Goal: Task Accomplishment & Management: Manage account settings

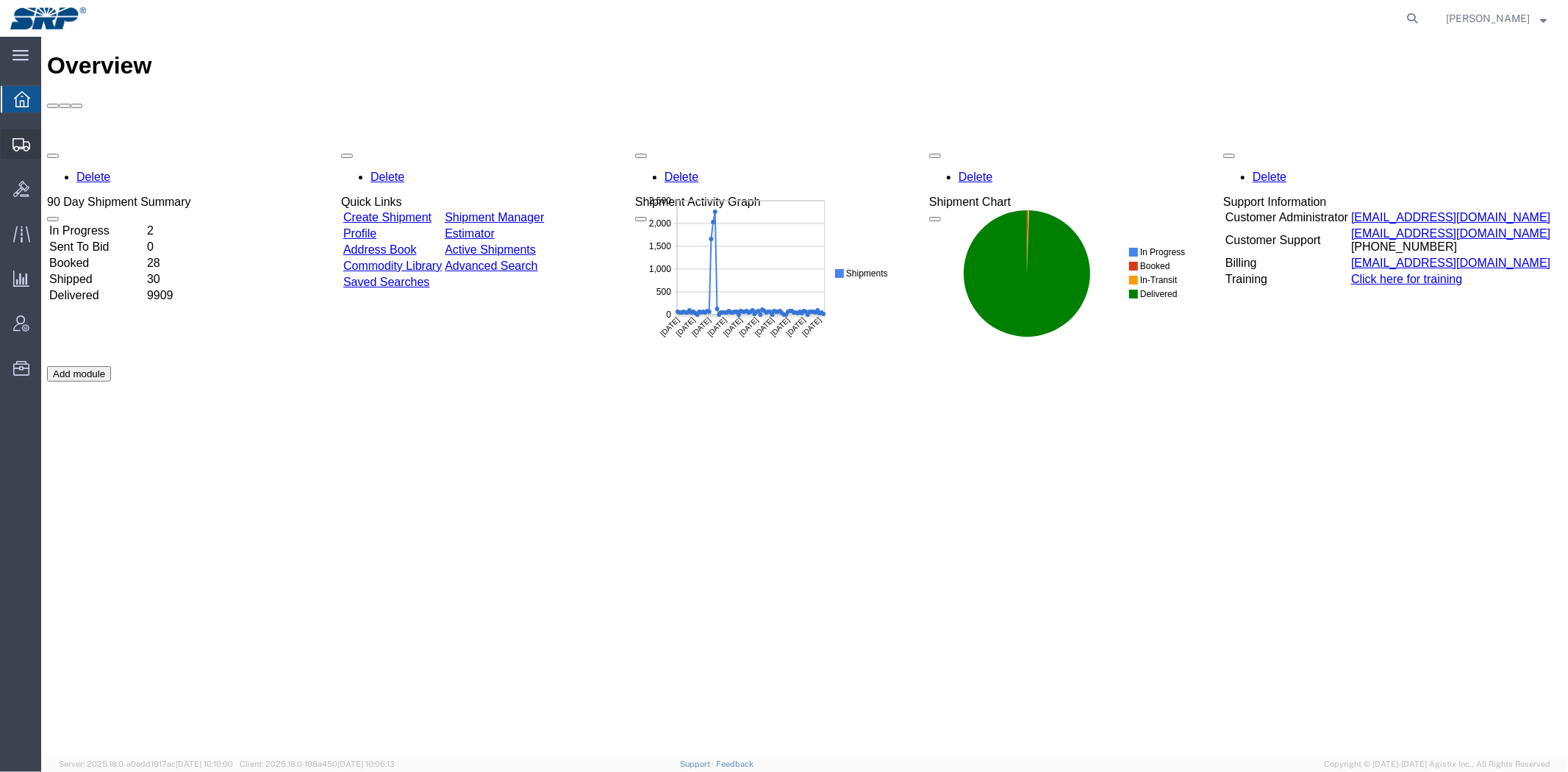
click at [0, 0] on span "Shipment Manager" at bounding box center [0, 0] width 0 height 0
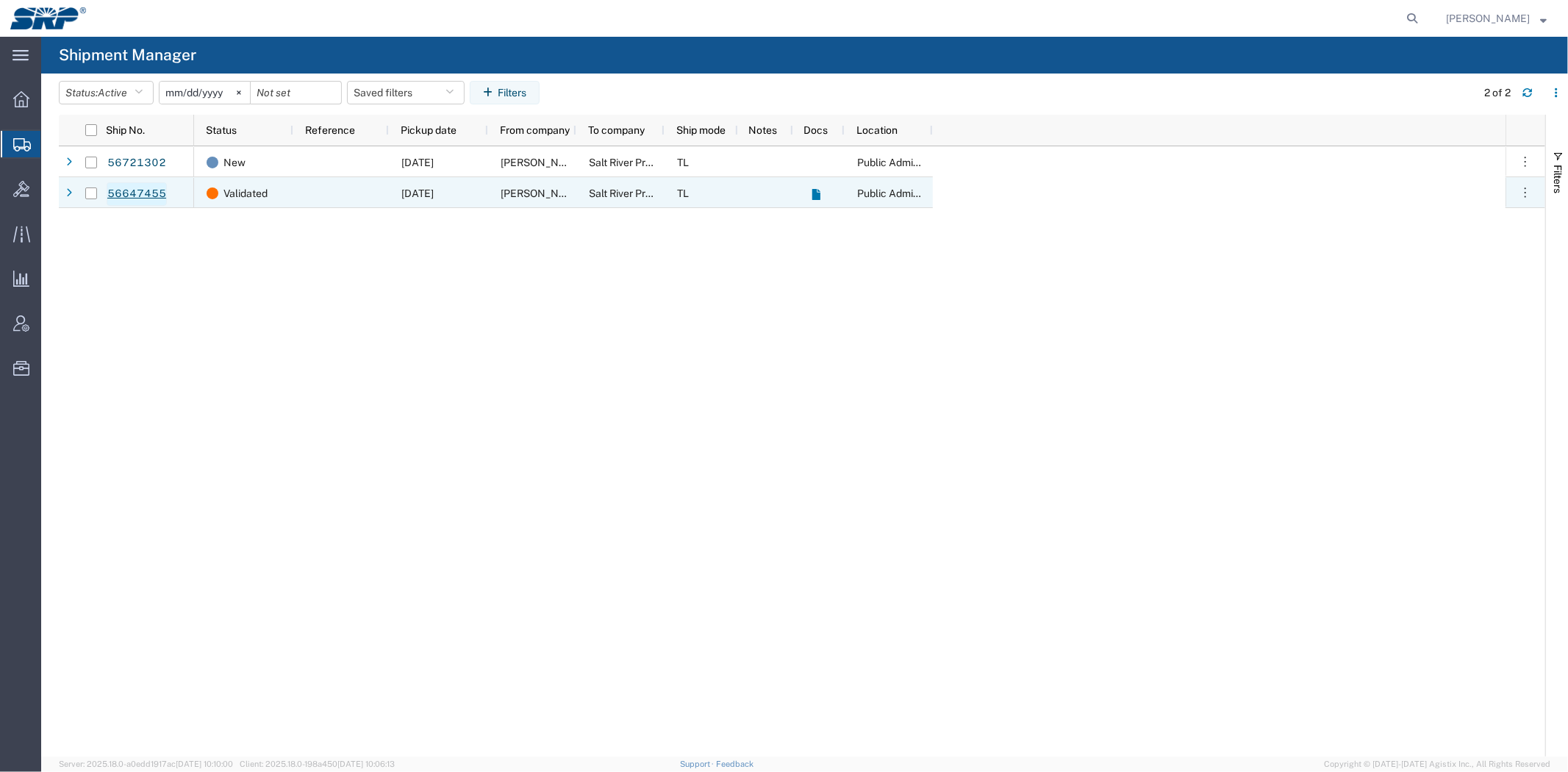
click at [113, 189] on link "56647455" at bounding box center [137, 193] width 60 height 24
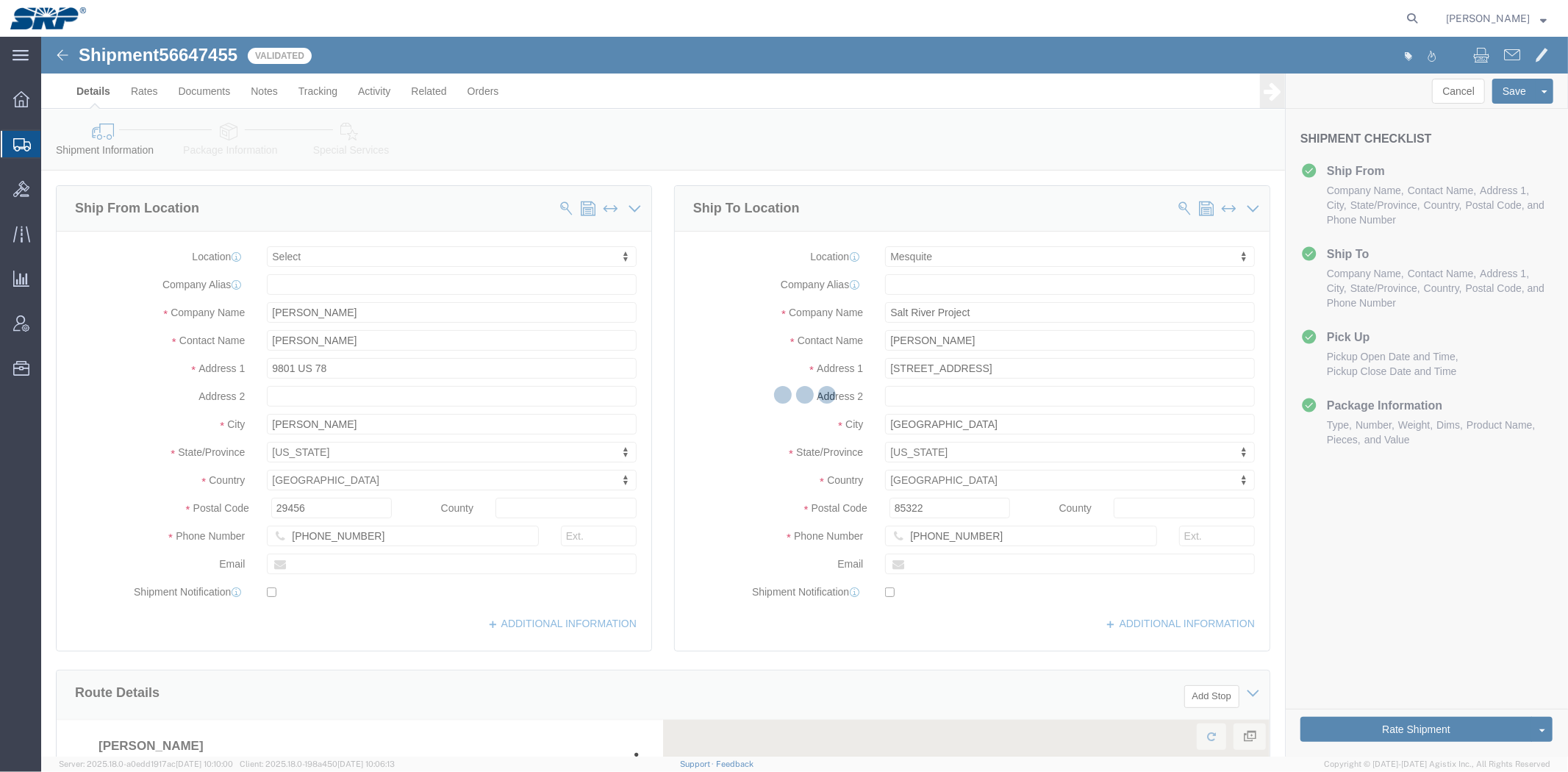
select select
select select "54816"
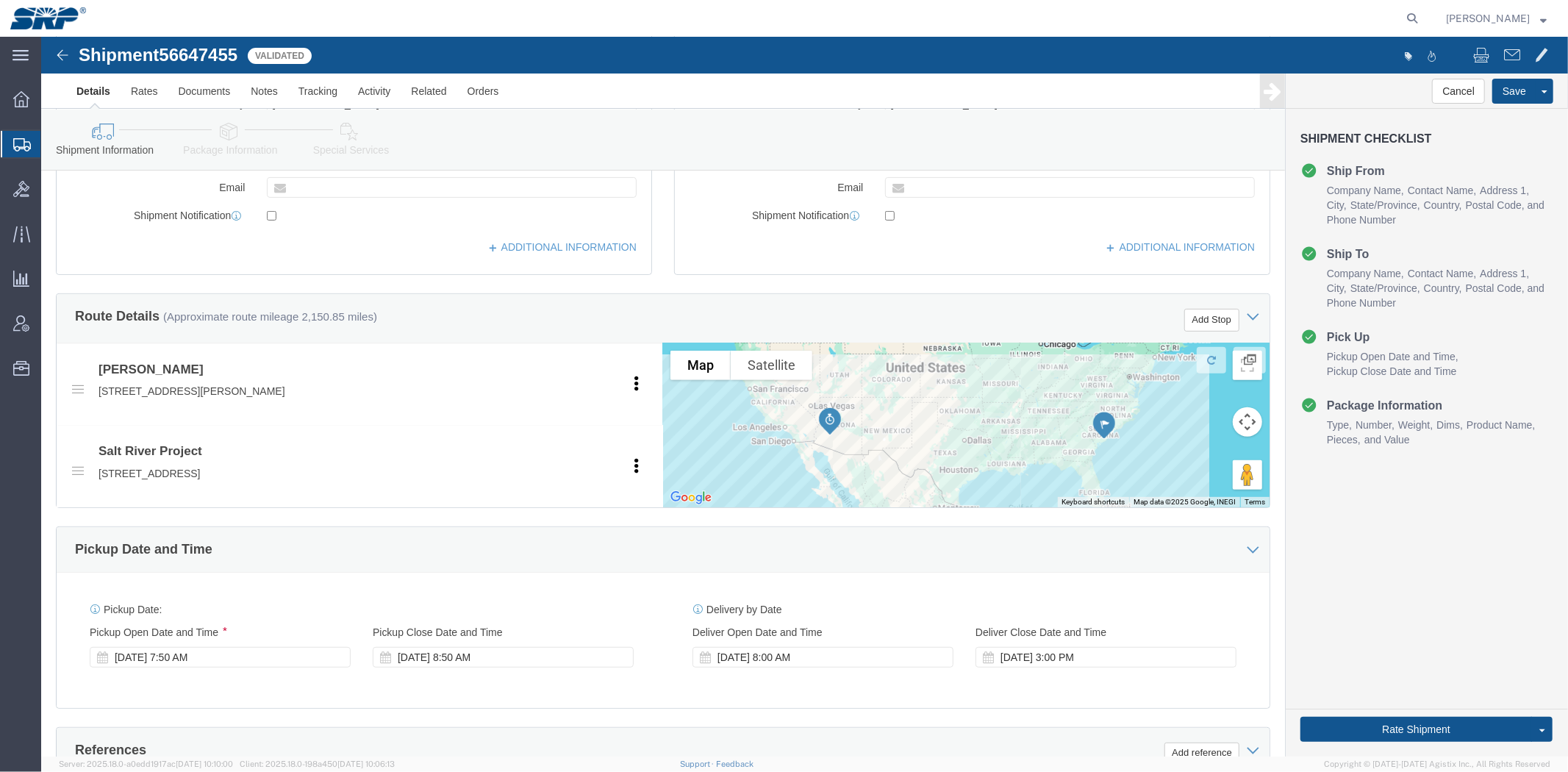
drag, startPoint x: 696, startPoint y: 289, endPoint x: 706, endPoint y: 353, distance: 64.8
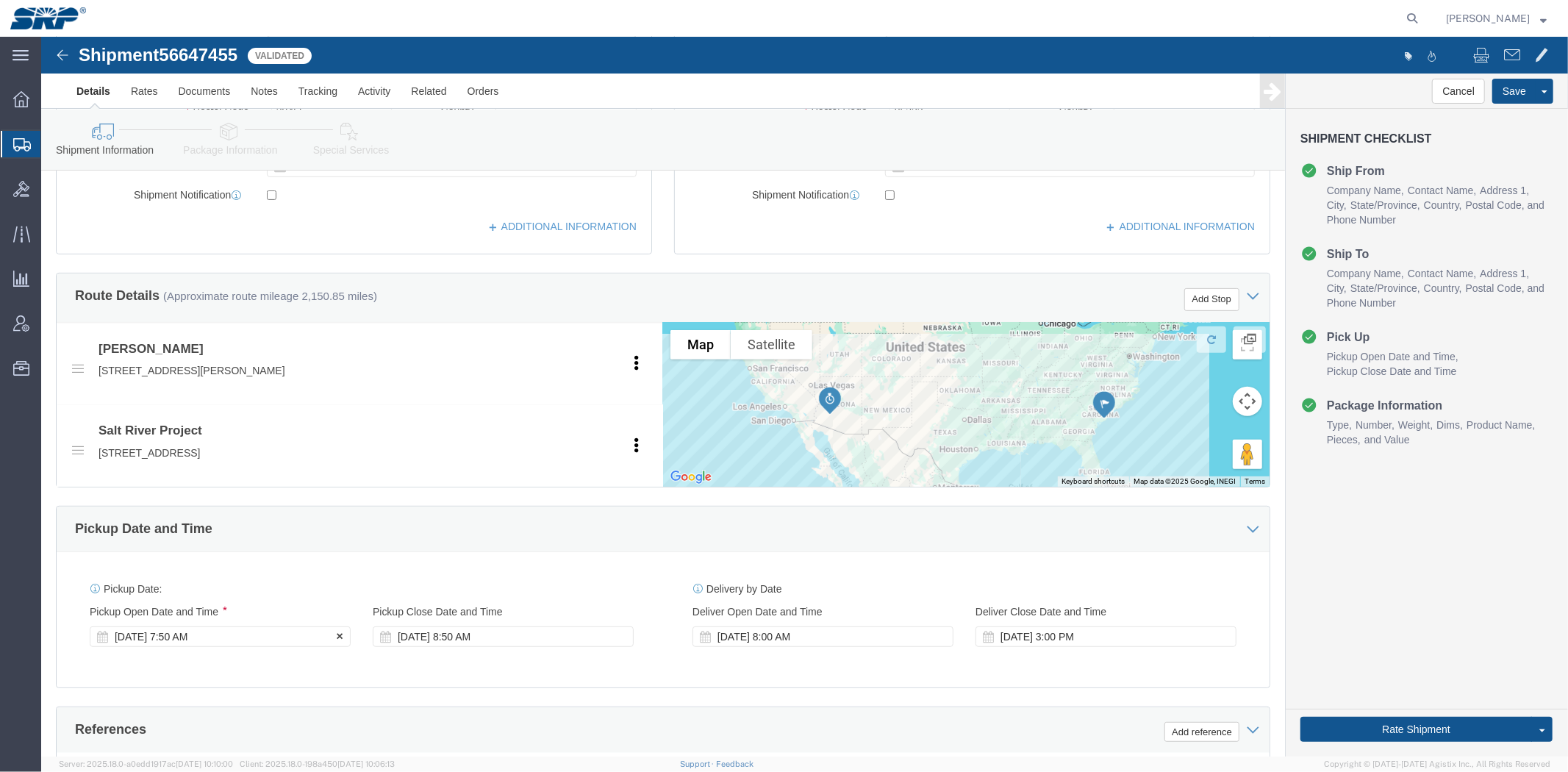
click div "[DATE] 7:50 AM"
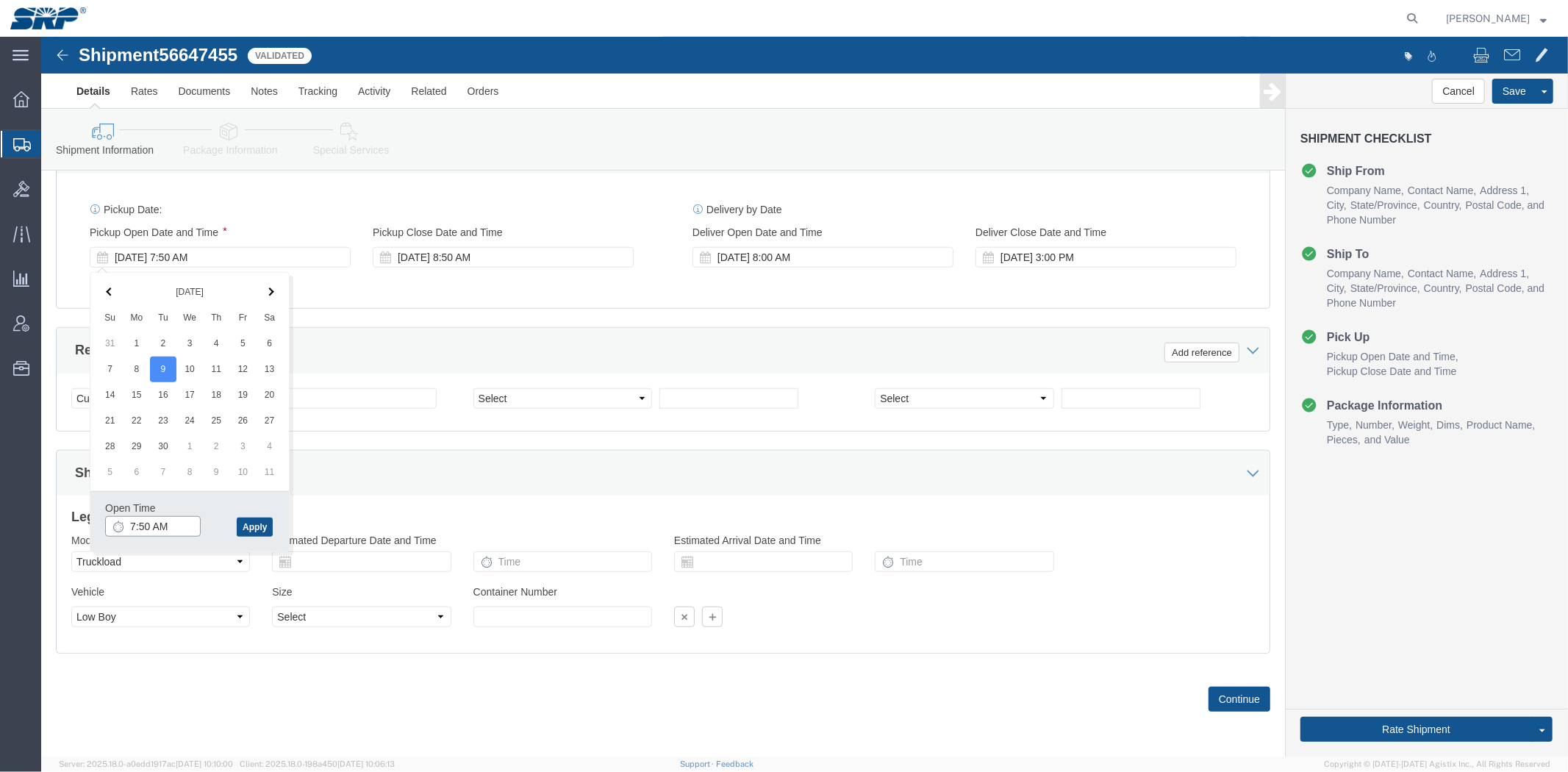
click input "7:50 AM"
type input "7:00 AM"
click button "Apply"
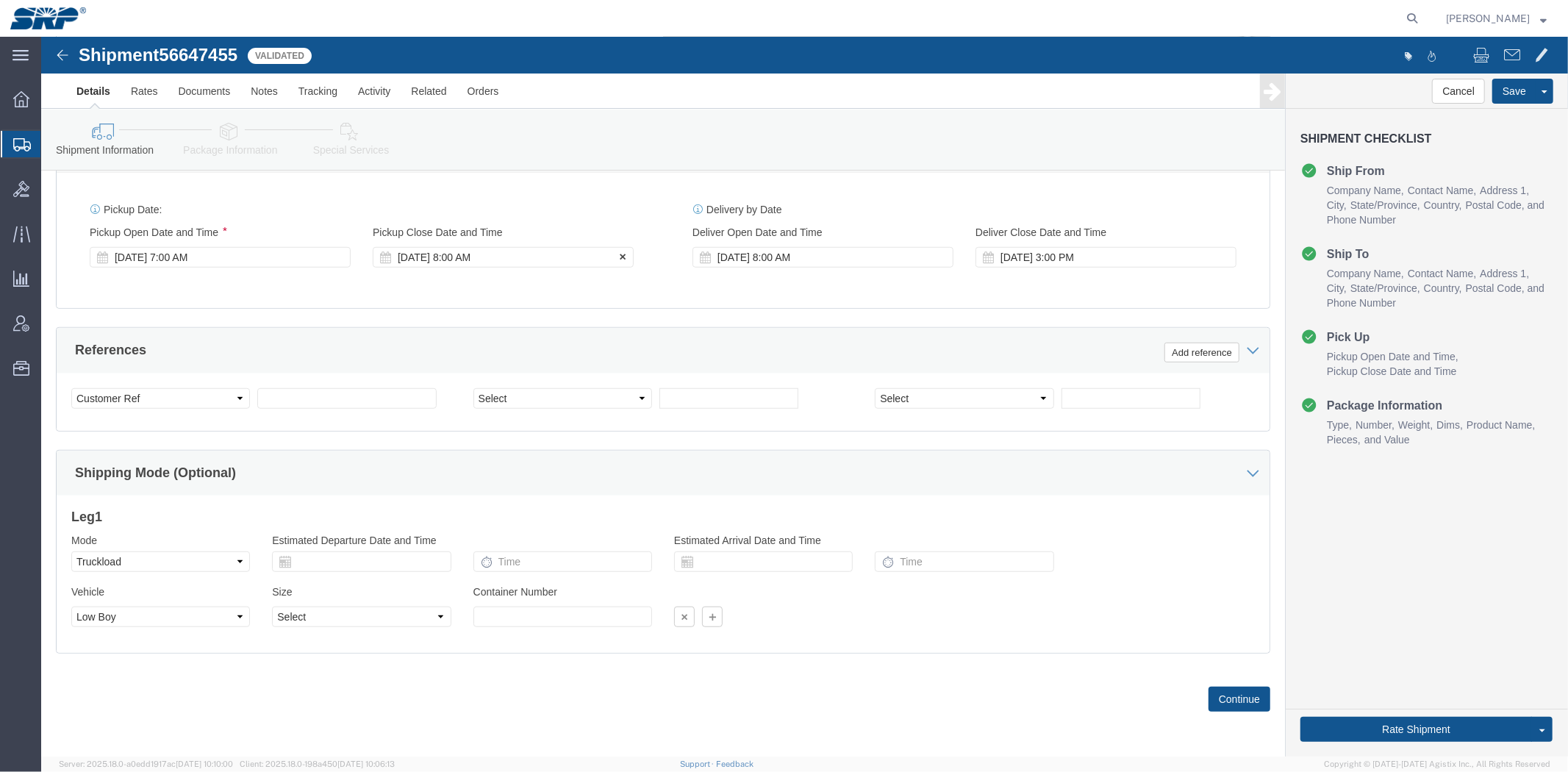
click div "Pickup Close Date Pickup Close Time Pickup Close Date and Time [DATE] 8:00 AM"
click div "[DATE] 8:00 AM"
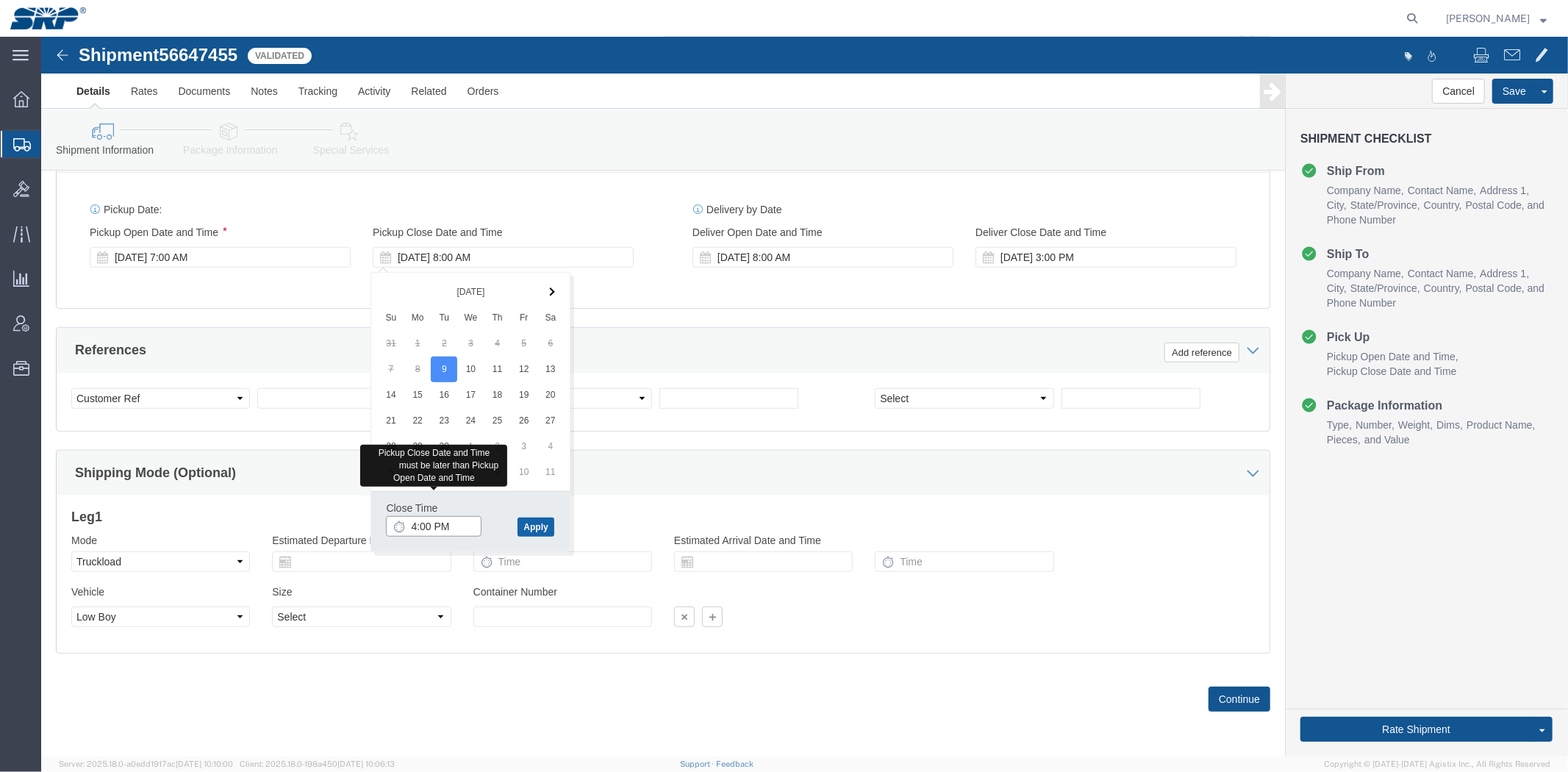
type input "4:00 PM"
click button "Apply"
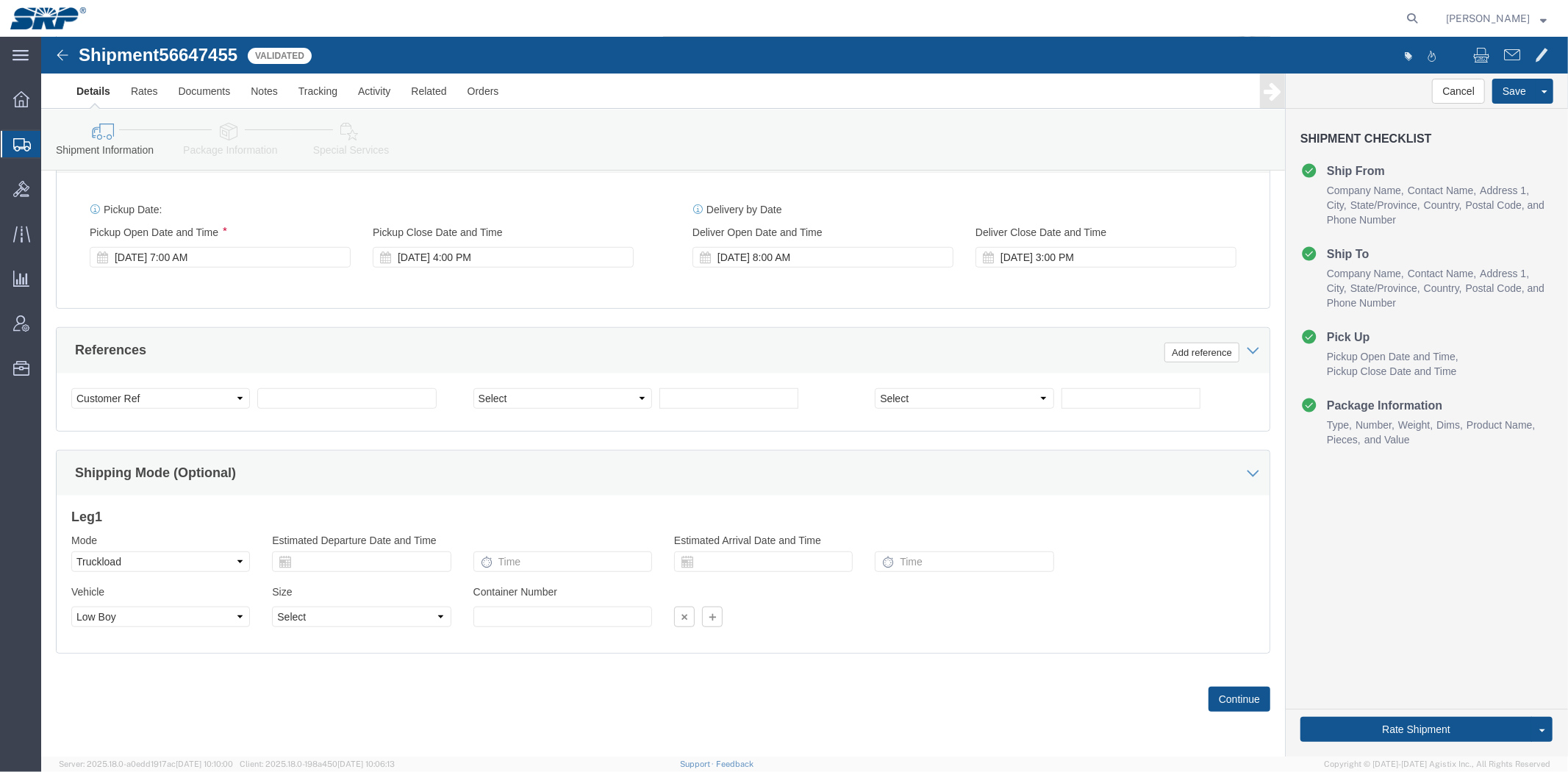
click div "References Add reference"
click div "[DATE] 8:00 AM"
click button "Apply"
click div "[DATE] 9:00 AM"
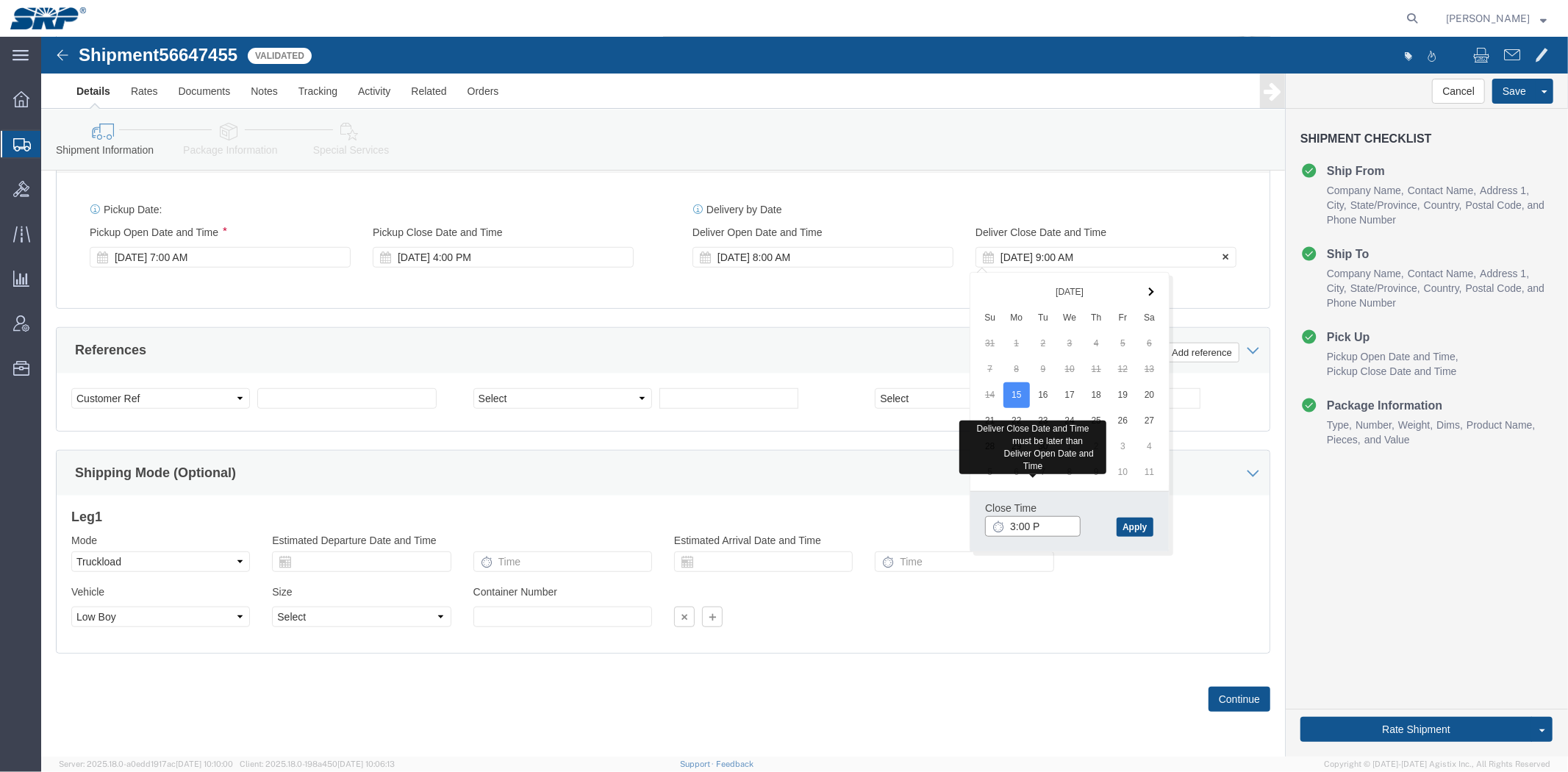
type input "3:00 PM"
click button "Apply"
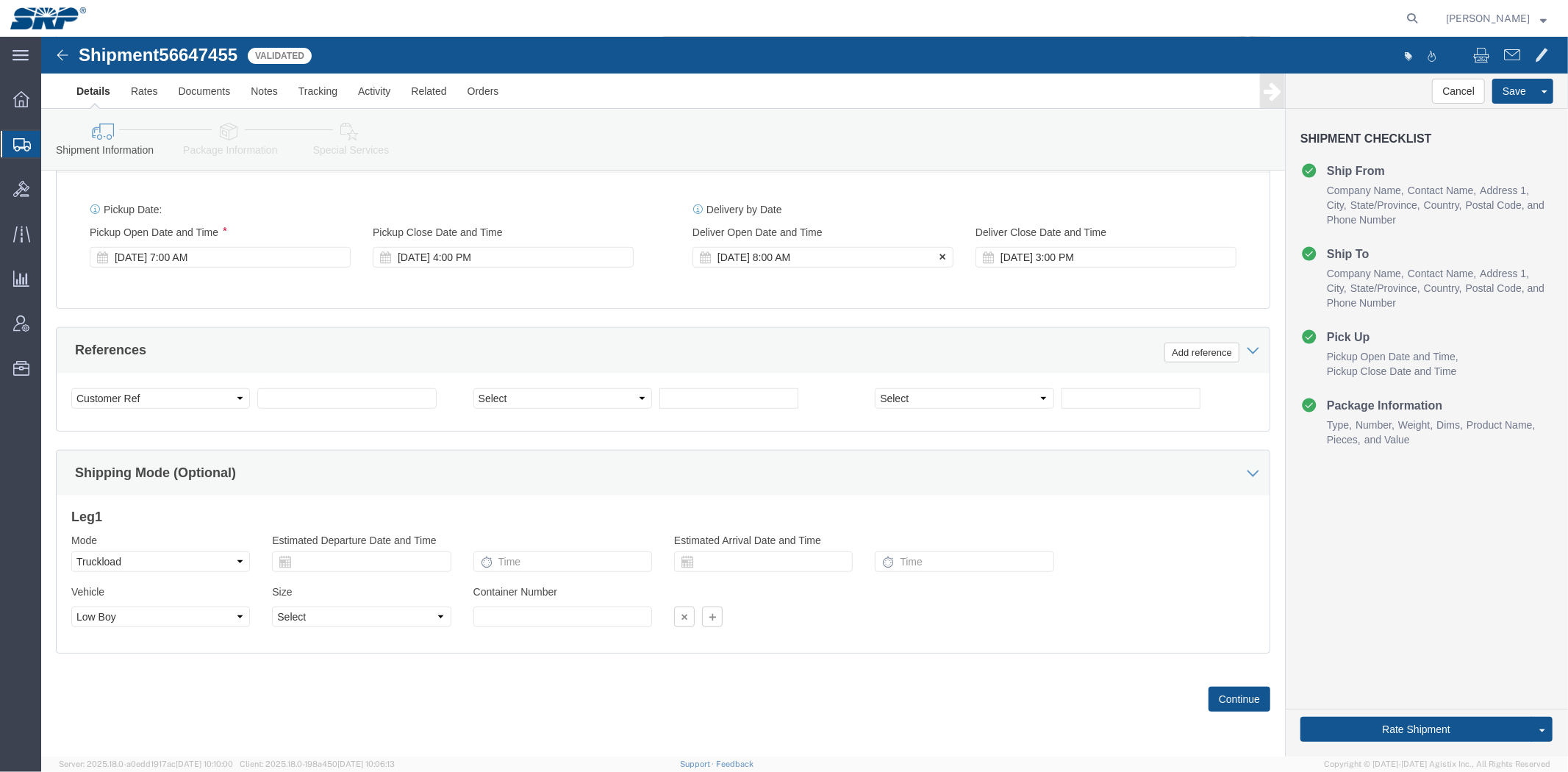
click div "[DATE] 8:00 AM"
type input "7:00 AM"
click button "Apply"
click div "References Add reference"
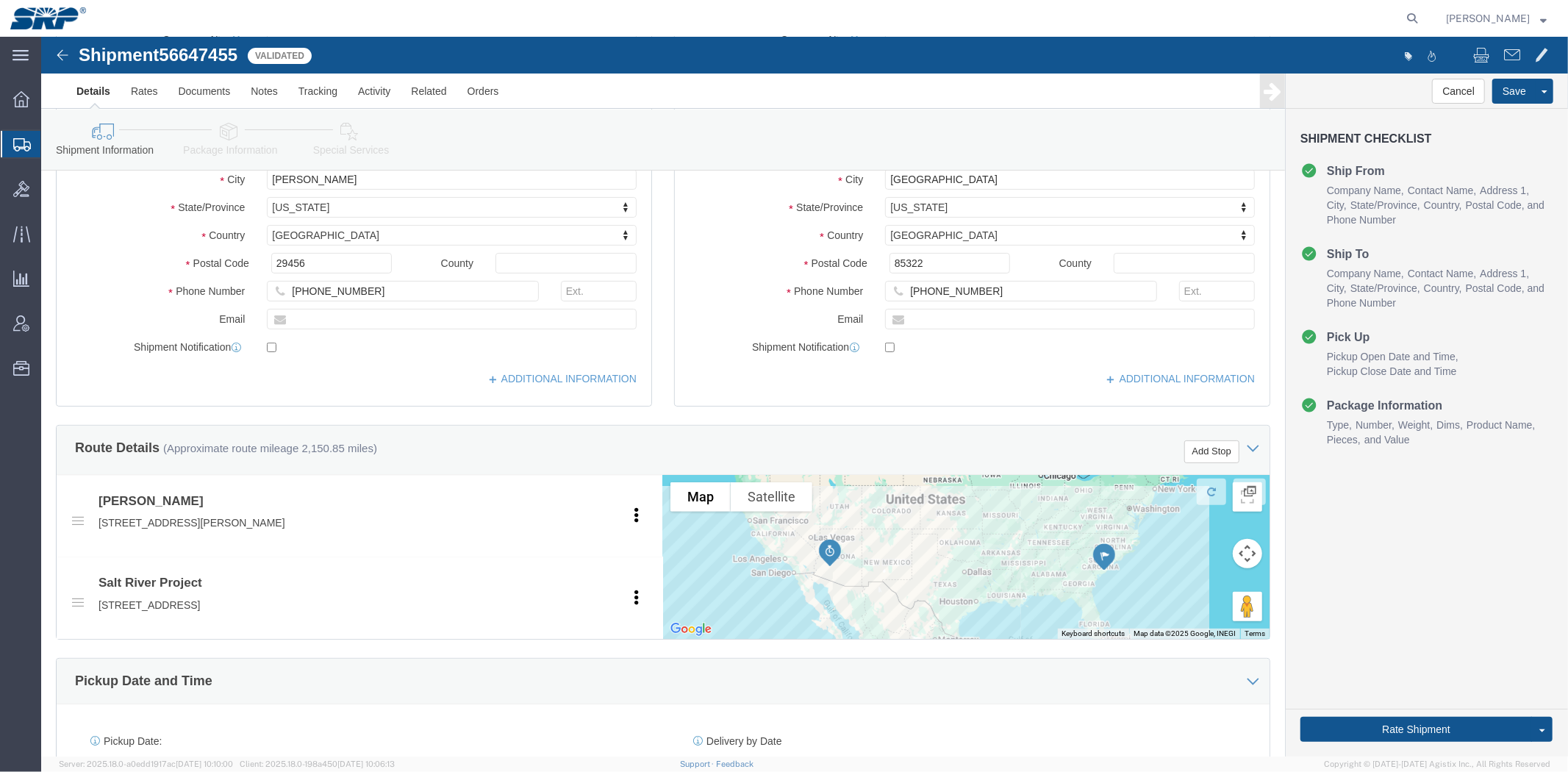
scroll to position [0, 0]
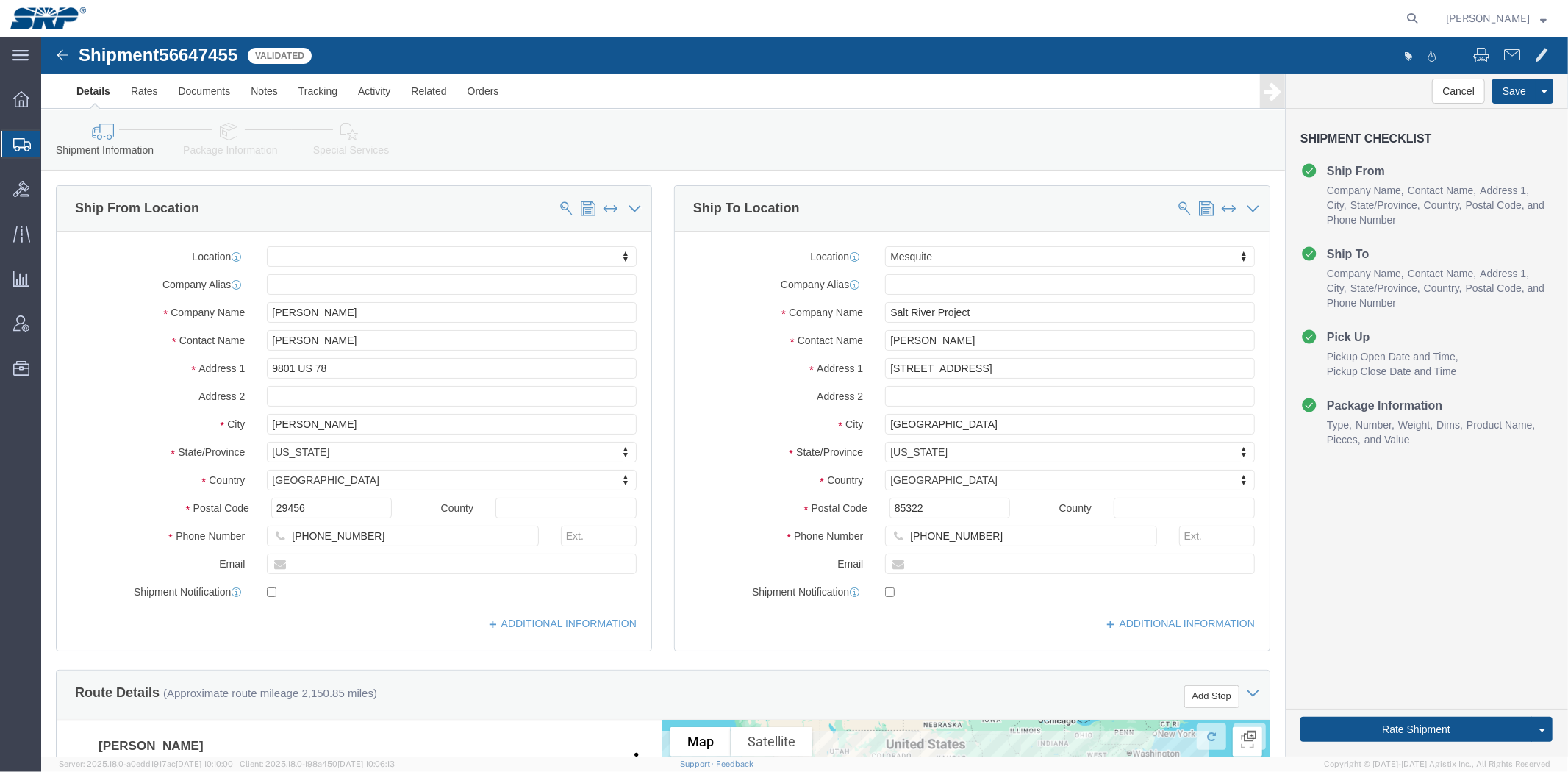
drag, startPoint x: 255, startPoint y: 309, endPoint x: 232, endPoint y: 218, distance: 93.9
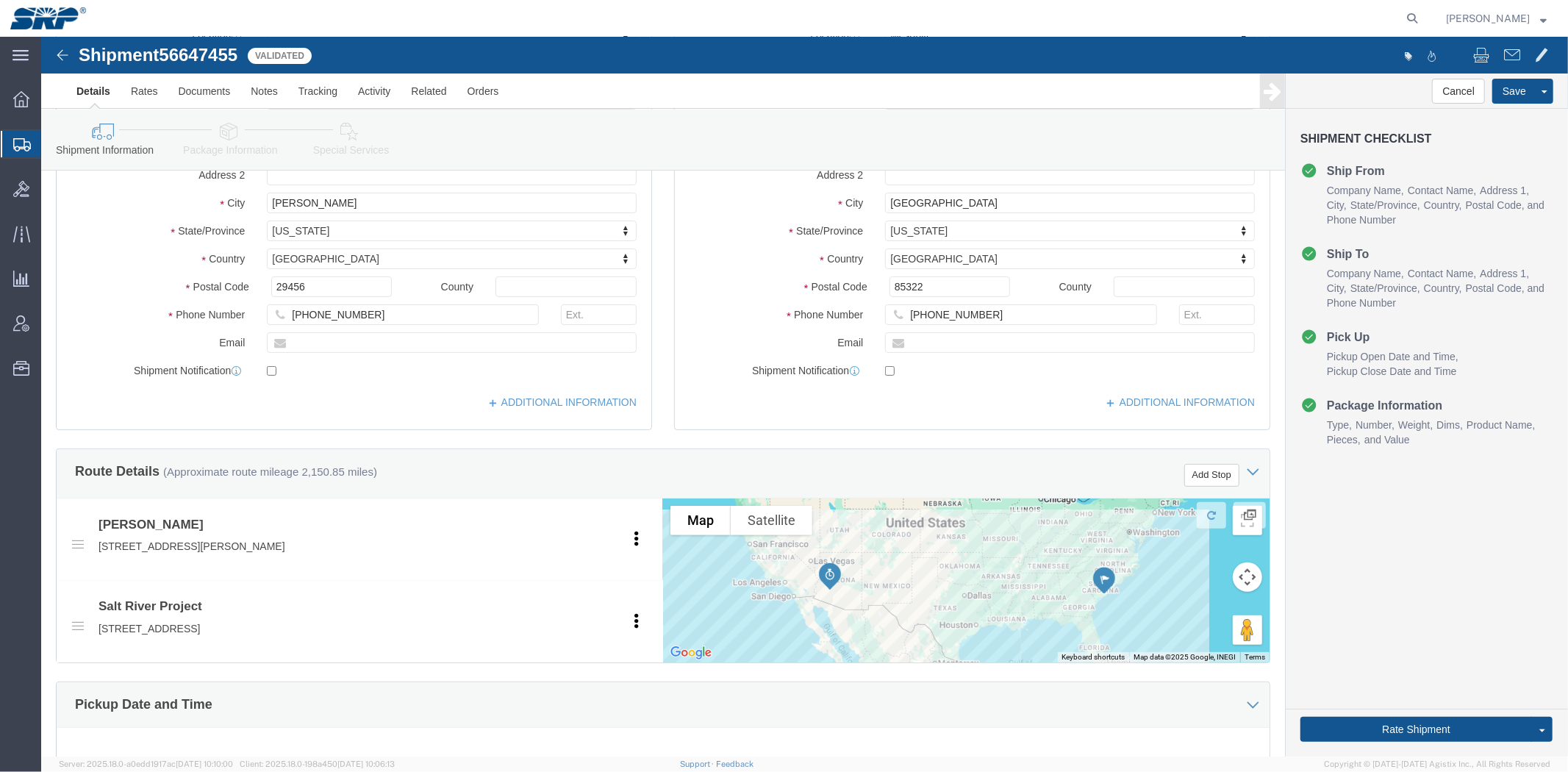
scroll to position [780, 0]
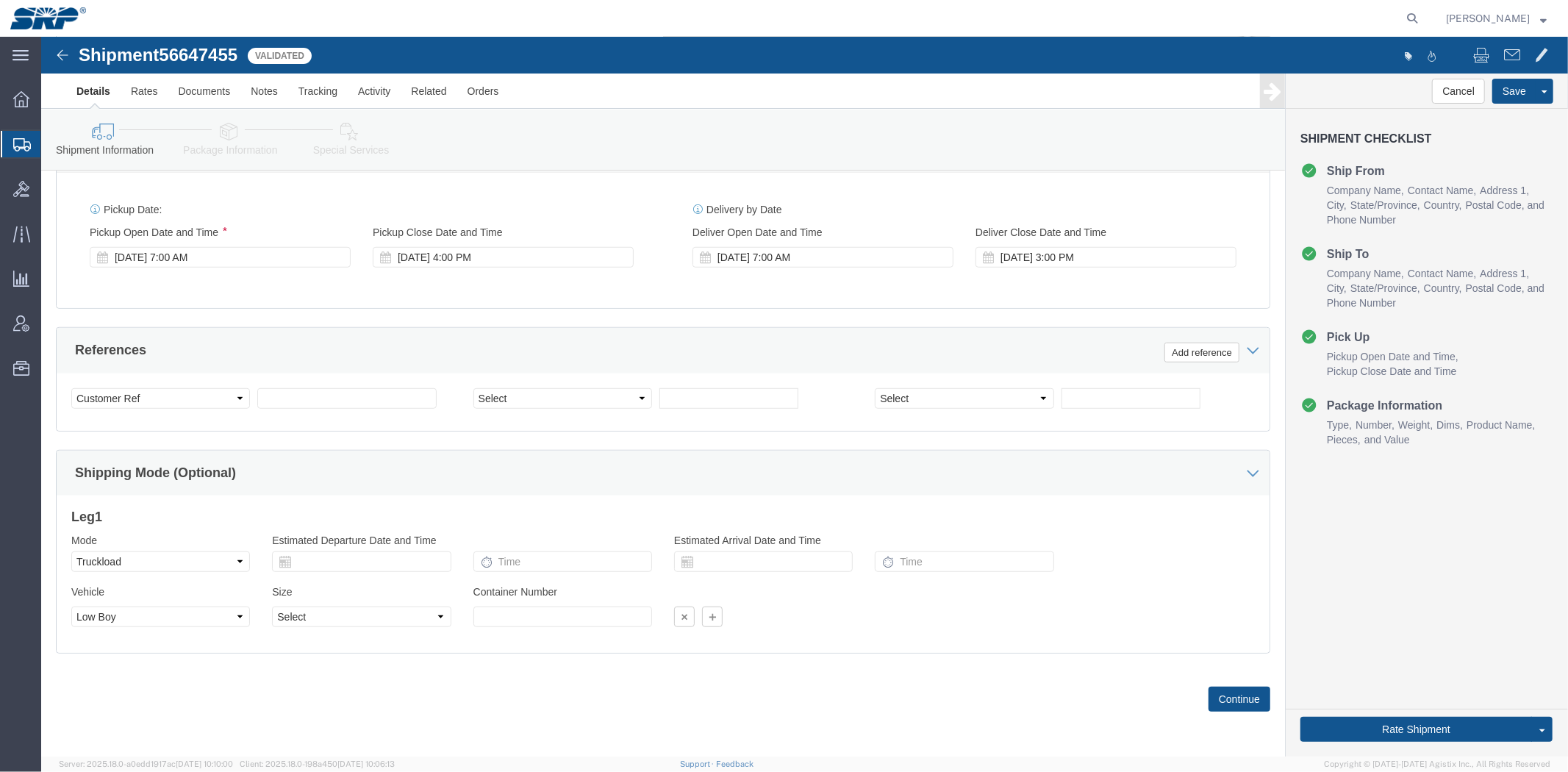
drag, startPoint x: 610, startPoint y: 104, endPoint x: 602, endPoint y: 319, distance: 215.1
click select "Select 1-Ton (PSS) 10 Wheel 10 Yard Dump Truck 20 Yard Dump Truck Bobtail Botto…"
select select "FLBD"
click select "Select 1-Ton (PSS) 10 Wheel 10 Yard Dump Truck 20 Yard Dump Truck Bobtail Botto…"
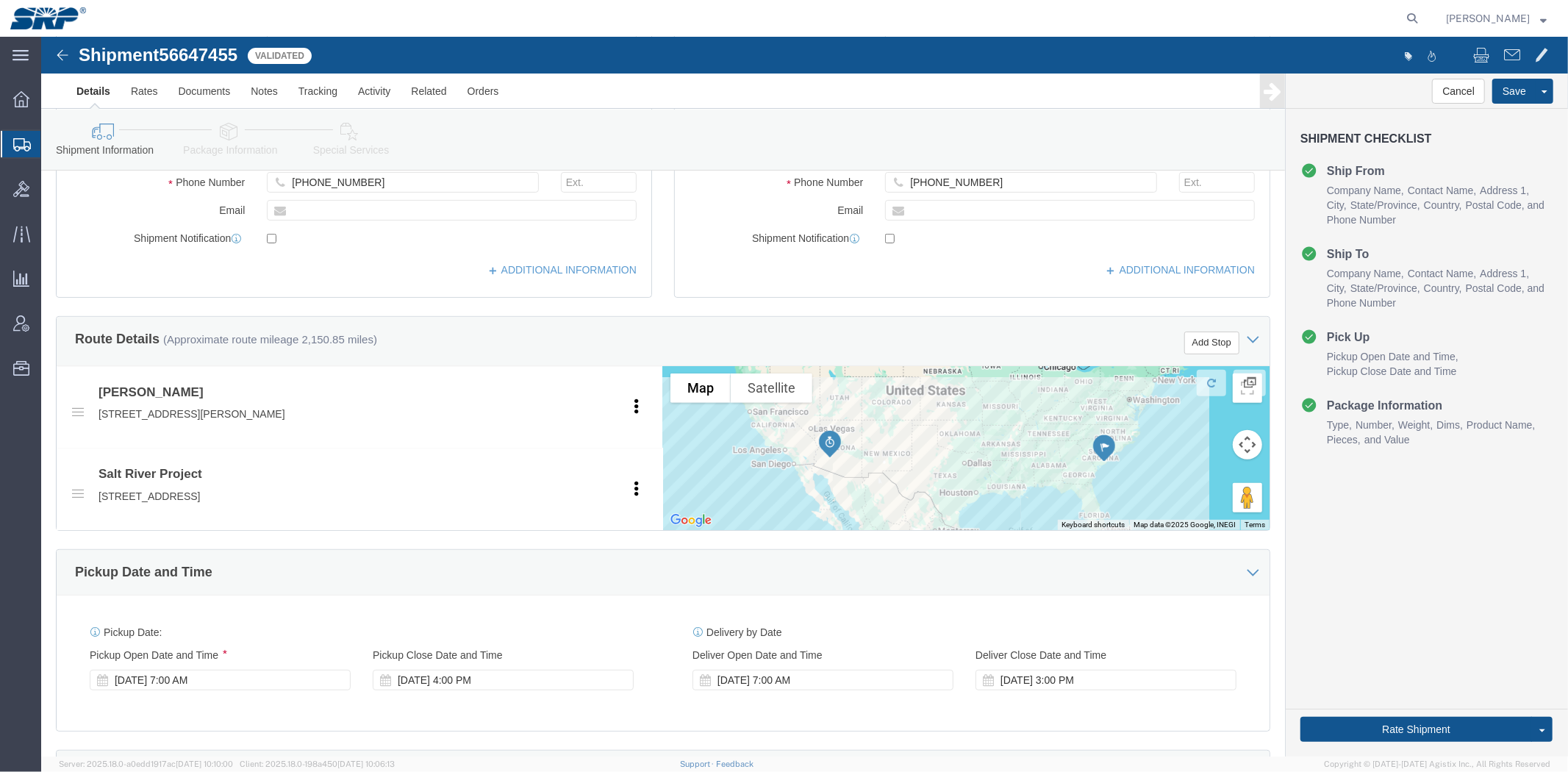
scroll to position [0, 0]
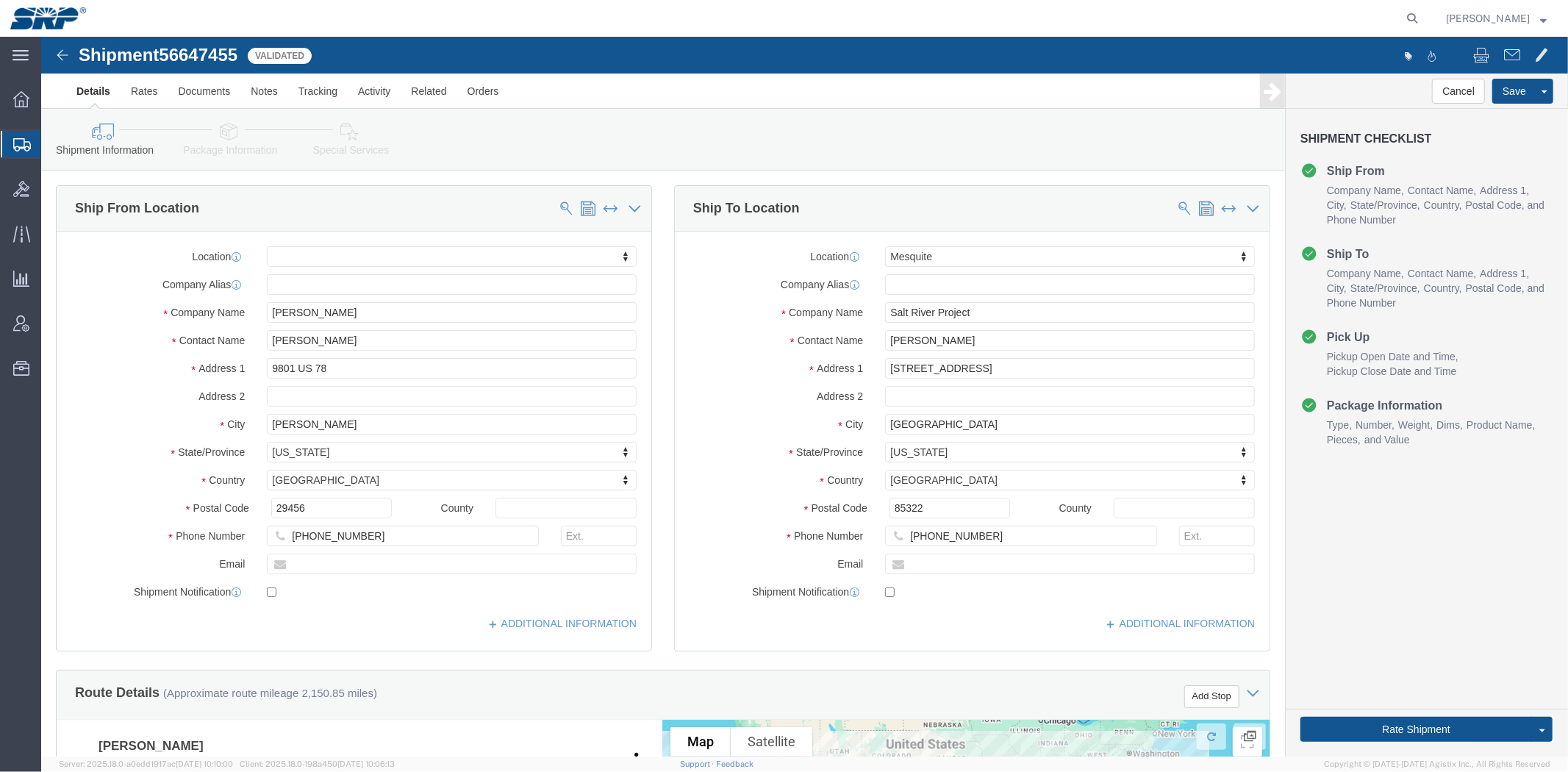
drag, startPoint x: 336, startPoint y: 454, endPoint x: 270, endPoint y: 215, distance: 247.9
click link "Package Information"
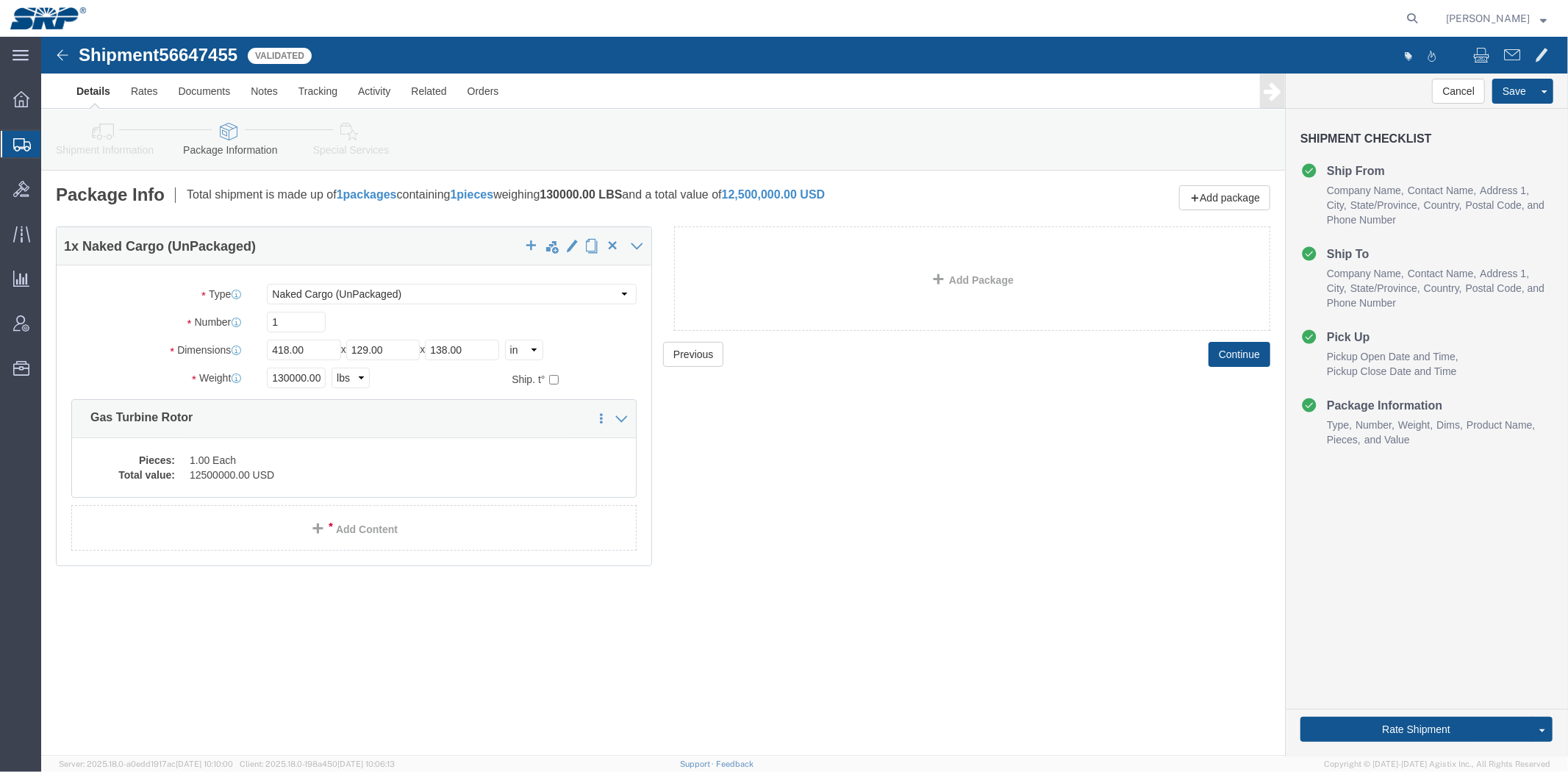
click div "Shipment Information Package Information Special Services Loading Routing"
click link "Special Services"
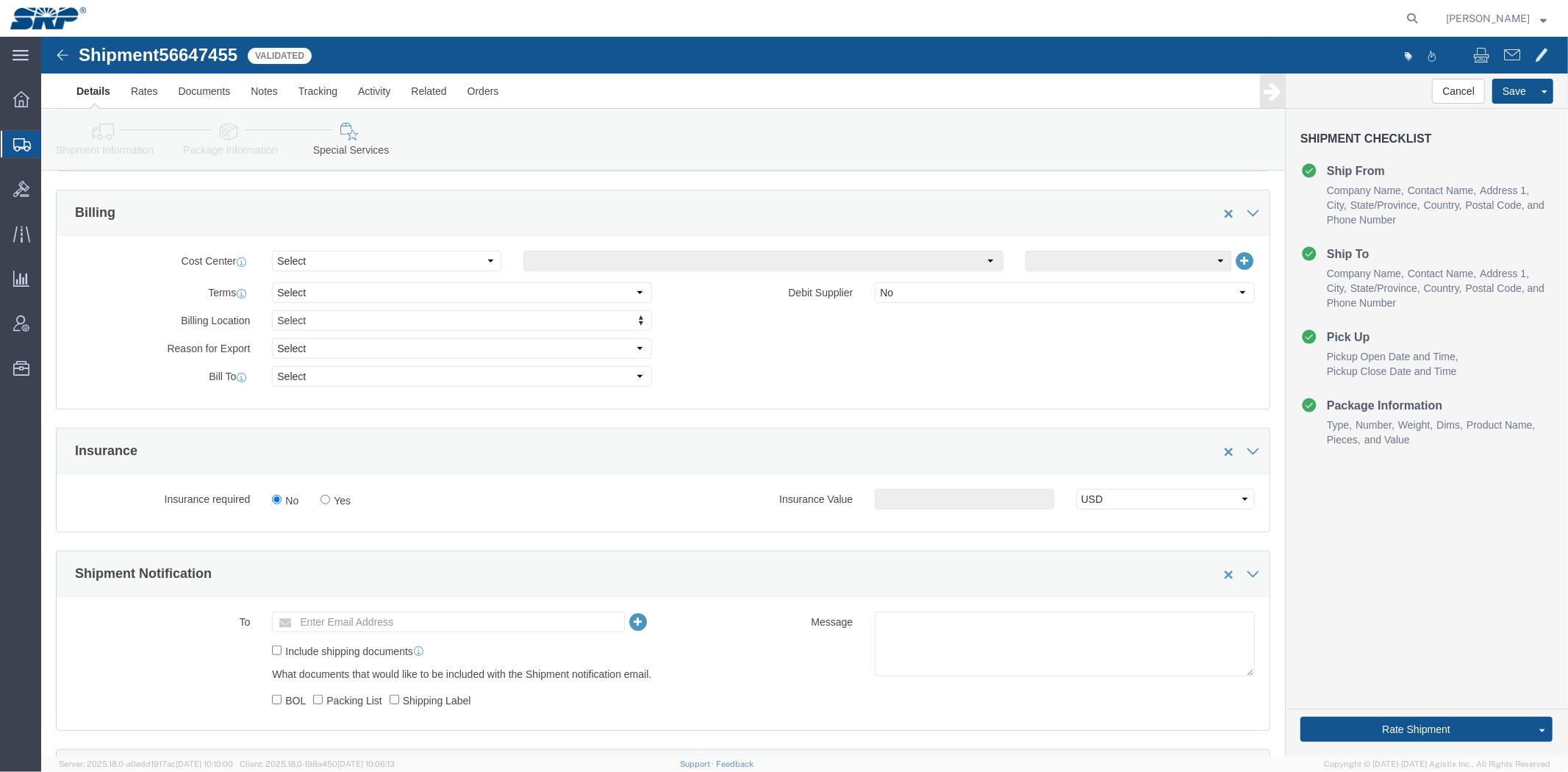
drag, startPoint x: 644, startPoint y: 129, endPoint x: 636, endPoint y: 283, distance: 154.2
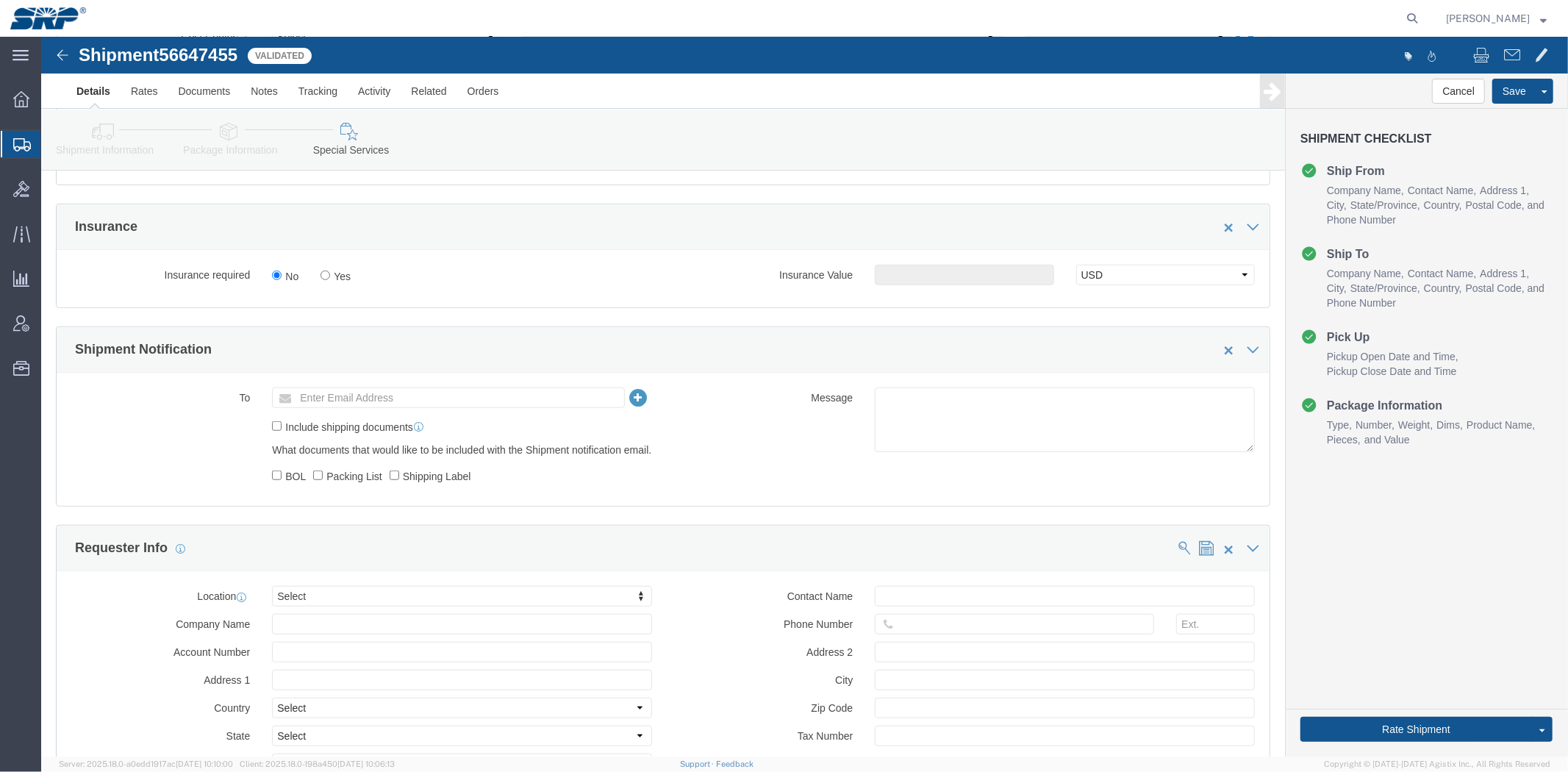
scroll to position [817, 0]
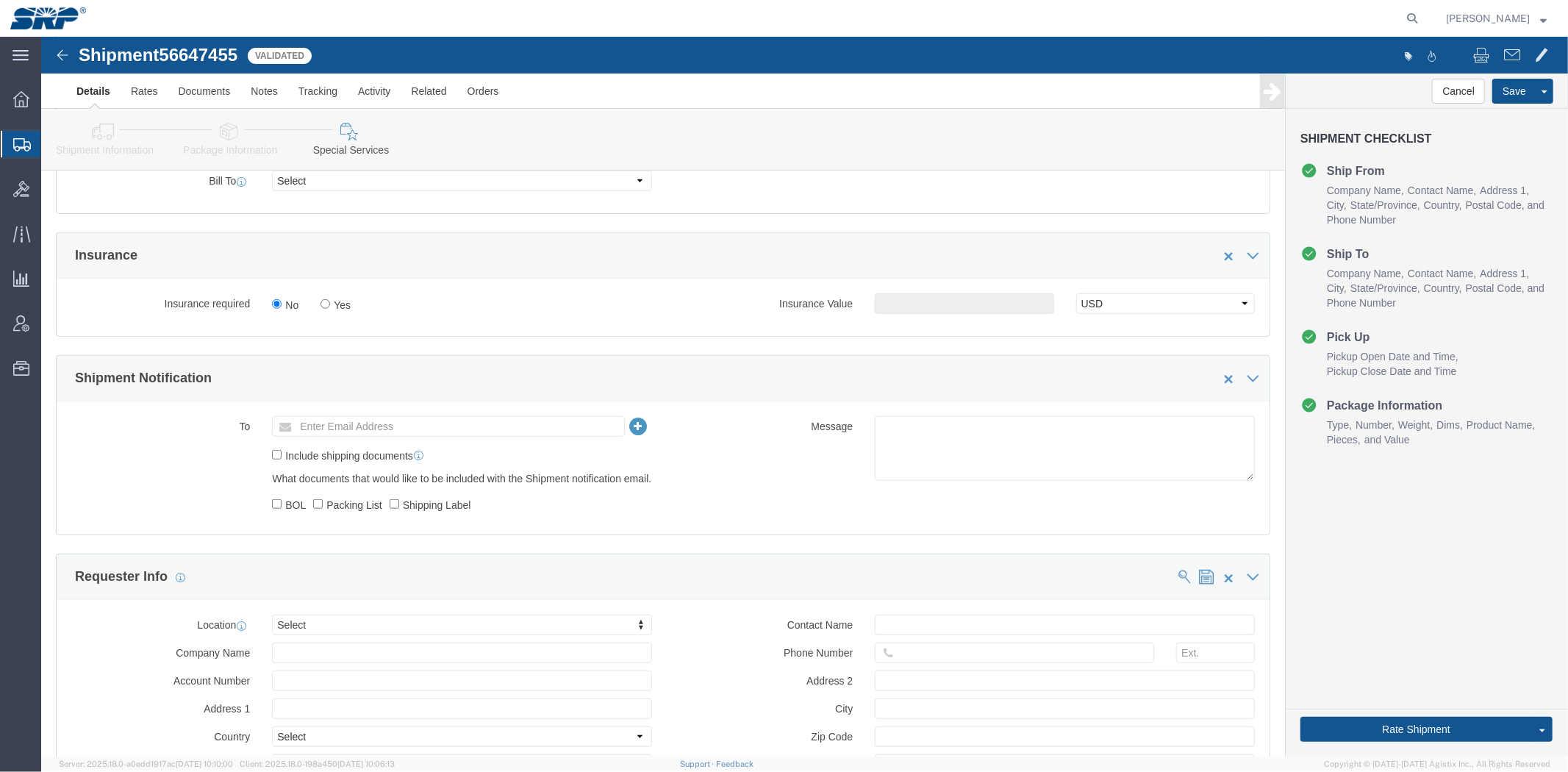
click div "Message"
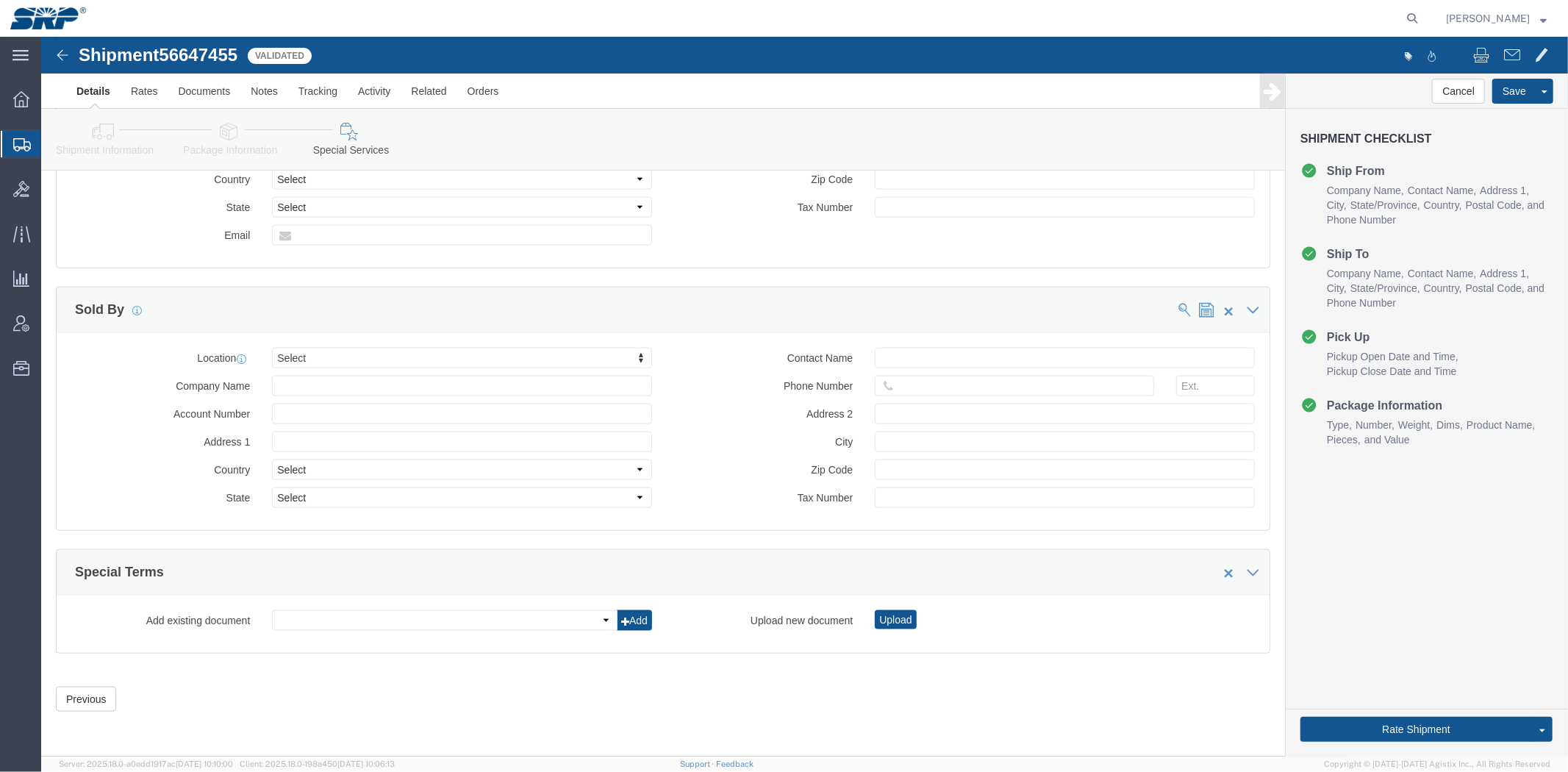
drag, startPoint x: 694, startPoint y: 299, endPoint x: 644, endPoint y: 495, distance: 202.3
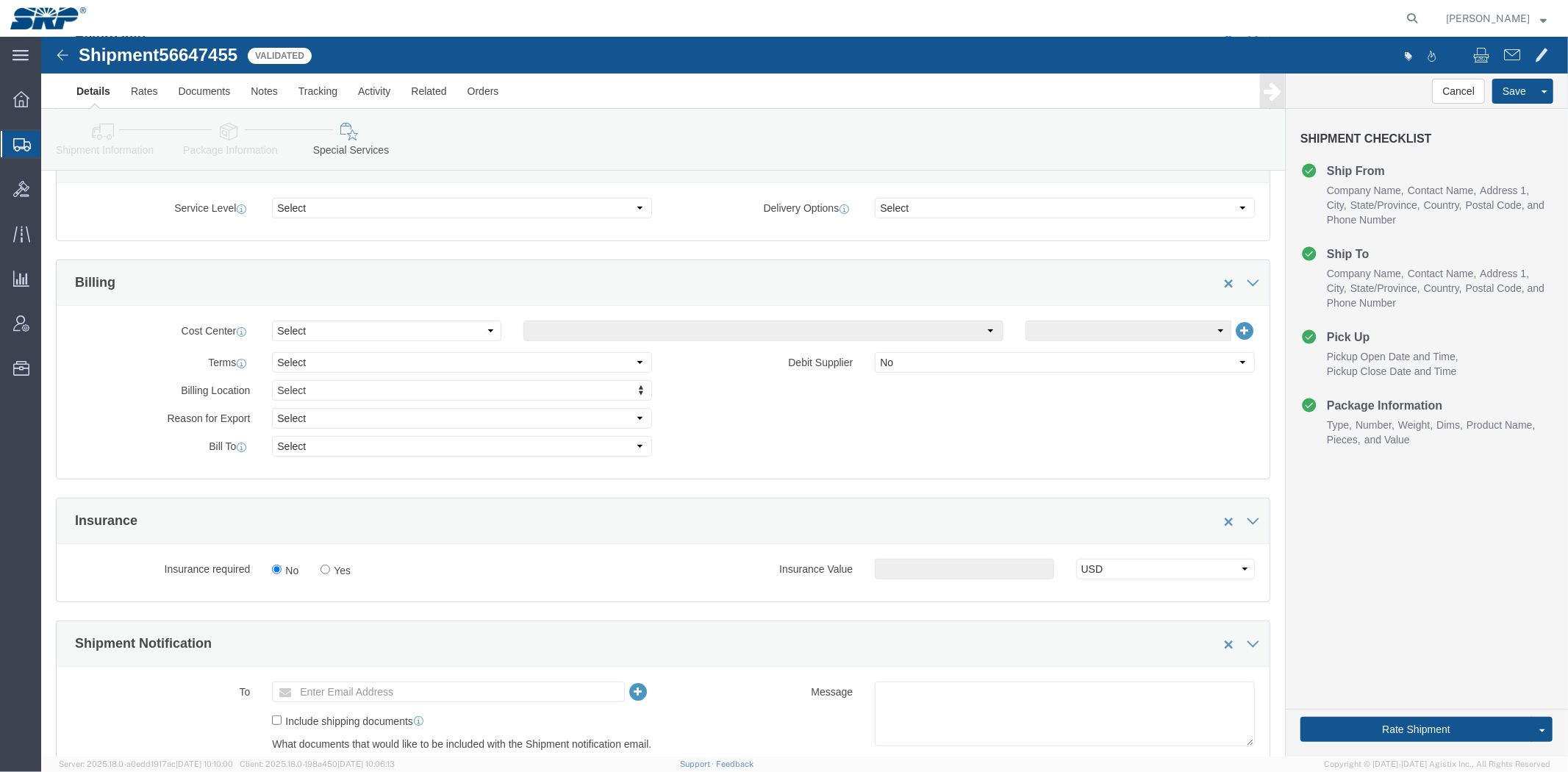
scroll to position [0, 0]
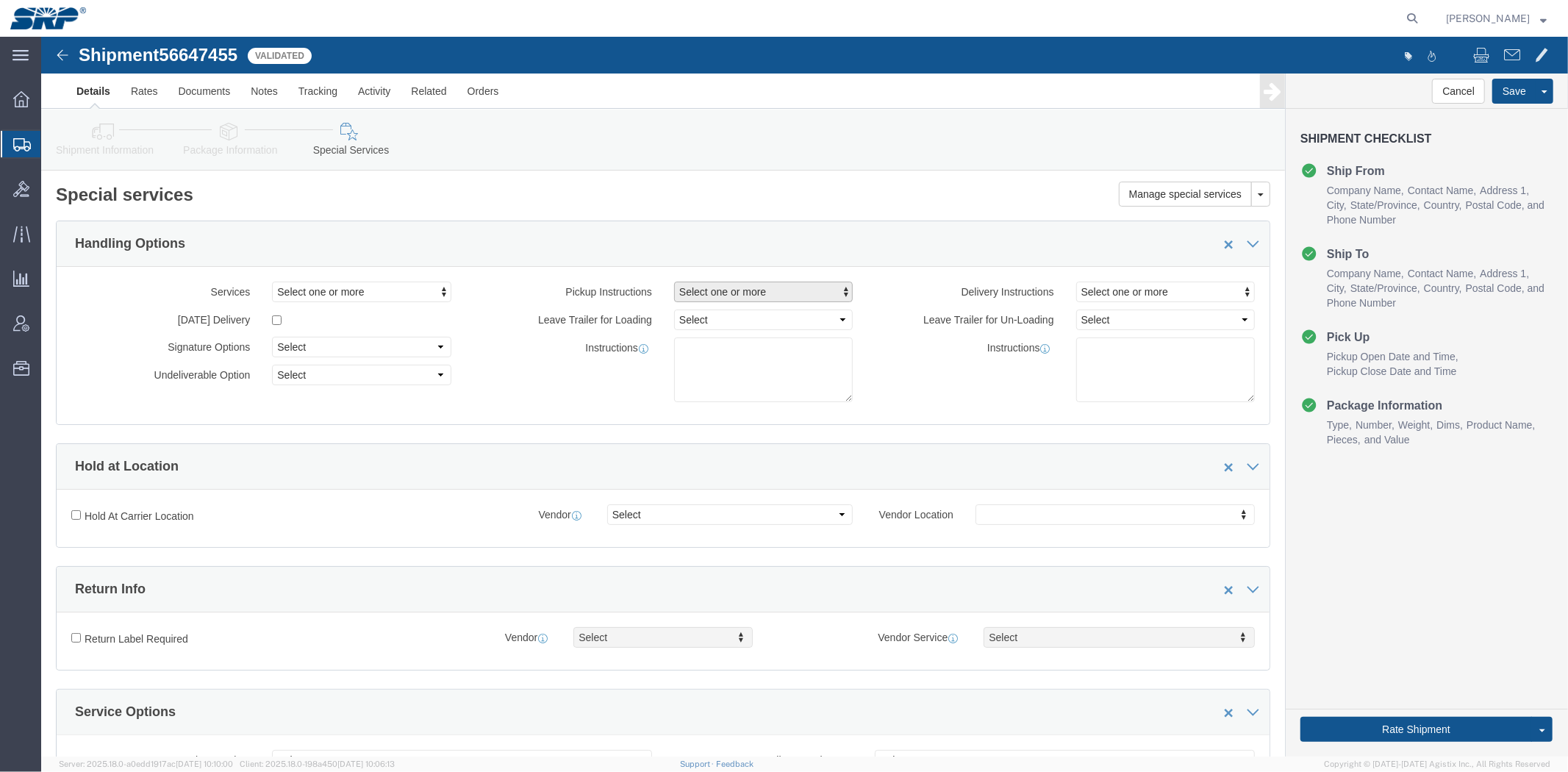
drag, startPoint x: 861, startPoint y: 537, endPoint x: 633, endPoint y: 166, distance: 435.5
click link "Package Information"
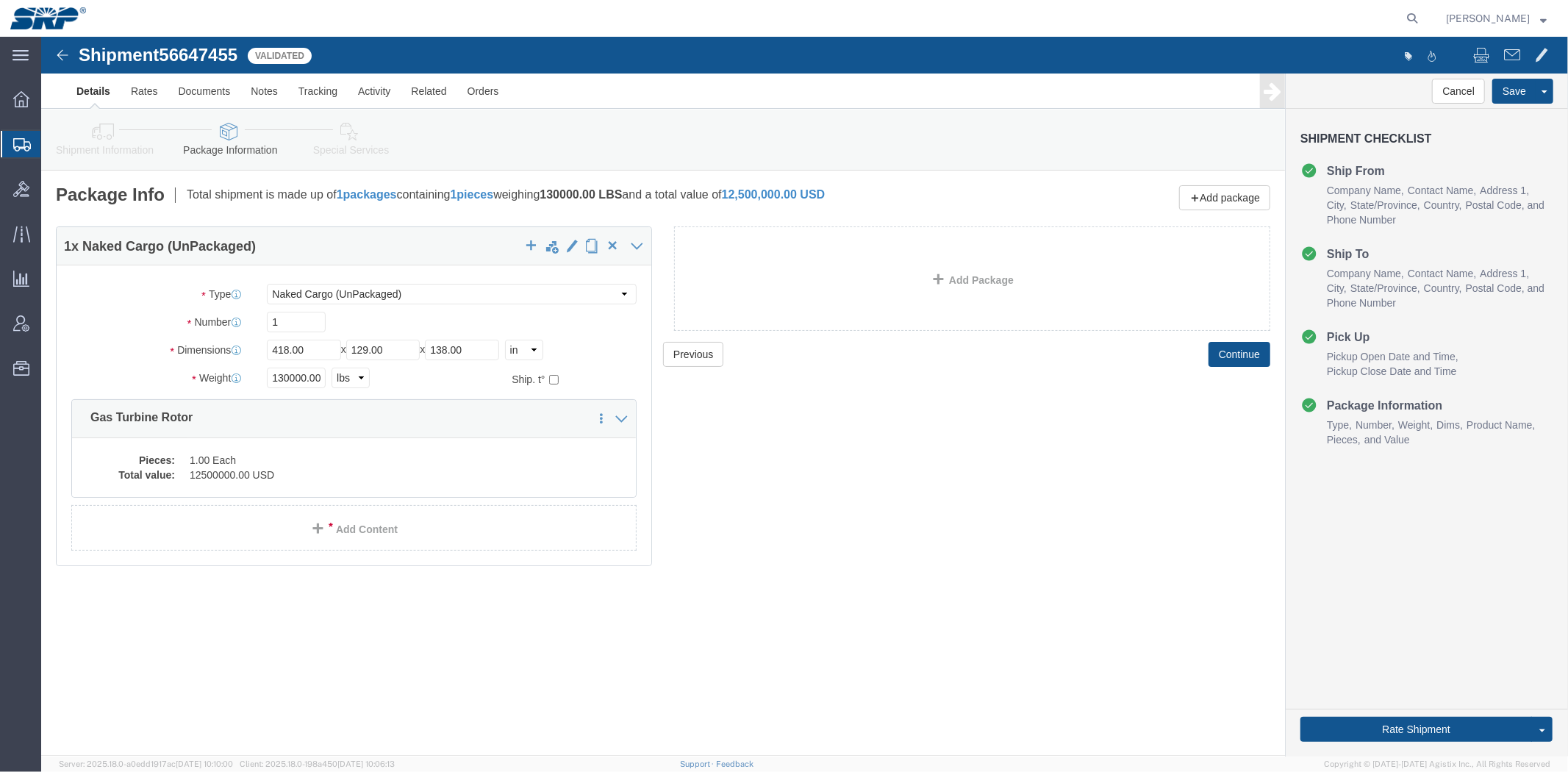
click link "Shipment Information"
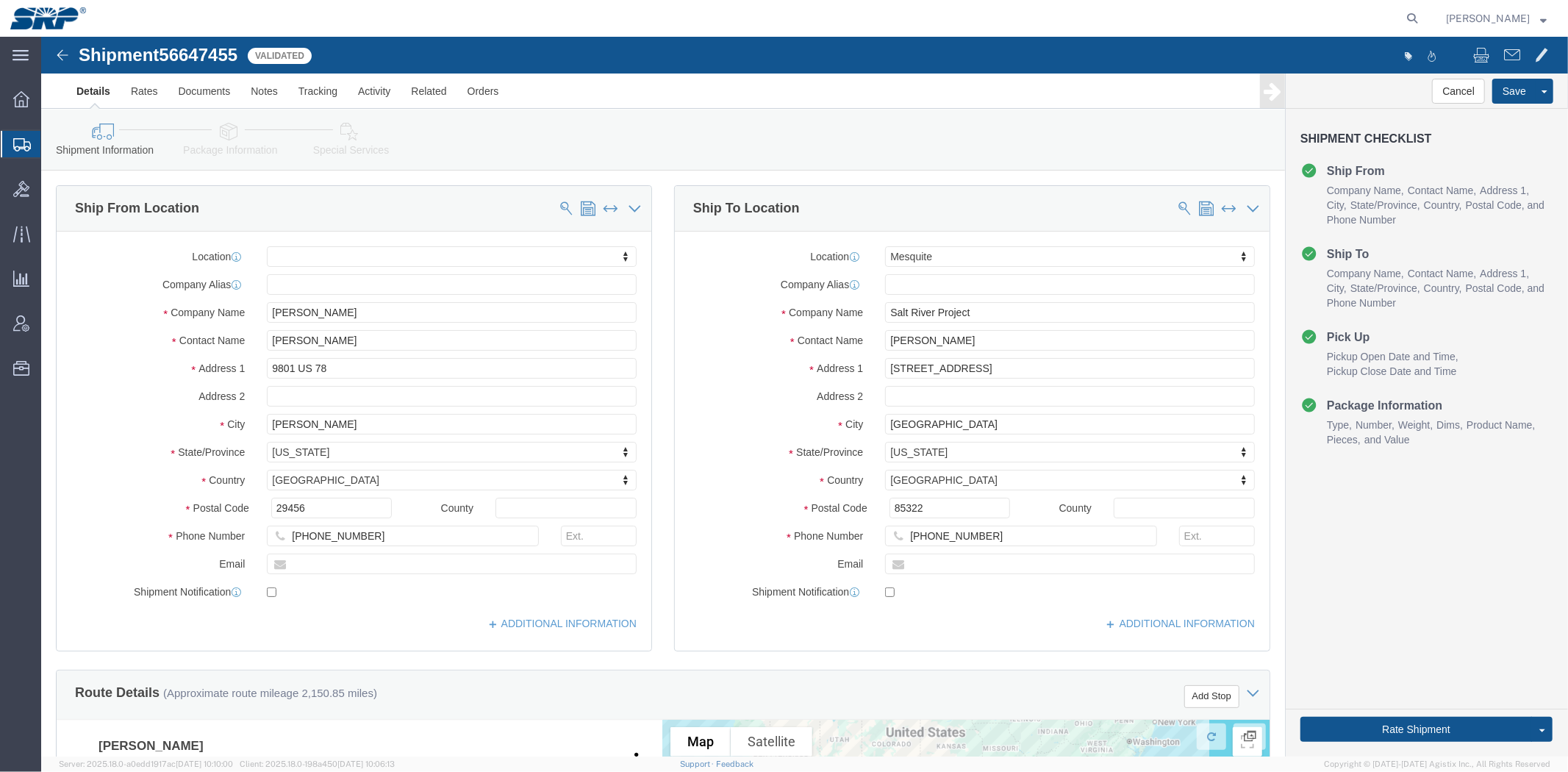
click icon
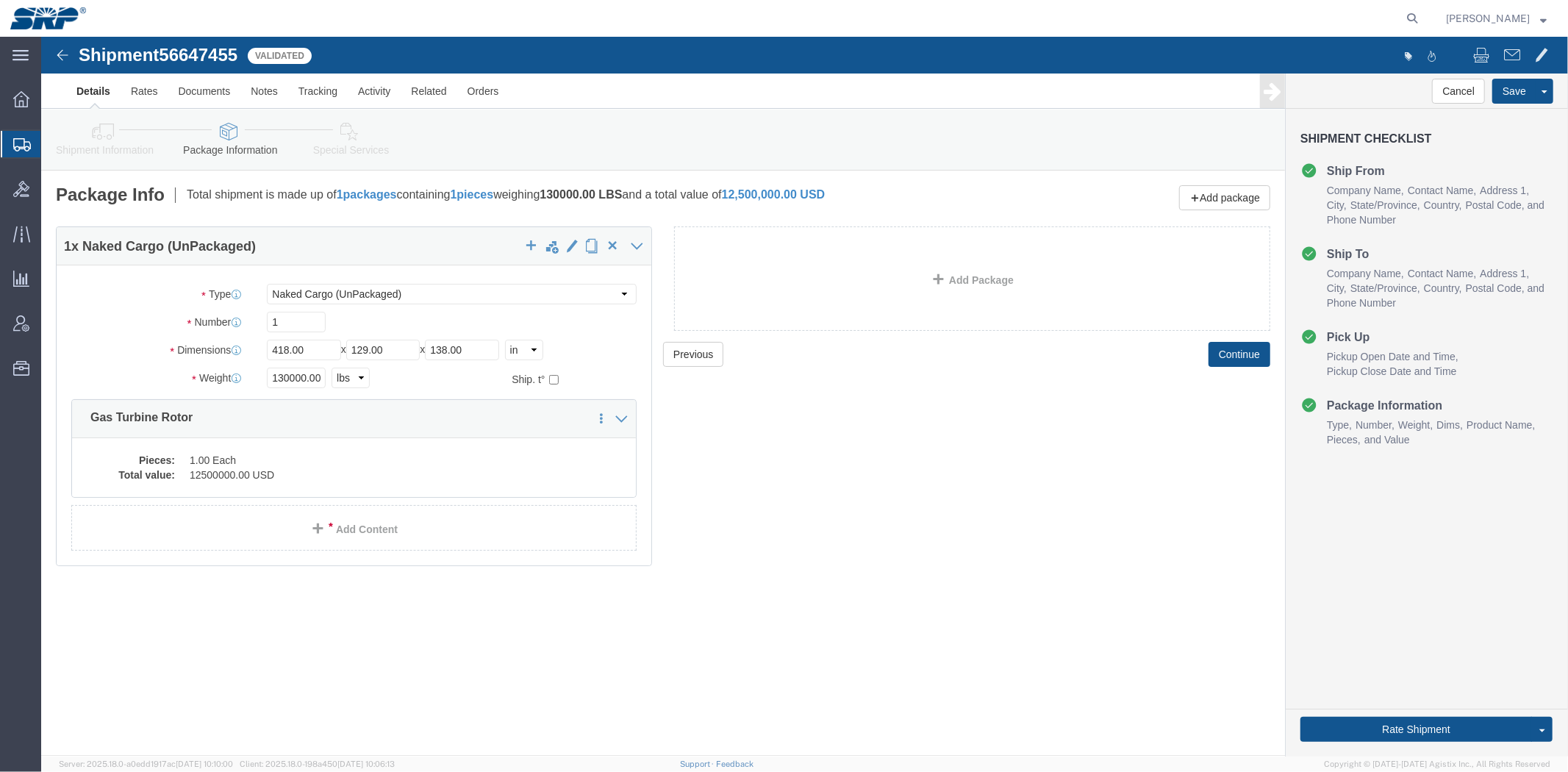
click icon
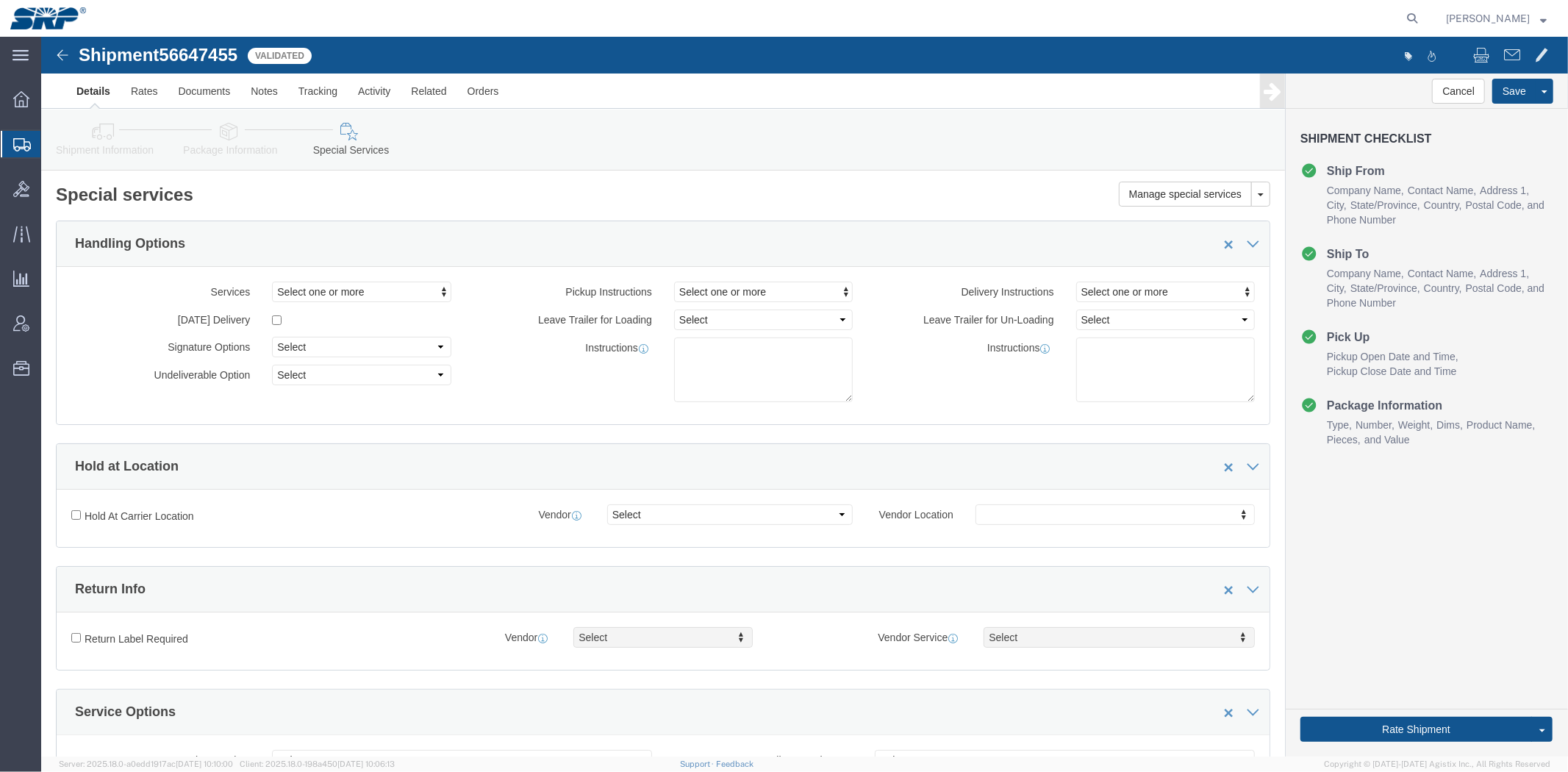
click link "Shipment Information"
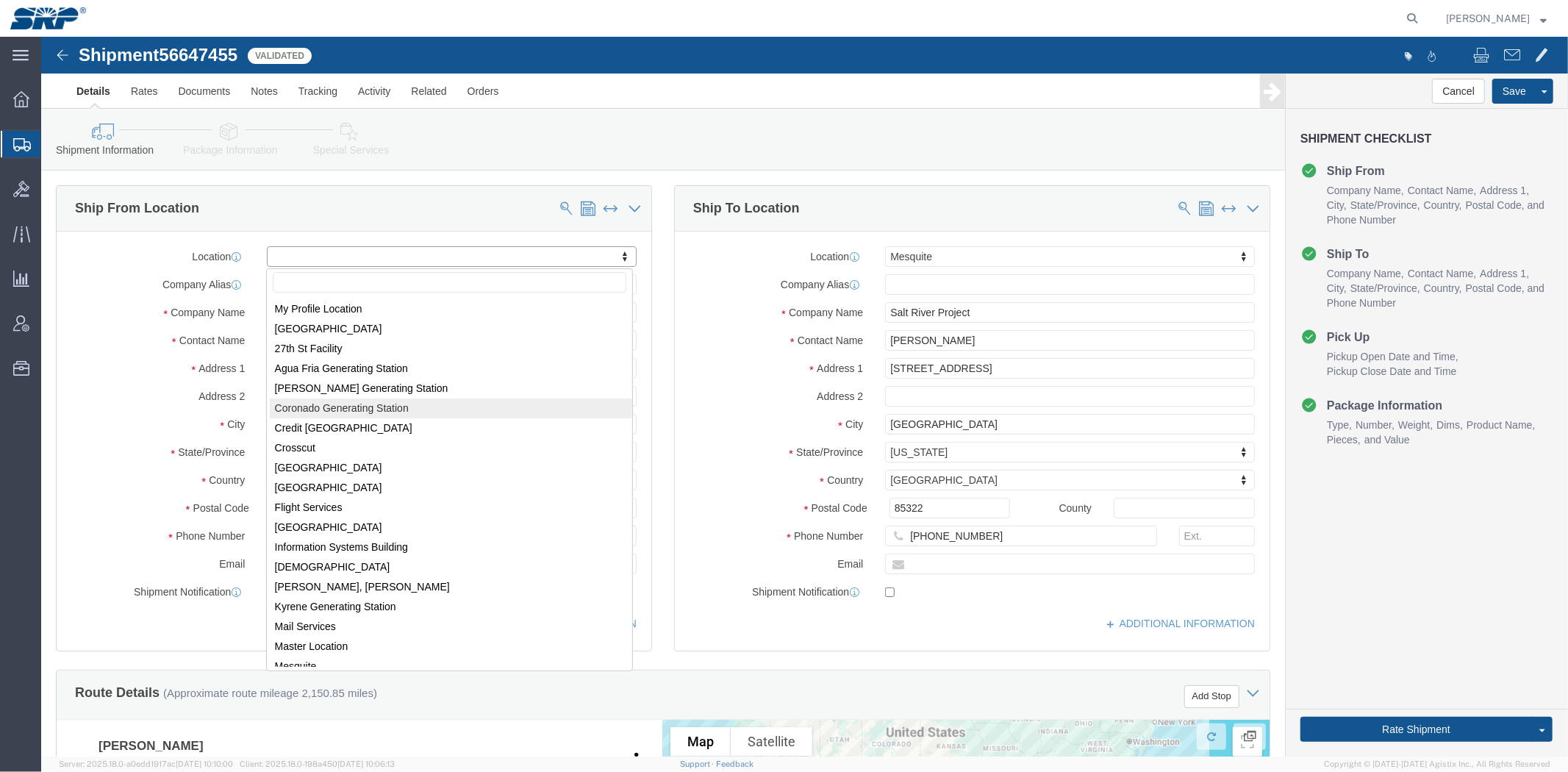
drag, startPoint x: 567, startPoint y: 218, endPoint x: 563, endPoint y: 390, distance: 172.0
select select "58892"
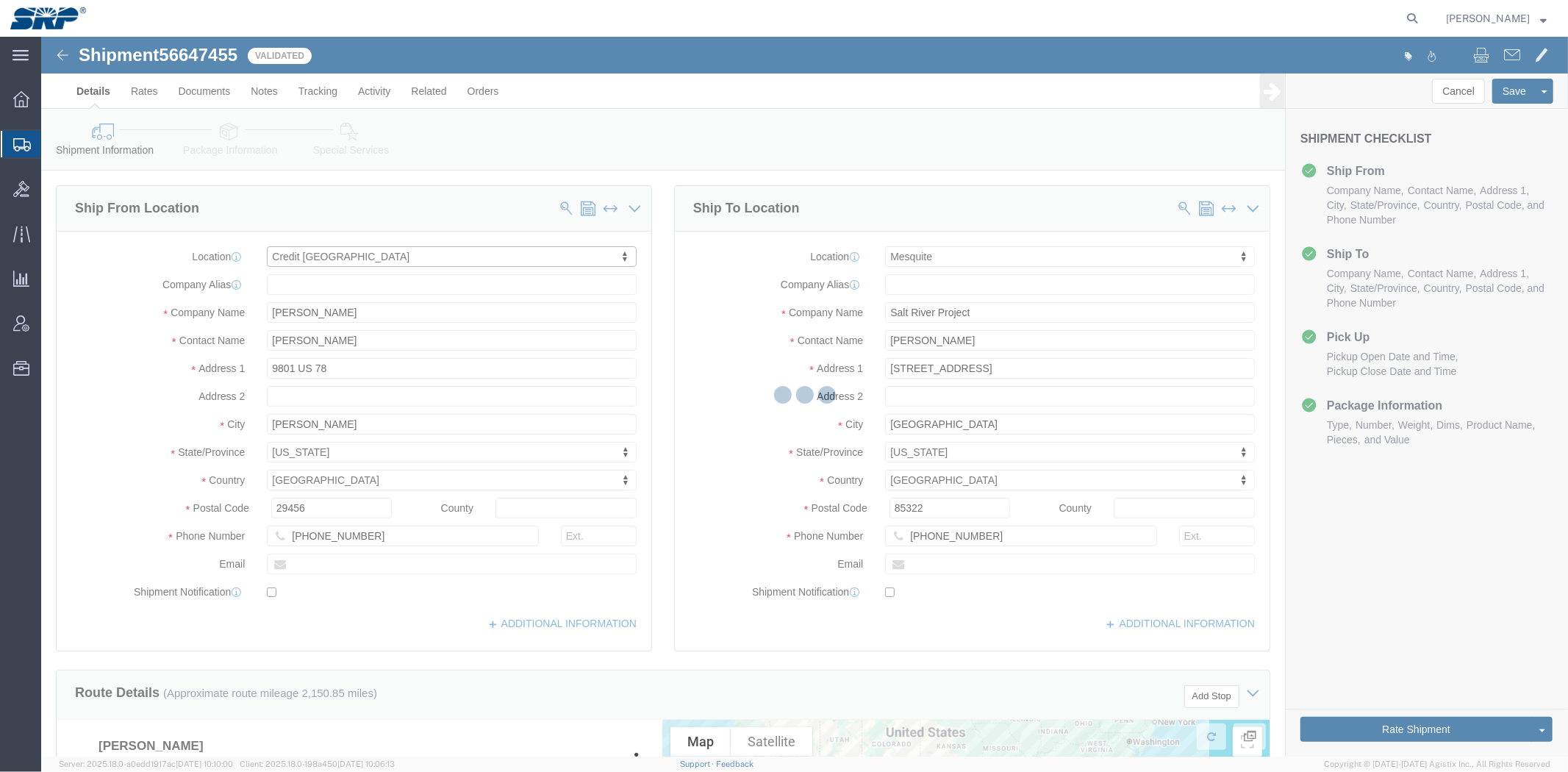
select select "AZ"
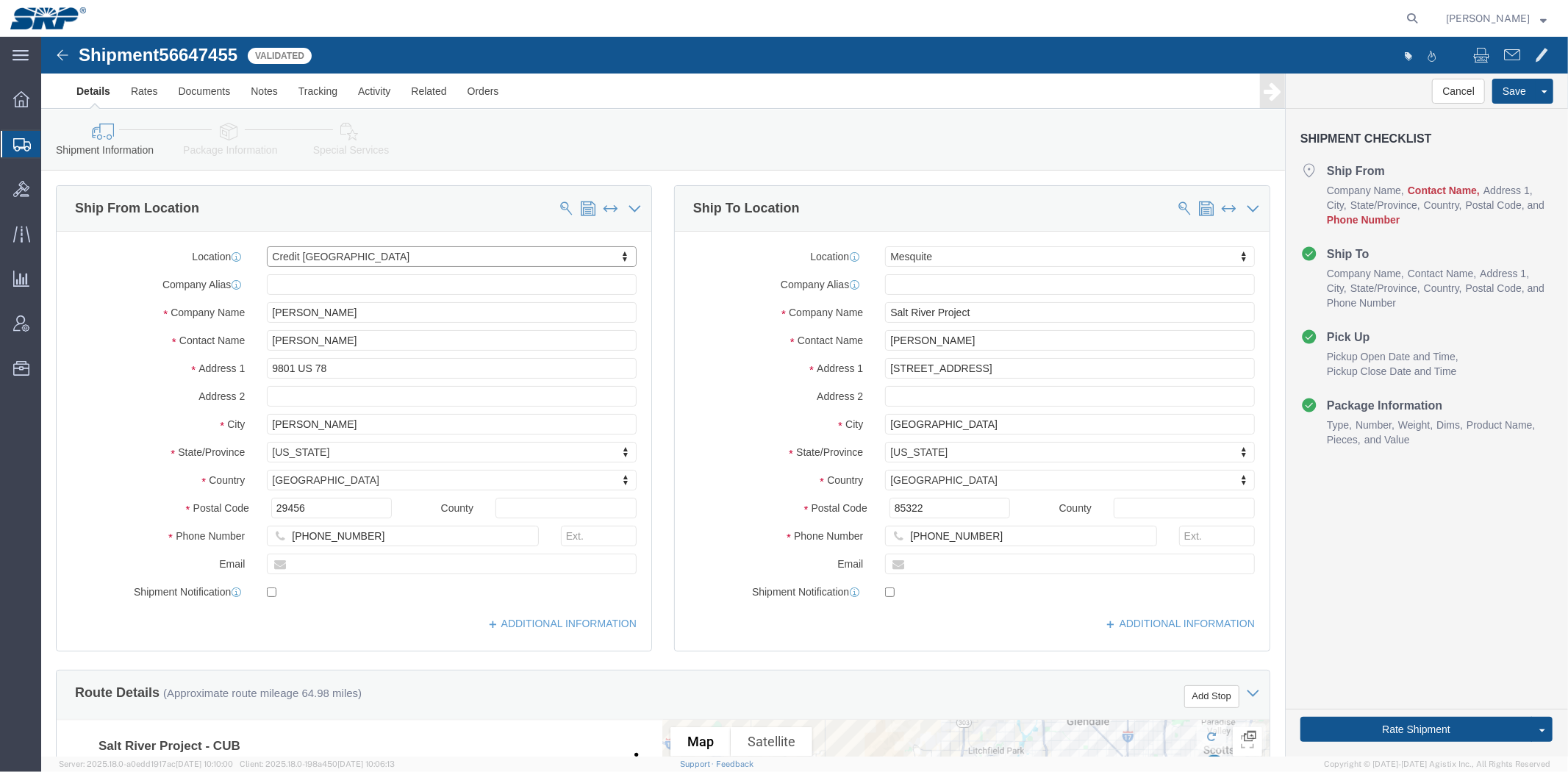
click at [0, 0] on span "Shipment Manager" at bounding box center [0, 0] width 0 height 0
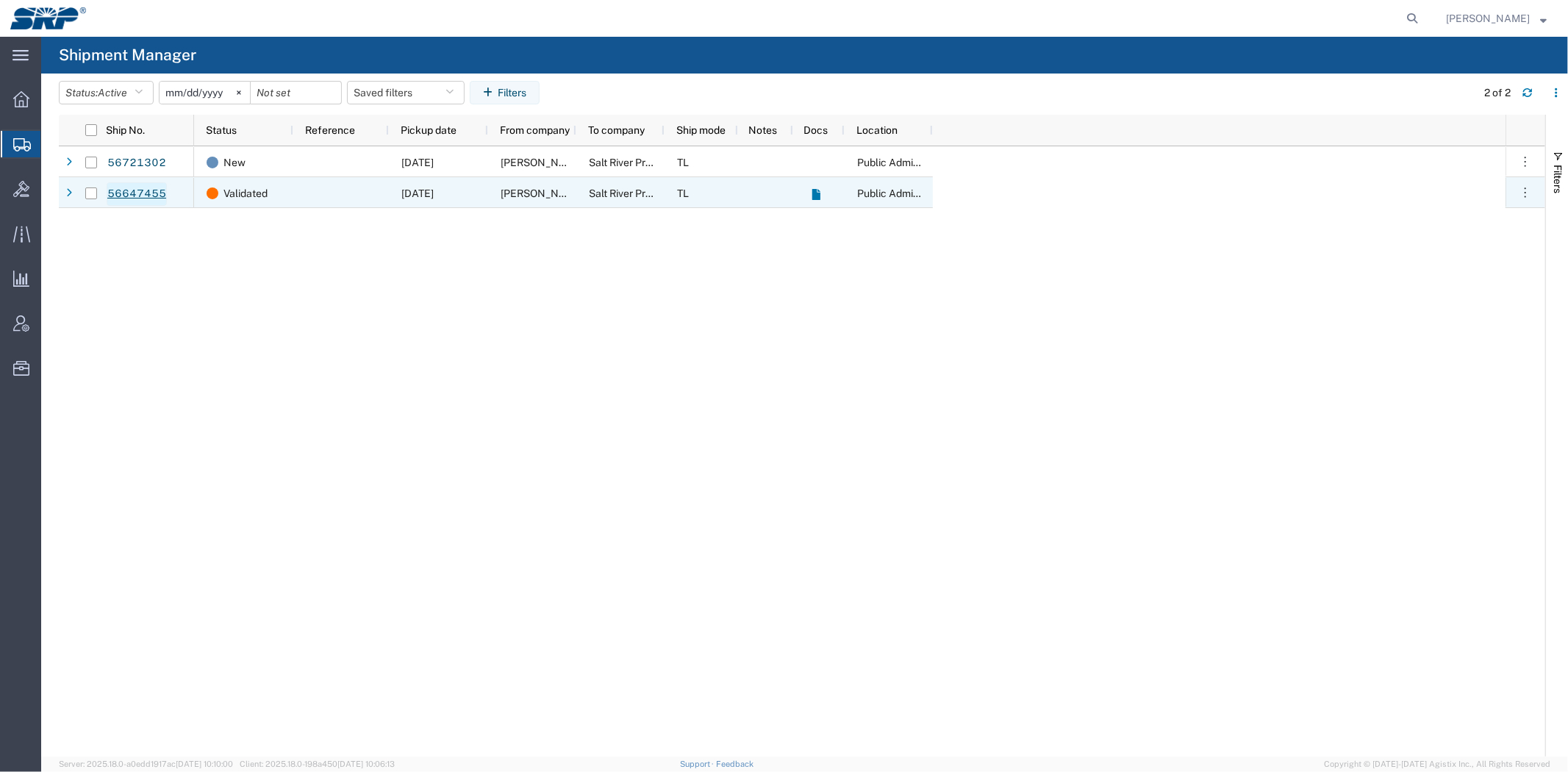
click at [129, 195] on link "56647455" at bounding box center [137, 193] width 60 height 24
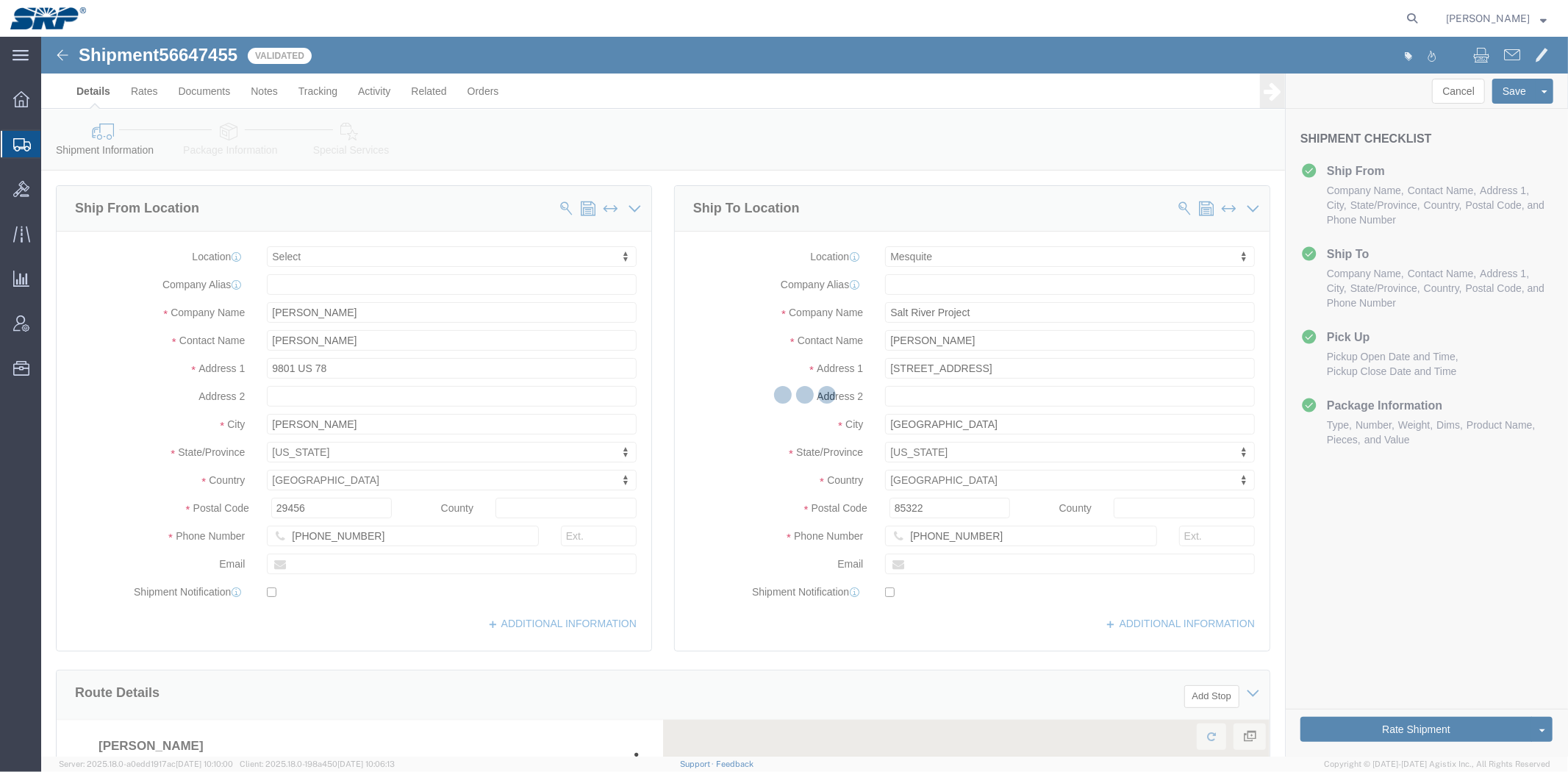
select select
select select "54816"
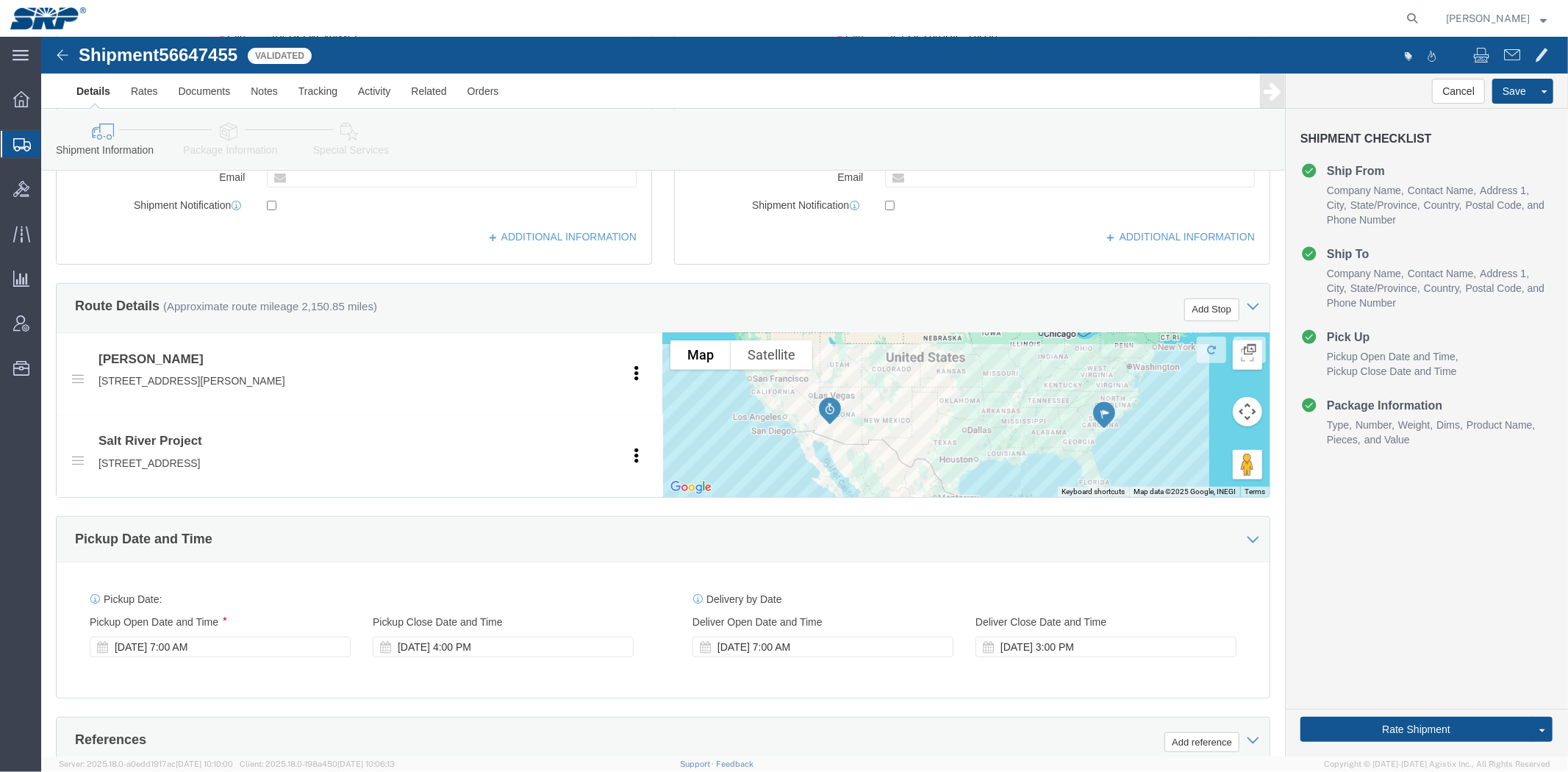
scroll to position [539, 0]
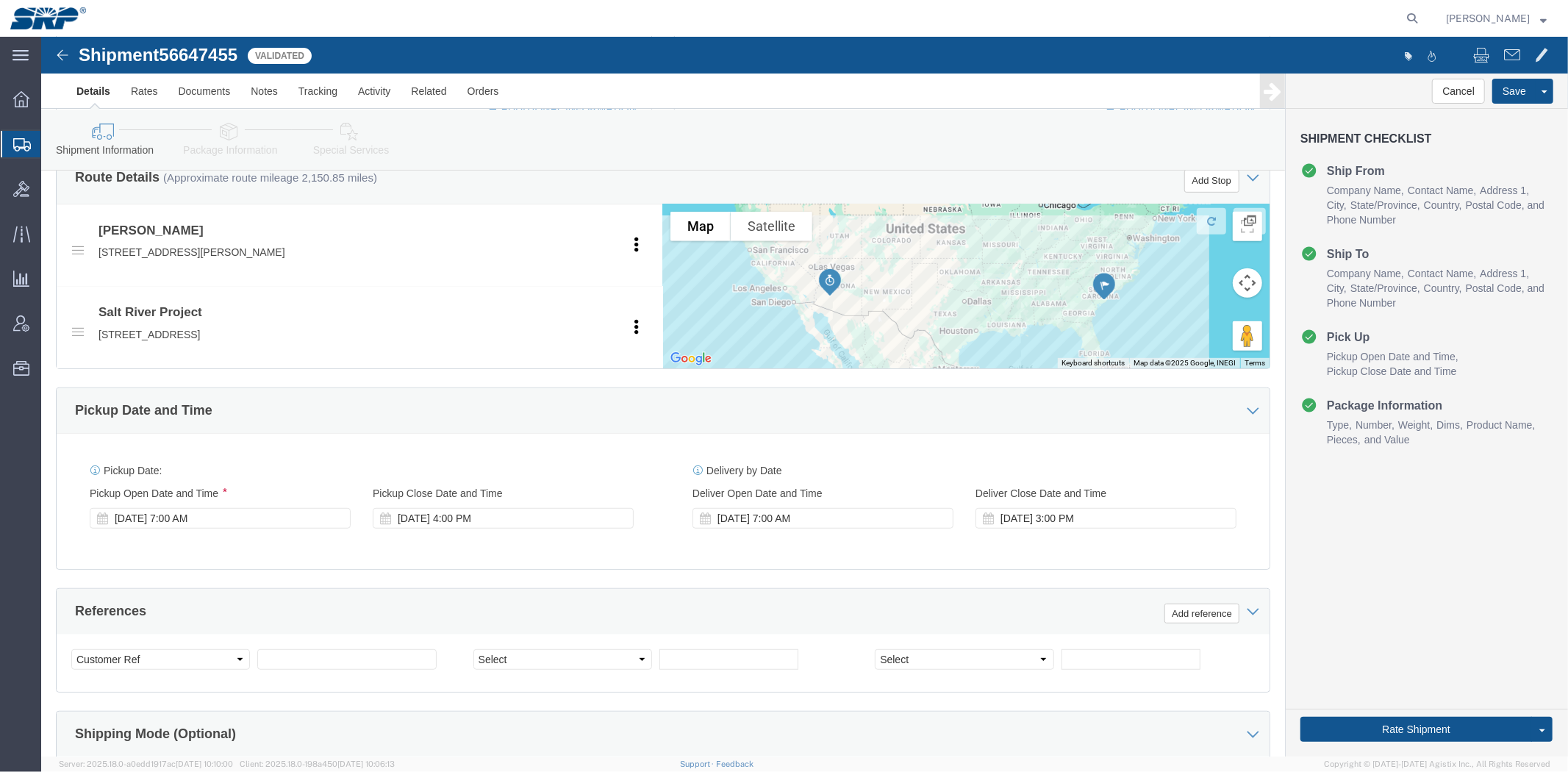
drag, startPoint x: 660, startPoint y: 299, endPoint x: 611, endPoint y: 328, distance: 56.9
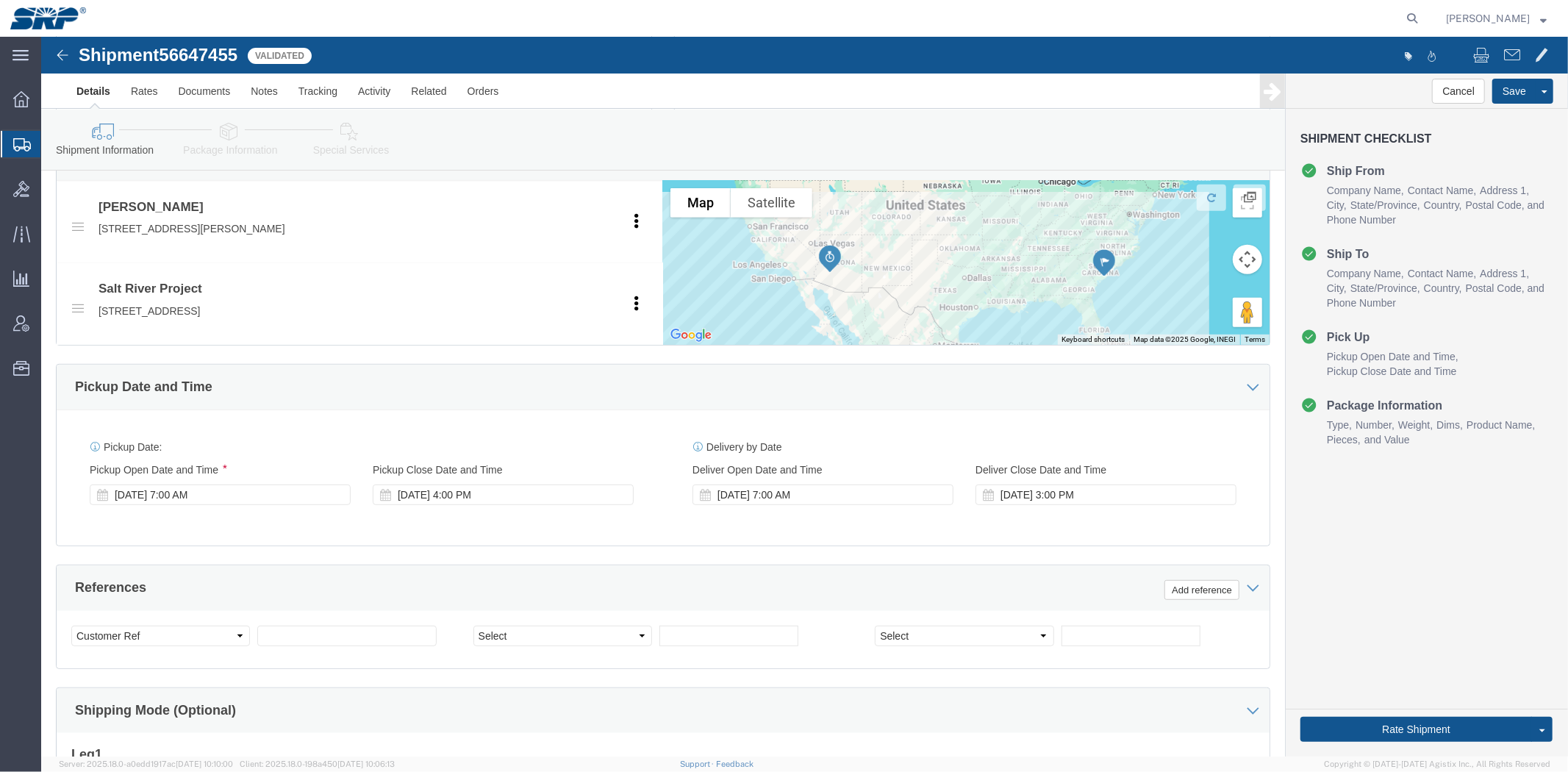
scroll to position [362, 0]
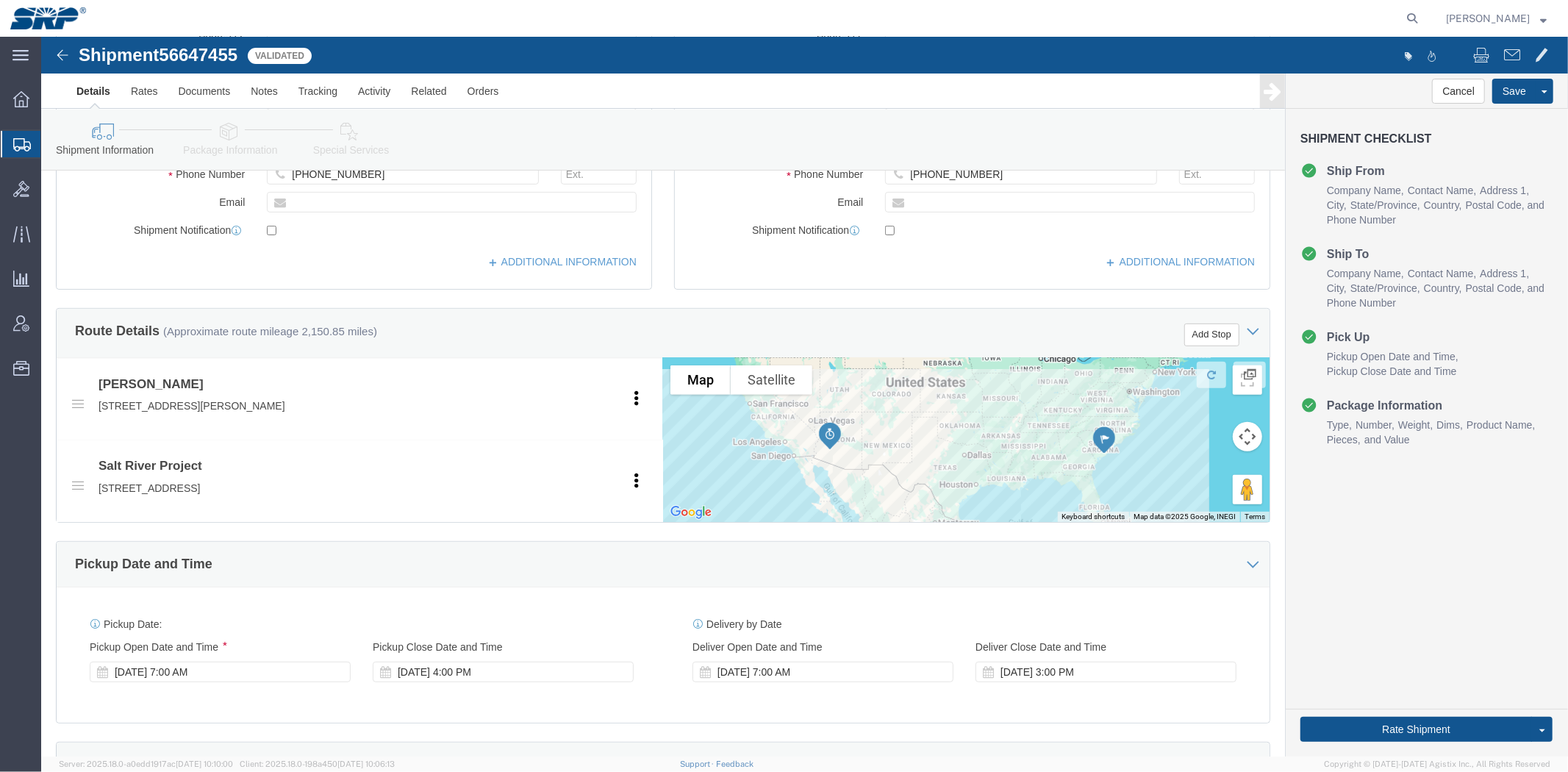
drag, startPoint x: 667, startPoint y: 501, endPoint x: 448, endPoint y: 91, distance: 464.8
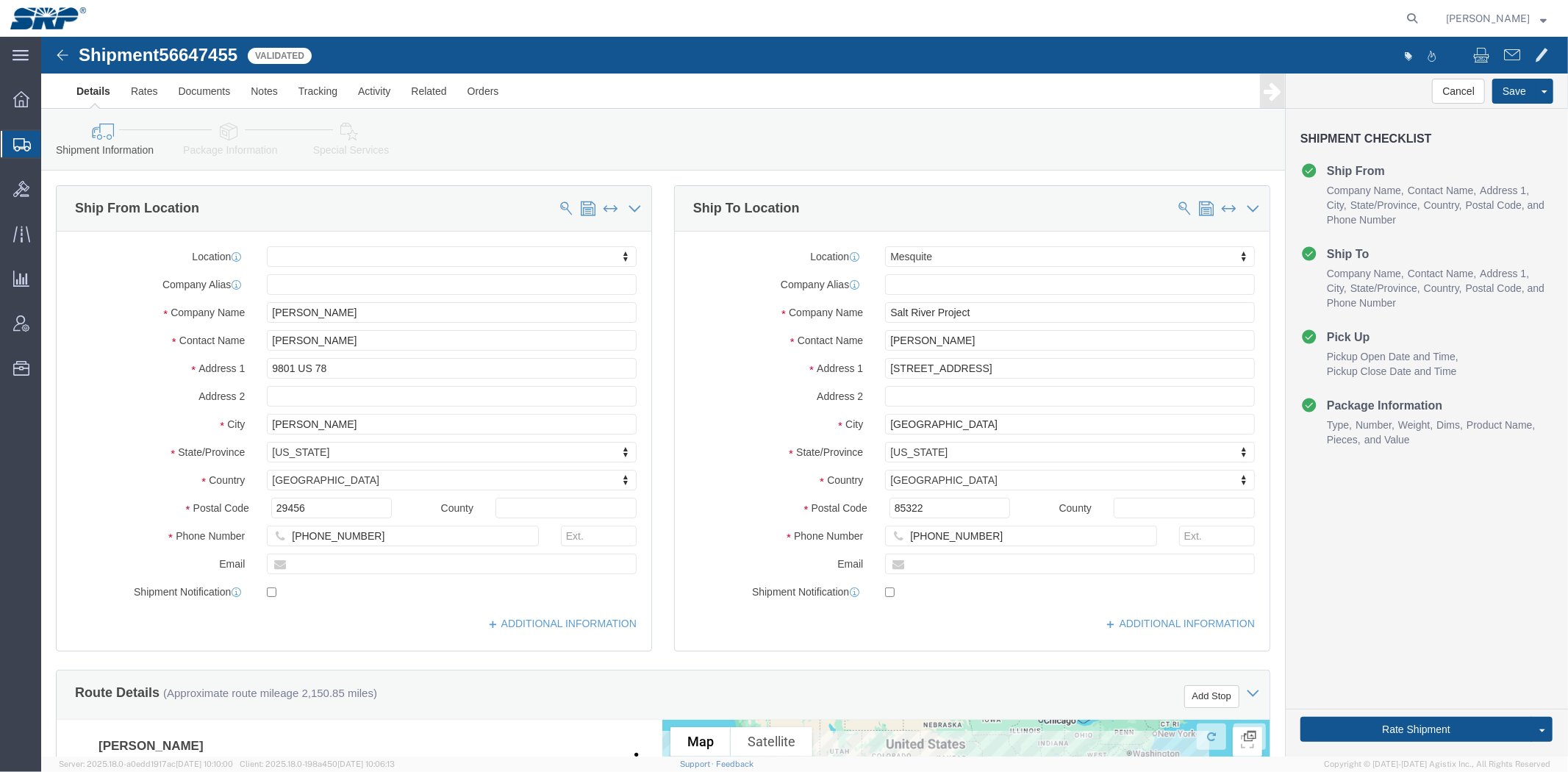
click icon
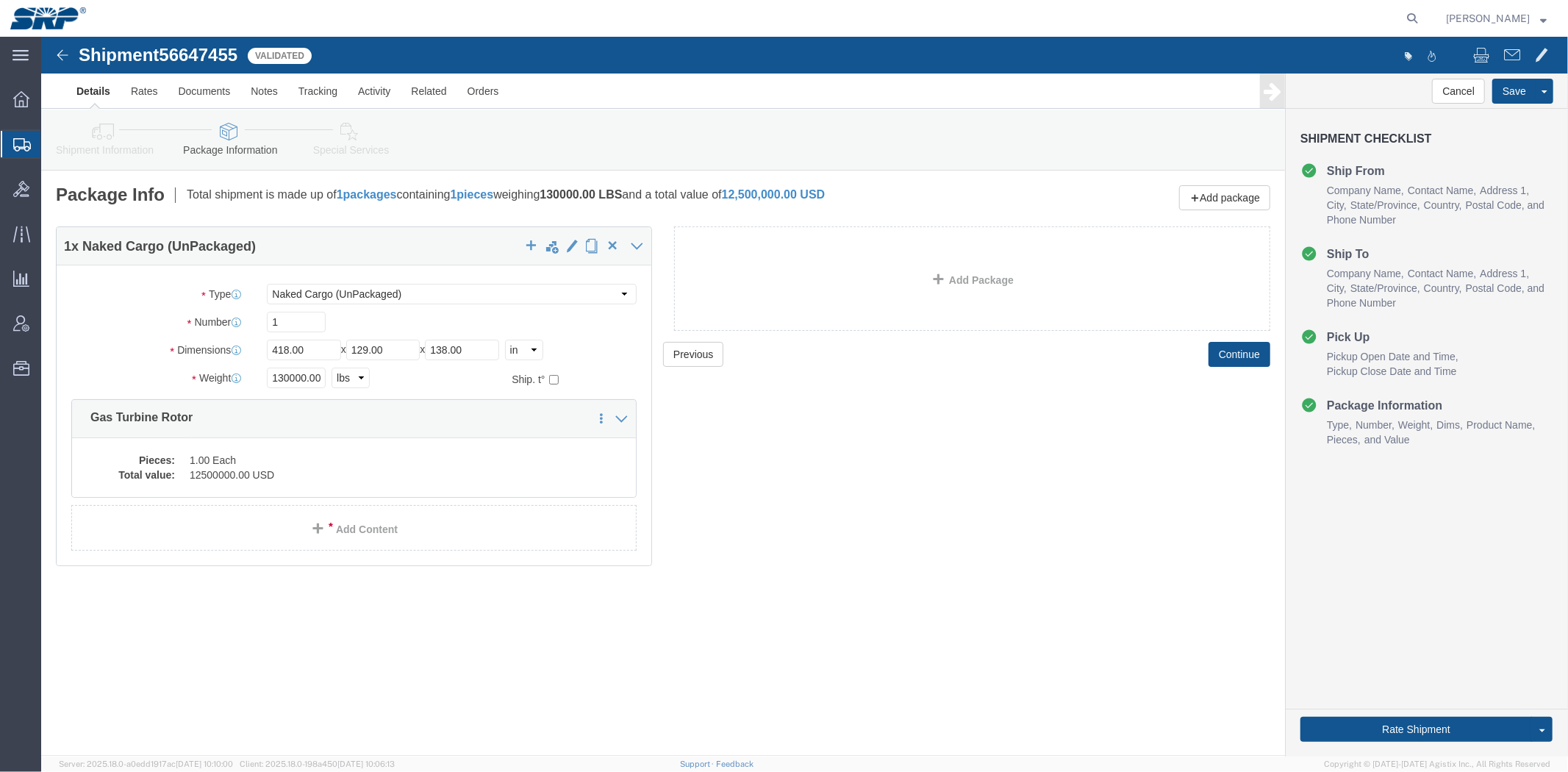
click div "Shipment 56647455 Validated Details Rates Documents Notes Tracking Activity Rel…"
click at [52, 129] on span "Shipments" at bounding box center [47, 144] width 11 height 29
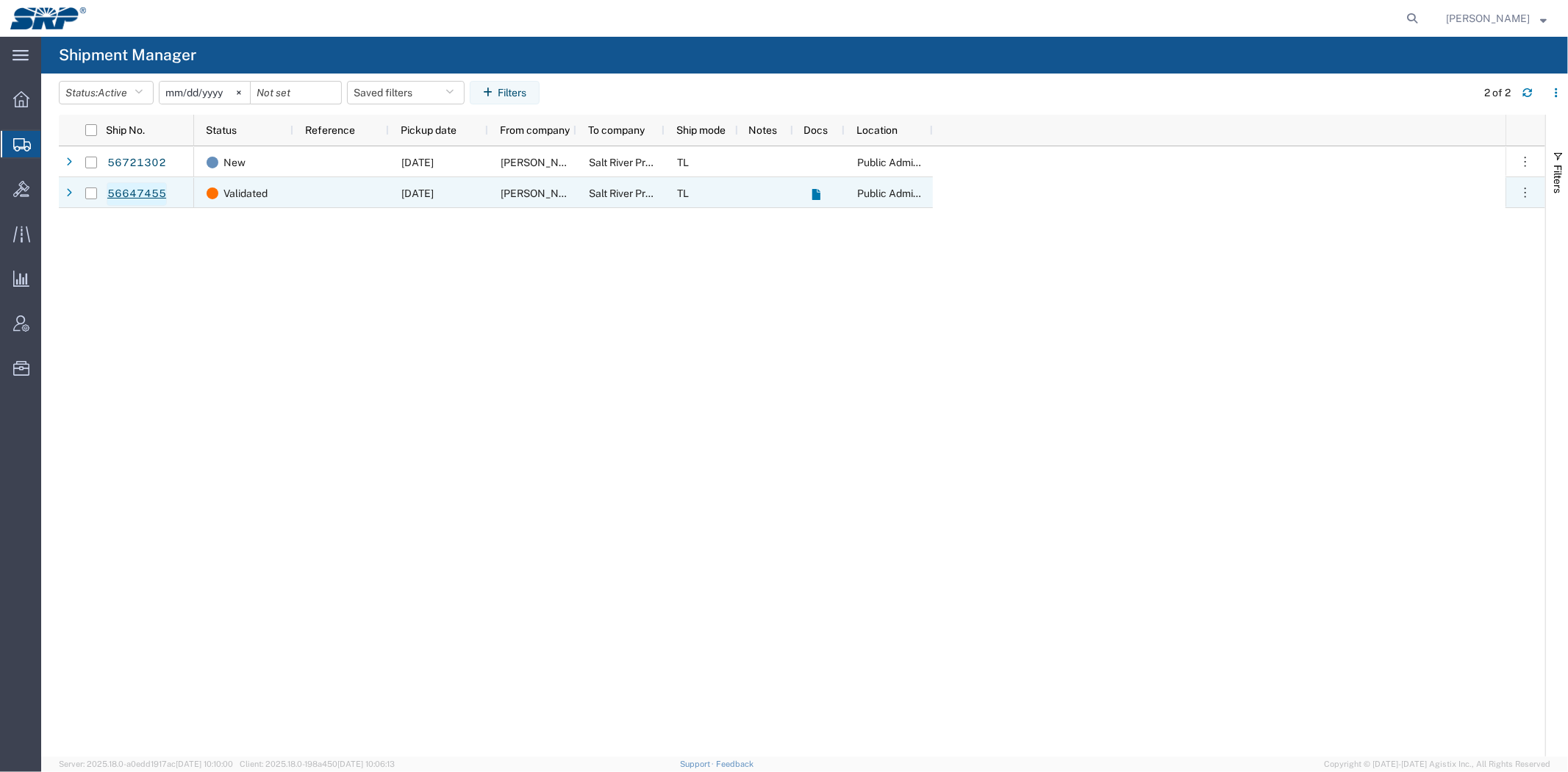
click at [134, 195] on link "56647455" at bounding box center [137, 193] width 60 height 24
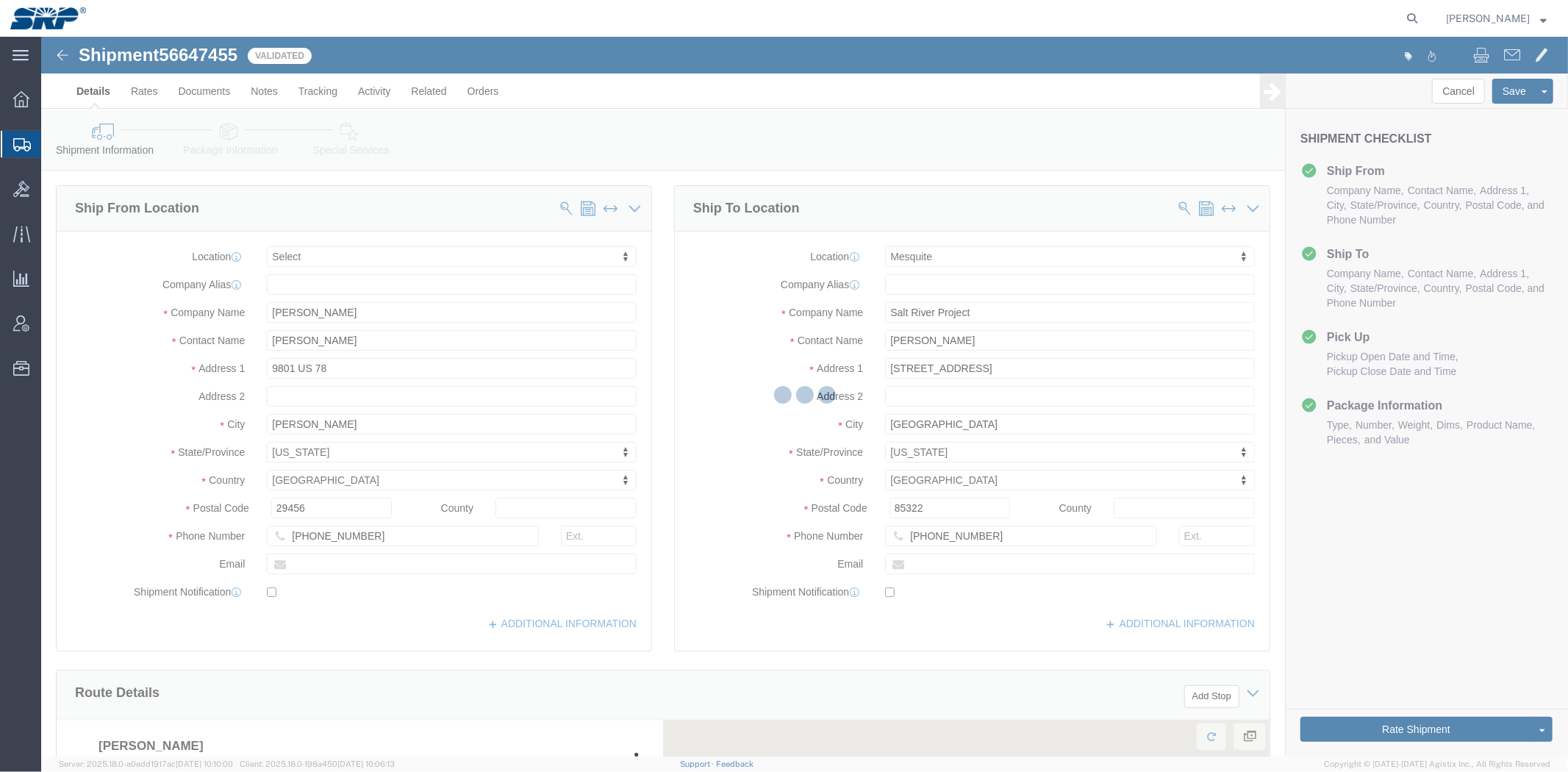
select select
select select "54816"
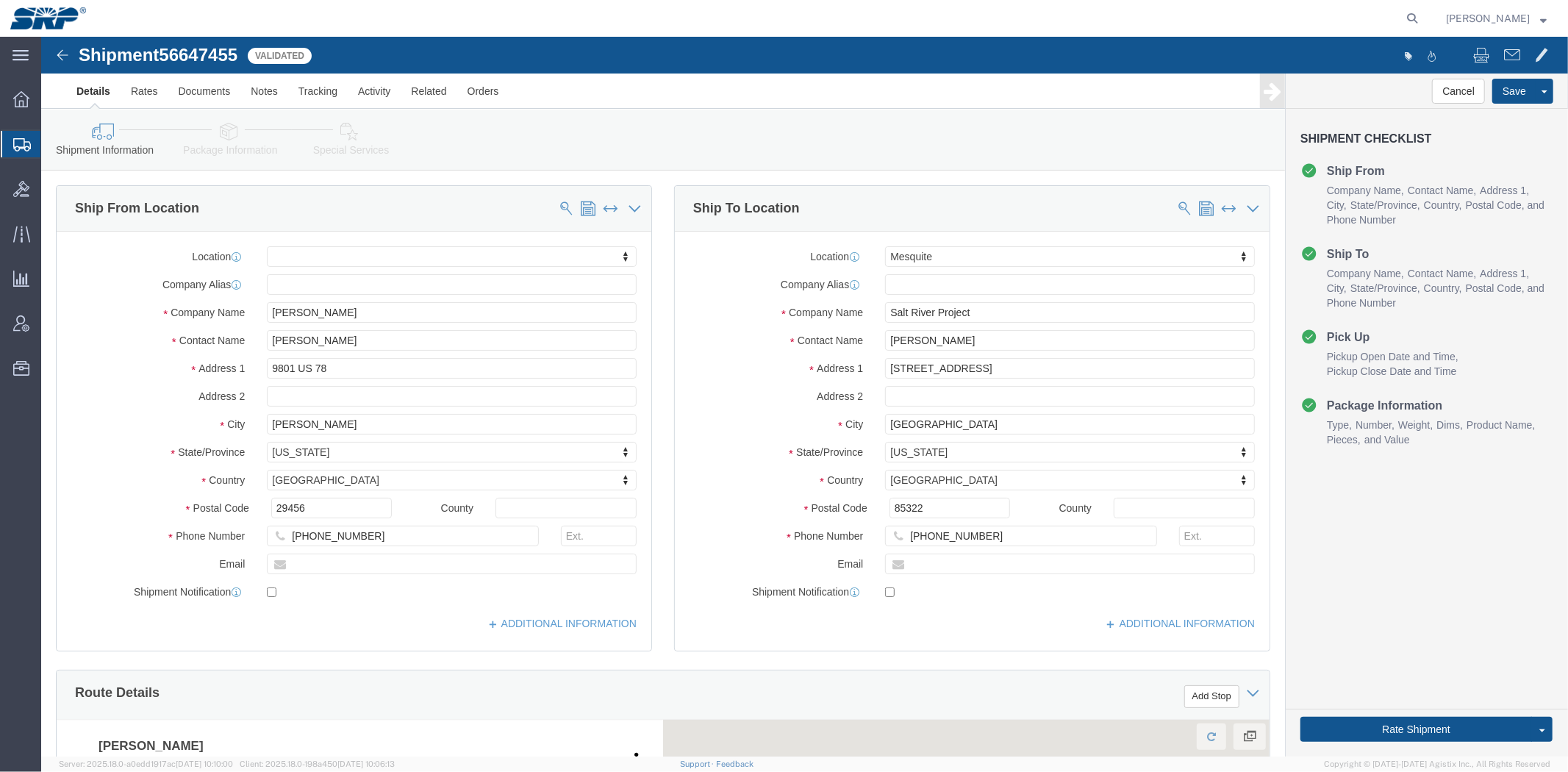
click div "Ship From Location Location My Profile Location [GEOGRAPHIC_DATA] Facility [GEO…"
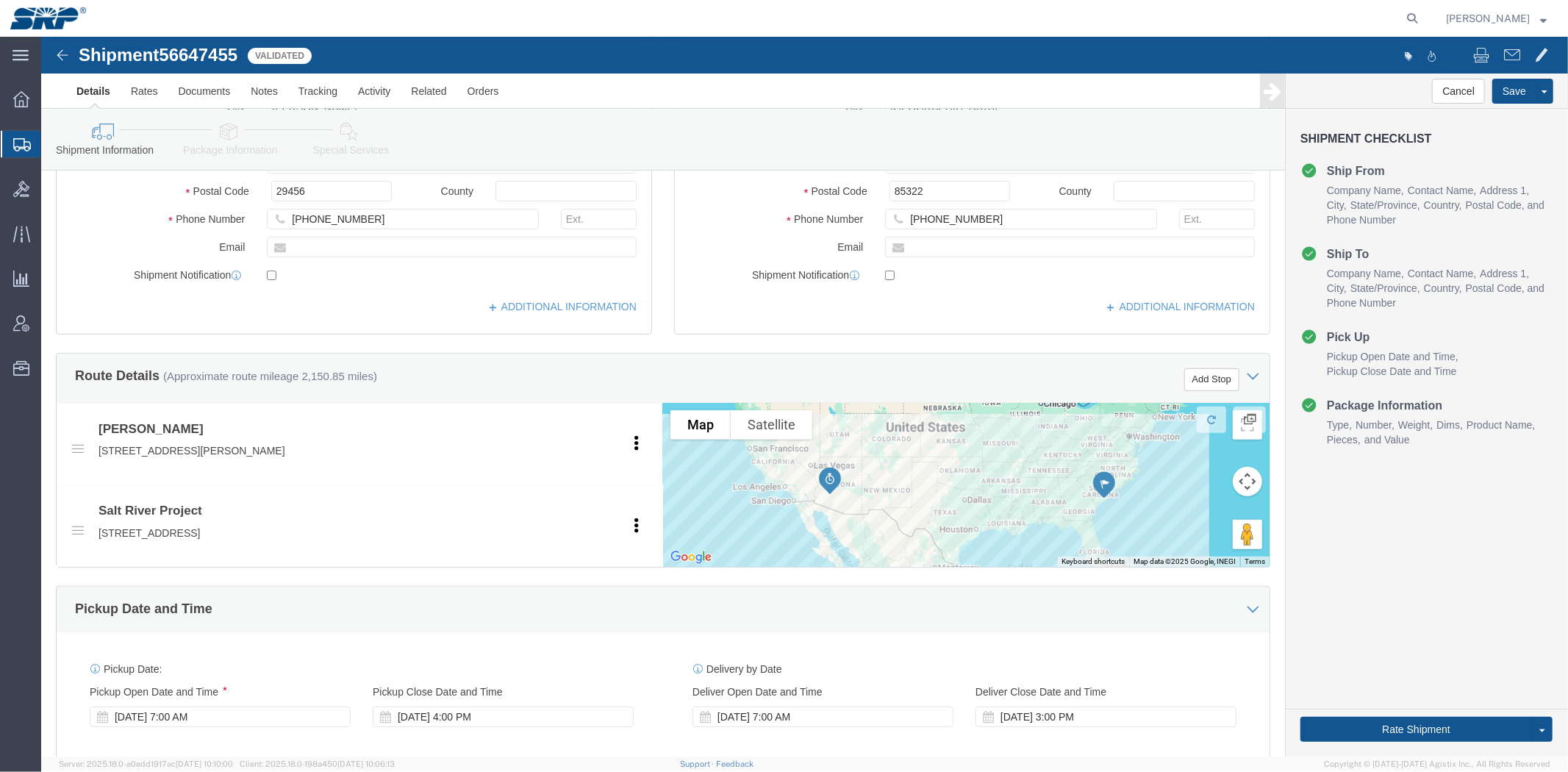
scroll to position [780, 0]
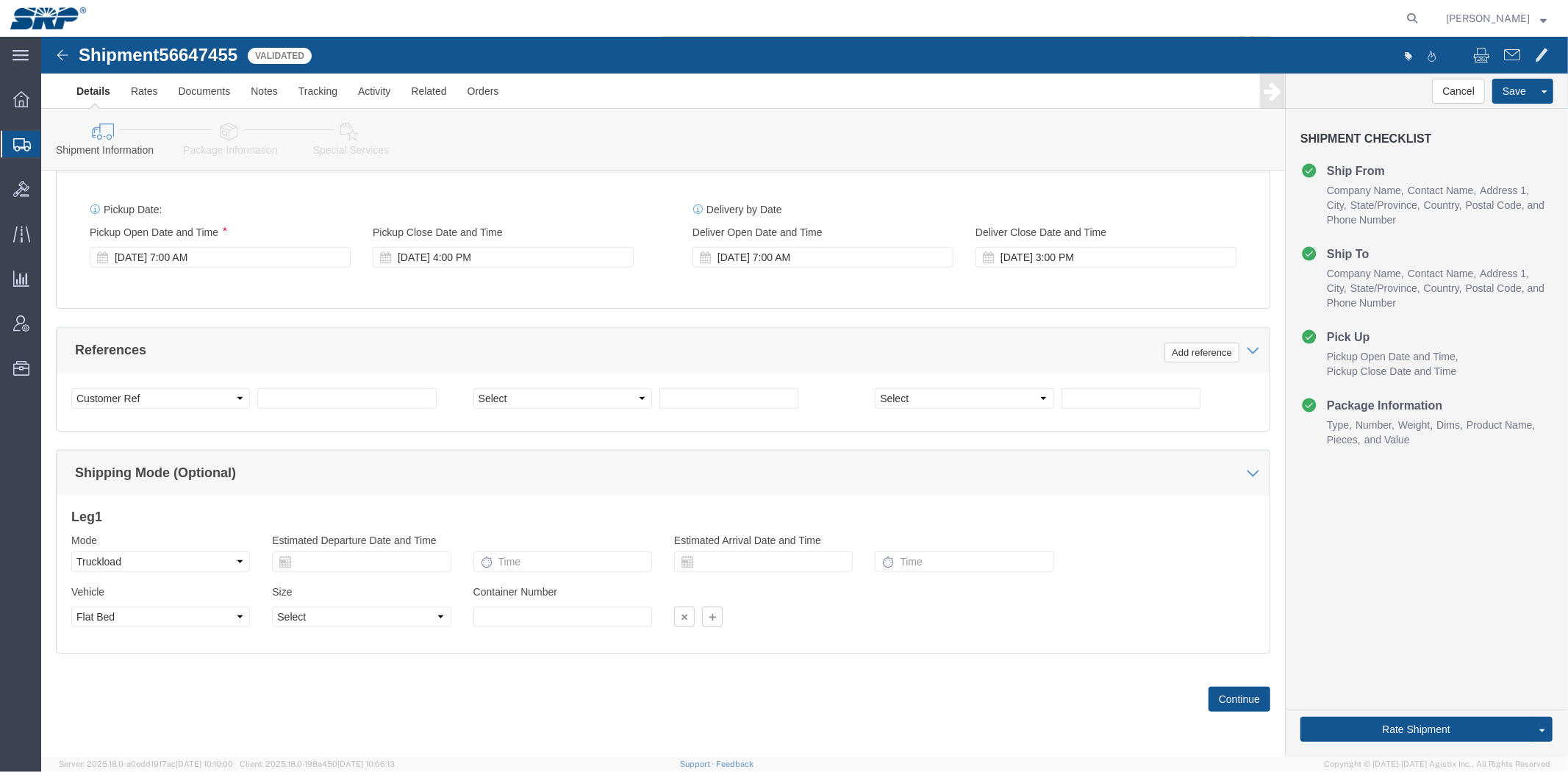
drag, startPoint x: 615, startPoint y: 224, endPoint x: 617, endPoint y: 417, distance: 193.0
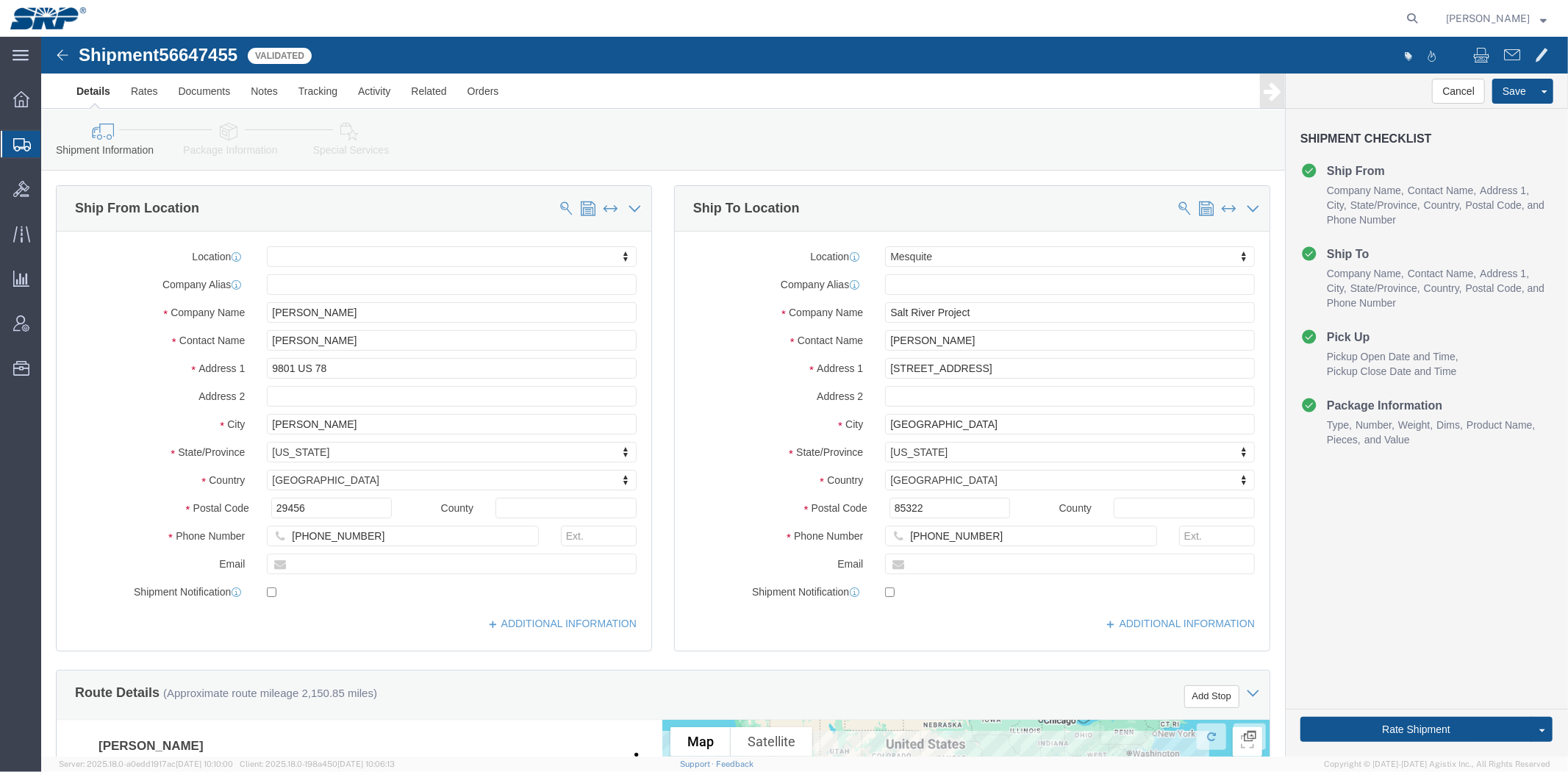
drag, startPoint x: 522, startPoint y: 412, endPoint x: 411, endPoint y: 75, distance: 354.8
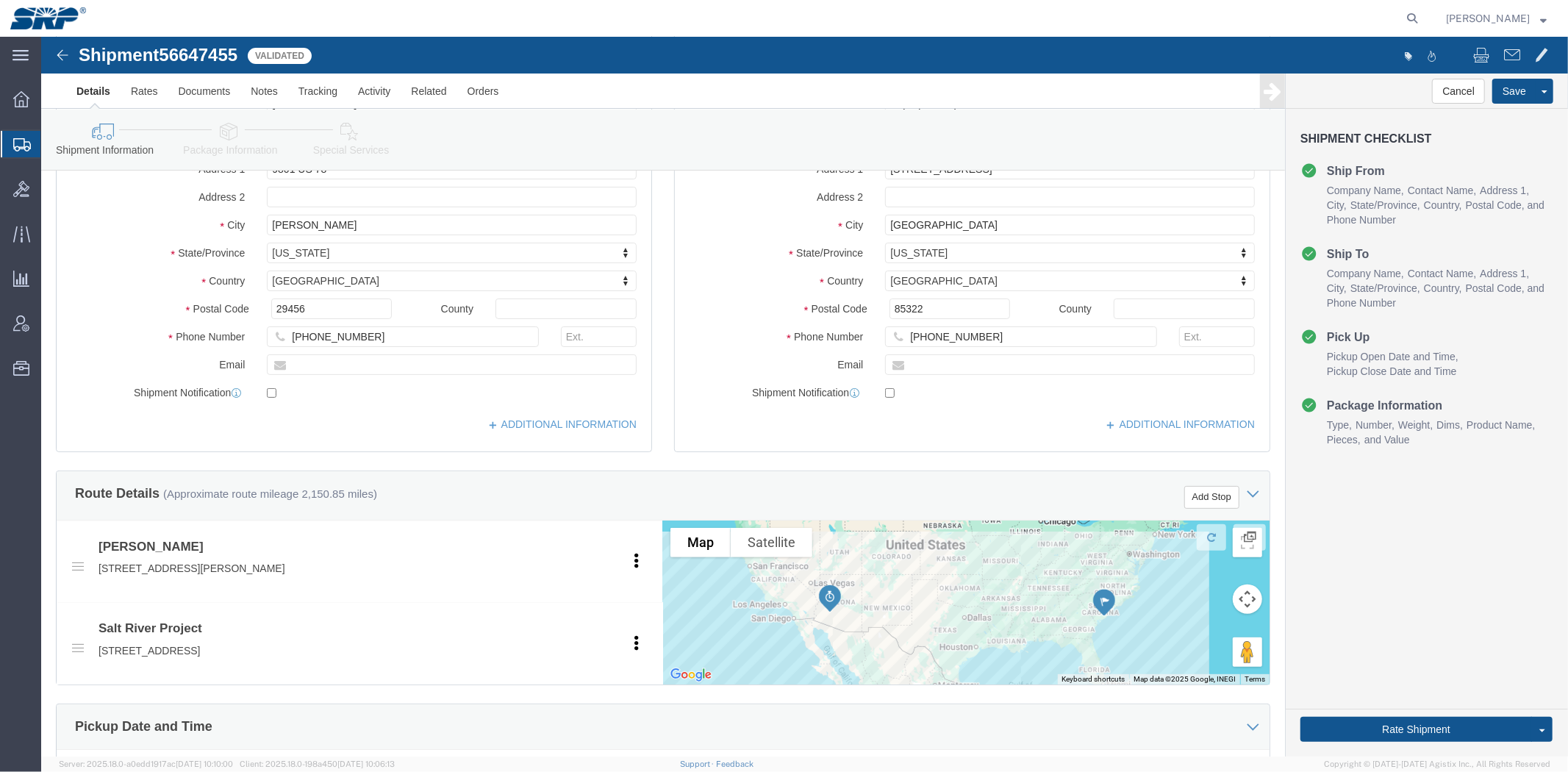
scroll to position [780, 0]
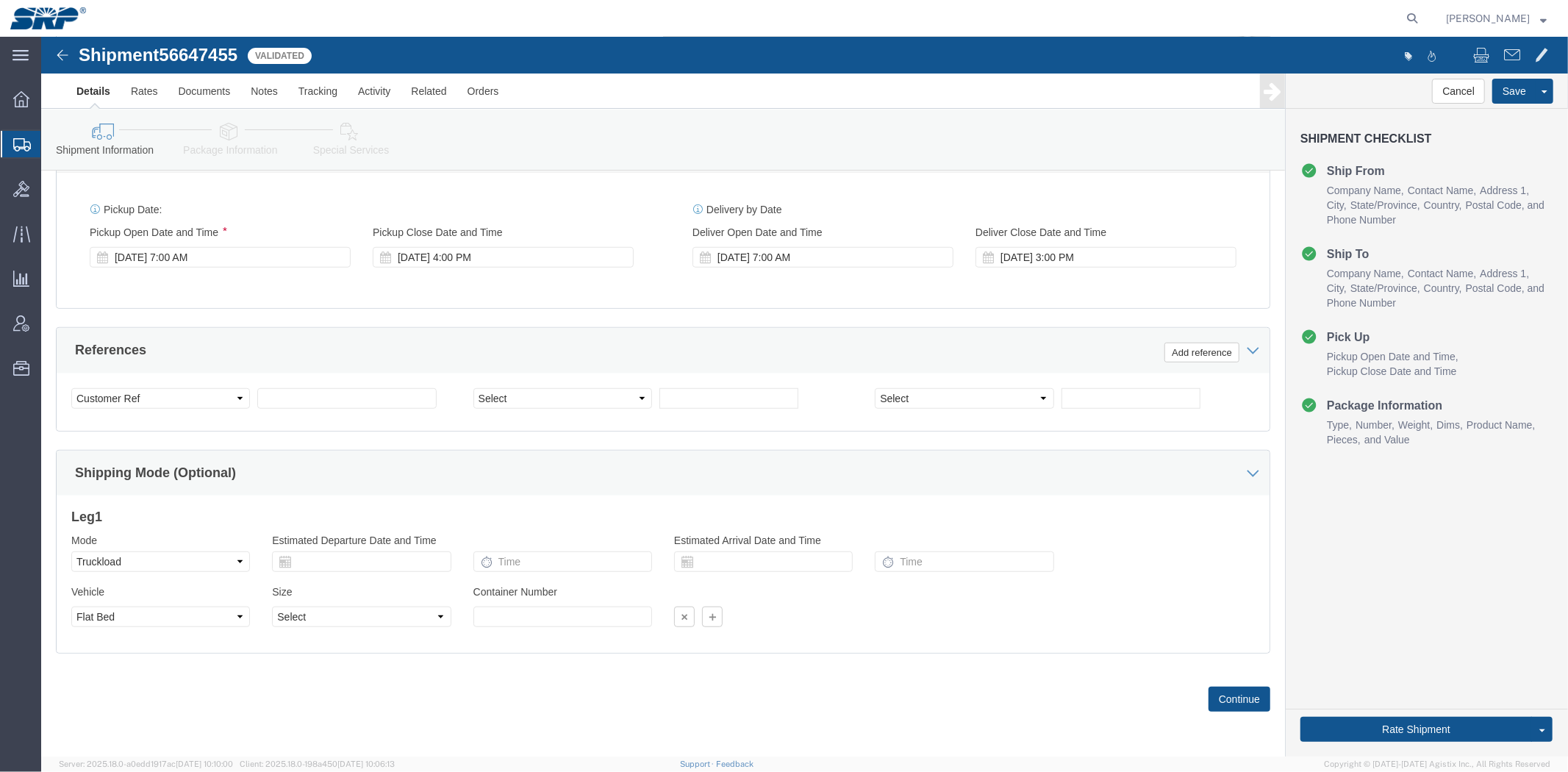
drag, startPoint x: 607, startPoint y: 176, endPoint x: 615, endPoint y: 419, distance: 243.1
click select "Select Account Type Activity ID Airline Appointment Number ASN Batch Request # …"
select select "WORKORDR"
click select "Select Account Type Activity ID Airline Appointment Number ASN Batch Request # …"
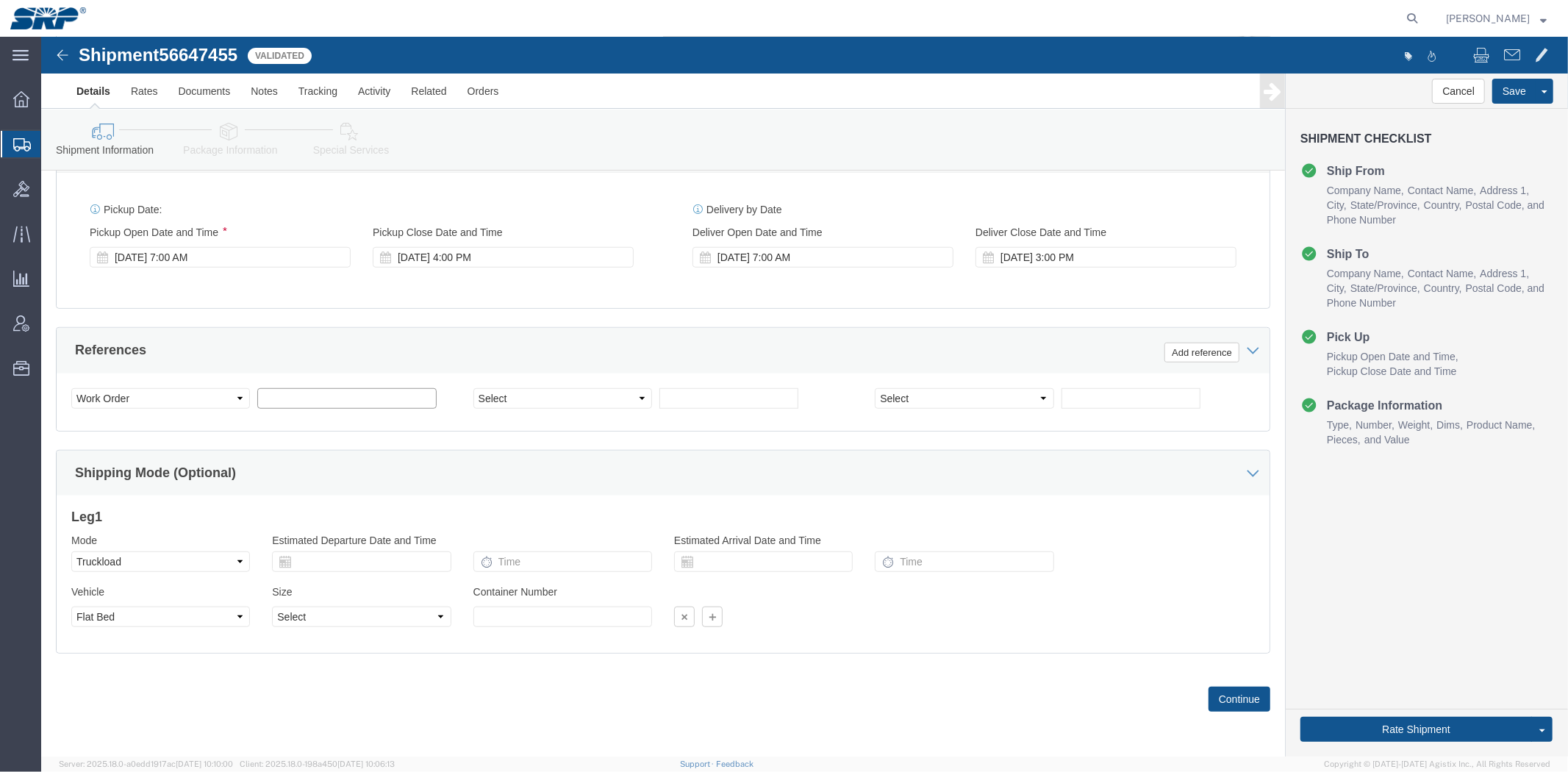
click input "text"
click div "Please fix the following errors Ship From Location Location My Profile Location…"
click select "Select Account Type Activity ID Airline Appointment Number ASN Batch Request # …"
select select
click select "Select Account Type Activity ID Airline Appointment Number ASN Batch Request # …"
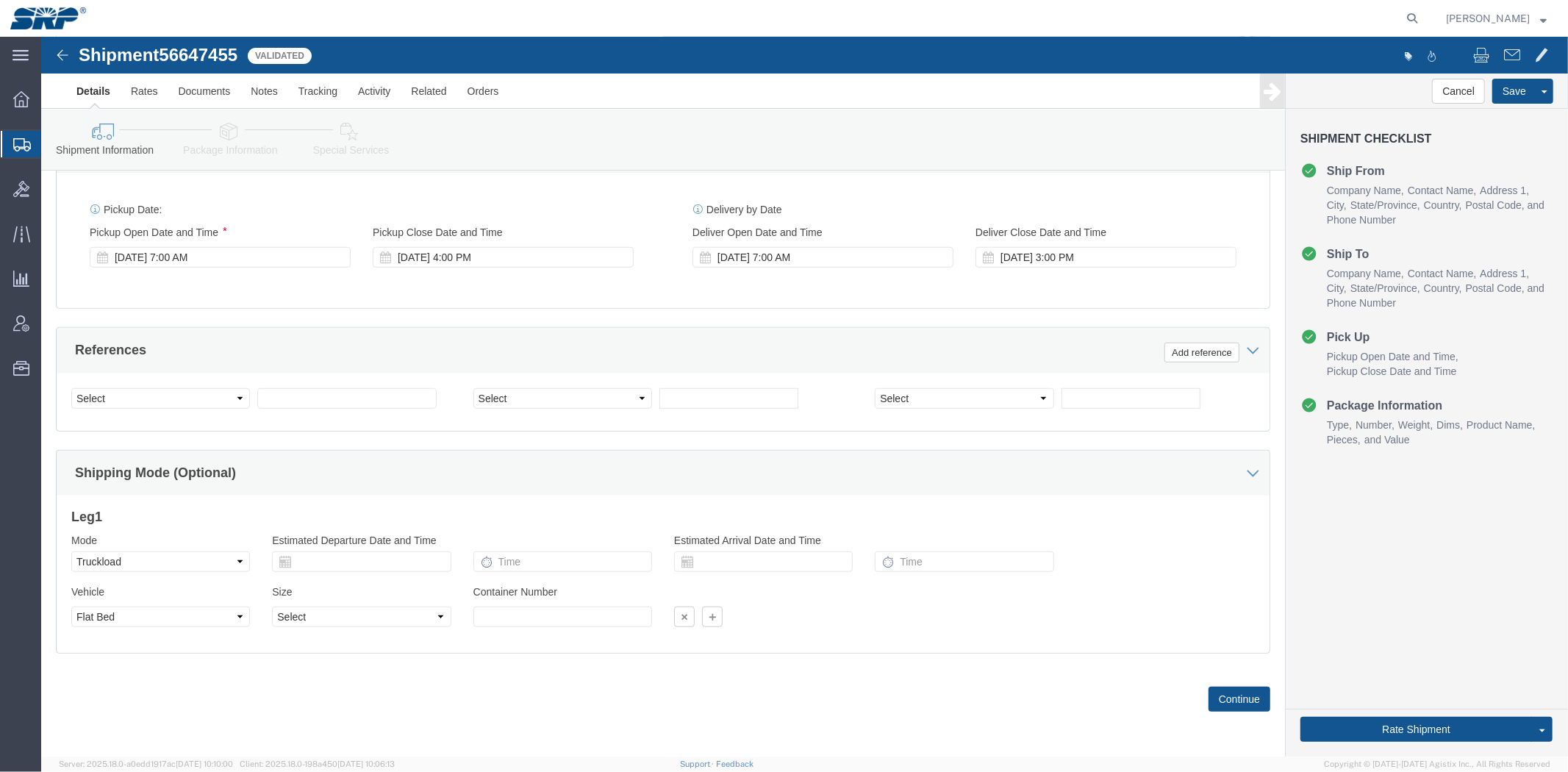
click div "Pickup Date: Pickup Start Date Pickup Start Time Pickup Open Date and Time [DAT…"
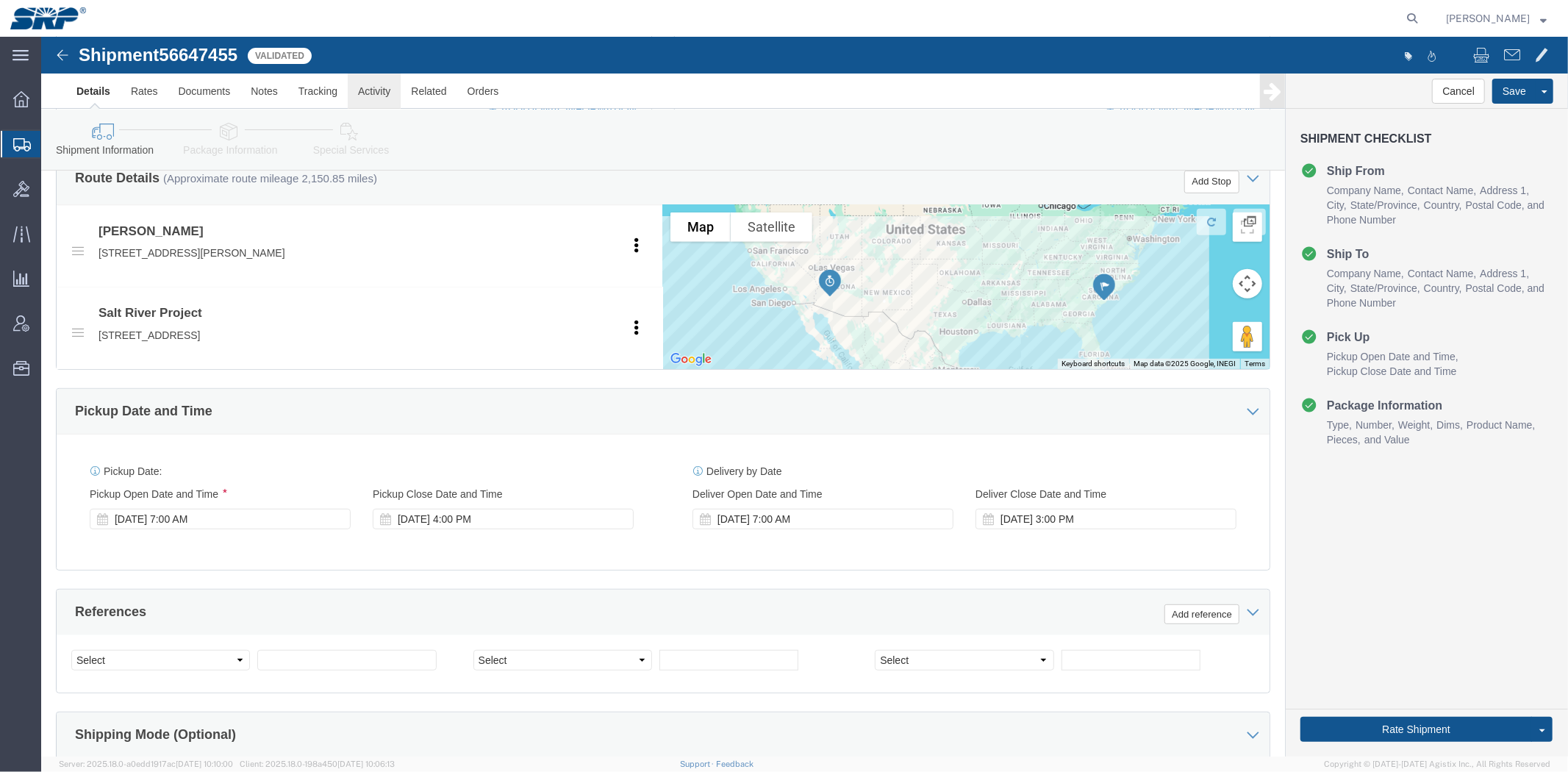
scroll to position [0, 0]
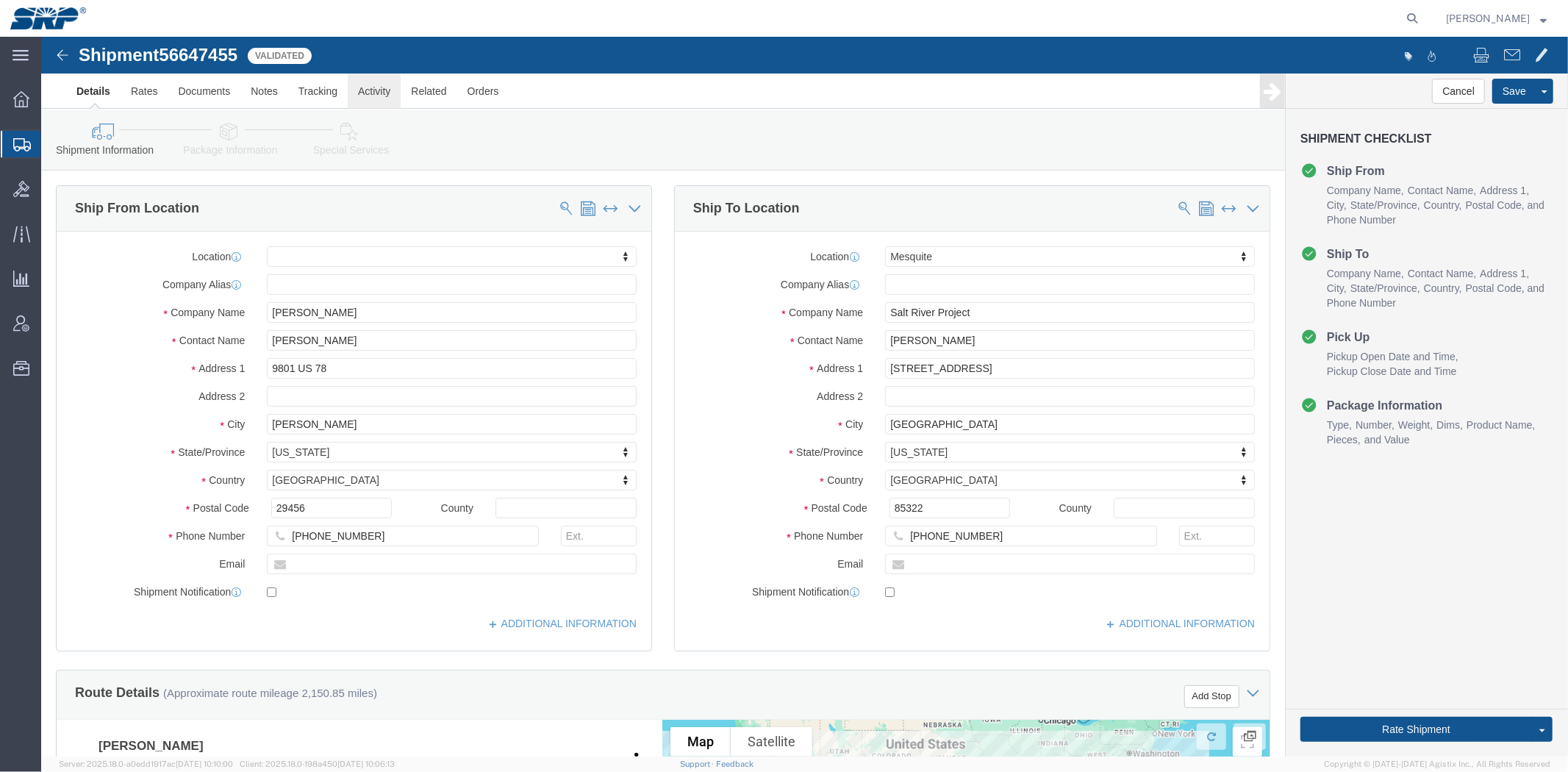
drag, startPoint x: 358, startPoint y: 259, endPoint x: 335, endPoint y: 70, distance: 190.4
click link "Send To Bid"
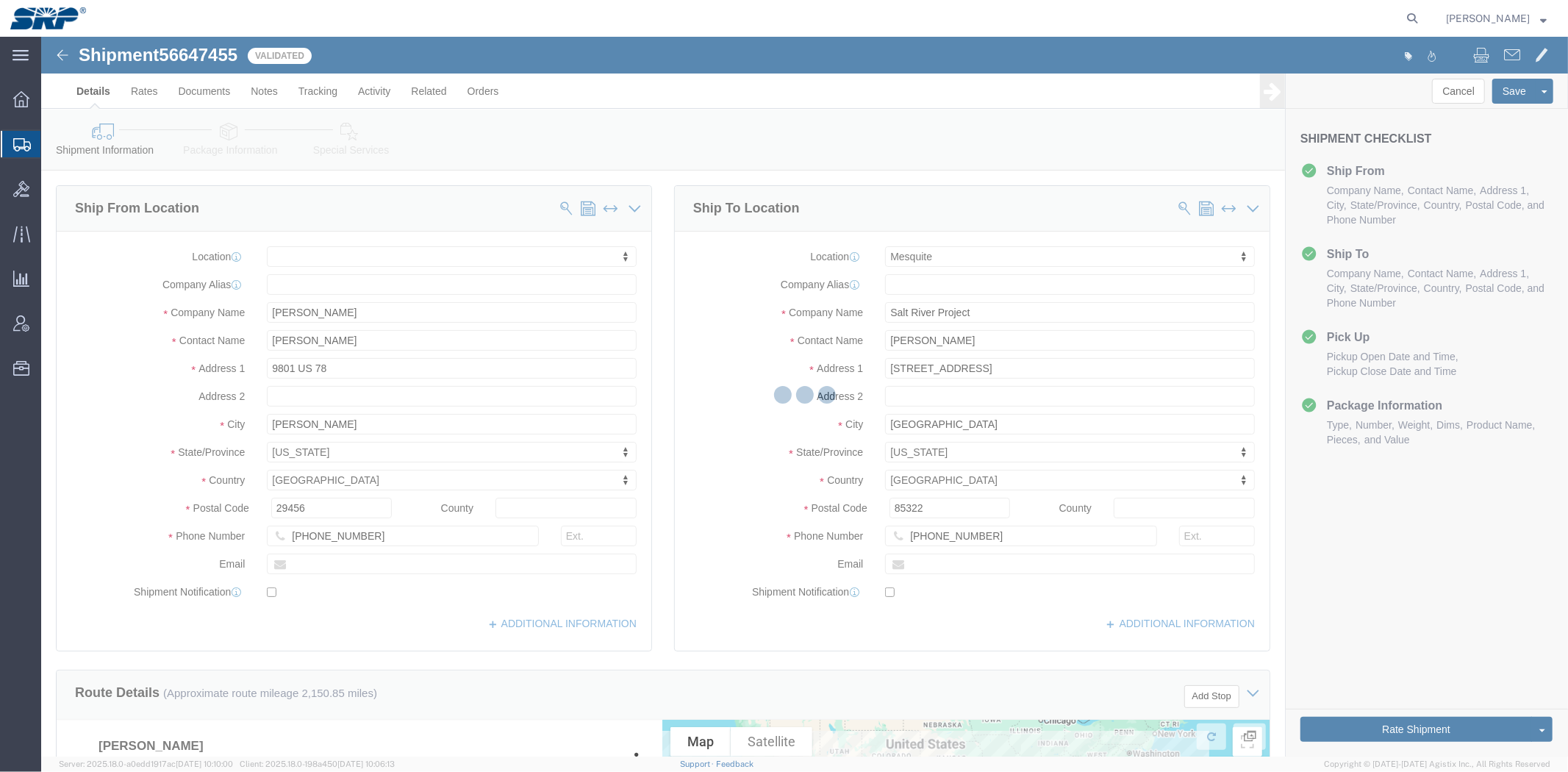
select select "TL"
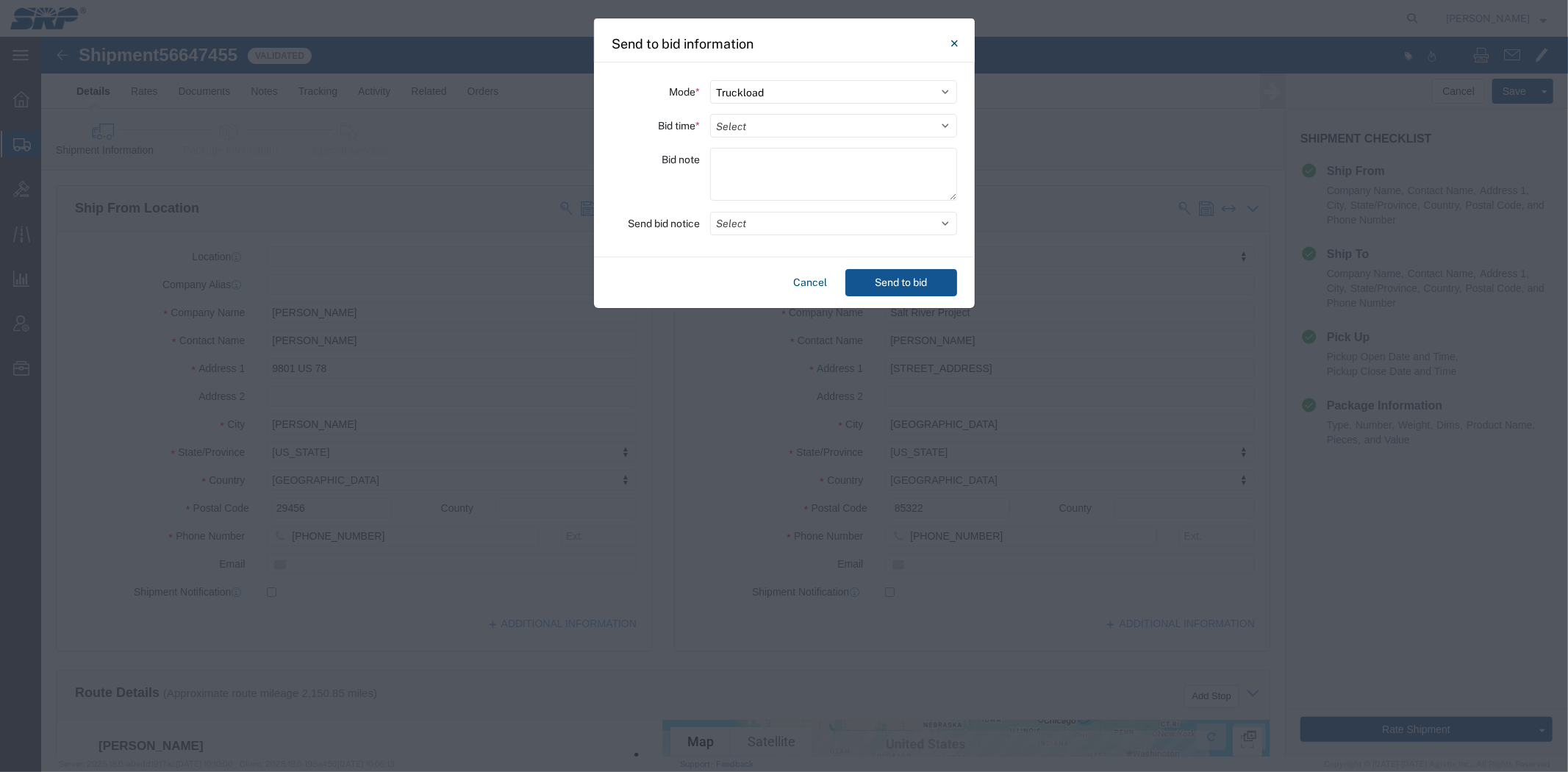
click at [733, 138] on div "Mode * Select Small Parcel Truckload Air Rail Less than Truckload Ocean Freight…" at bounding box center [784, 160] width 380 height 195
click at [733, 129] on select "Select 30 Min (Rush) 1 Hour (Rush) 2 Hours (Rush) 4 Hours (Rush) 8 Hours (Rush)…" at bounding box center [833, 126] width 247 height 24
select select "24"
click at [710, 114] on select "Select 30 Min (Rush) 1 Hour (Rush) 2 Hours (Rush) 4 Hours (Rush) 8 Hours (Rush)…" at bounding box center [833, 126] width 247 height 24
click at [771, 167] on textarea at bounding box center [833, 174] width 247 height 53
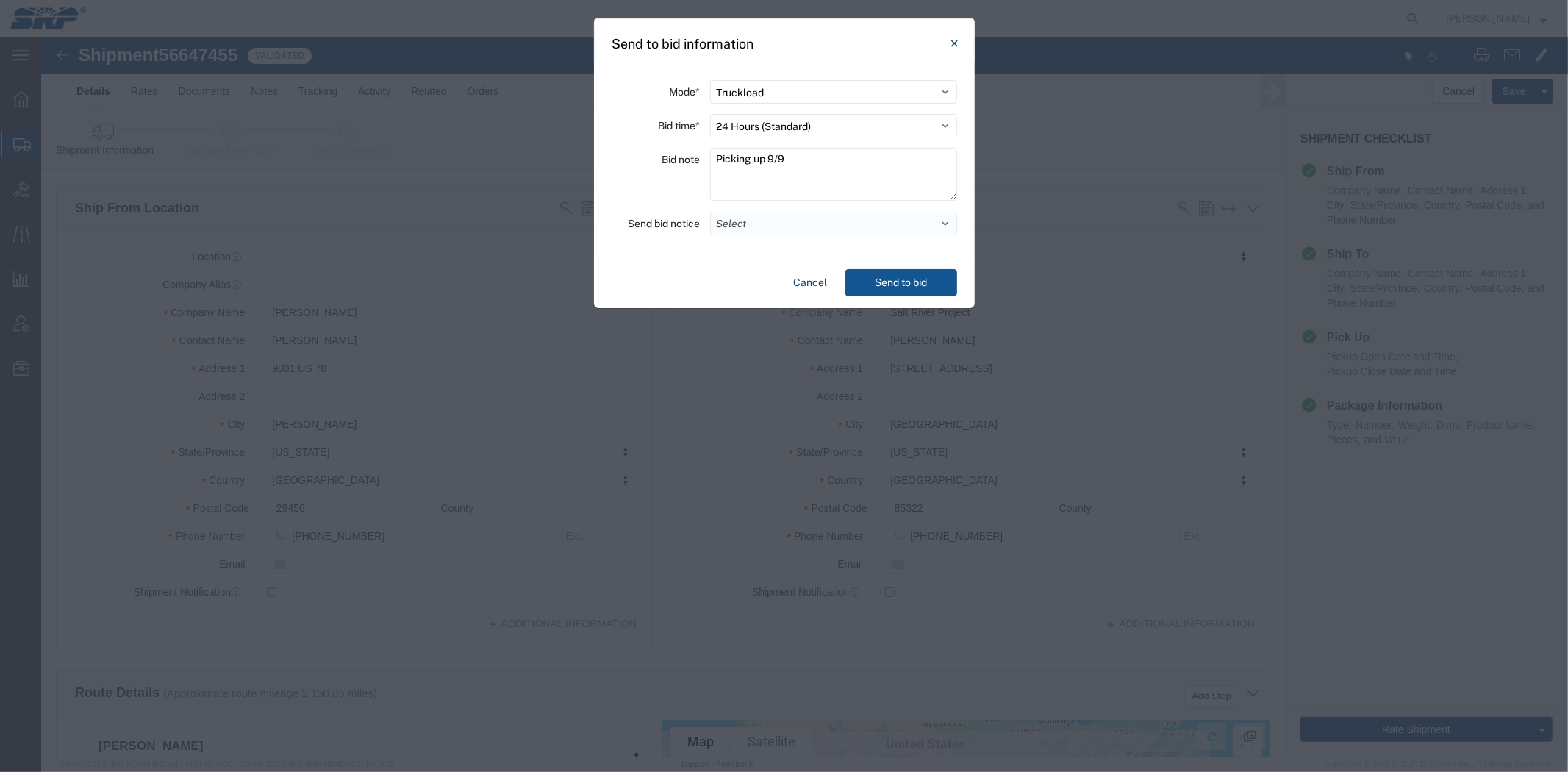
type textarea "Picking up 9/9"
click at [773, 233] on button "Select" at bounding box center [833, 223] width 247 height 24
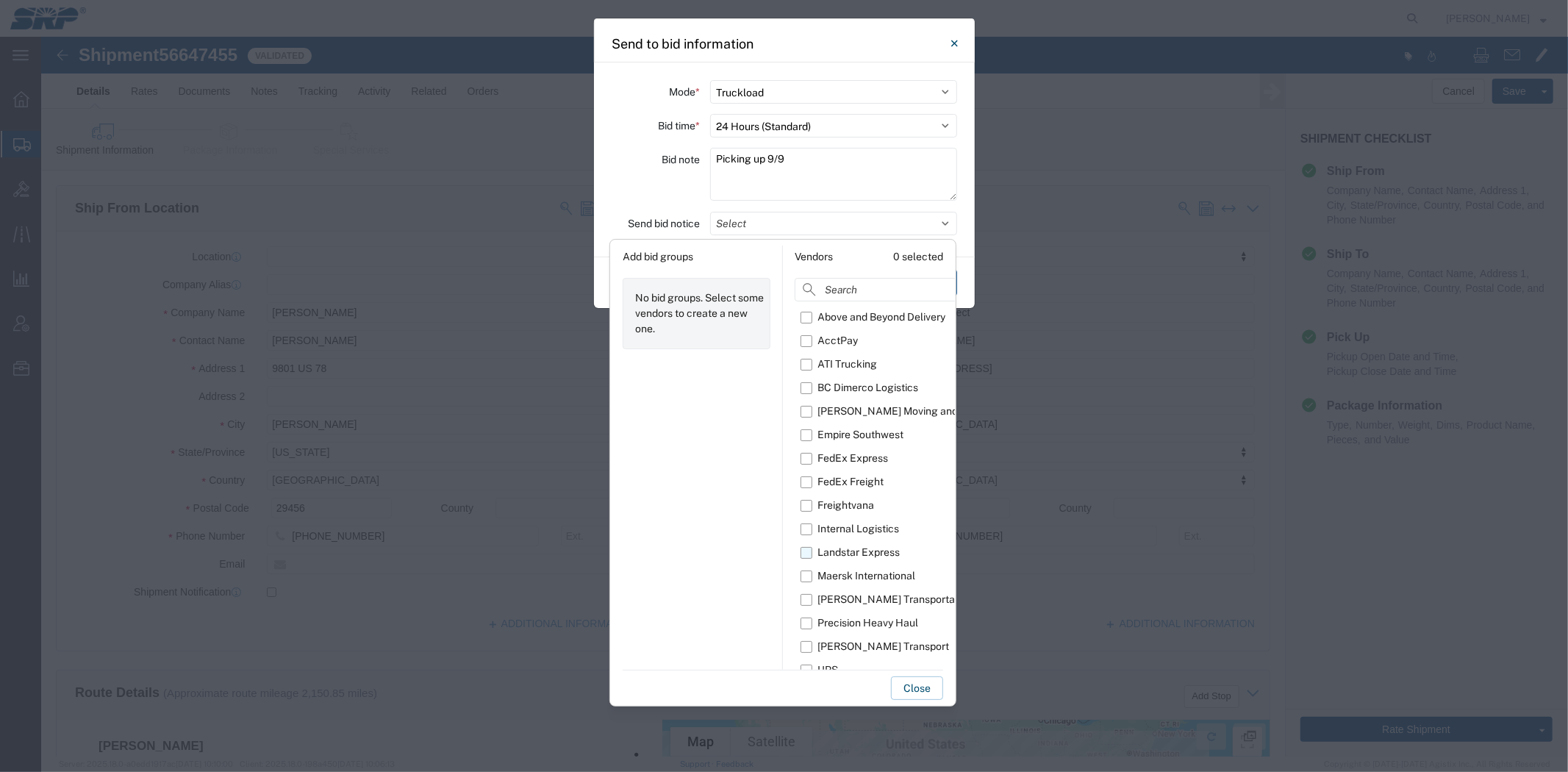
click at [862, 555] on div "Landstar Express" at bounding box center [858, 552] width 82 height 16
click at [0, 0] on input "Landstar Express" at bounding box center [0, 0] width 0 height 0
click at [922, 691] on button "Close" at bounding box center [917, 688] width 52 height 24
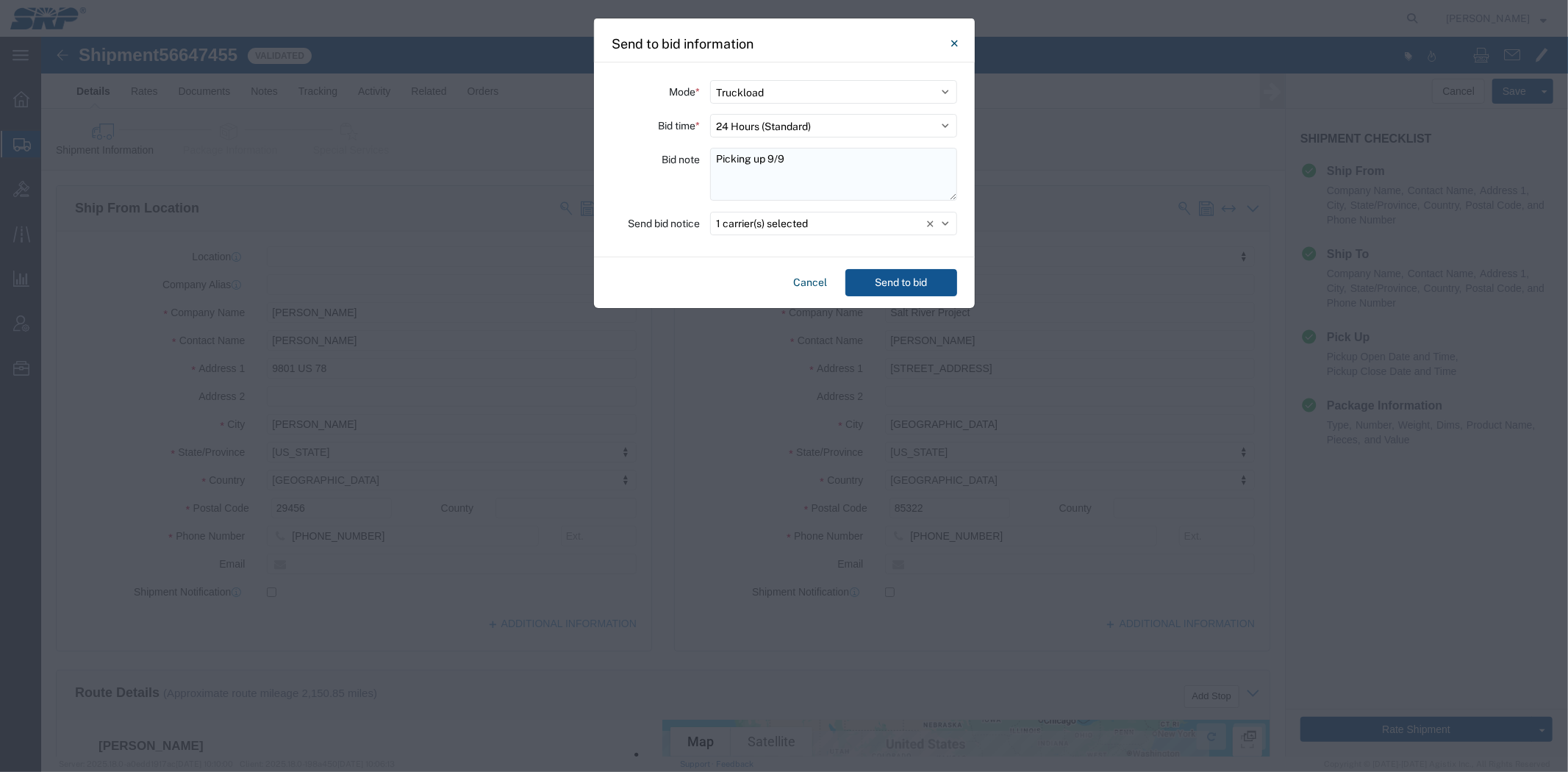
click at [817, 166] on textarea "Picking up 9/9" at bounding box center [833, 174] width 247 height 53
click at [913, 277] on button "Send to bid" at bounding box center [901, 282] width 112 height 27
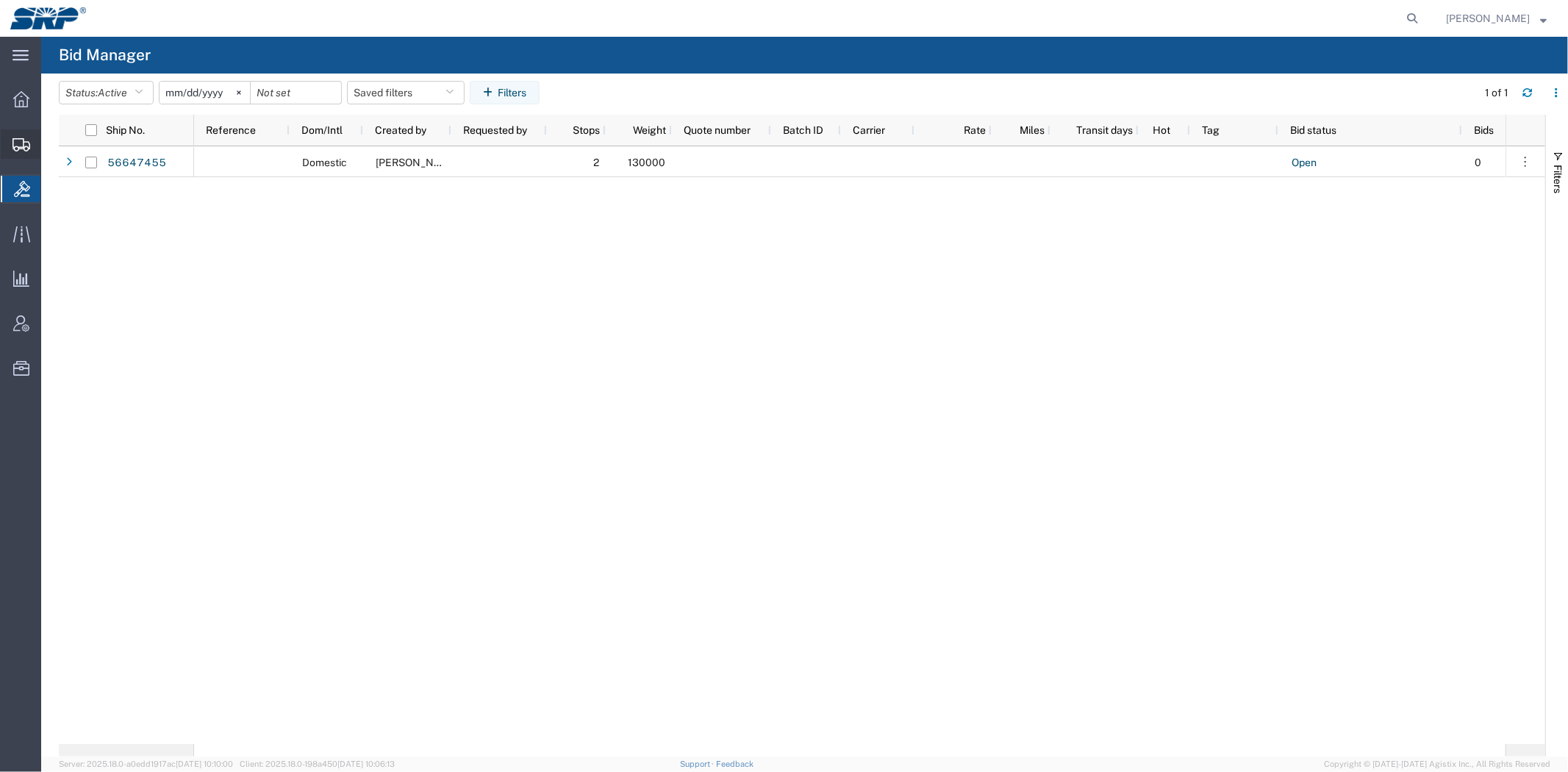
drag, startPoint x: 72, startPoint y: 169, endPoint x: 162, endPoint y: 189, distance: 92.2
click at [0, 0] on span "Shipment Manager" at bounding box center [0, 0] width 0 height 0
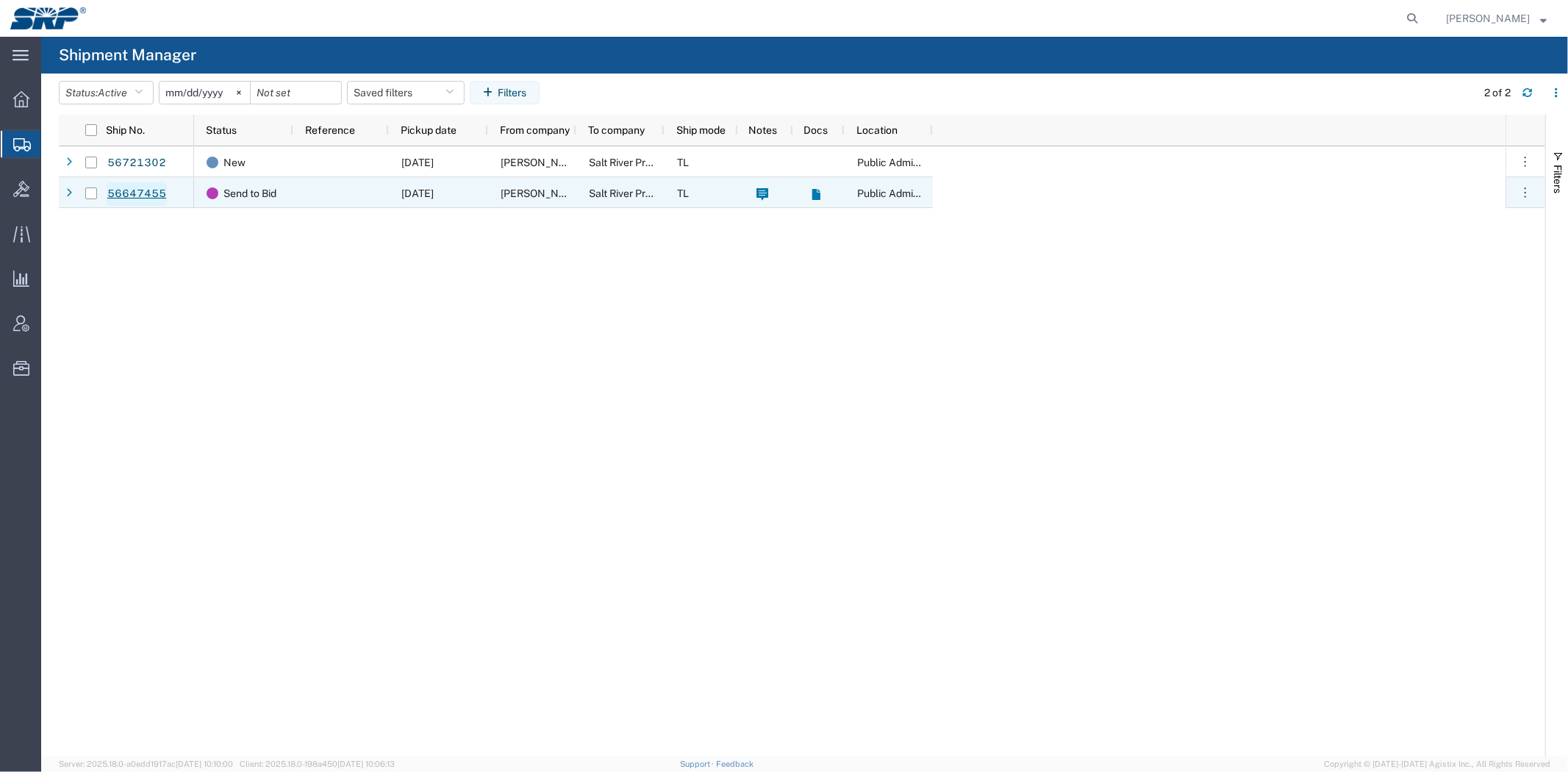
click at [143, 193] on link "56647455" at bounding box center [137, 193] width 60 height 24
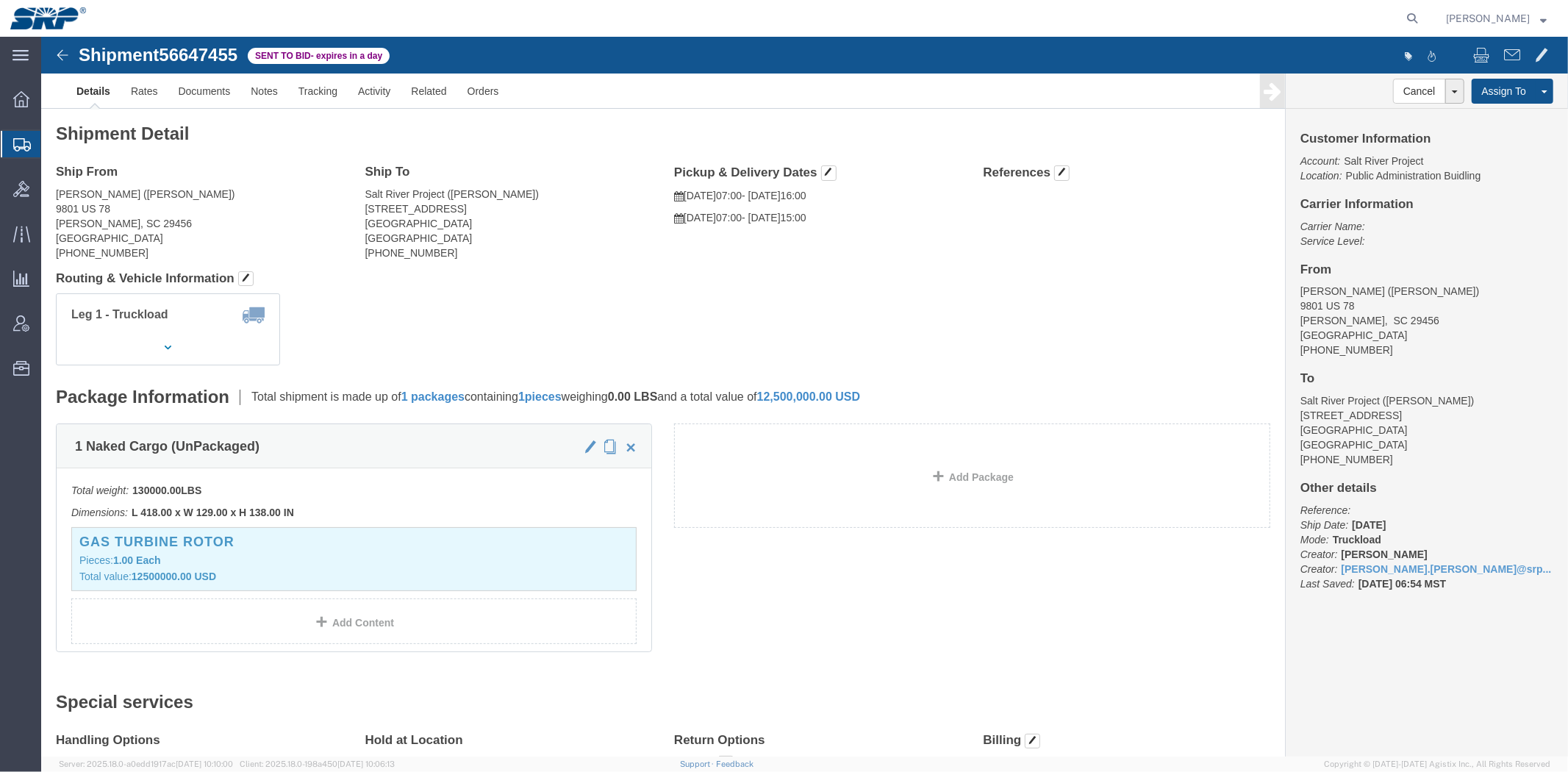
click address "Salt River Project ([PERSON_NAME]) [STREET_ADDRESS] [PHONE_NUMBER]"
click div "Ship From [PERSON_NAME] ([PERSON_NAME]) [STREET_ADDRESS] [PHONE_NUMBER]"
click div "Shipment Detail Ship From [PERSON_NAME] ([PERSON_NAME]) [STREET_ADDRESS] [PHONE…"
click link "Rates"
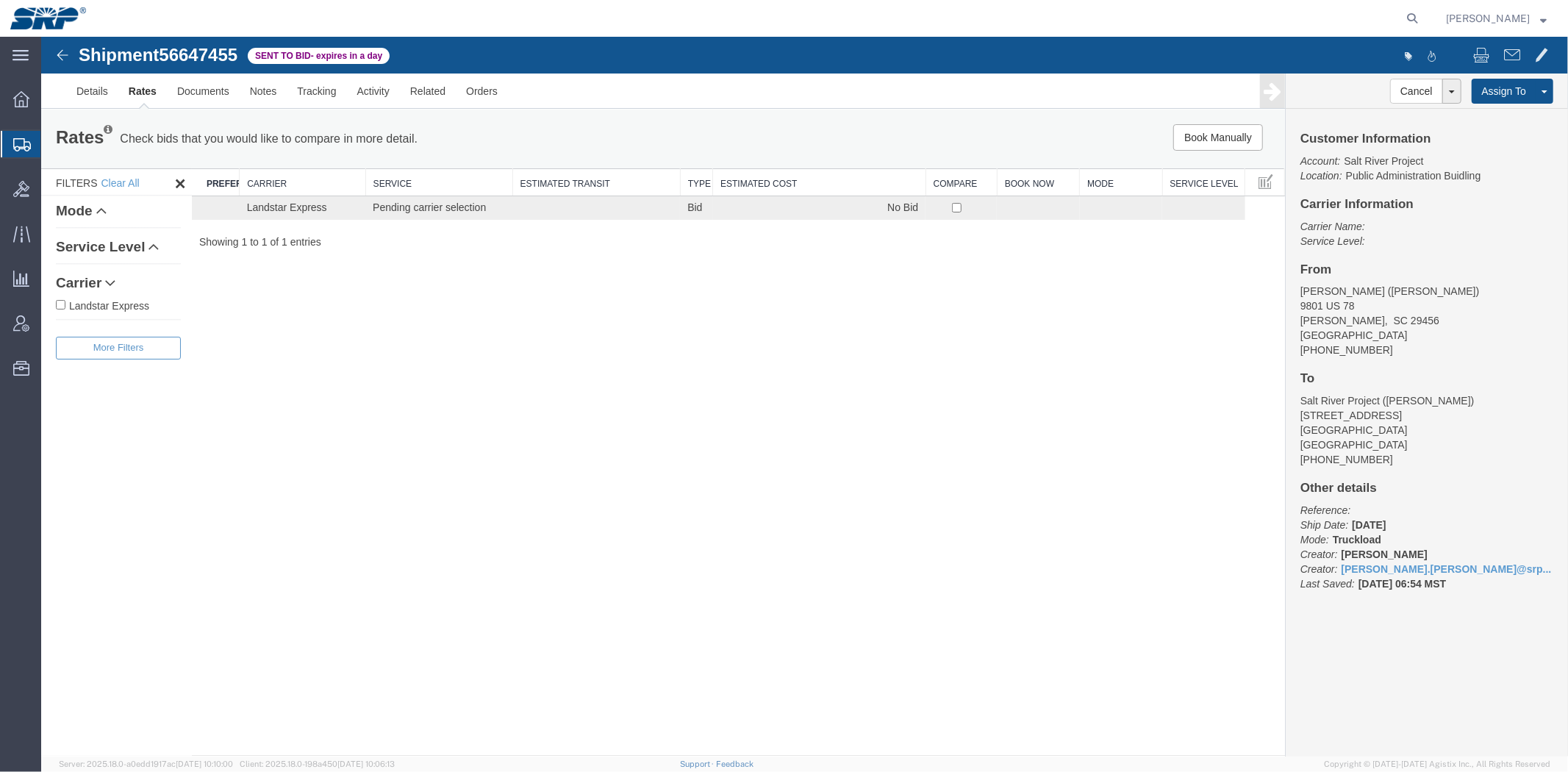
click at [0, 0] on span "Shipment Manager" at bounding box center [0, 0] width 0 height 0
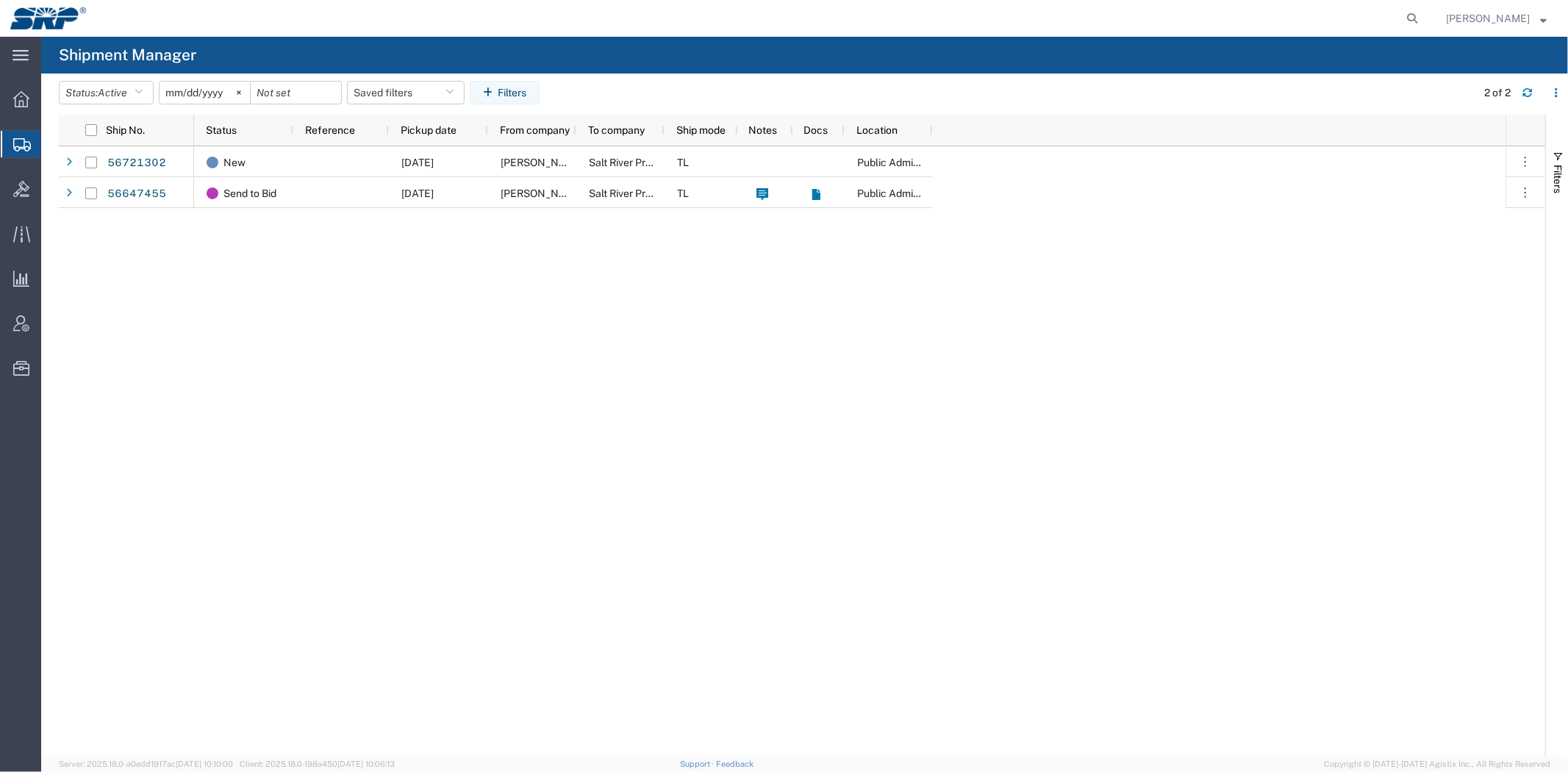
click at [203, 265] on div "New [DATE] [PERSON_NAME] Salt River Project TL Public Administration Buidling S…" at bounding box center [850, 450] width 1312 height 610
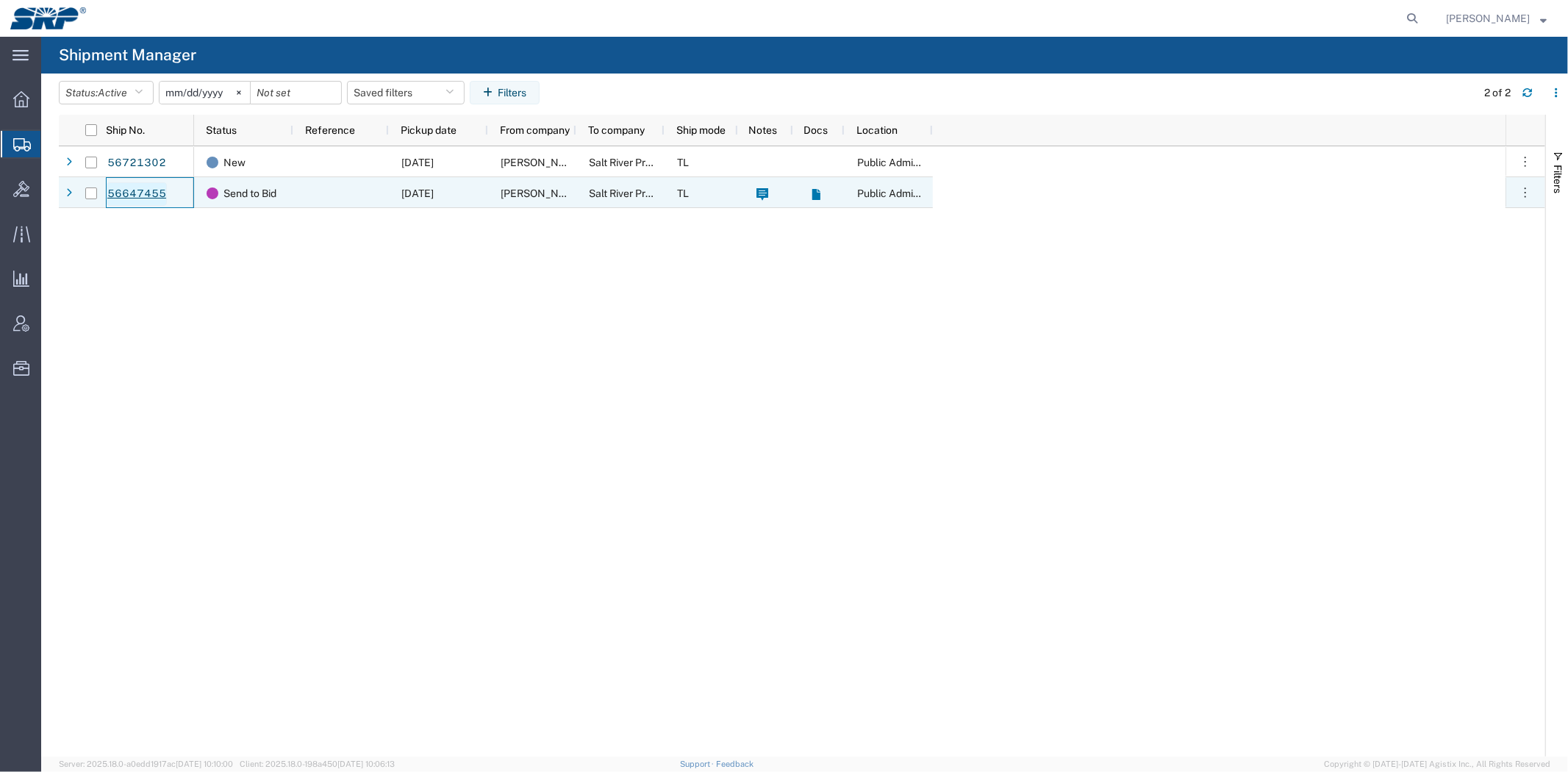
click at [147, 193] on link "56647455" at bounding box center [137, 193] width 60 height 24
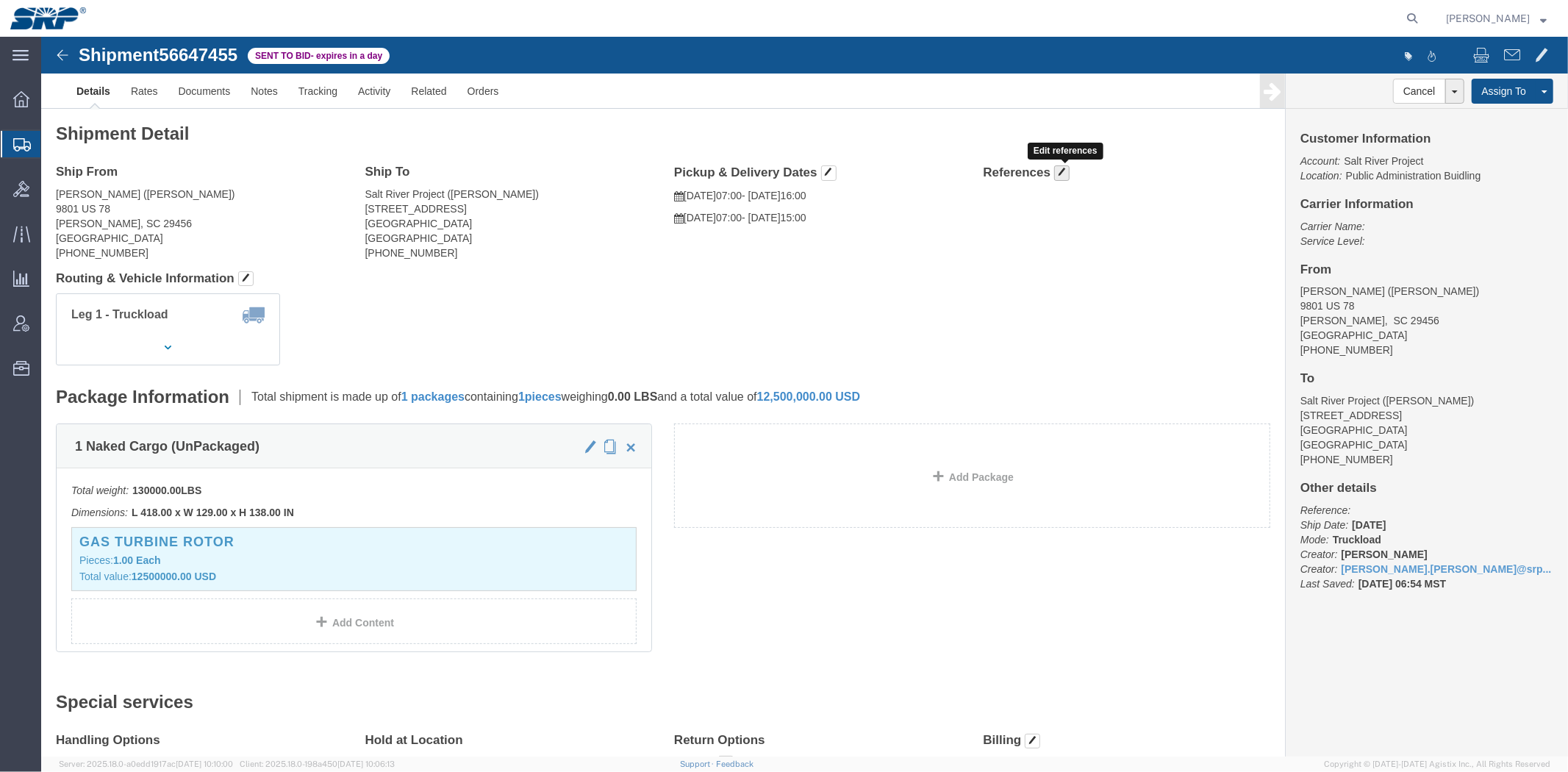
click span "button"
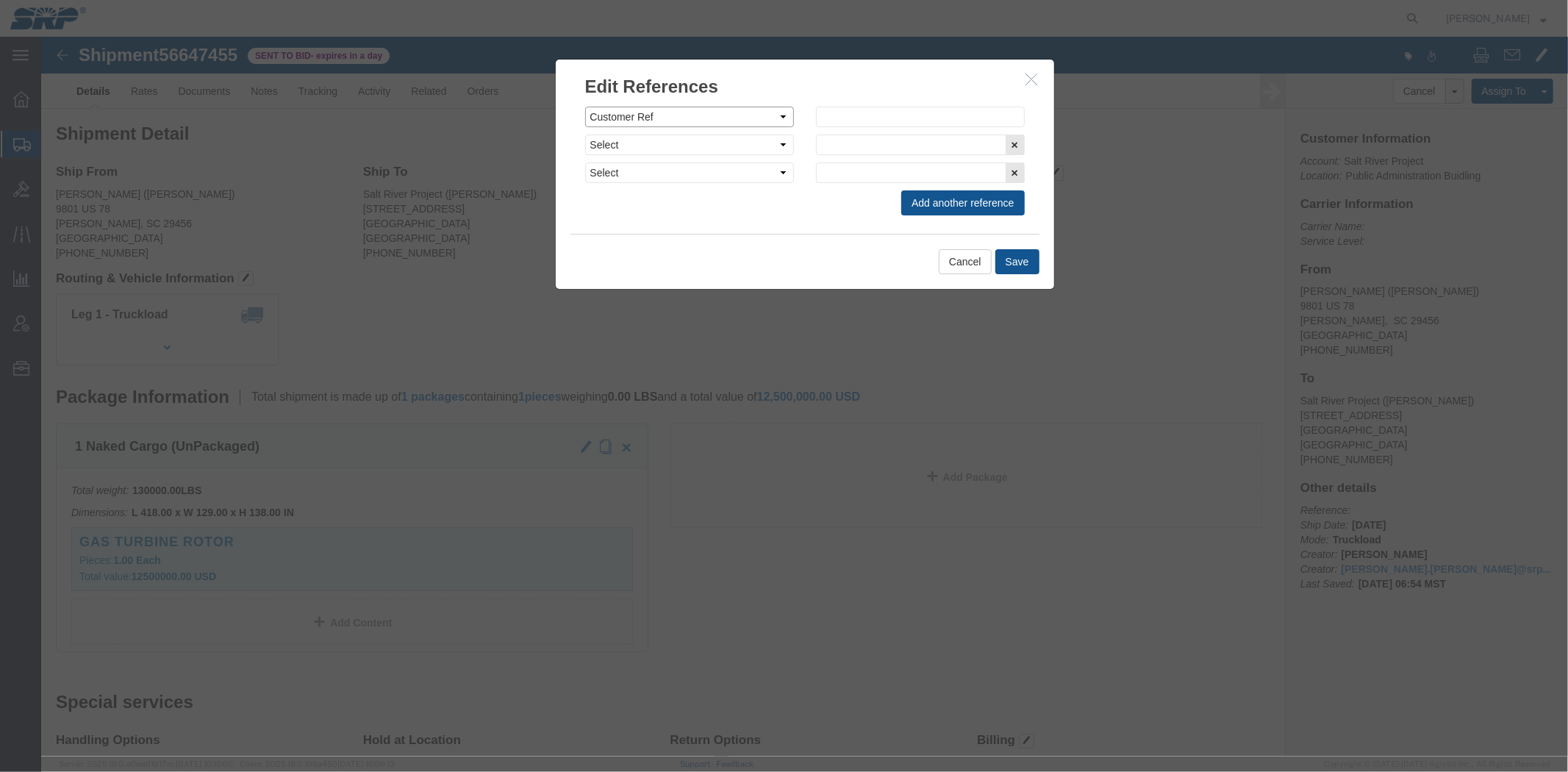
click select "Select Account Type Activity ID Airline Appointment Number ASN Batch Request # …"
select select "WORKORDR"
click select "Select Account Type Activity ID Airline Appointment Number ASN Batch Request # …"
click div "Select Account Type Activity ID Airline Appointment Number ASN Batch Request # …"
click input "text"
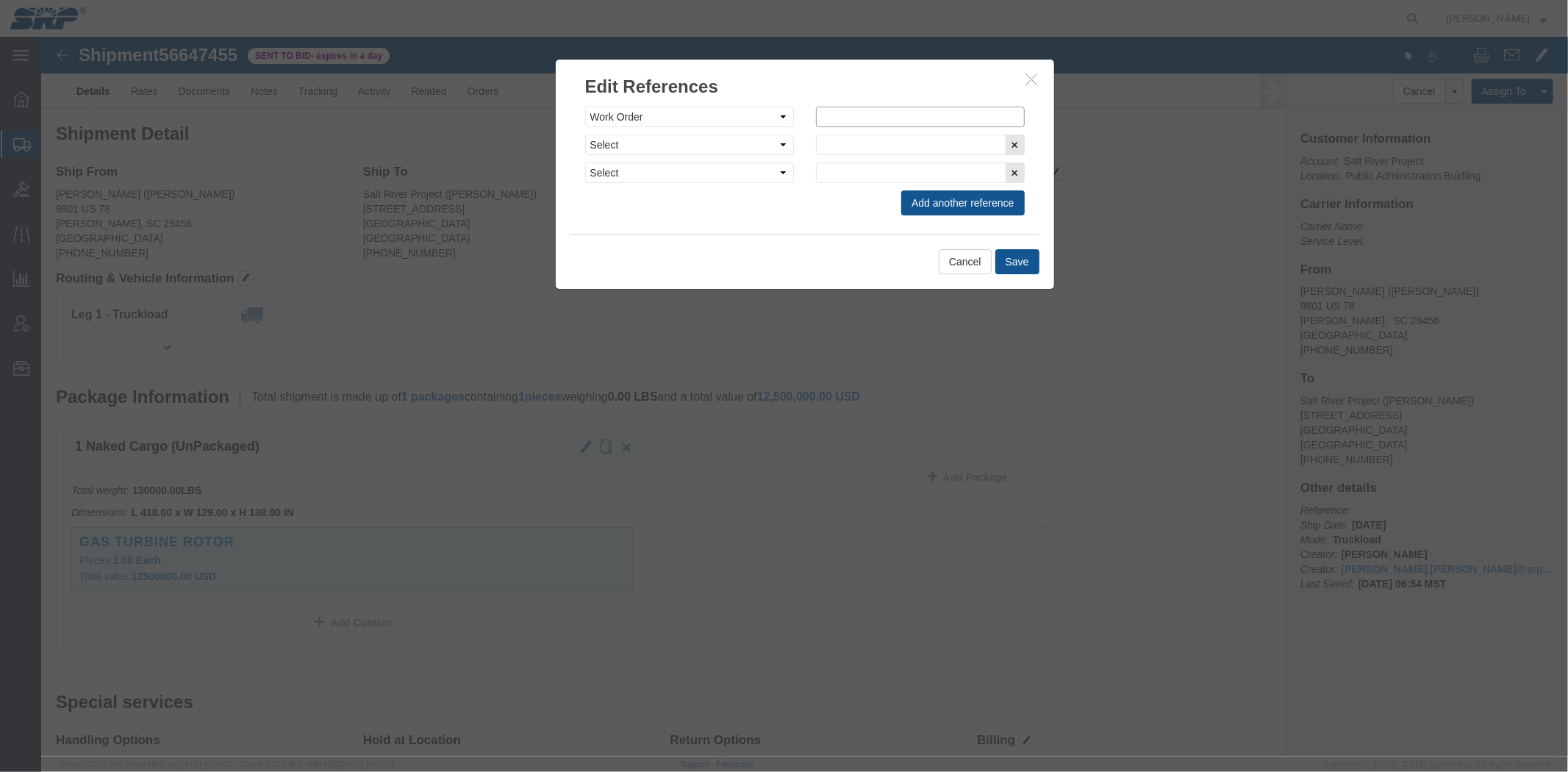
paste input "P4806268-040"
type input "P4806268-040"
click button "Save"
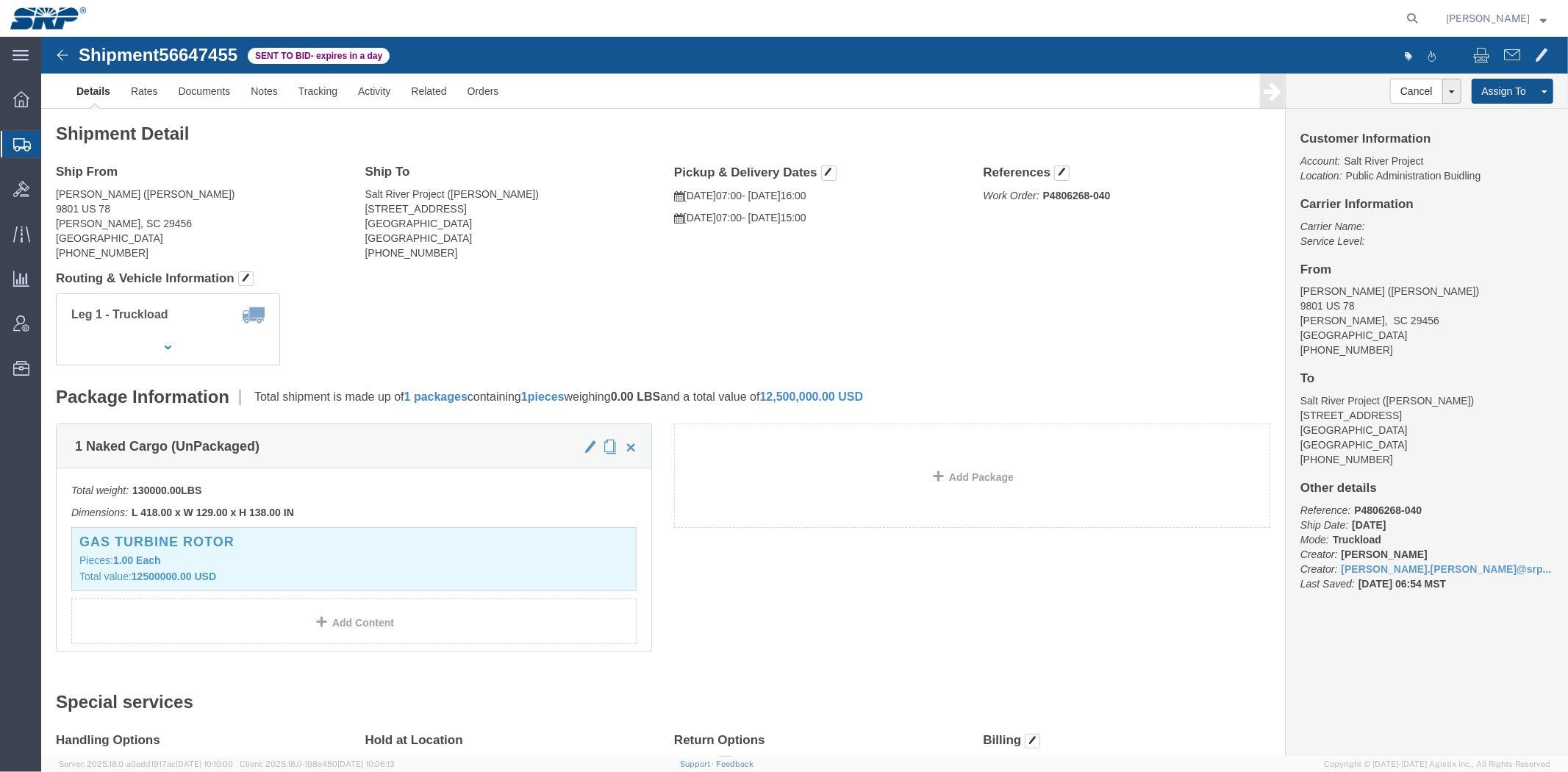
click at [0, 0] on span "Shipment Manager" at bounding box center [0, 0] width 0 height 0
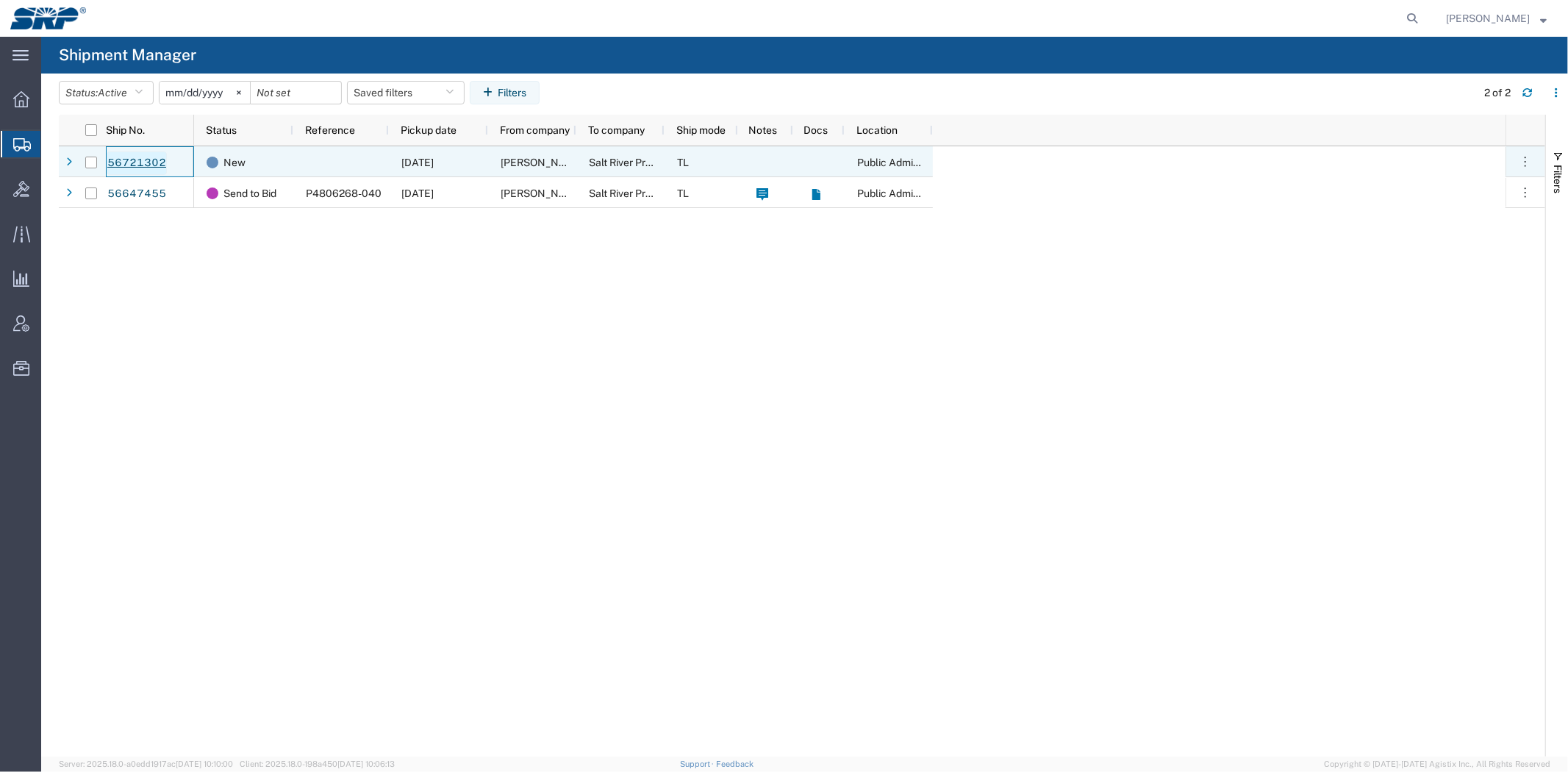
click at [153, 169] on link "56721302" at bounding box center [137, 163] width 60 height 24
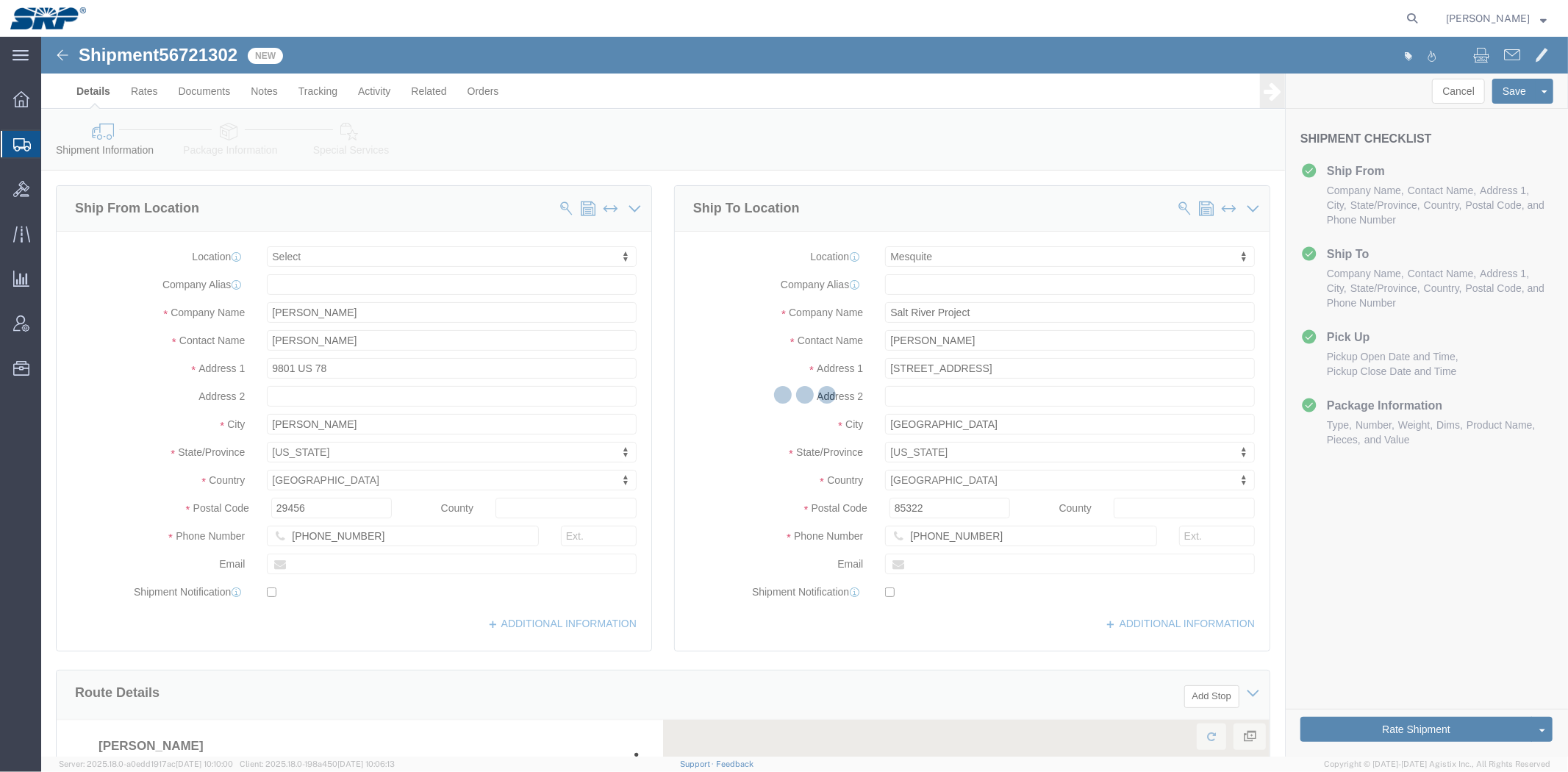
select select
select select "54816"
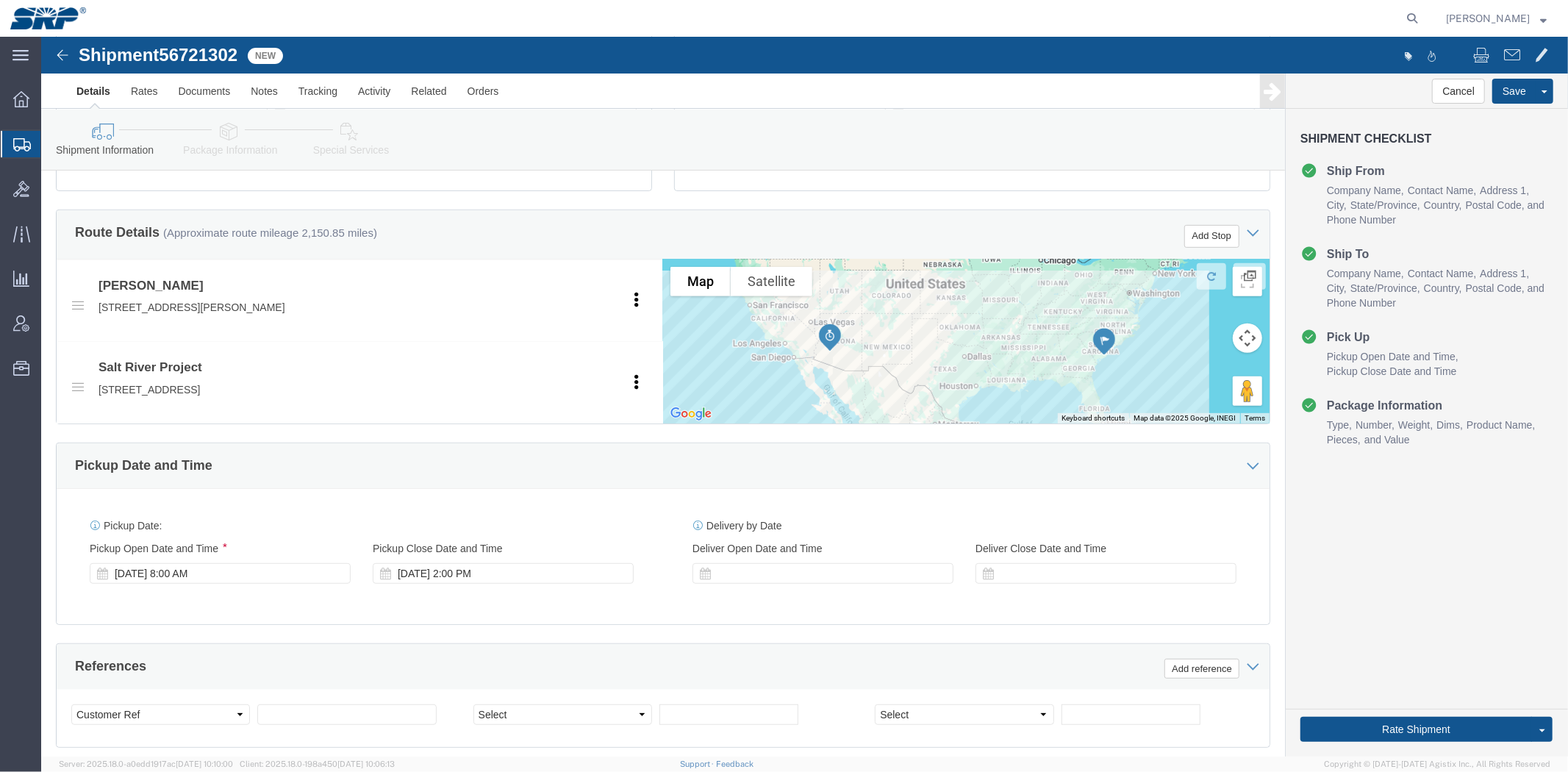
scroll to position [780, 0]
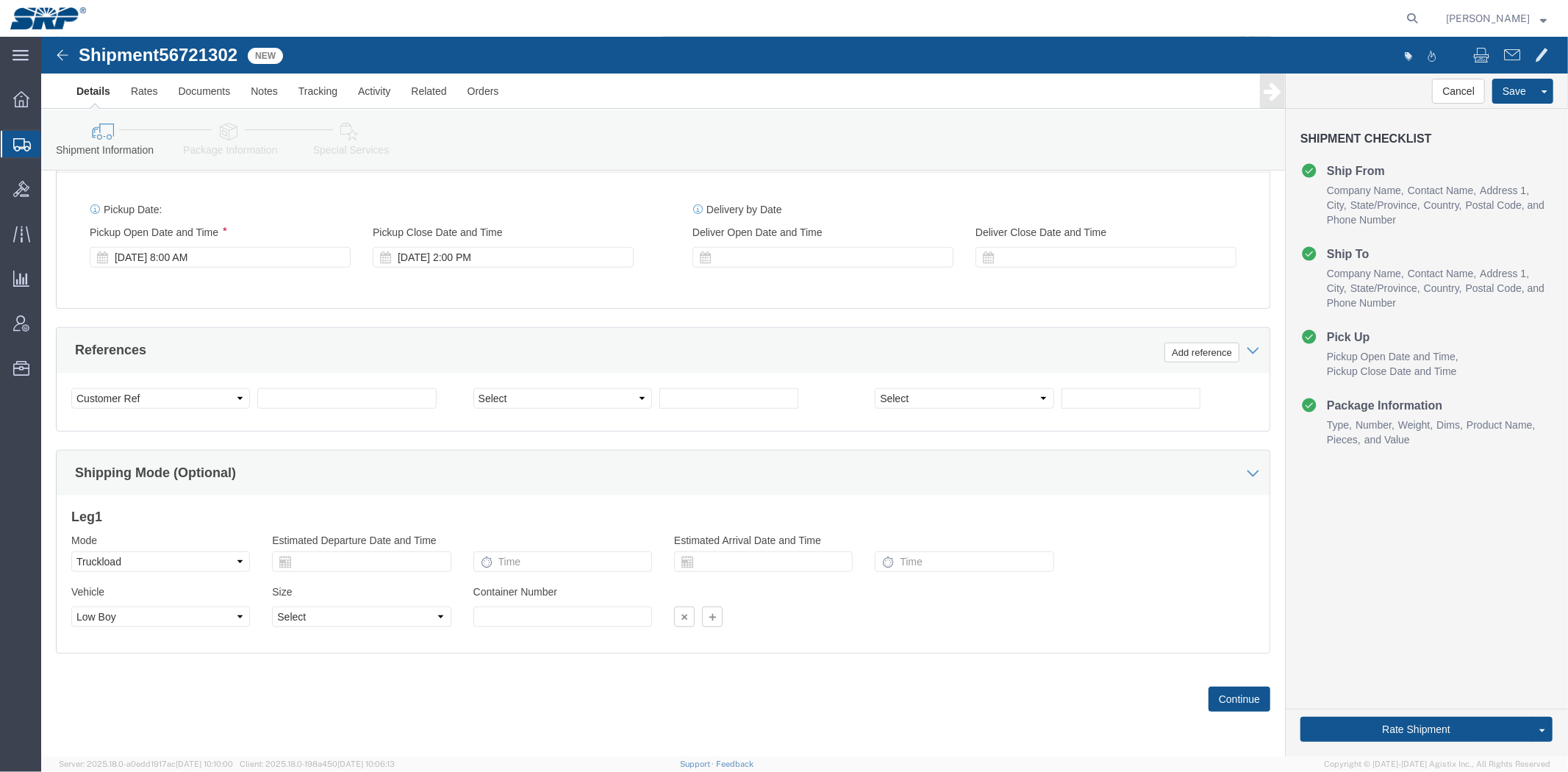
drag, startPoint x: 536, startPoint y: 122, endPoint x: 507, endPoint y: 367, distance: 246.7
click select "Select Account Type Activity ID Airline Appointment Number ASN Batch Request # …"
select select "WORKORDR"
click select "Select Account Type Activity ID Airline Appointment Number ASN Batch Request # …"
click input "text"
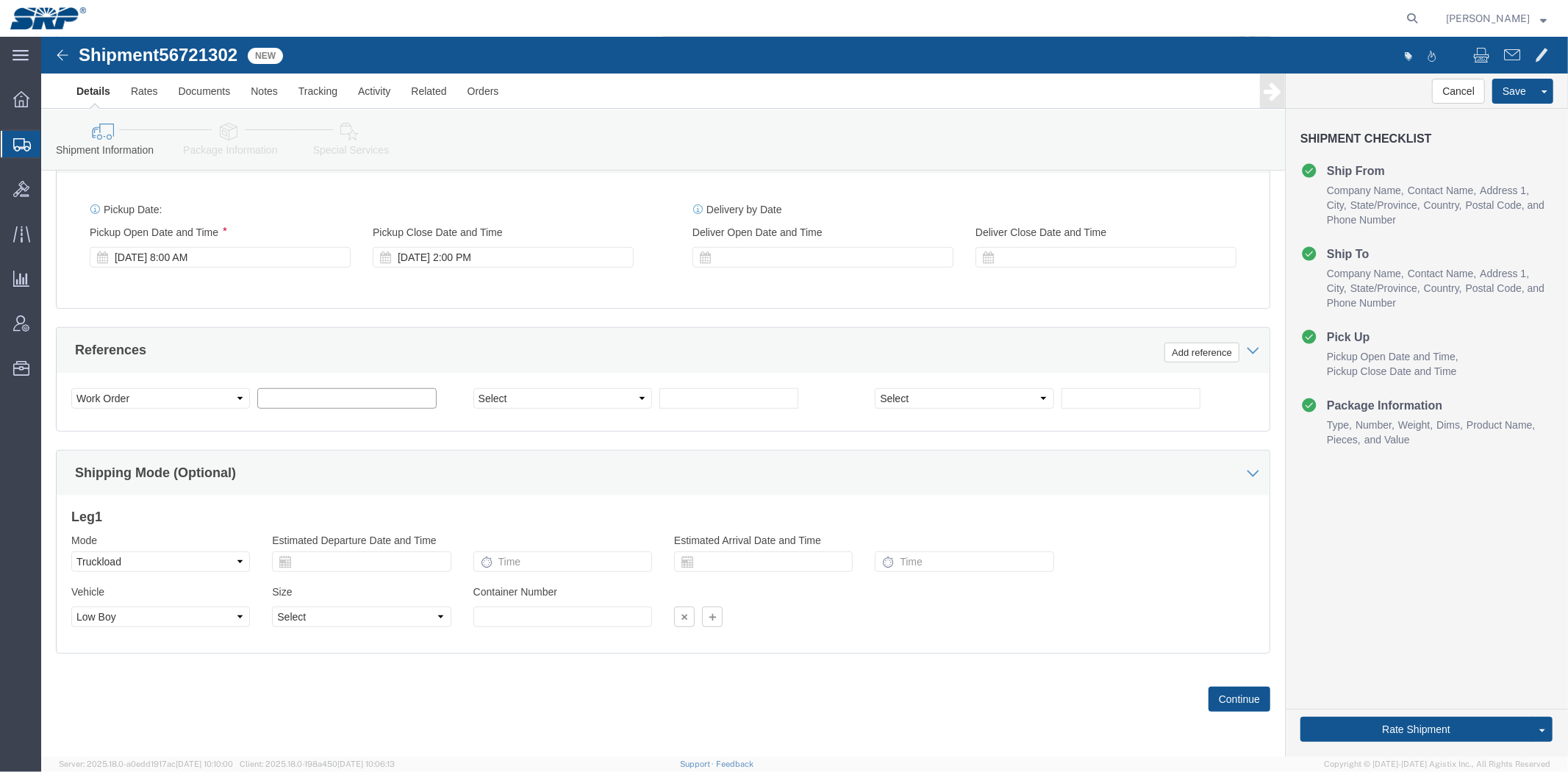
paste input "P4806268-040"
type input "P4806268-040"
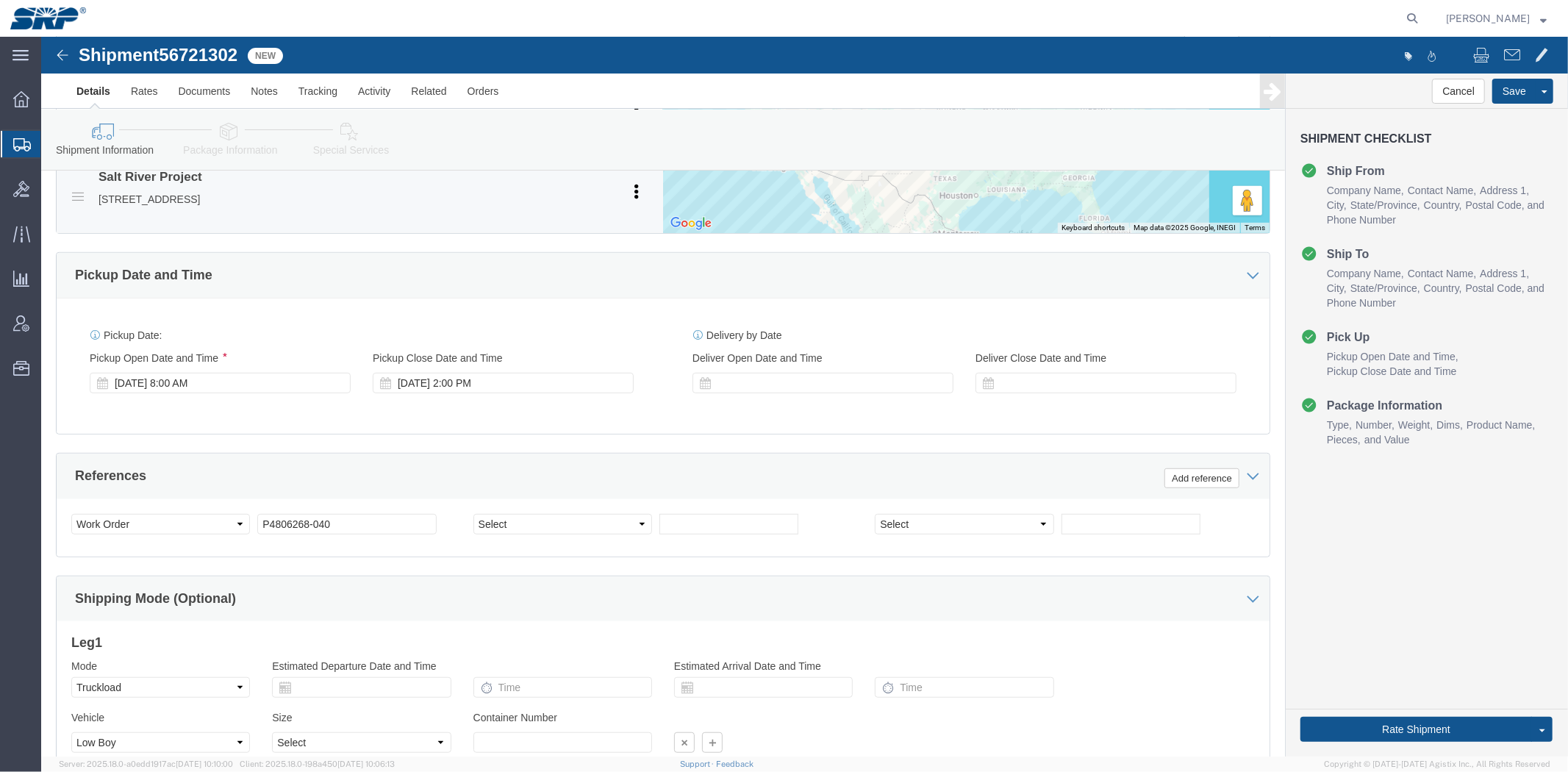
scroll to position [246, 0]
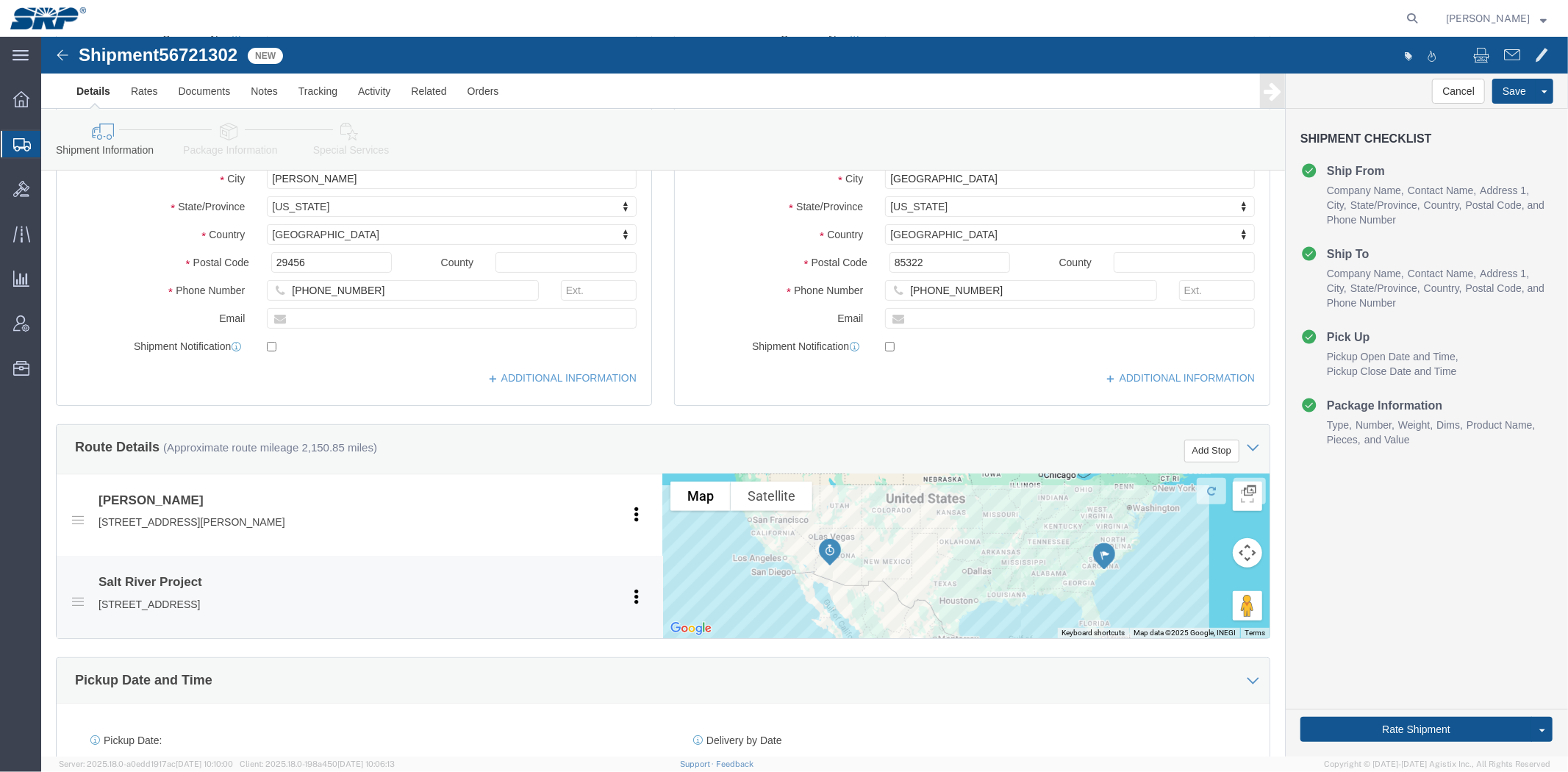
drag, startPoint x: 323, startPoint y: 331, endPoint x: 325, endPoint y: 178, distance: 153.0
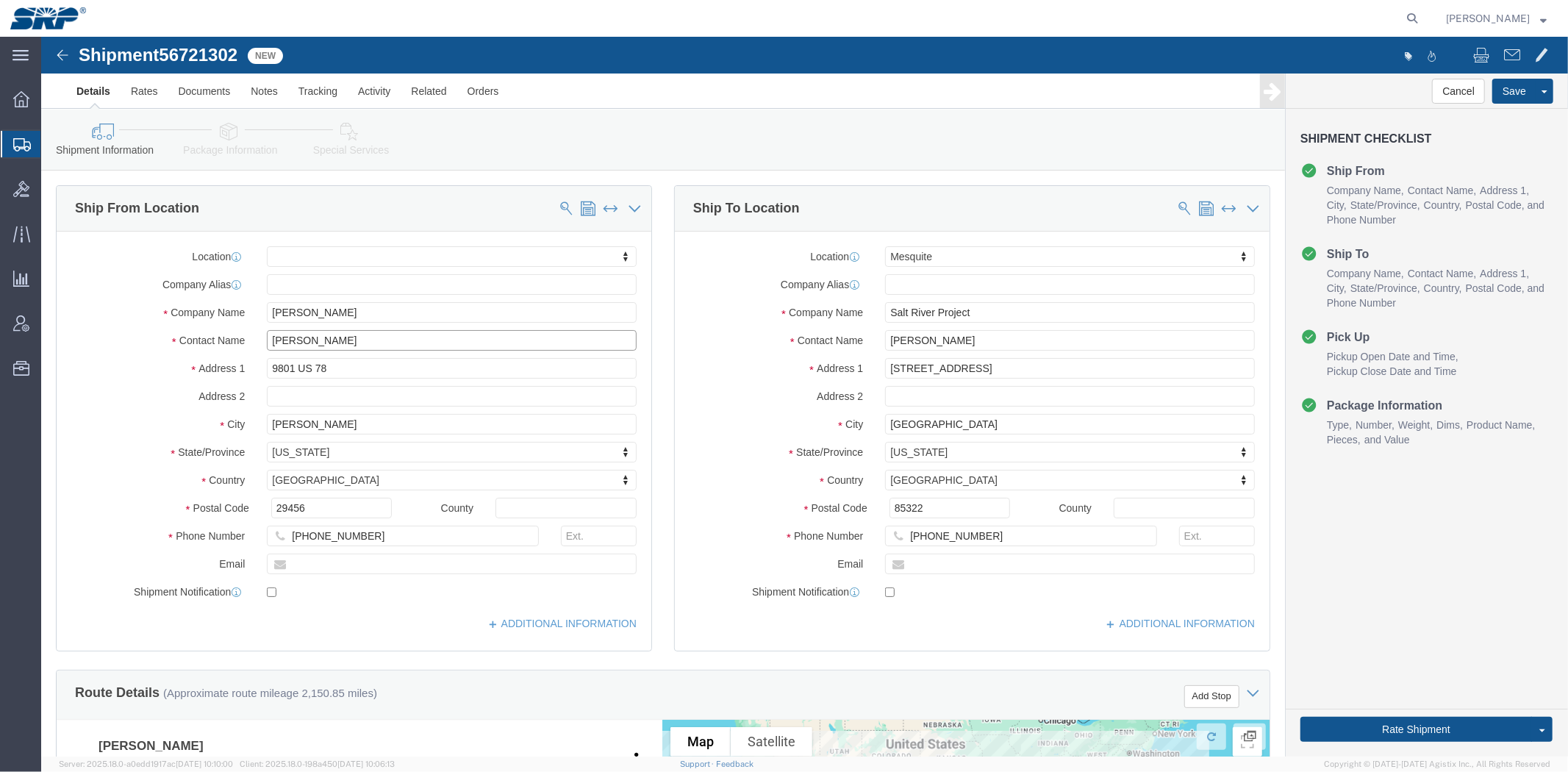
drag, startPoint x: 331, startPoint y: 301, endPoint x: -35, endPoint y: 295, distance: 366.0
click html "Shipment 56721302 New Details Rates Documents Notes Tracking Activity Related O…"
paste input "GE Gas [PERSON_NAME]"
type input "GE Gas Turbine"
drag, startPoint x: 307, startPoint y: 334, endPoint x: -41, endPoint y: 318, distance: 348.4
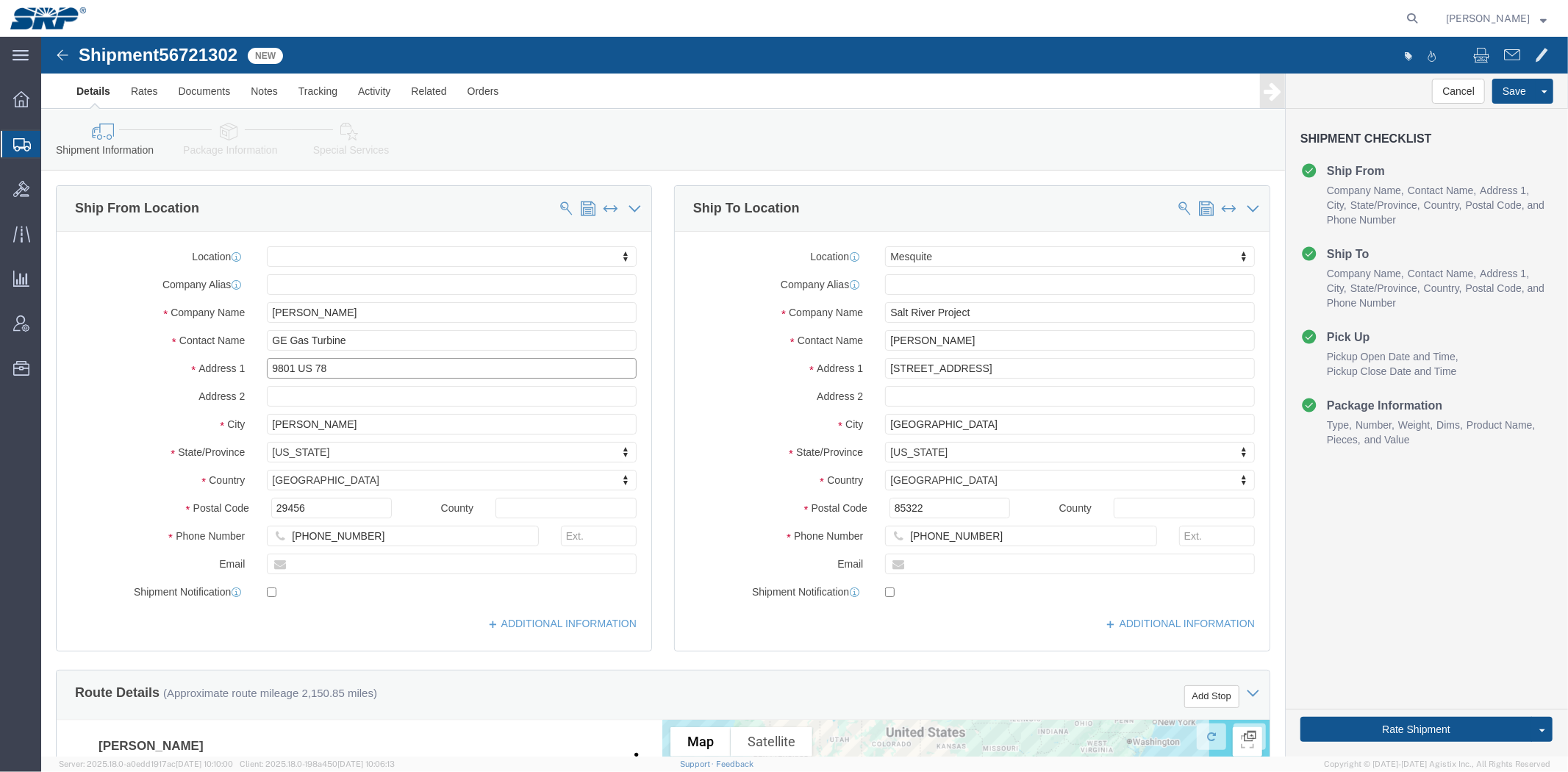
click html "Shipment 56721302 New Details Rates Documents Notes Tracking Activity Related O…"
paste input "[STREET_ADDRESS][PERSON_NAME]"
type input "[STREET_ADDRESS][PERSON_NAME]"
click input "text"
paste input "Gate C,"
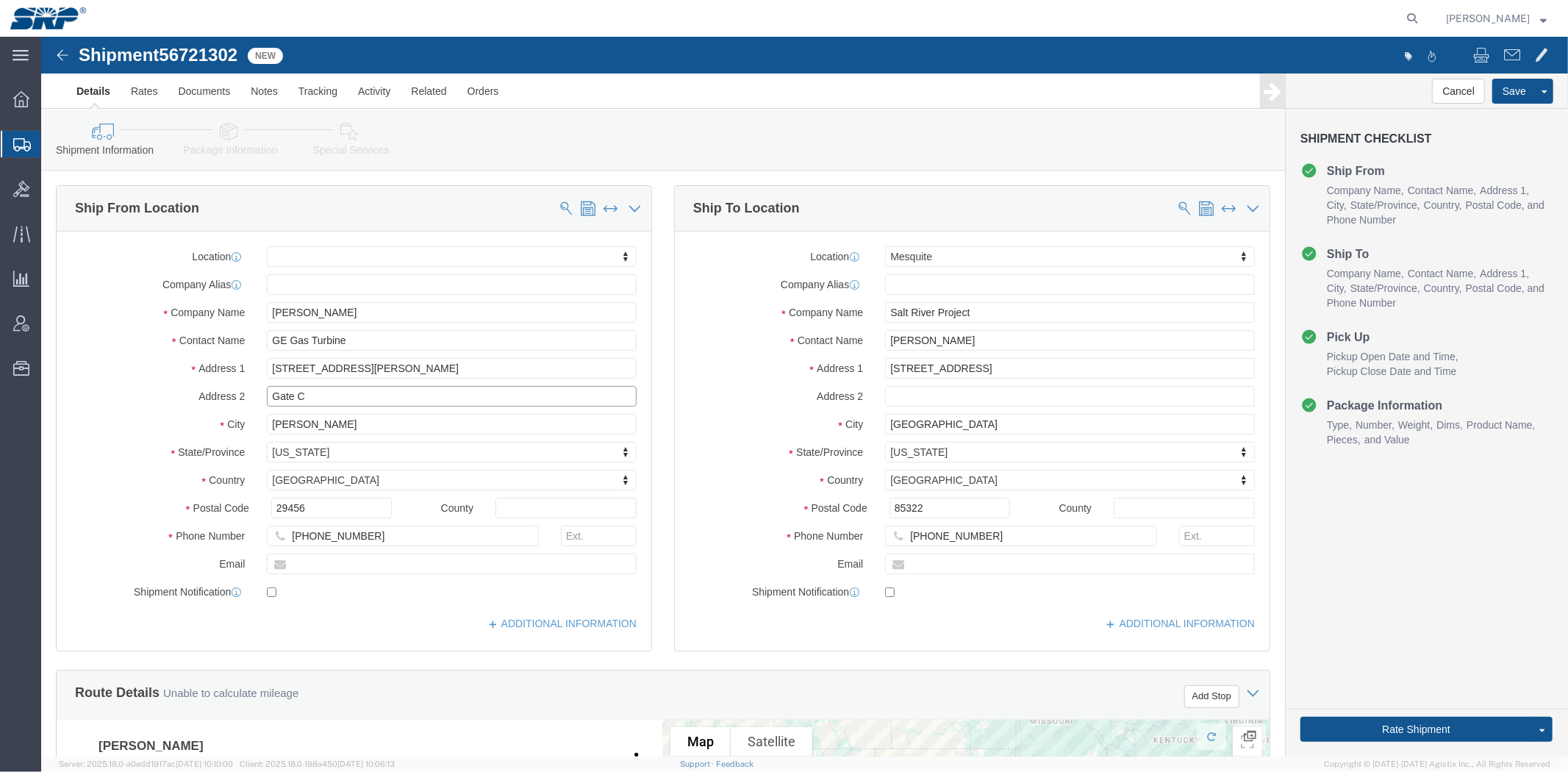
type input "Gate C"
drag, startPoint x: 310, startPoint y: 392, endPoint x: 102, endPoint y: 418, distance: 209.6
click div "Location My Profile Location [GEOGRAPHIC_DATA] Facility [GEOGRAPHIC_DATA] [GEOG…"
paste input "[GEOGRAPHIC_DATA]"
type input "[GEOGRAPHIC_DATA]"
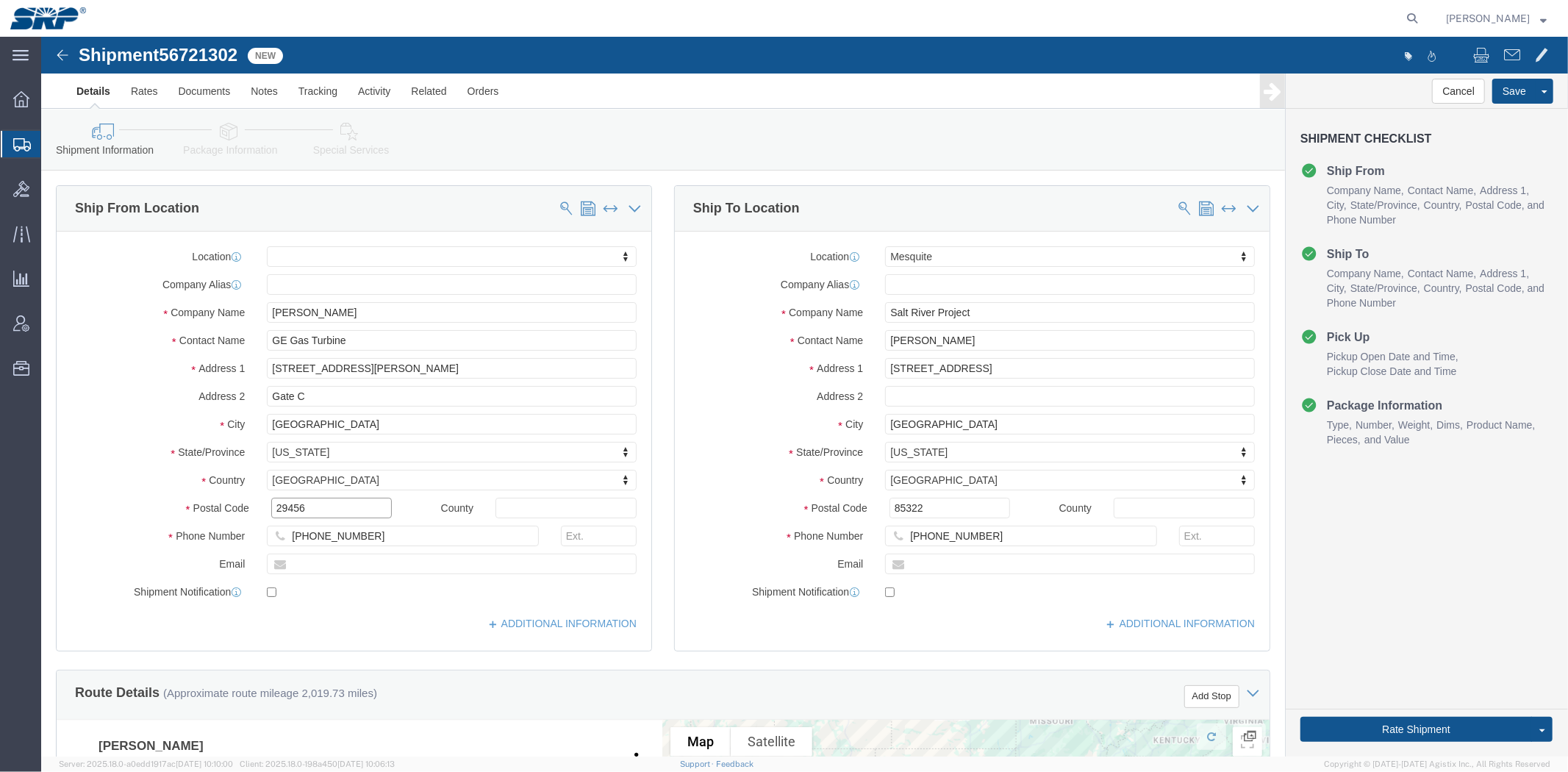
drag, startPoint x: 278, startPoint y: 466, endPoint x: 148, endPoint y: 483, distance: 131.1
click div "Postal Code 29456"
paste input "615"
type input "29615"
drag, startPoint x: 324, startPoint y: 303, endPoint x: -22, endPoint y: 308, distance: 346.0
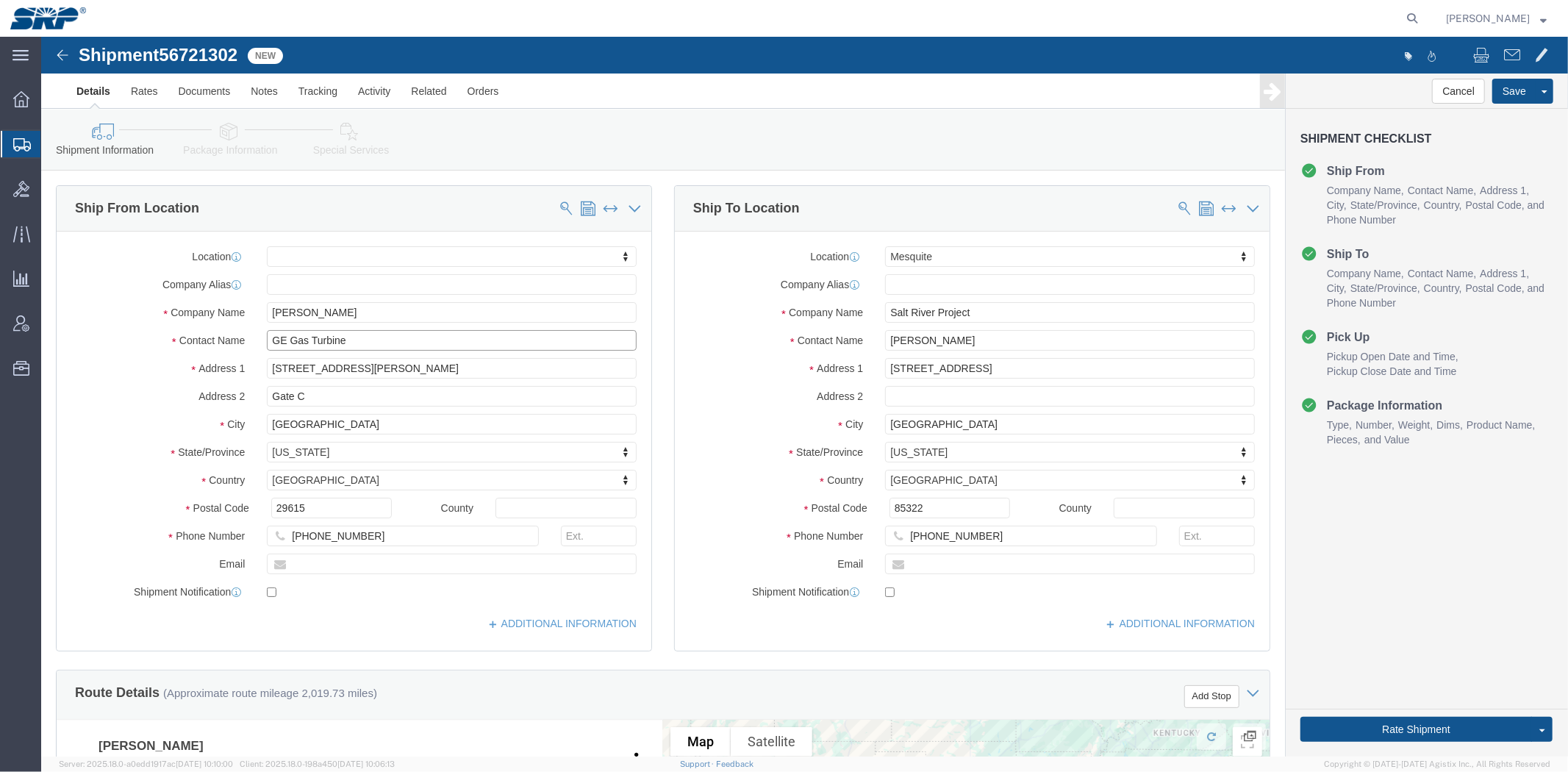
click html "Shipment 56721302 New Details Rates Documents Notes Tracking Activity Related O…"
drag, startPoint x: 177, startPoint y: 279, endPoint x: -41, endPoint y: 277, distance: 218.0
click html "Shipment 56721302 New Details Rates Documents Notes Tracking Activity Related O…"
paste input "GE Gas Turbine"
type input "GE Gas Turbine"
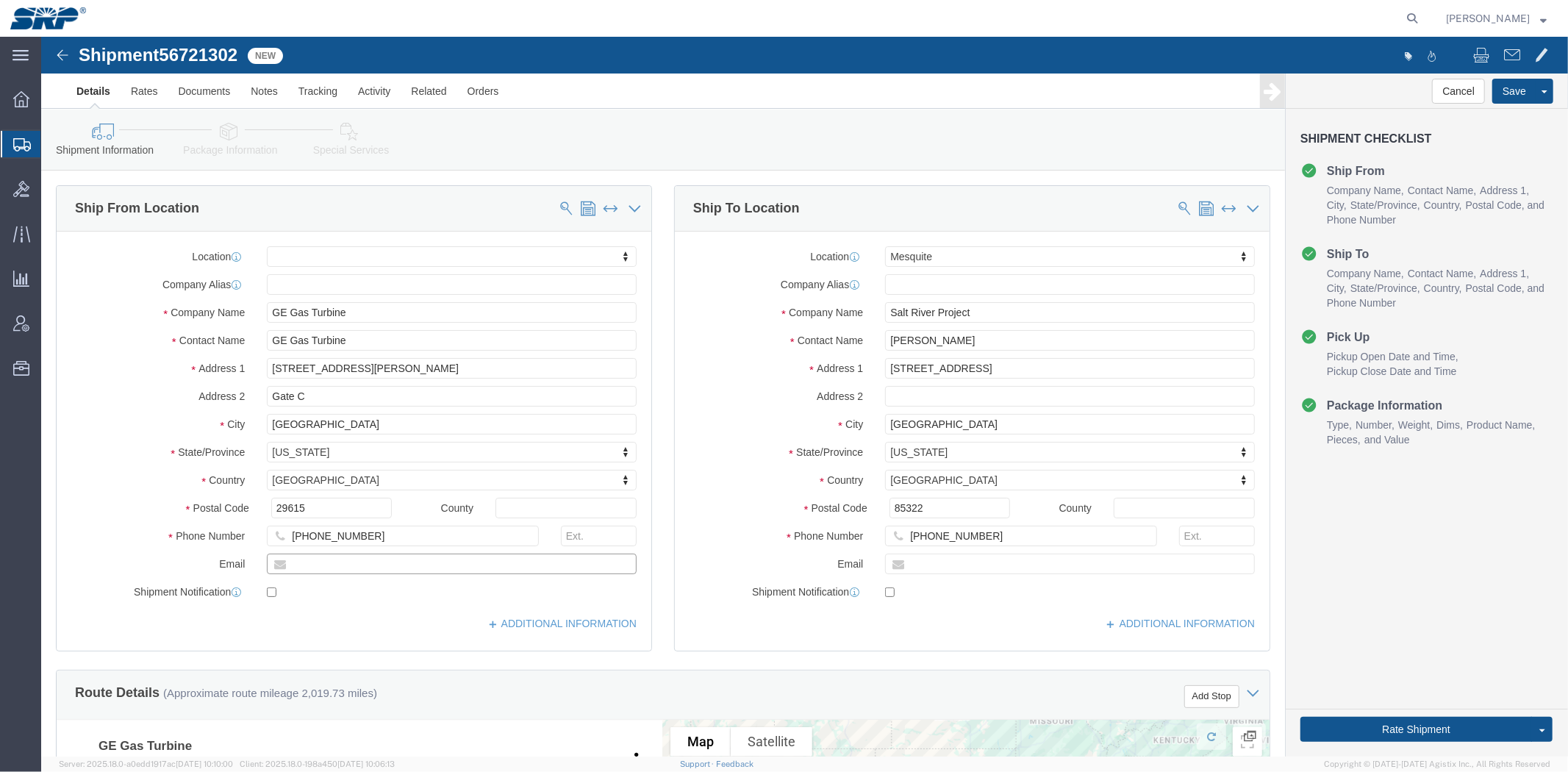
click input "text"
paste input "[PHONE_NUMBER]"
drag, startPoint x: 276, startPoint y: 530, endPoint x: 111, endPoint y: 529, distance: 165.0
click div "Email [PHONE_NUMBER]"
type input "[PHONE_NUMBER]"
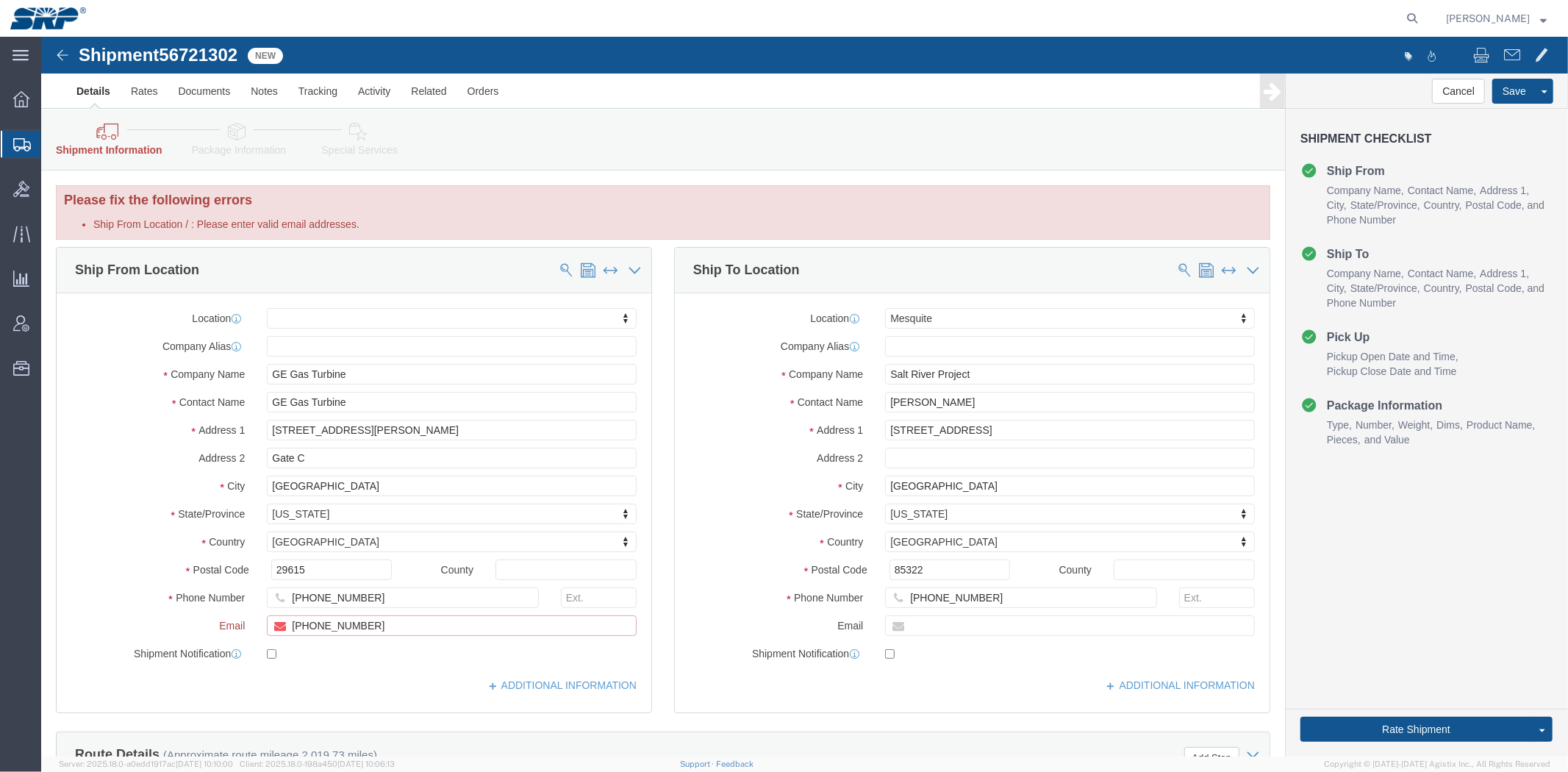
click input "[PHONE_NUMBER]"
drag, startPoint x: 356, startPoint y: 585, endPoint x: -41, endPoint y: 559, distance: 397.9
click html "Shipment 56721302 New Details Rates Documents Notes Tracking Activity Related O…"
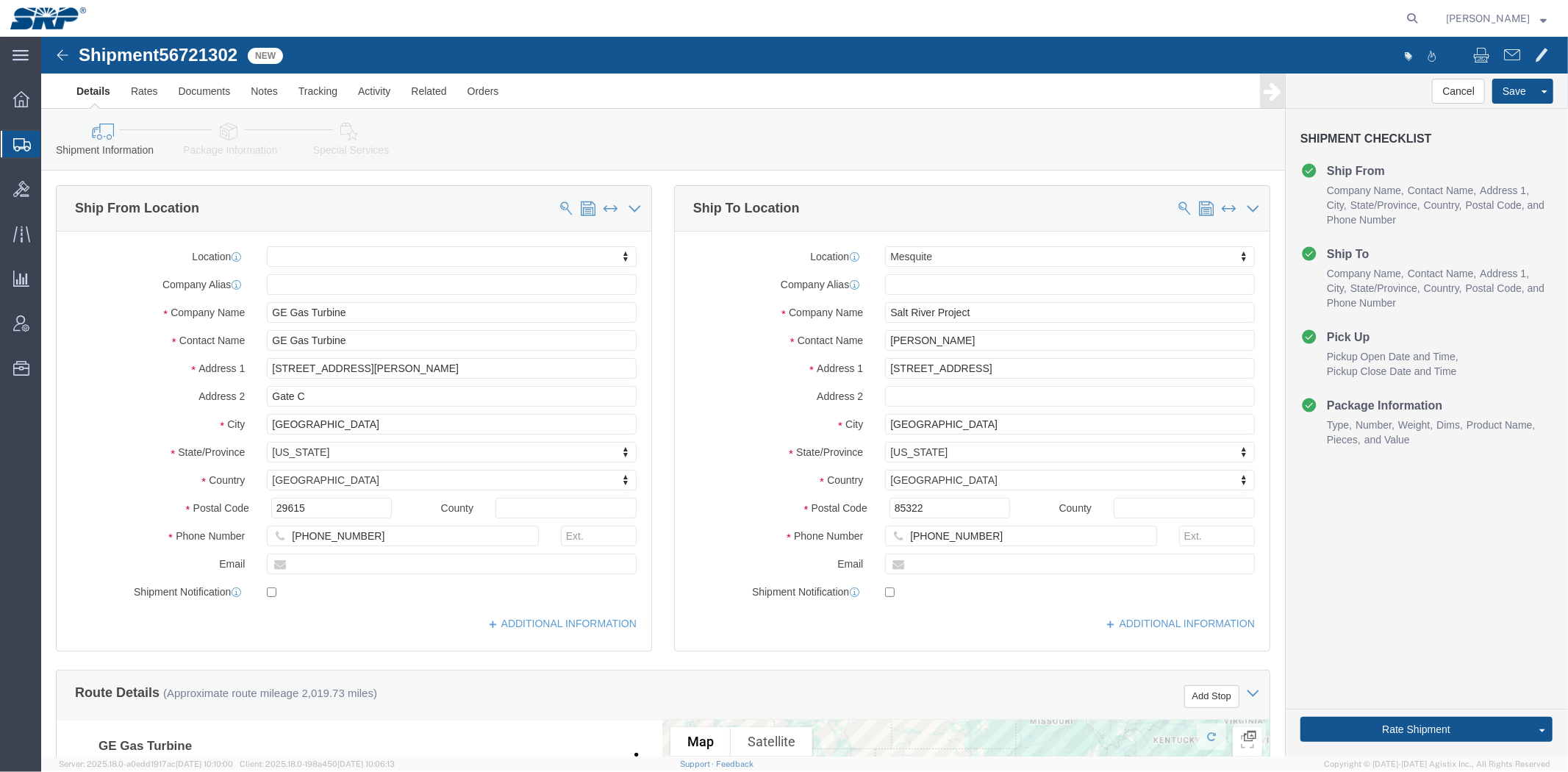
click div "Location My Profile Location [GEOGRAPHIC_DATA] Facility [GEOGRAPHIC_DATA] [GEOG…"
click input "GE Gas Turbine"
drag, startPoint x: 352, startPoint y: 305, endPoint x: -41, endPoint y: 307, distance: 393.0
click html "Shipment 56721302 New Details Rates Documents Notes Tracking Activity Related O…"
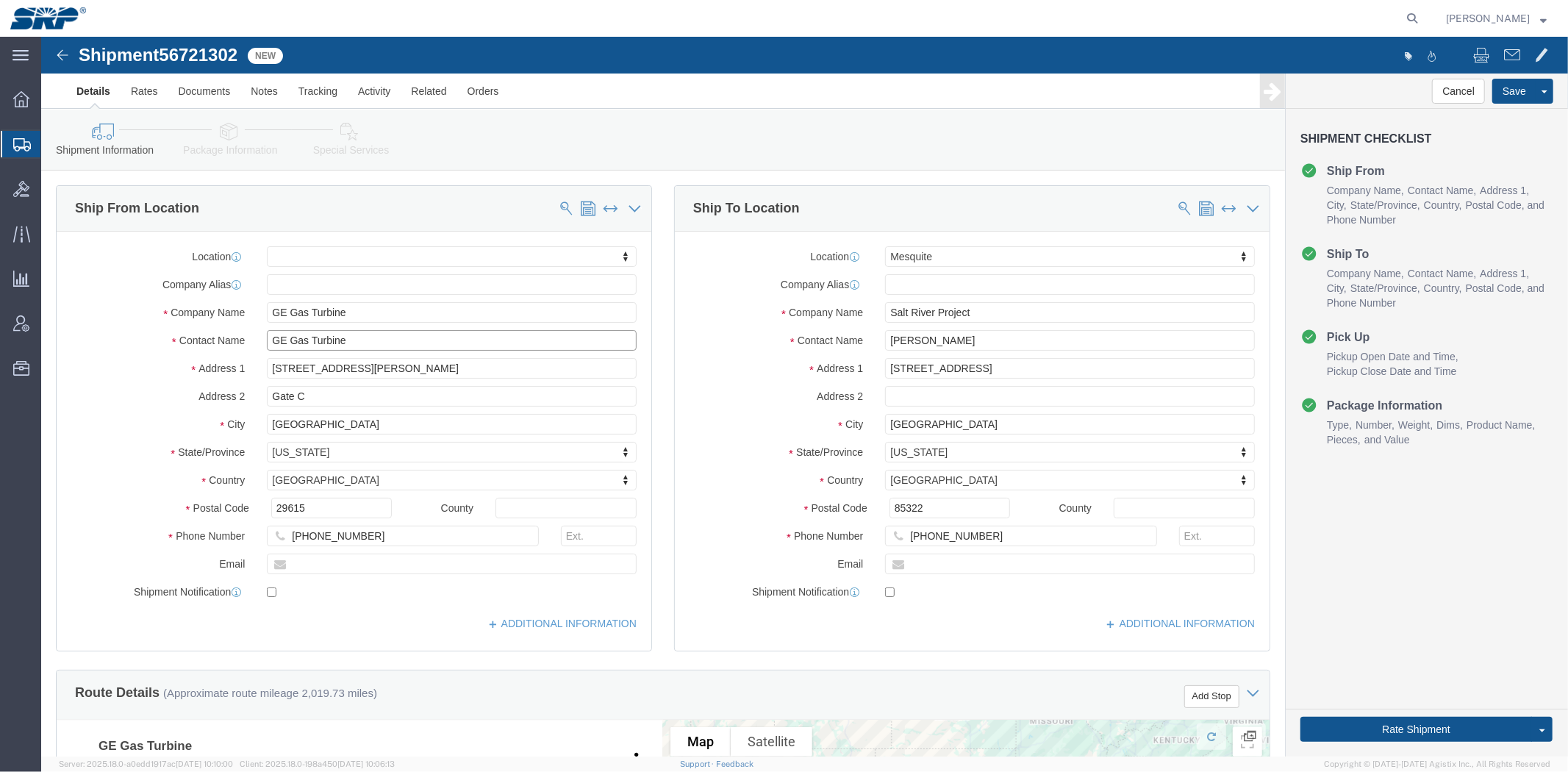
paste input "[PERSON_NAME]"
type input "[PERSON_NAME]"
click div "Ship To Location Location Mesquite My Profile Location [GEOGRAPHIC_DATA] Facili…"
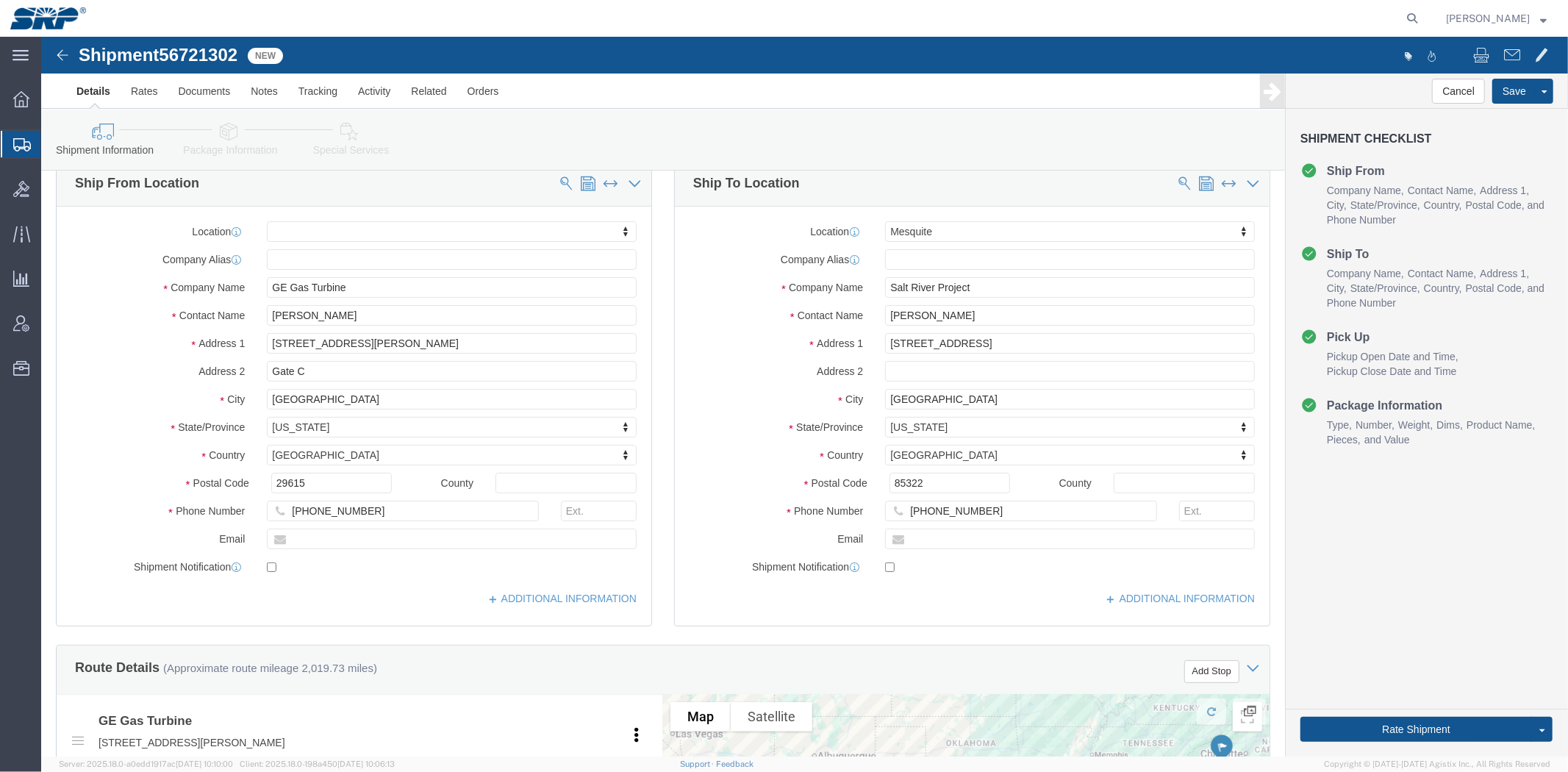
drag, startPoint x: 624, startPoint y: 313, endPoint x: 622, endPoint y: 329, distance: 16.1
click input "[PHONE_NUMBER]"
drag, startPoint x: 115, startPoint y: 482, endPoint x: 36, endPoint y: 473, distance: 79.5
click html "Shipment 56721302 New Details Rates Documents Notes Tracking Activity Related O…"
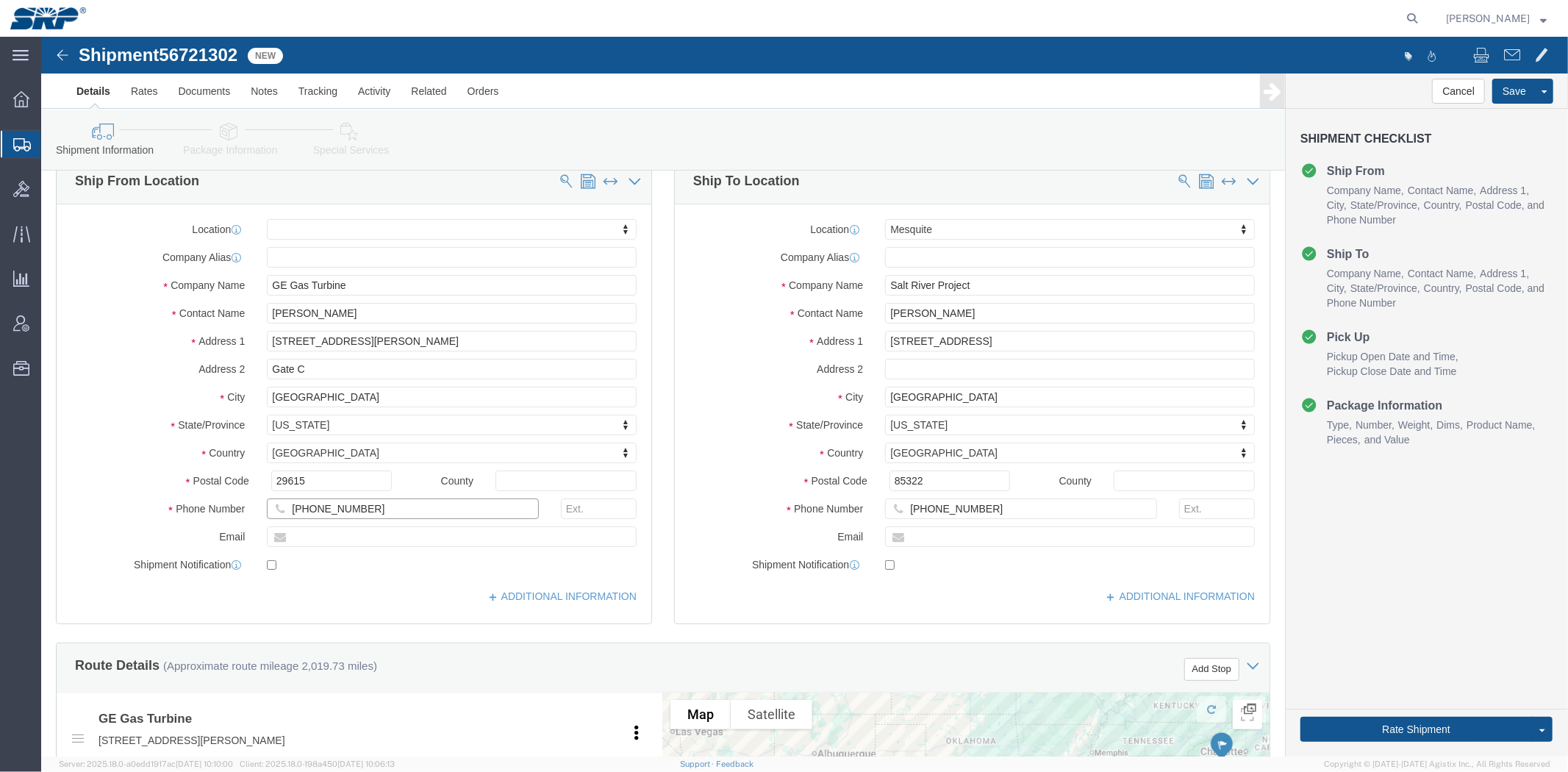
paste input "64) 626-812"
drag, startPoint x: 273, startPoint y: 471, endPoint x: -24, endPoint y: 460, distance: 297.2
click html "Shipment 56721302 New Details Rates Documents Notes Tracking Activity Related O…"
type input "[PHONE_NUMBER]"
click div "Address [STREET_ADDRESS]"
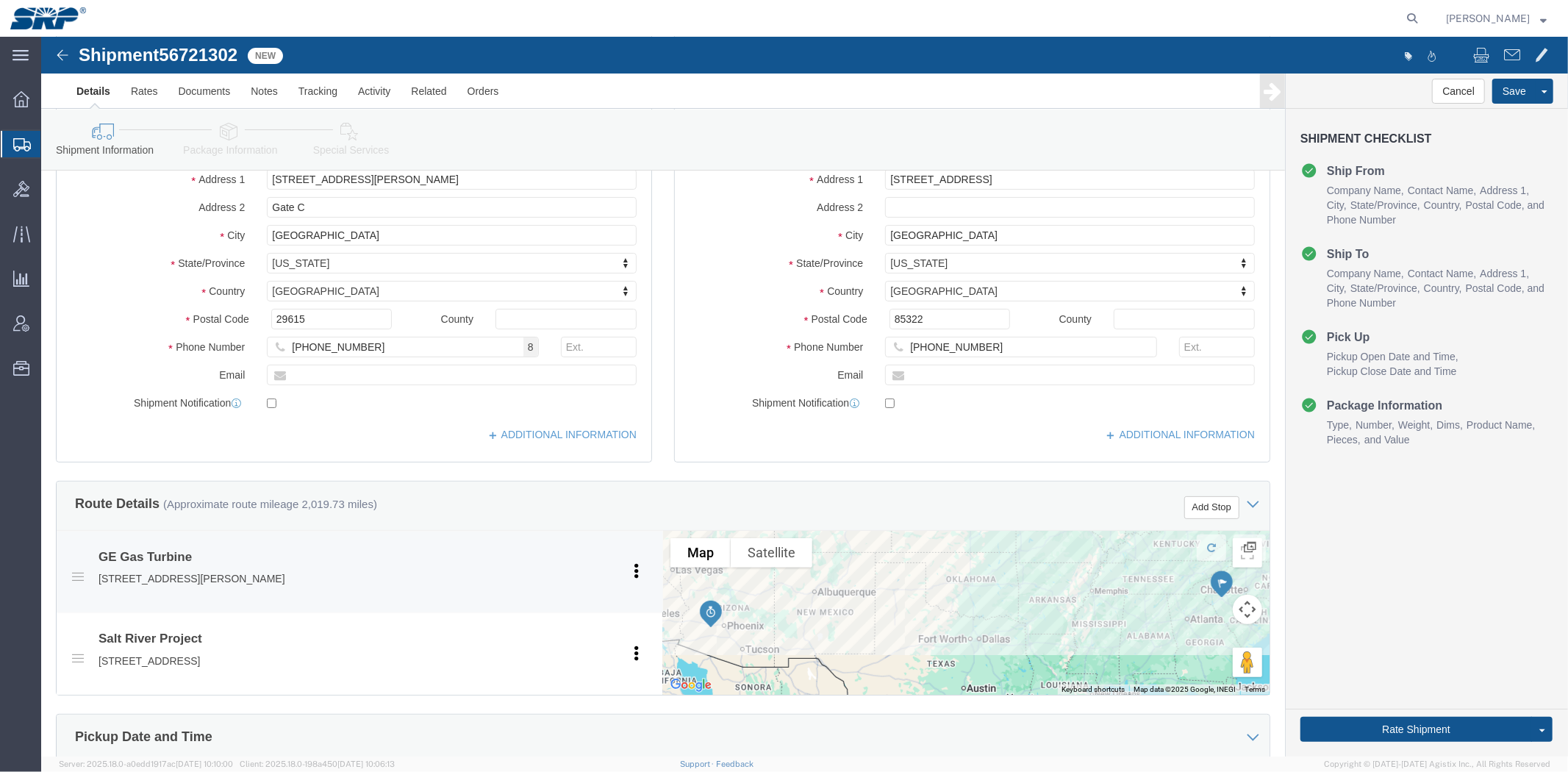
scroll to position [780, 0]
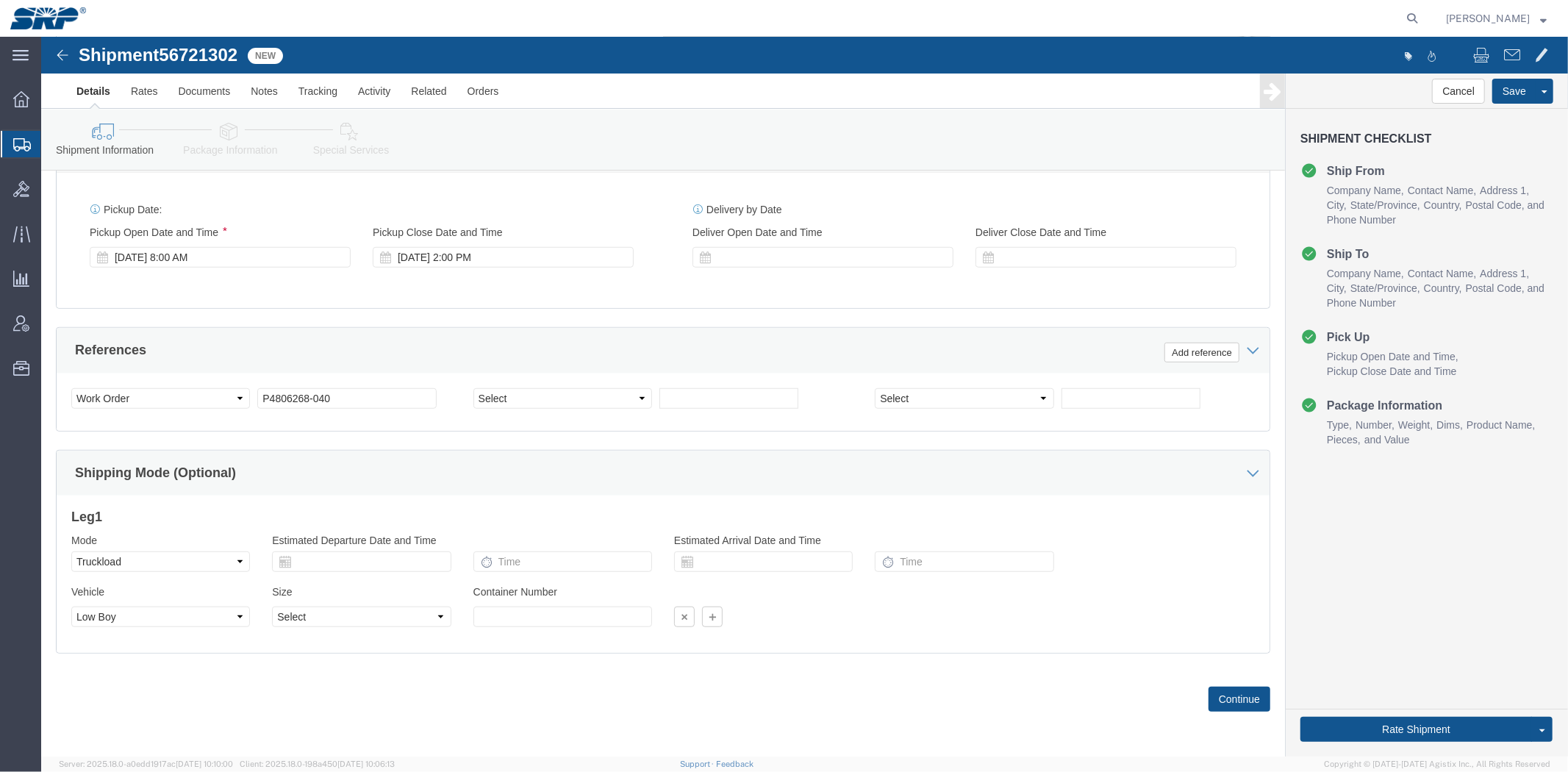
drag, startPoint x: 75, startPoint y: 292, endPoint x: 108, endPoint y: 469, distance: 180.0
click div "[DATE] 8:00 AM"
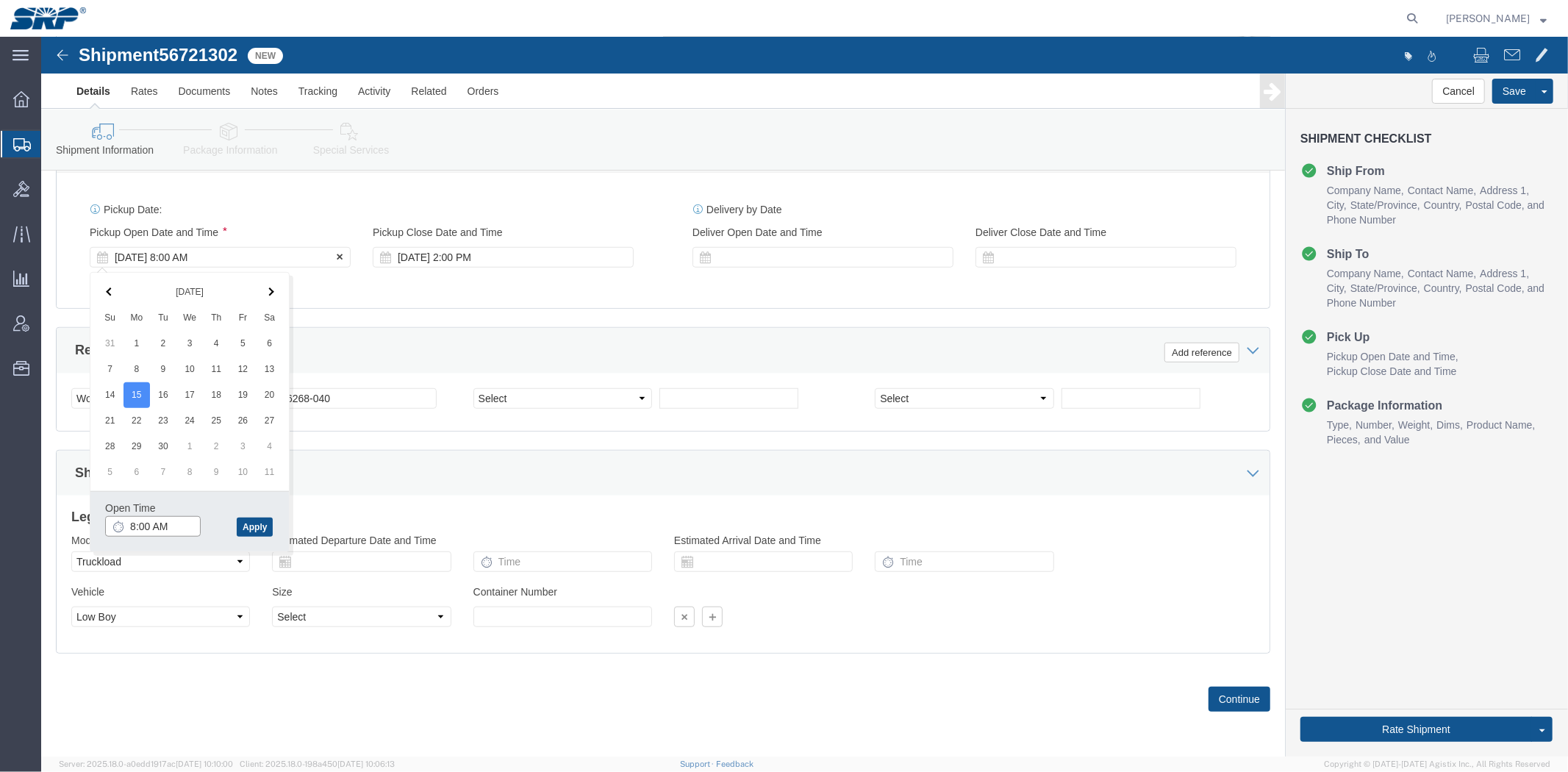
type input "7:00 AM"
click button "Apply"
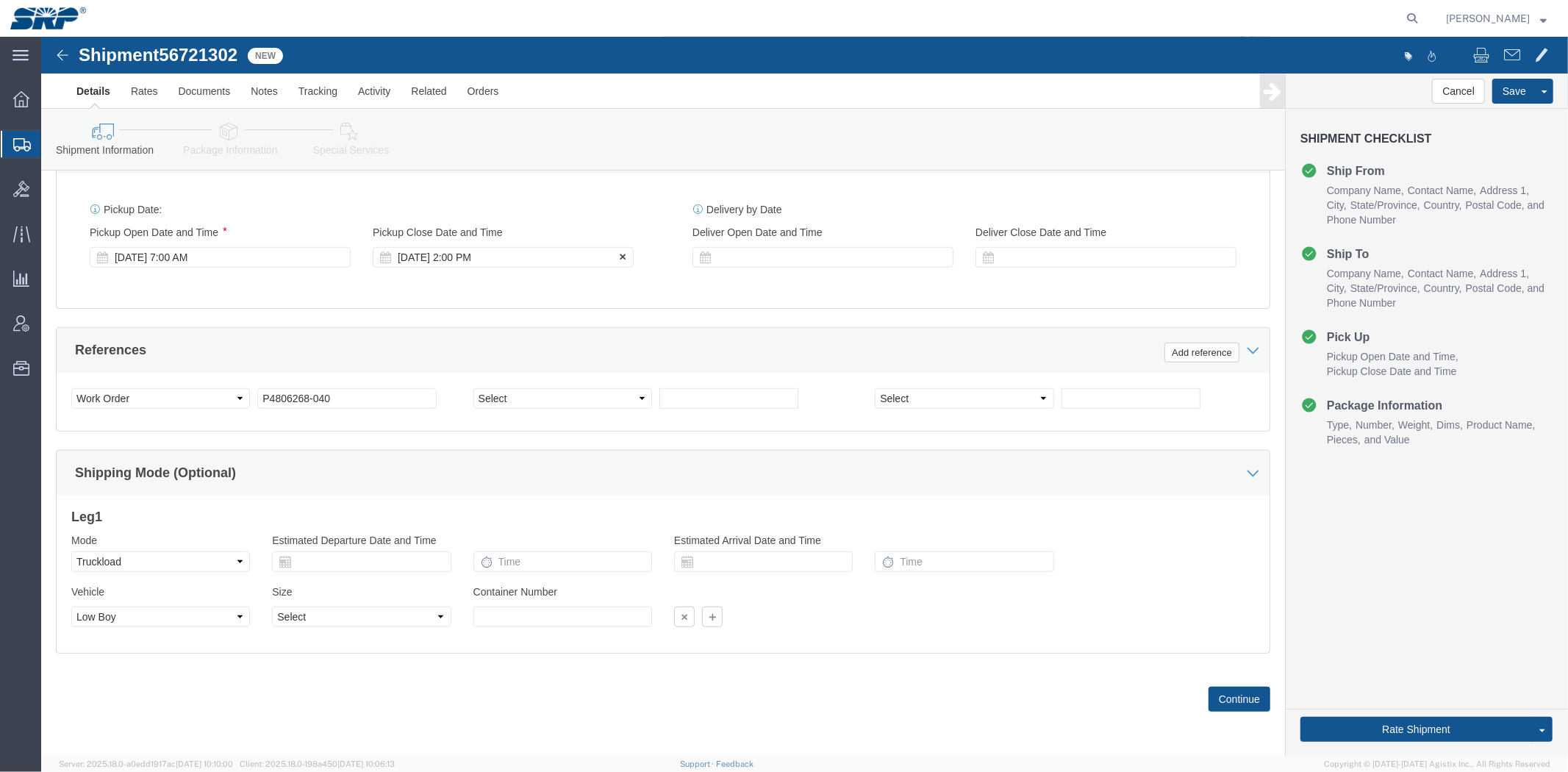
click div "[DATE] 2:00 PM"
type input "4:00 PM"
click button "Apply"
click select "Select 1-Ton (PSS) 10 Wheel 10 Yard Dump Truck 20 Yard Dump Truck Bobtail Botto…"
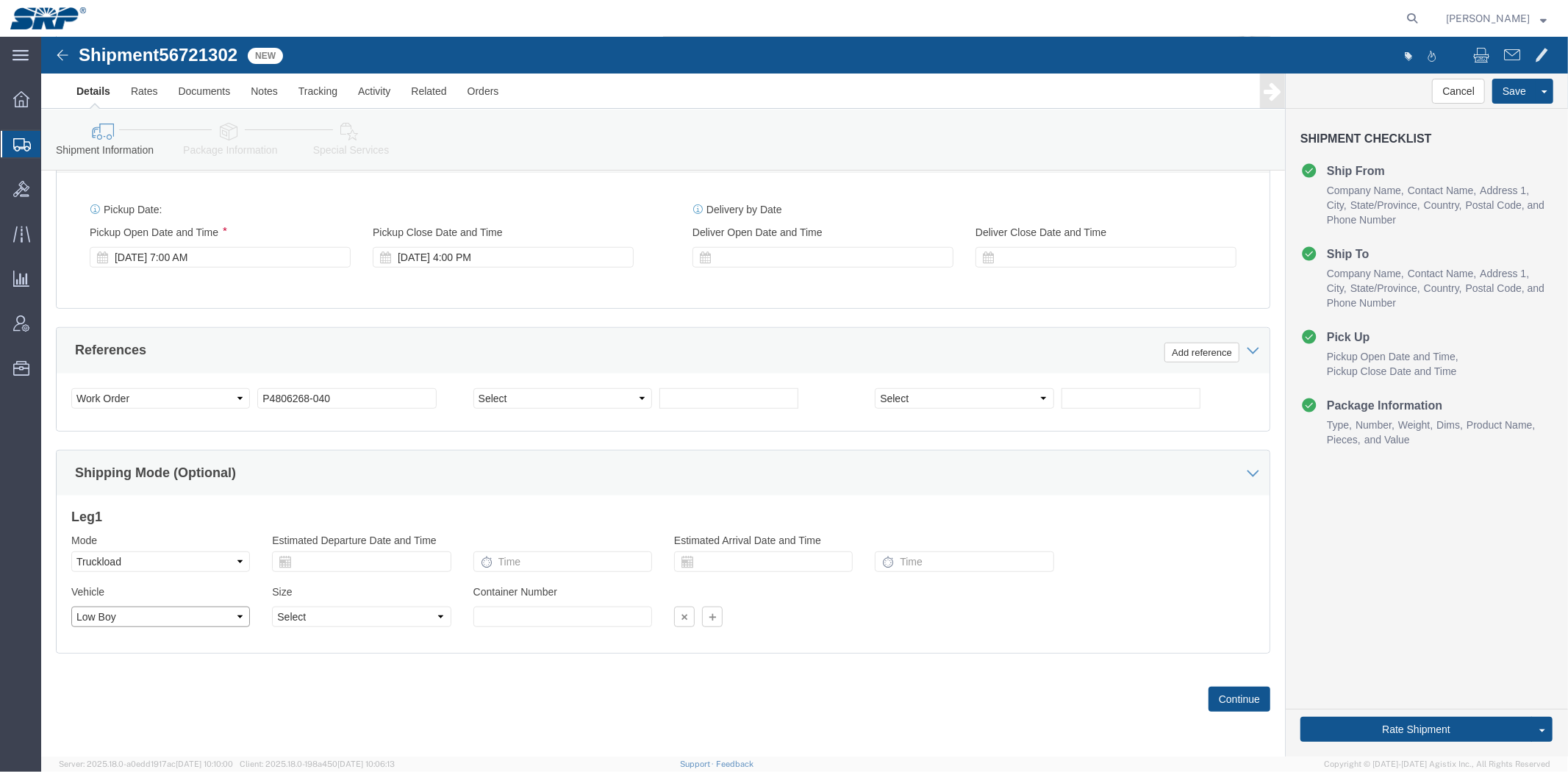
click select "Select 1-Ton (PSS) 10 Wheel 10 Yard Dump Truck 20 Yard Dump Truck Bobtail Botto…"
select select "FLBD"
click select "Select 1-Ton (PSS) 10 Wheel 10 Yard Dump Truck 20 Yard Dump Truck Bobtail Botto…"
click div "Shipping Mode (Optional)"
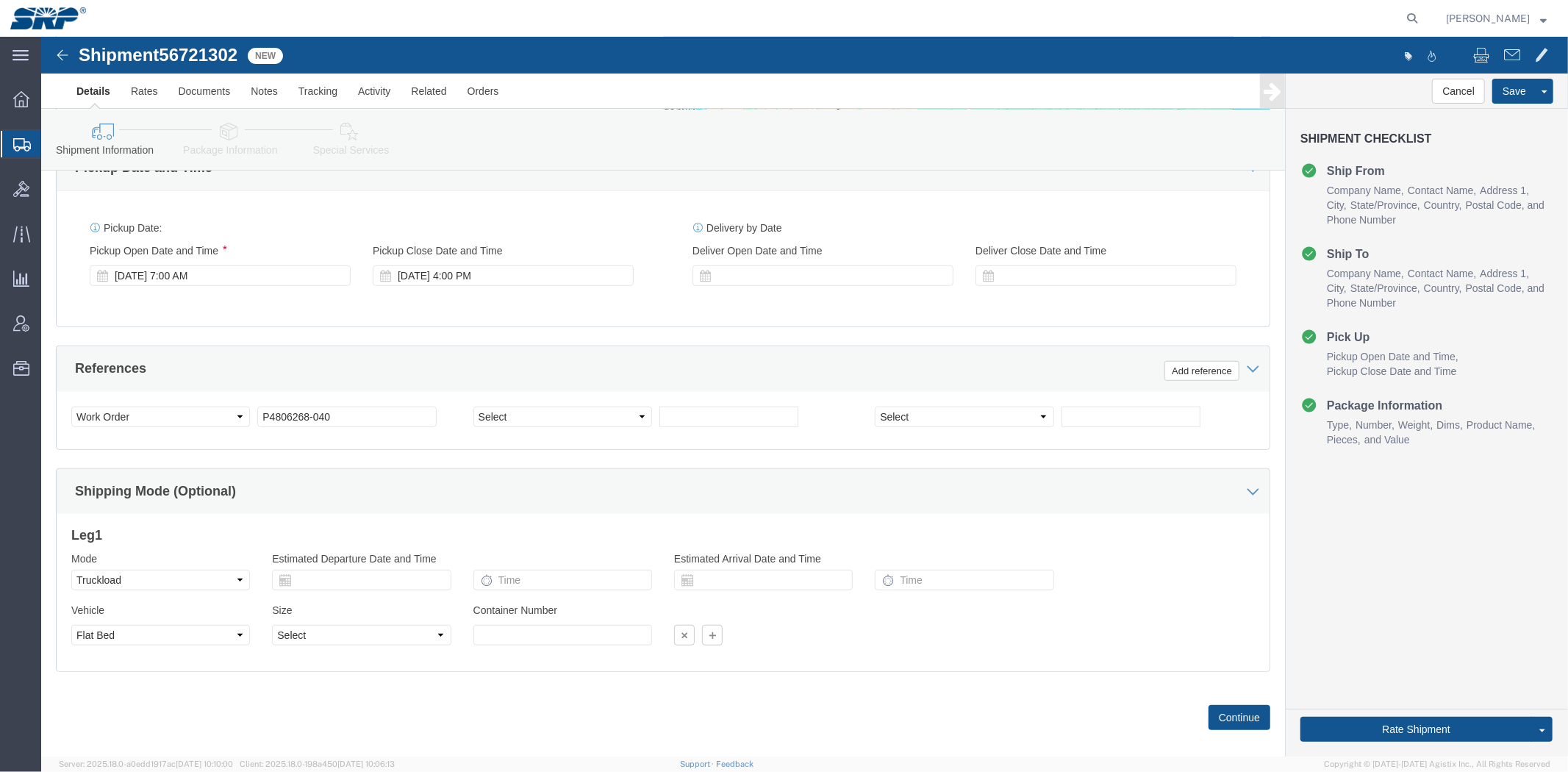
drag, startPoint x: 383, startPoint y: 416, endPoint x: 374, endPoint y: 355, distance: 61.7
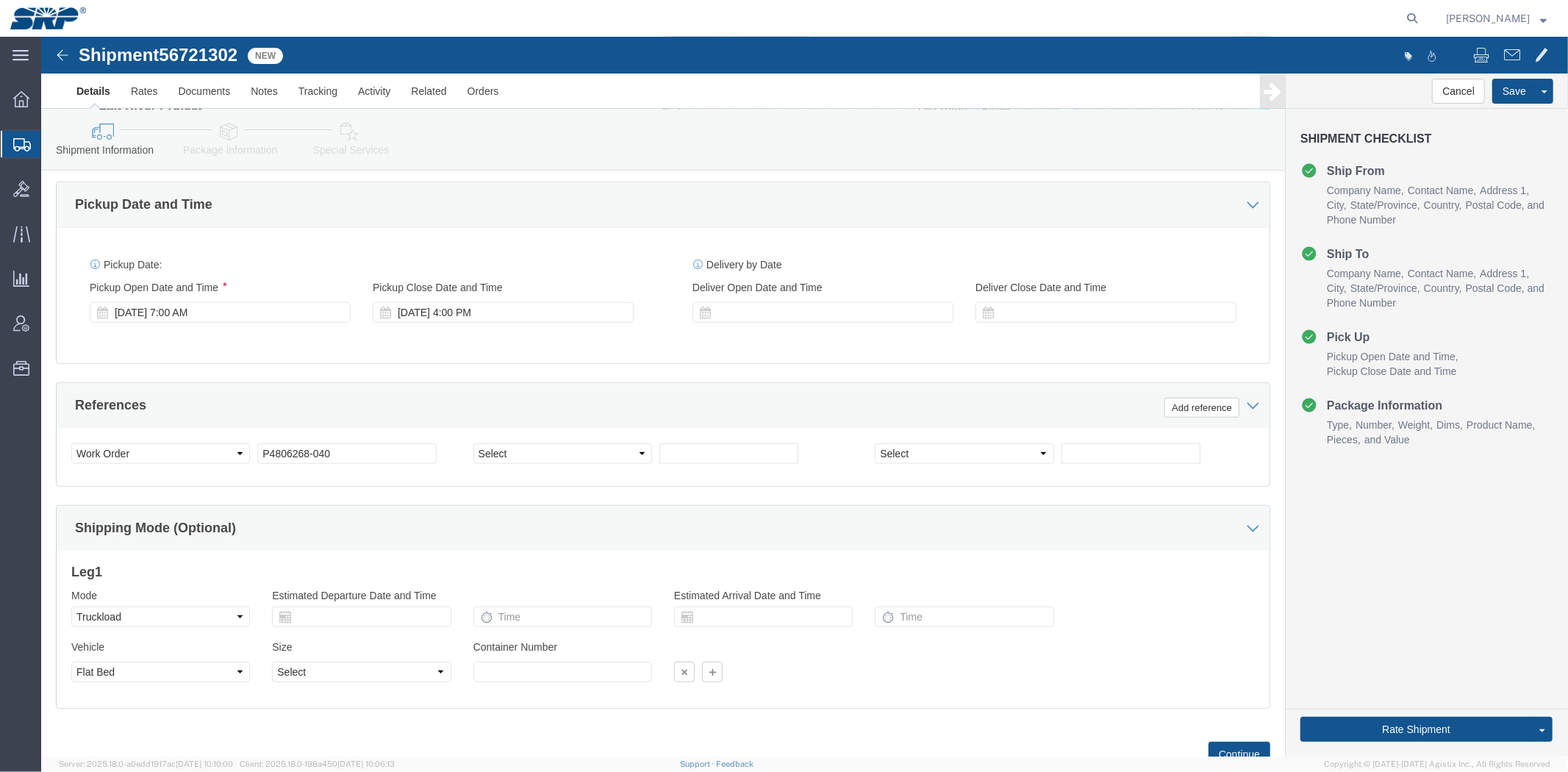
click div "References Add reference"
click div "Delivery Start Date Delivery Start Time Deliver Open Date and Time"
click div
click button "Apply"
click div "Delivery Start Date Delivery Start Time Deliver Open Date and Time [DATE] 5:00 …"
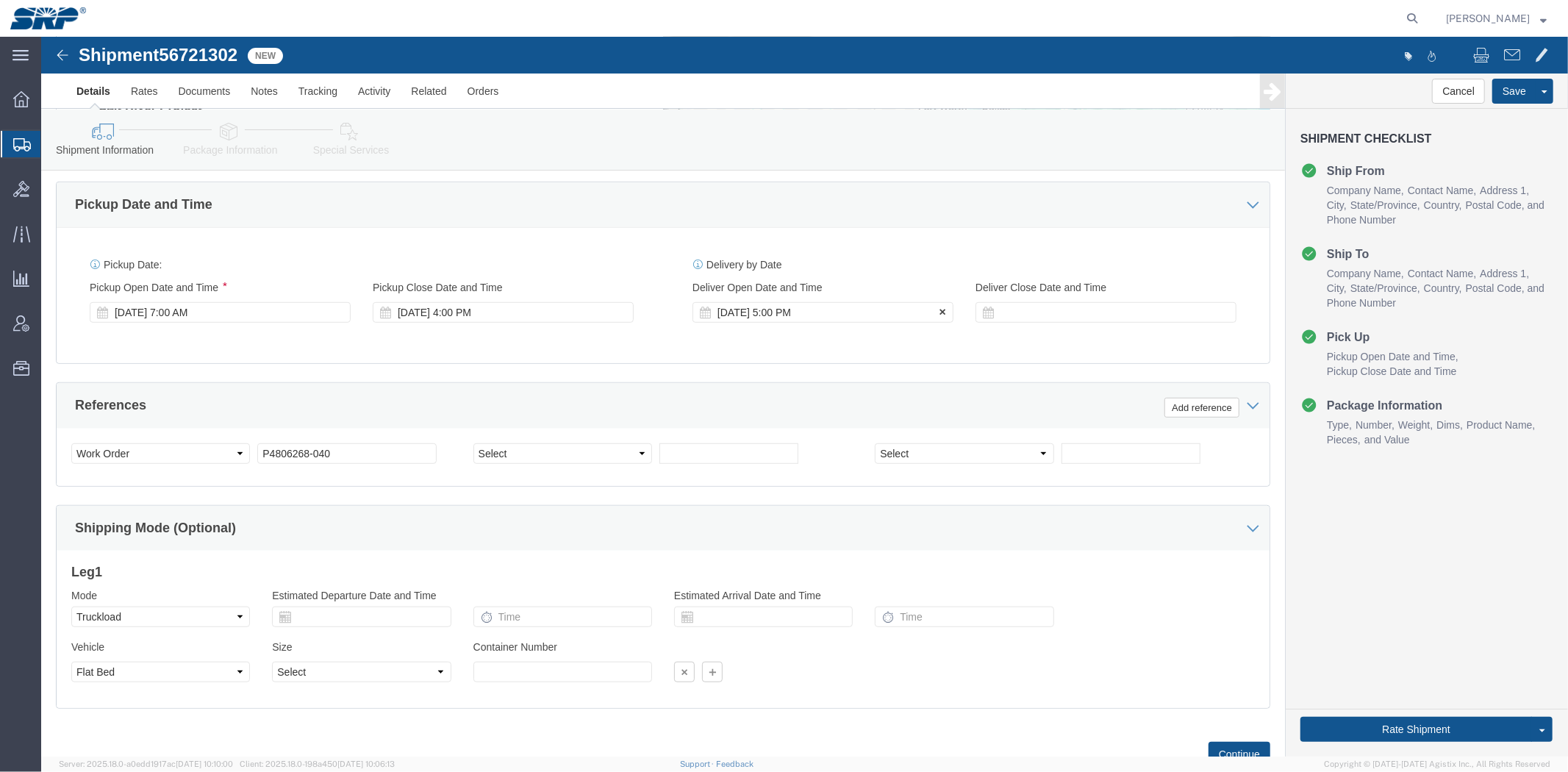
click div "[DATE] 5:00 PM"
type input "7:00 AM"
click button "Apply"
click div "Delivery Start Date Delivery Start Time Deliver Open Date and Time [DATE] 7:00 …"
click div
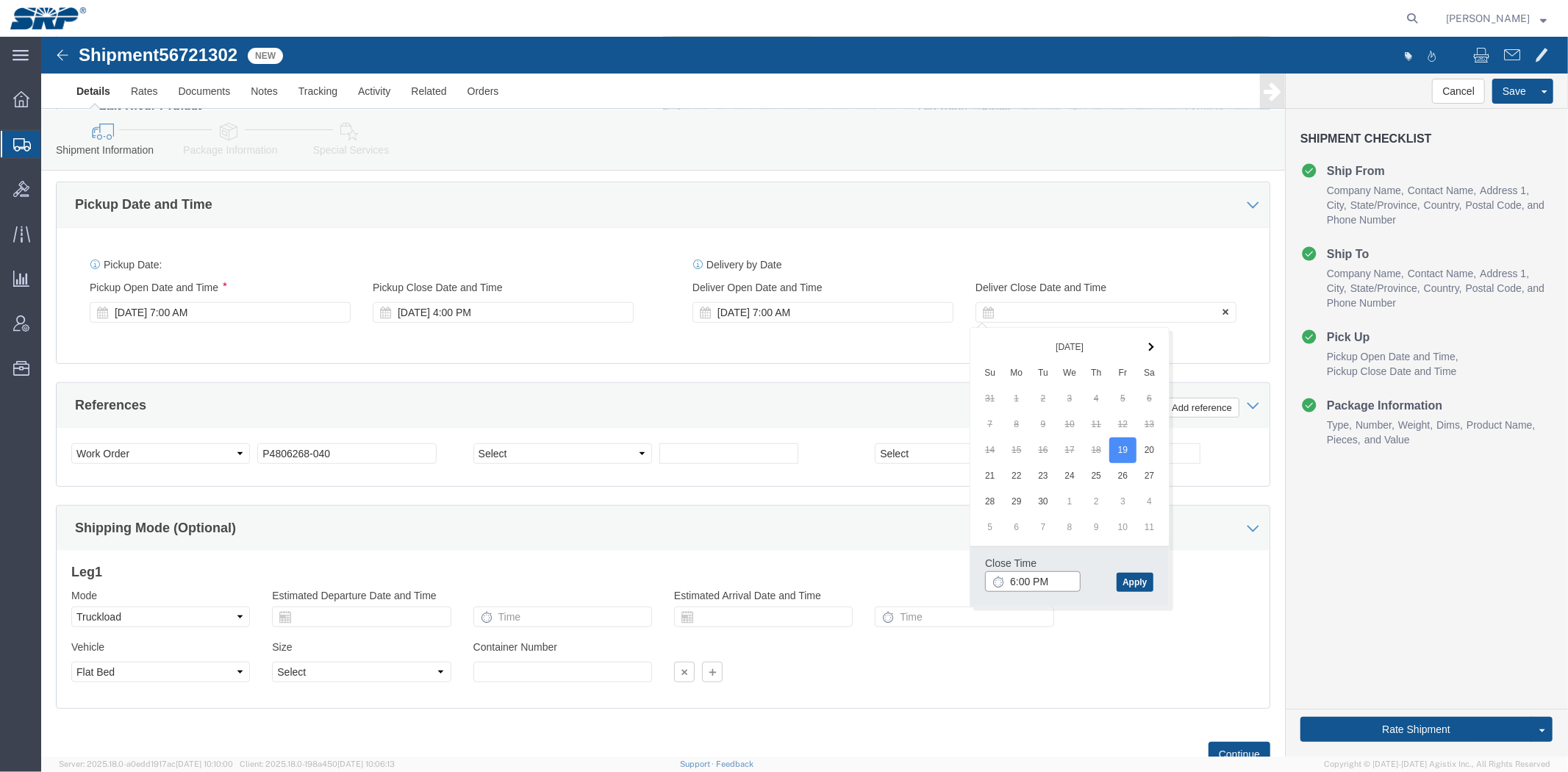
type input "3:00 PM"
click button "Apply"
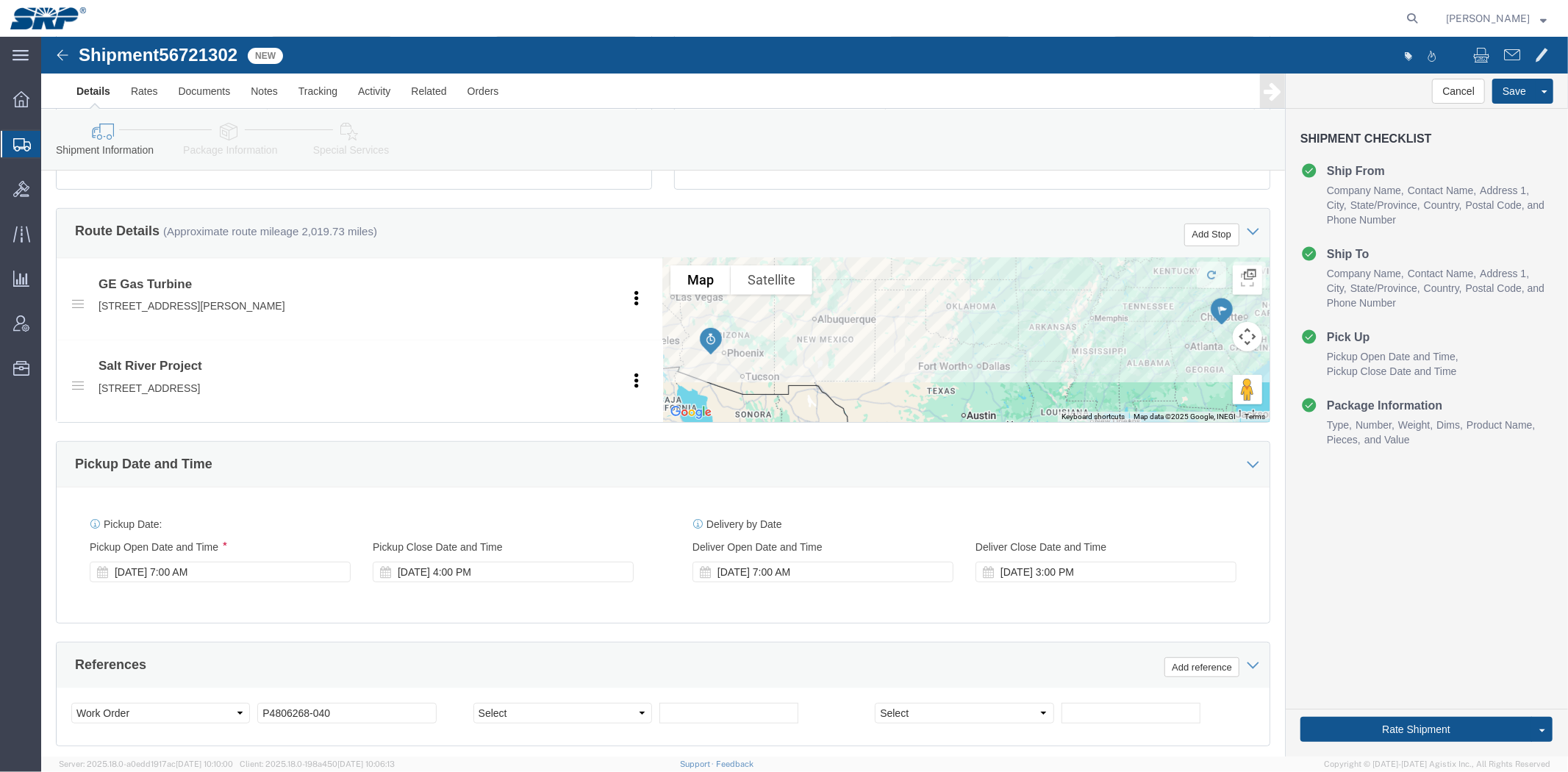
scroll to position [0, 0]
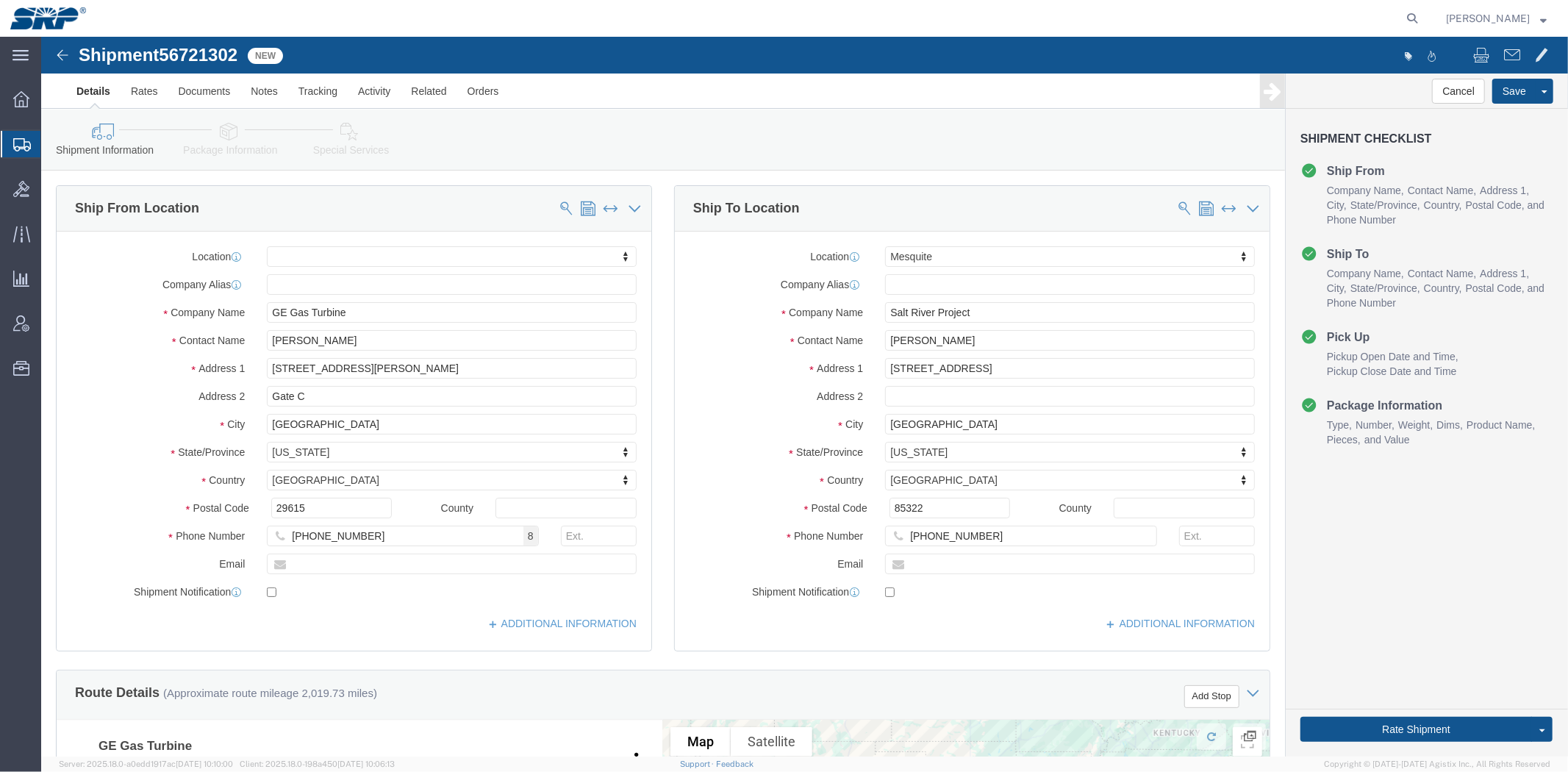
drag, startPoint x: 500, startPoint y: 441, endPoint x: 434, endPoint y: 228, distance: 223.0
click link "Package Information"
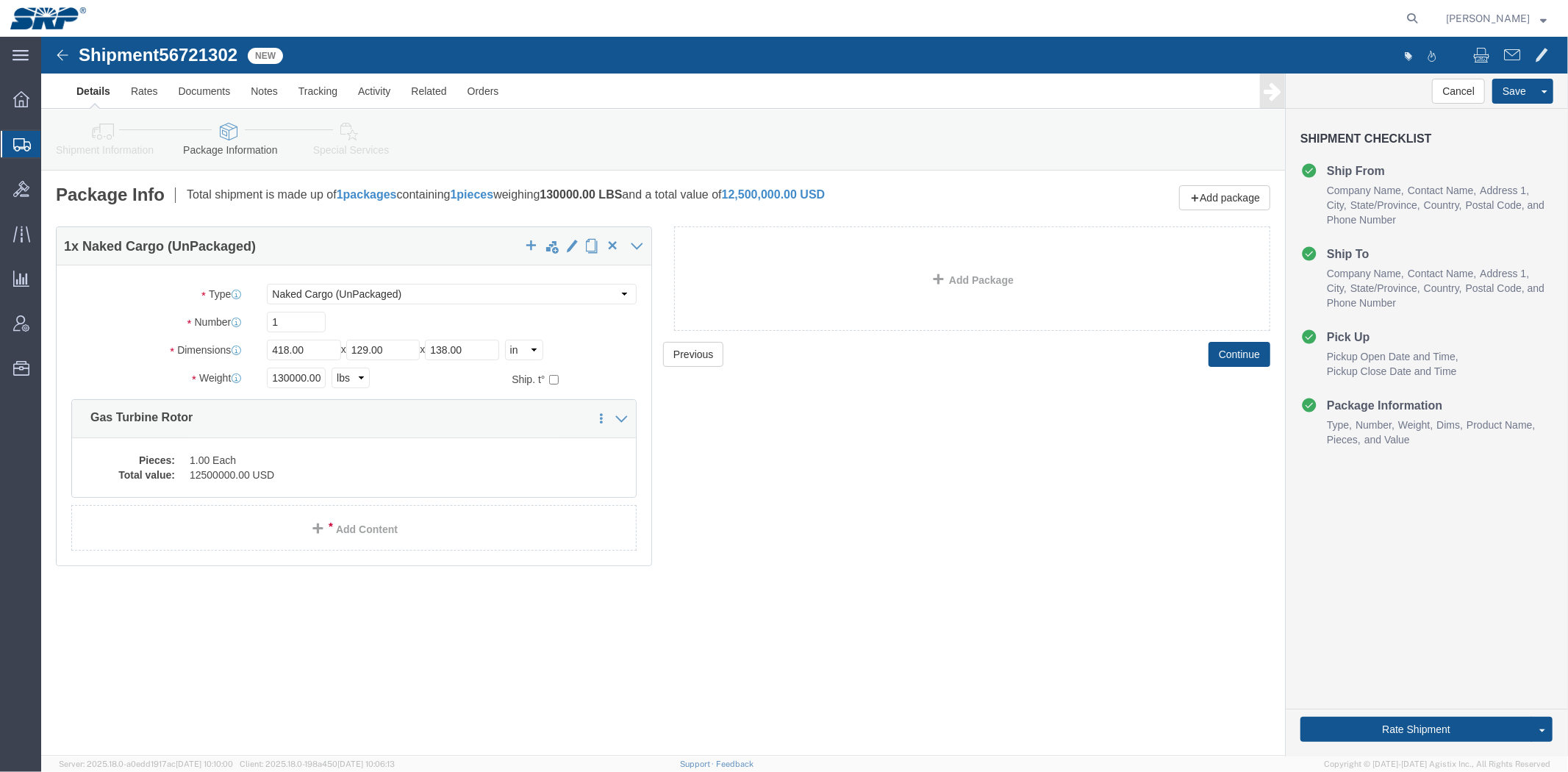
click link "Special Services"
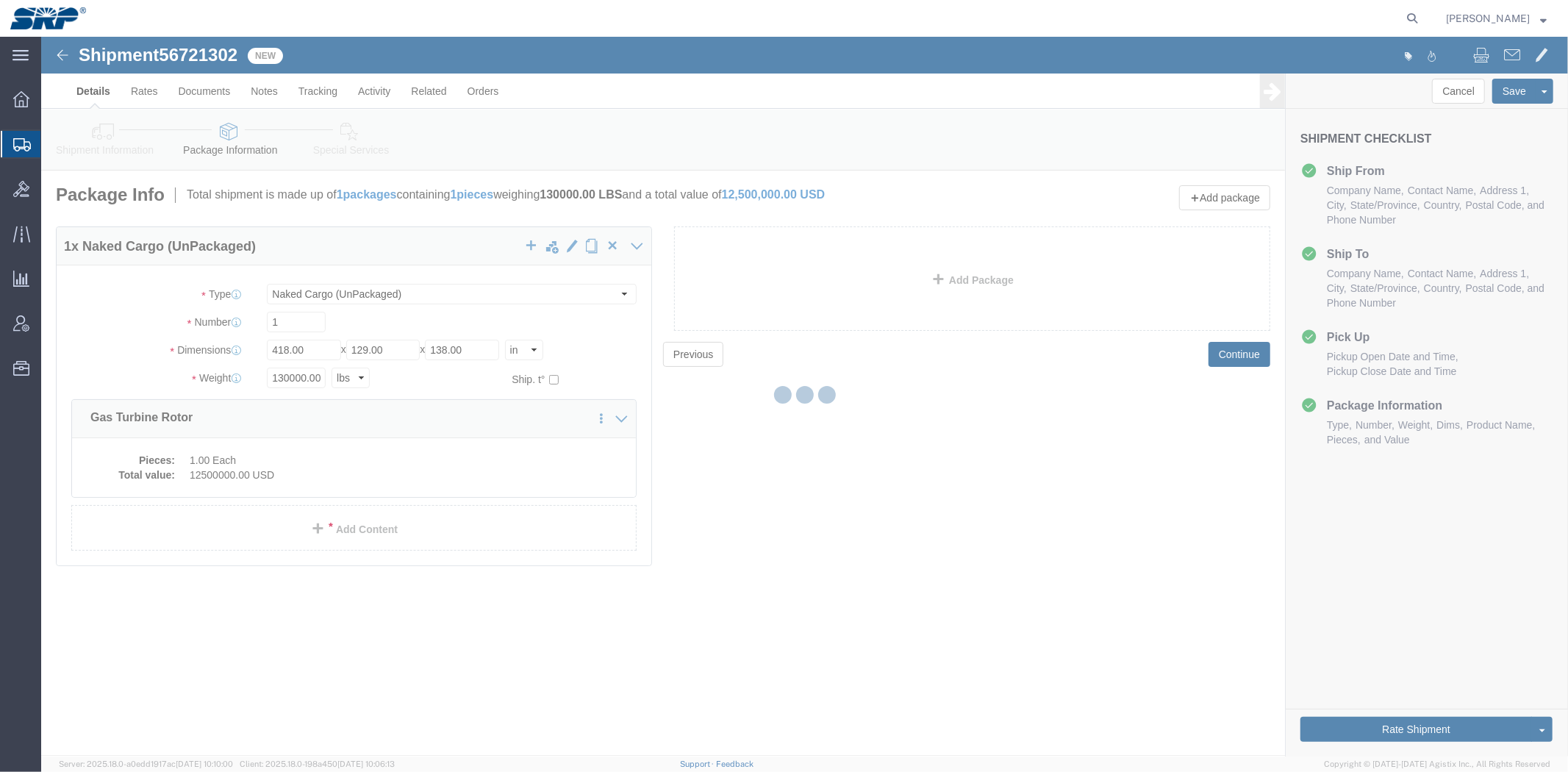
select select
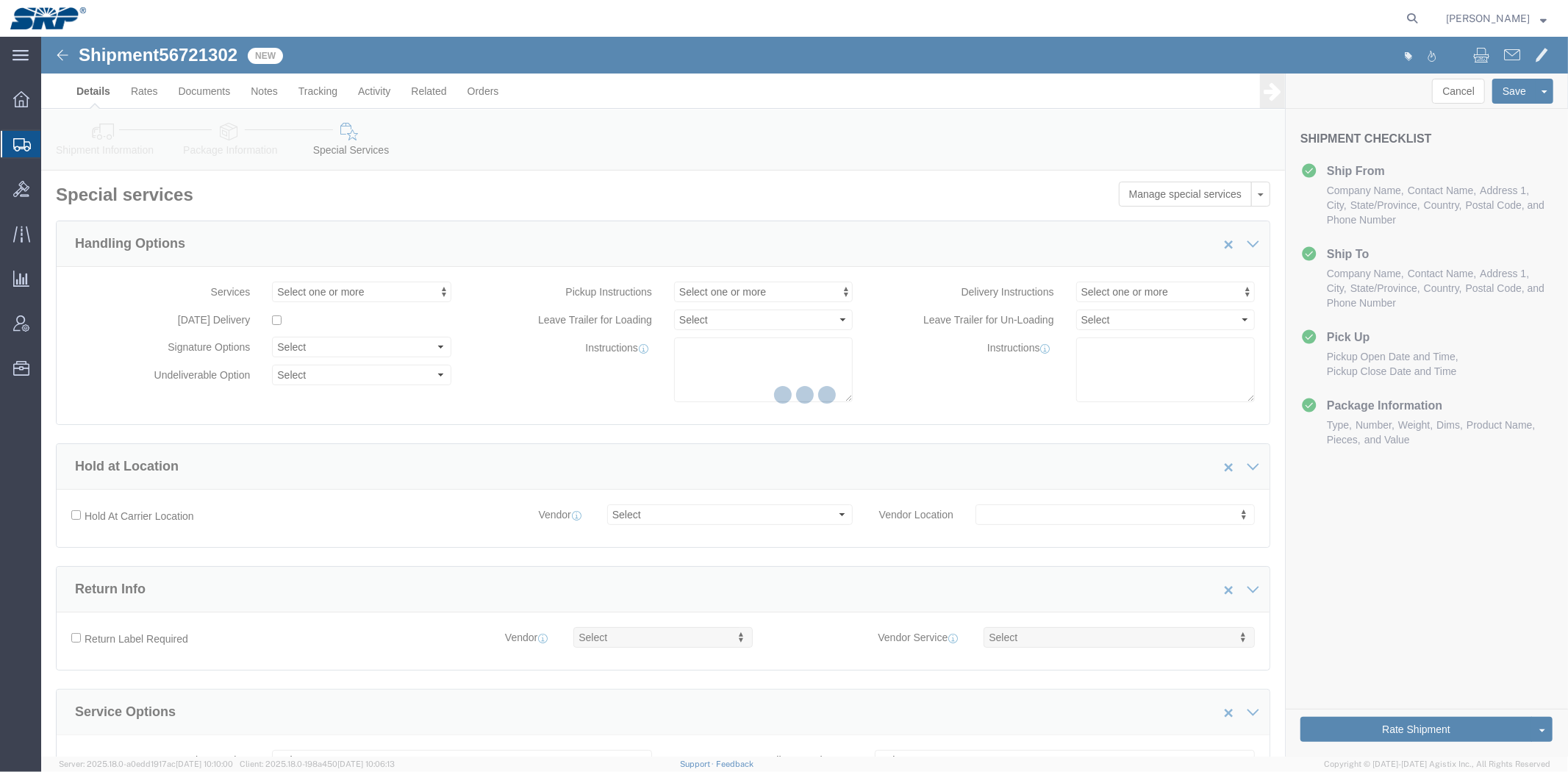
select select "COSTCENTER"
select select "66852"
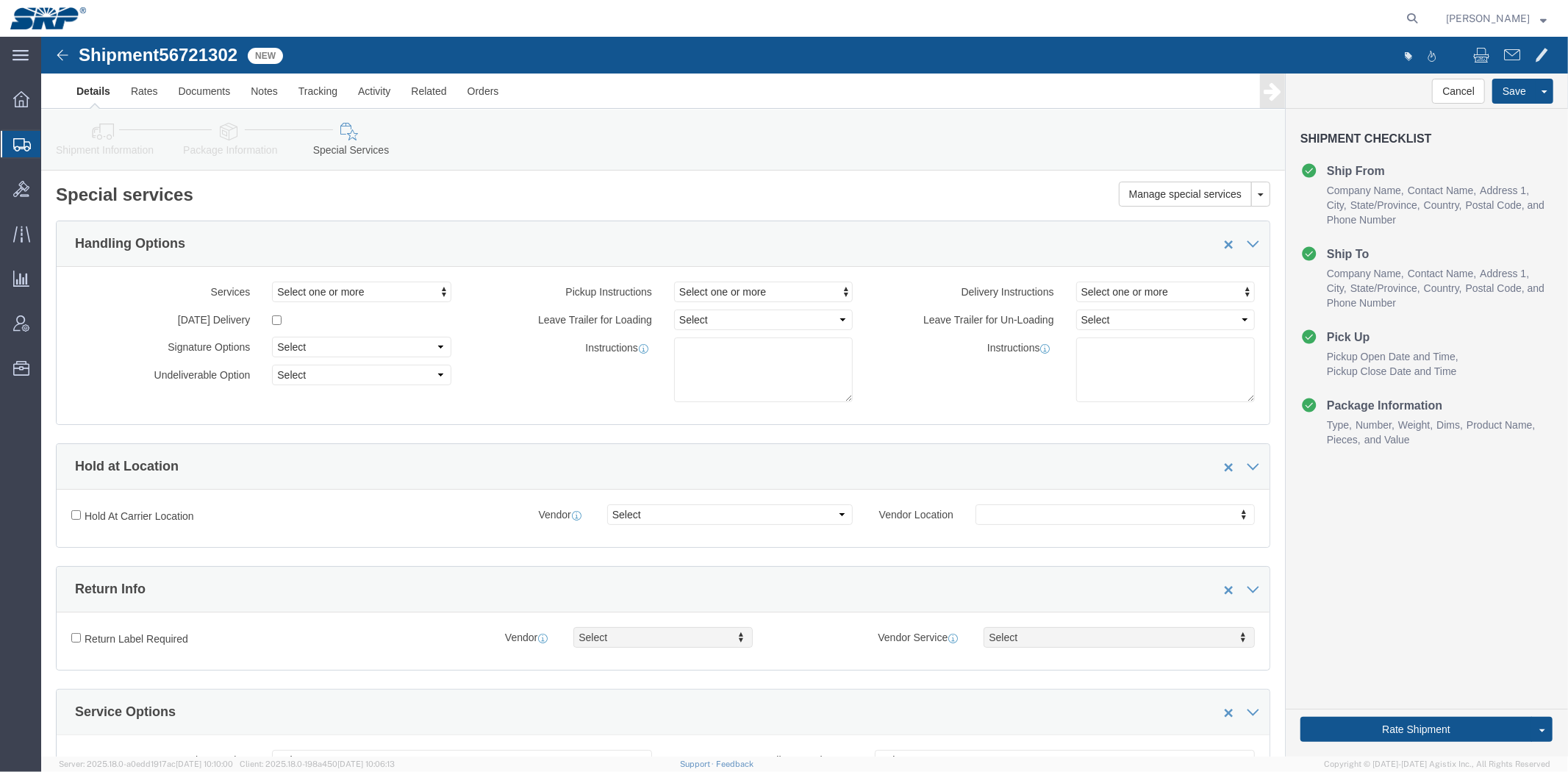
click link "Shipment Information"
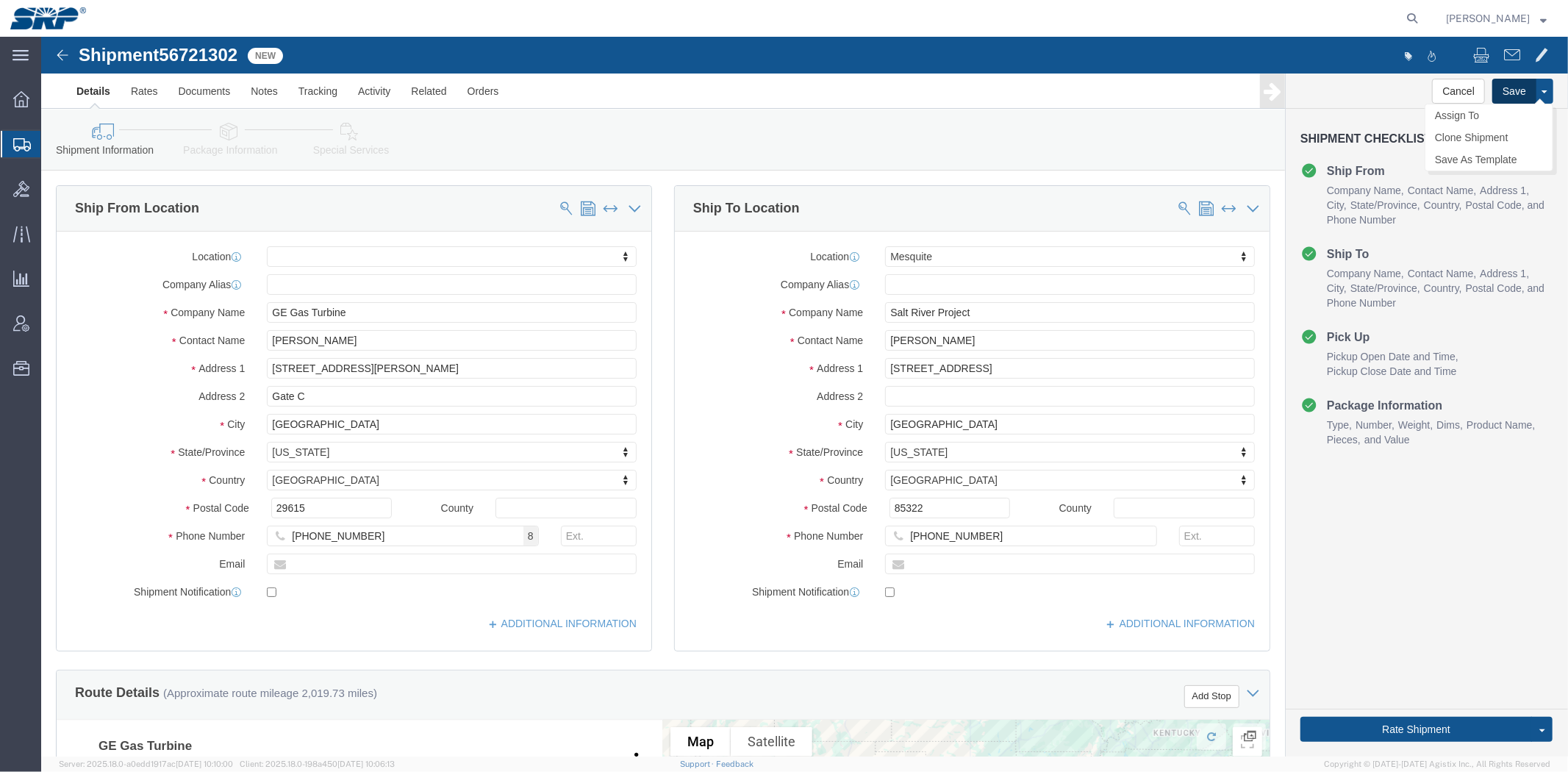
click button "Save"
click at [0, 0] on span "Shipment Manager" at bounding box center [0, 0] width 0 height 0
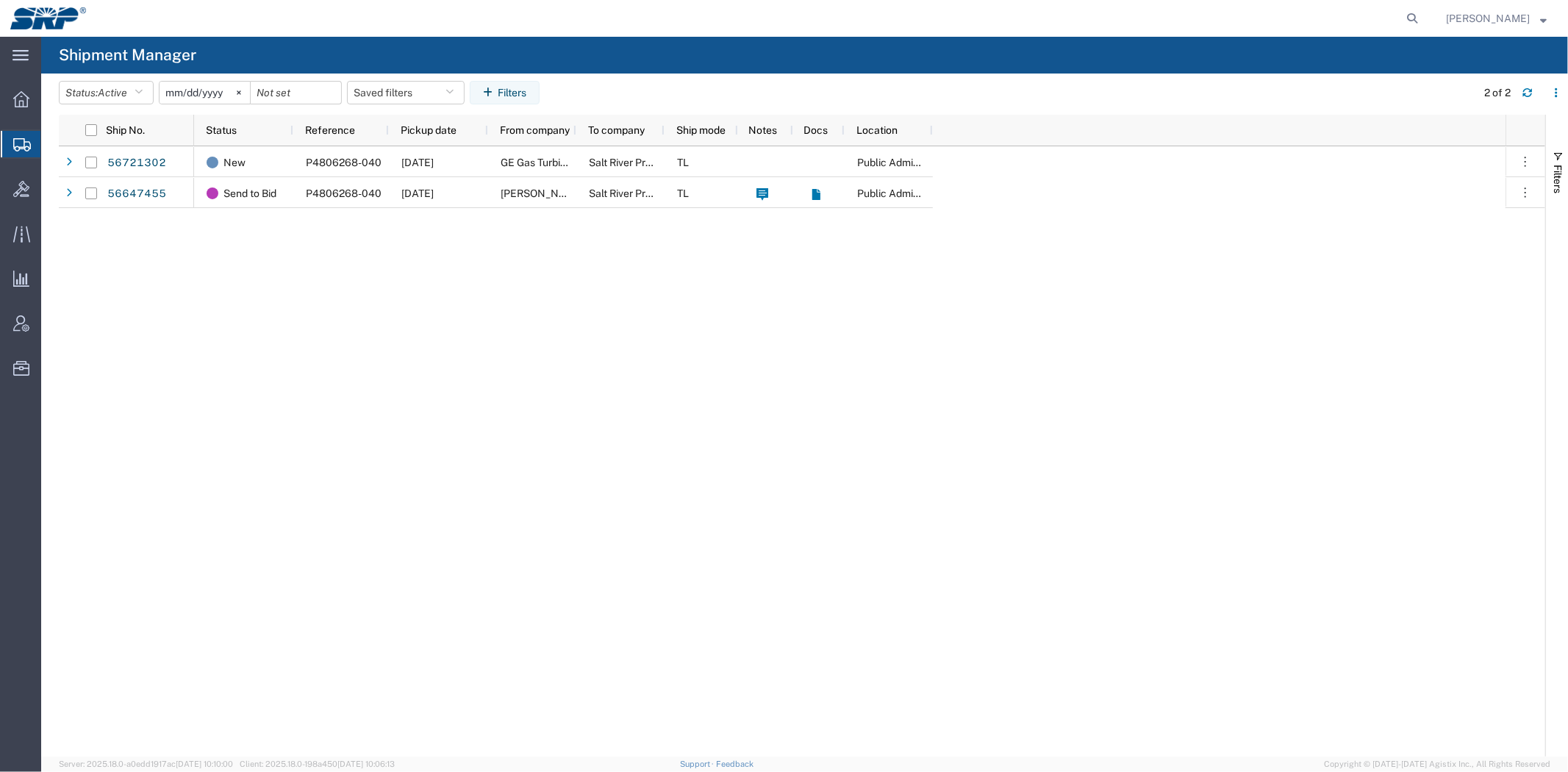
click at [347, 345] on div "New P4806268-040 [DATE] GE Gas Turbine Salt River Project TL Public Administrat…" at bounding box center [850, 450] width 1312 height 610
click at [1470, 323] on div "New P4806268-040 [DATE] GE Gas Turbine Salt River Project TL Public Administrat…" at bounding box center [850, 450] width 1312 height 610
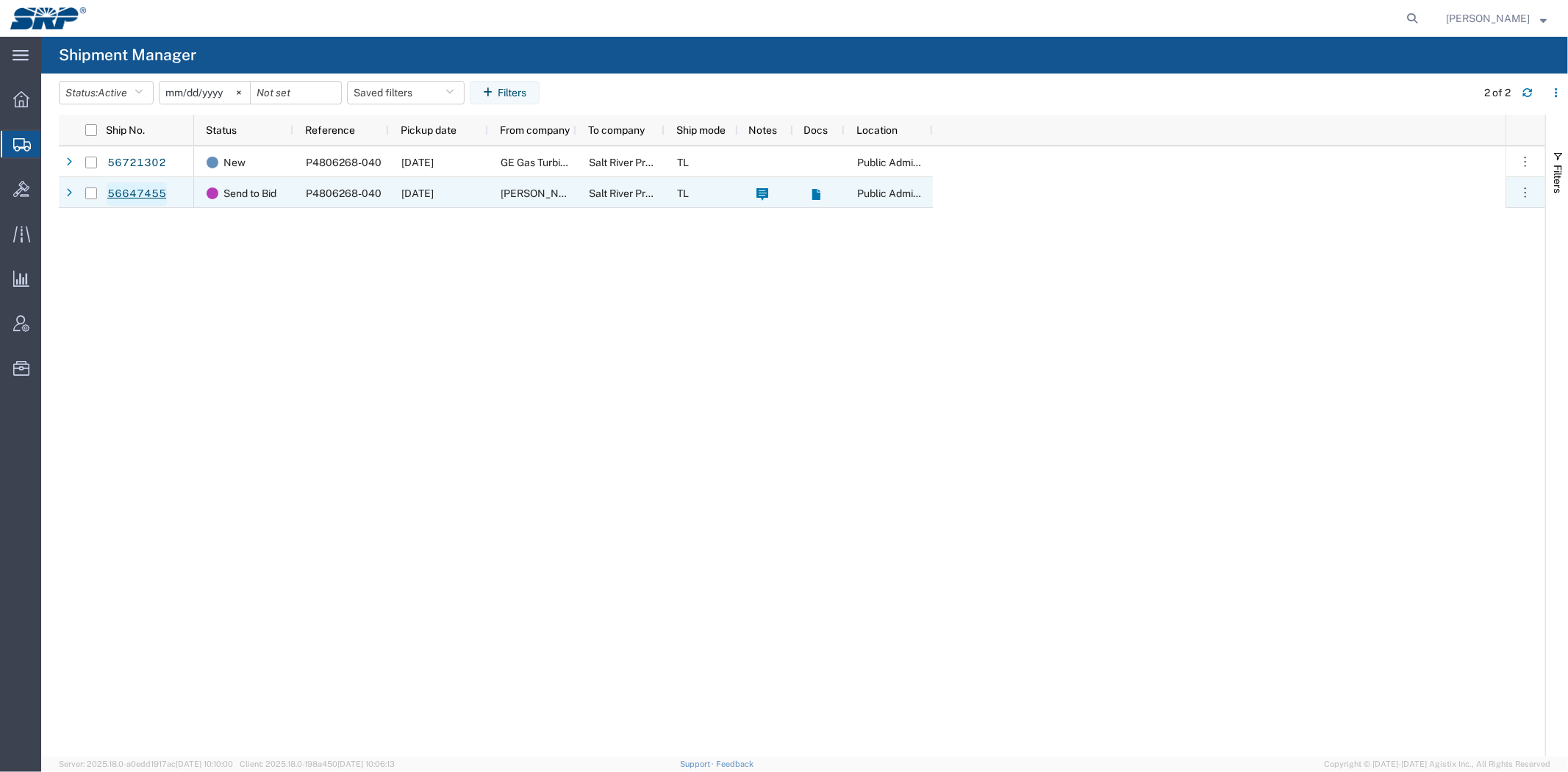
click at [163, 186] on link "56647455" at bounding box center [137, 193] width 60 height 24
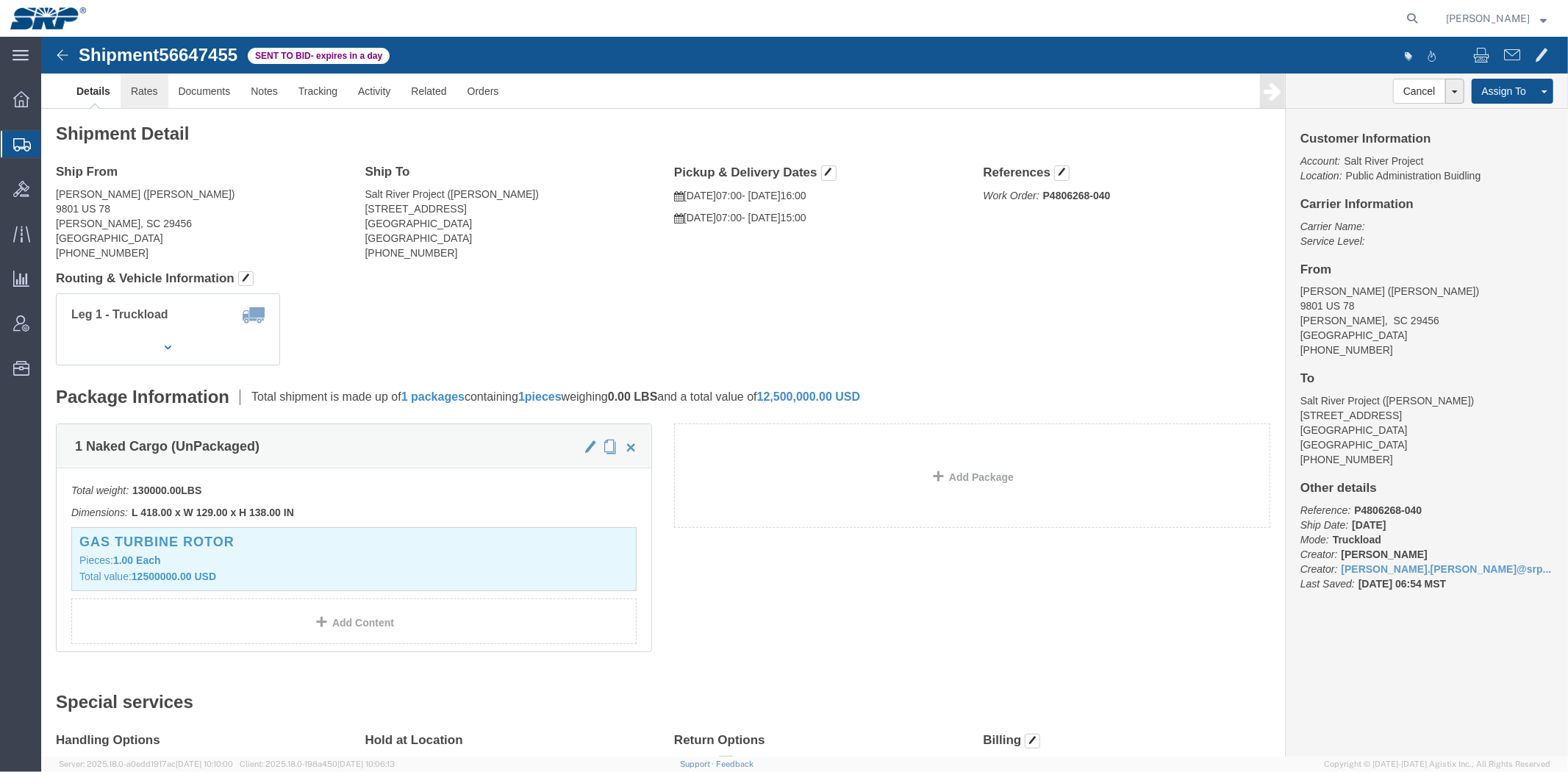
click link "Rates"
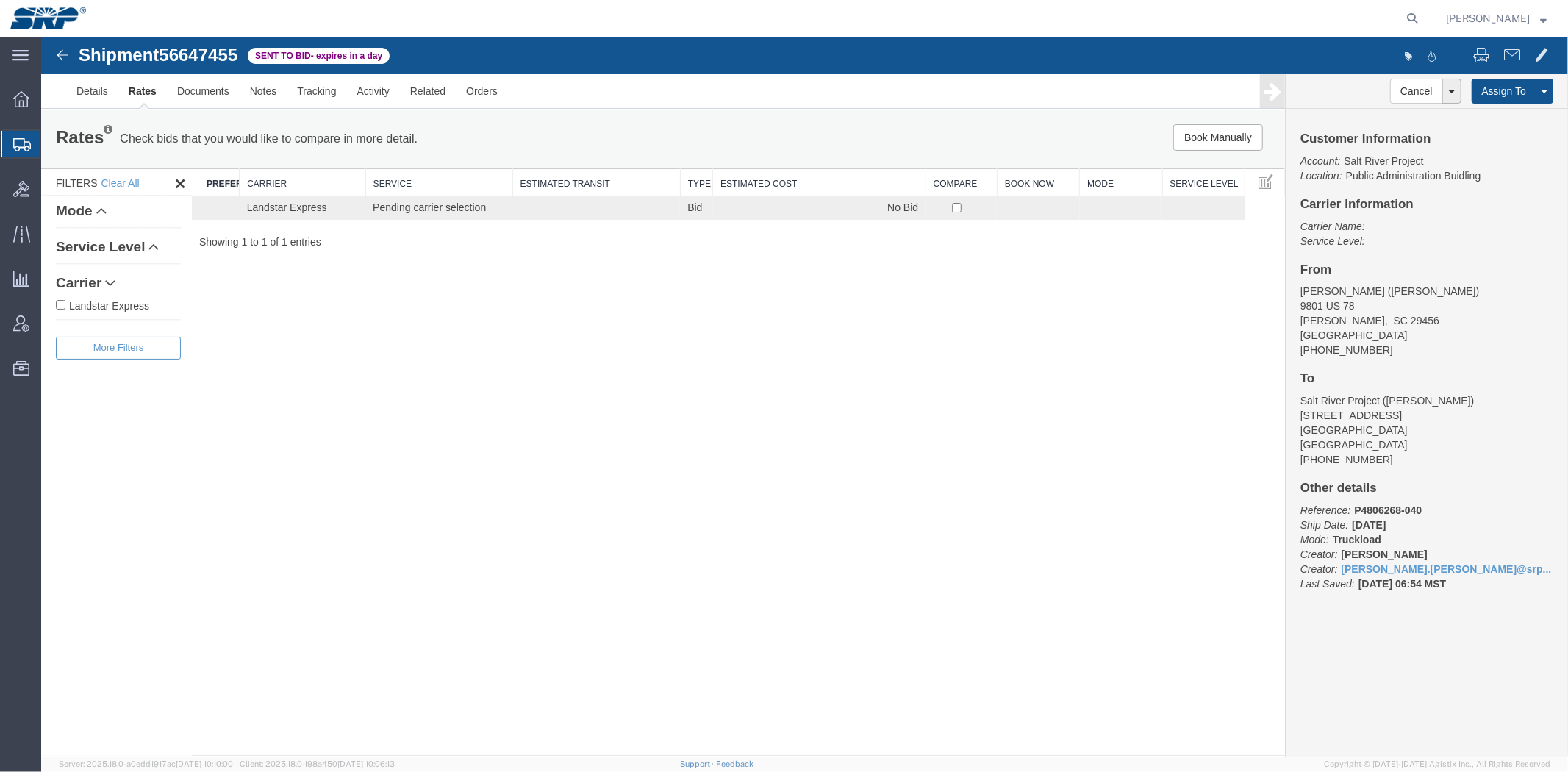
click at [561, 315] on div "Shipment 56647455 1 of 1 Sent to Bid - expires in a day Details Rates Documents…" at bounding box center [804, 395] width 1526 height 719
click at [82, 90] on link "Details" at bounding box center [91, 90] width 52 height 35
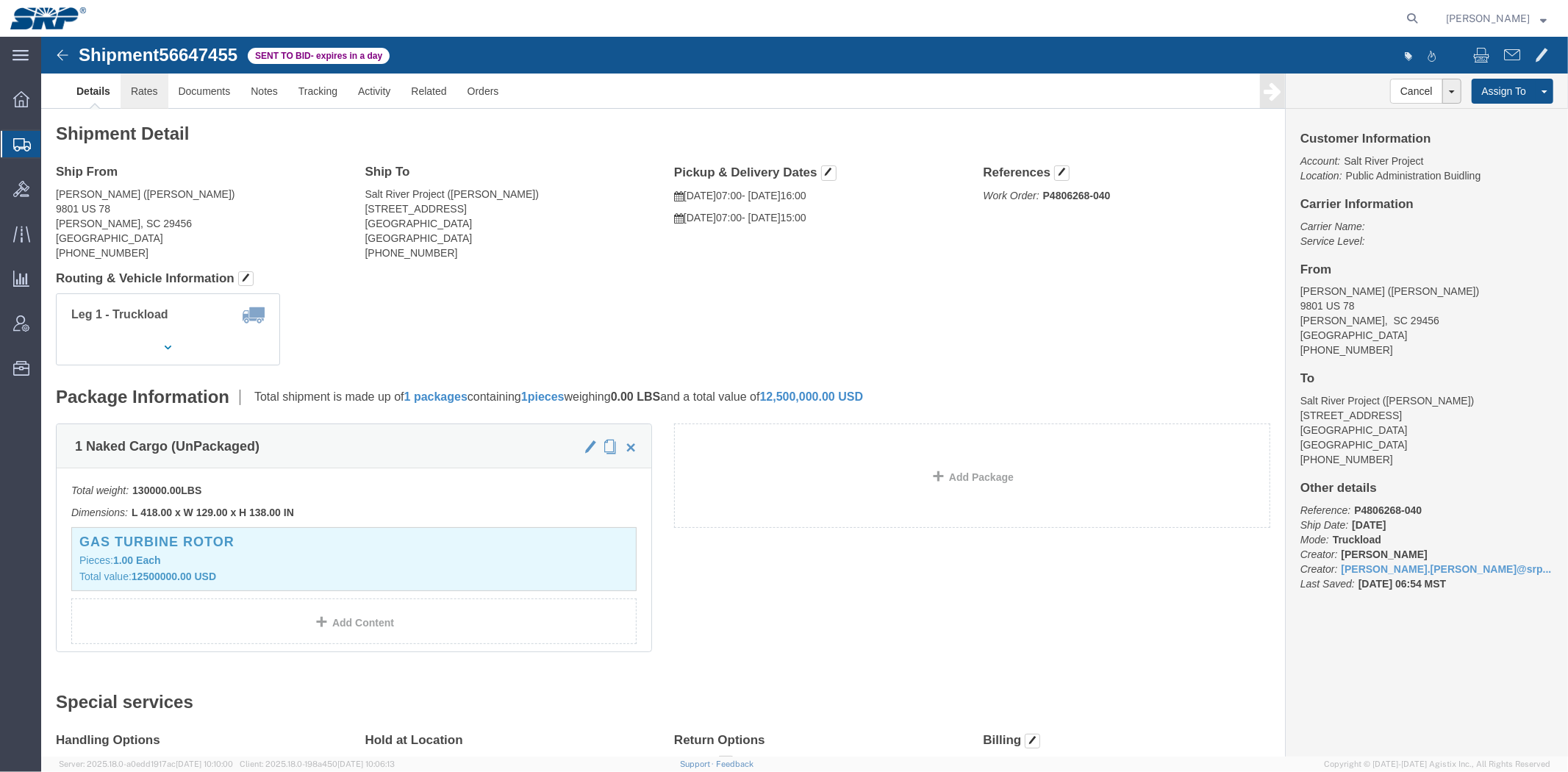
click link "Rates"
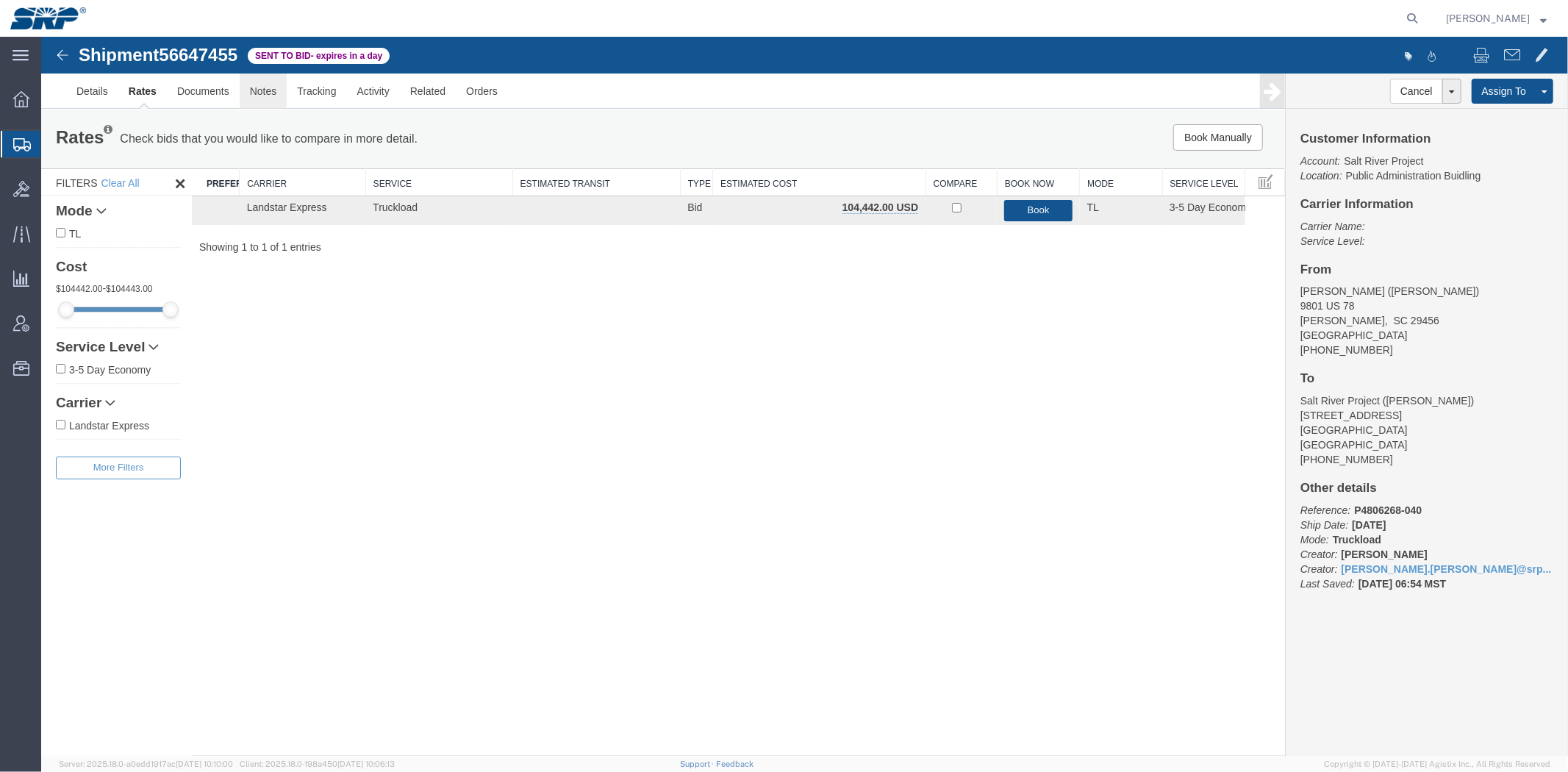
click at [256, 89] on link "Notes" at bounding box center [263, 90] width 48 height 35
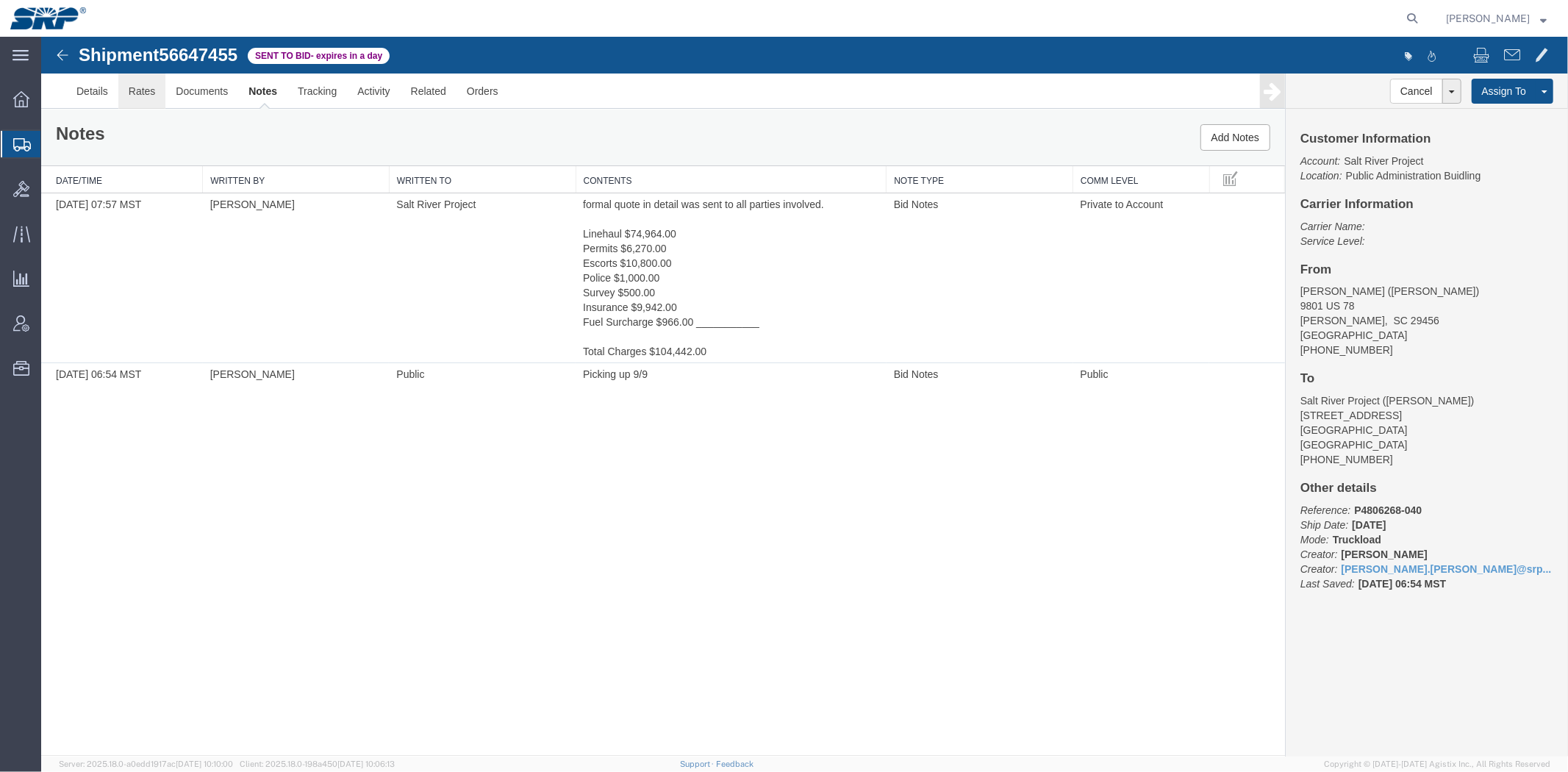
click at [146, 93] on link "Rates" at bounding box center [141, 90] width 48 height 35
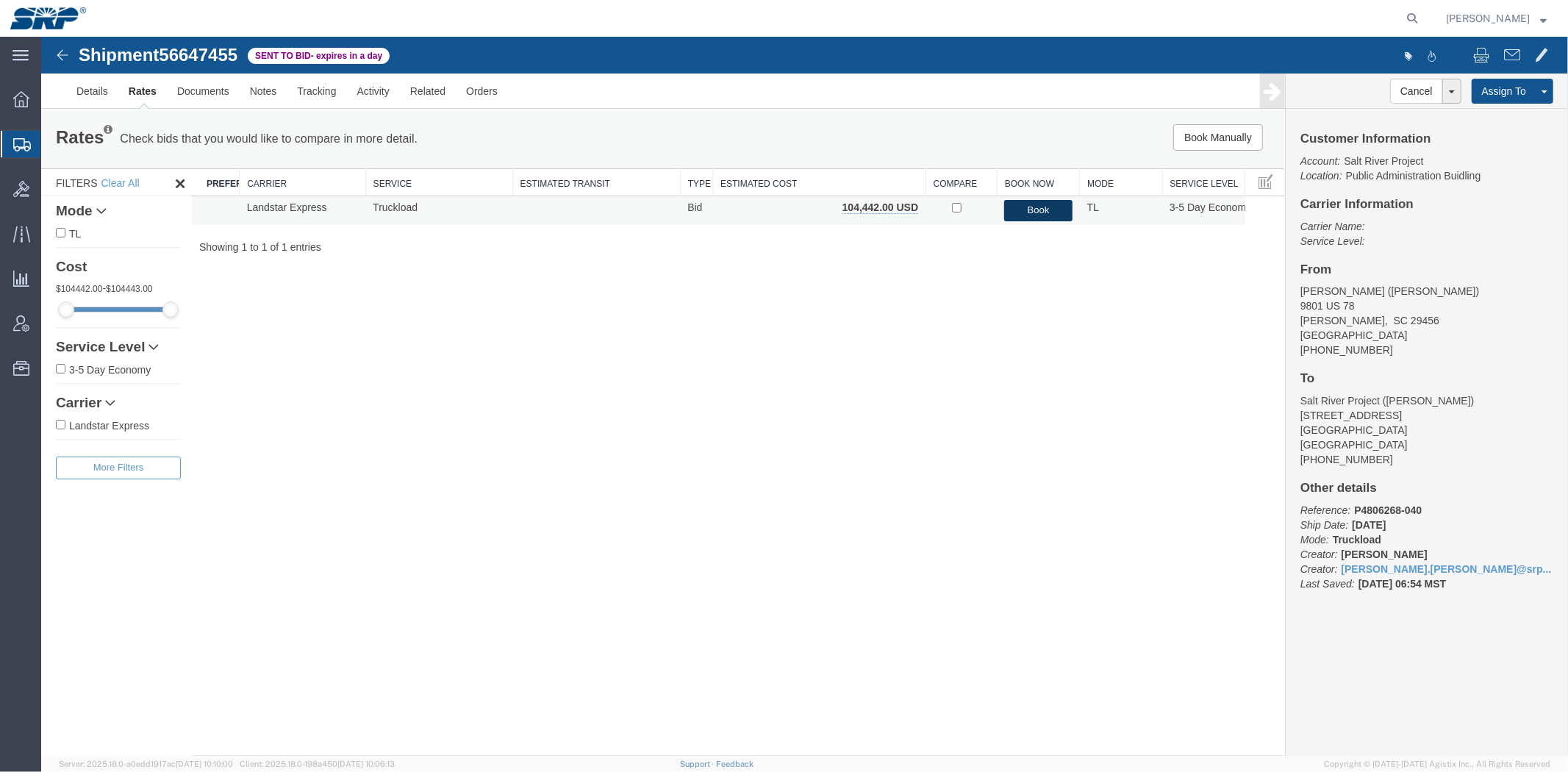
click at [1033, 216] on button "Book" at bounding box center [1037, 210] width 68 height 21
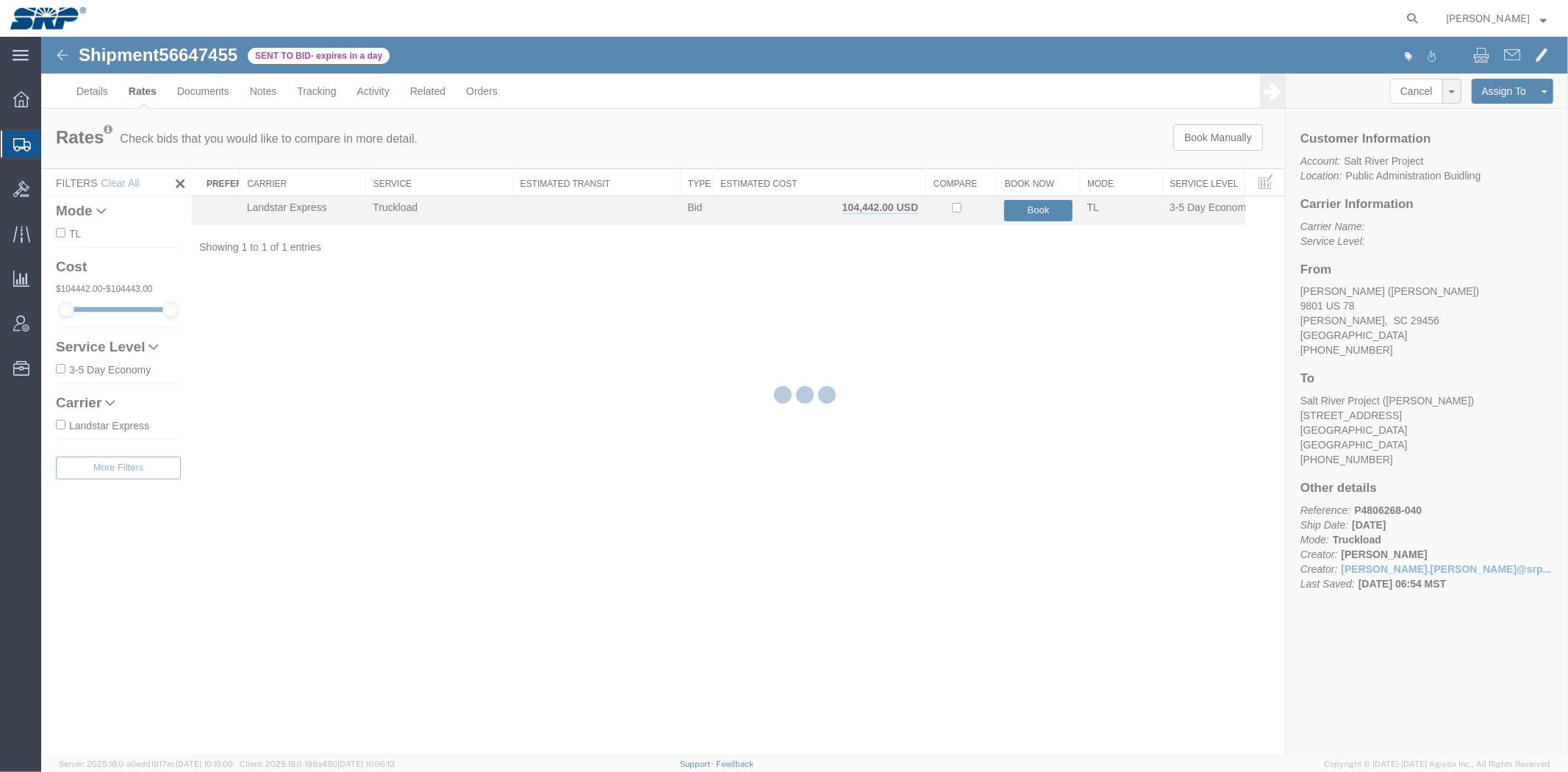
click at [63, 167] on div at bounding box center [804, 397] width 1526 height 720
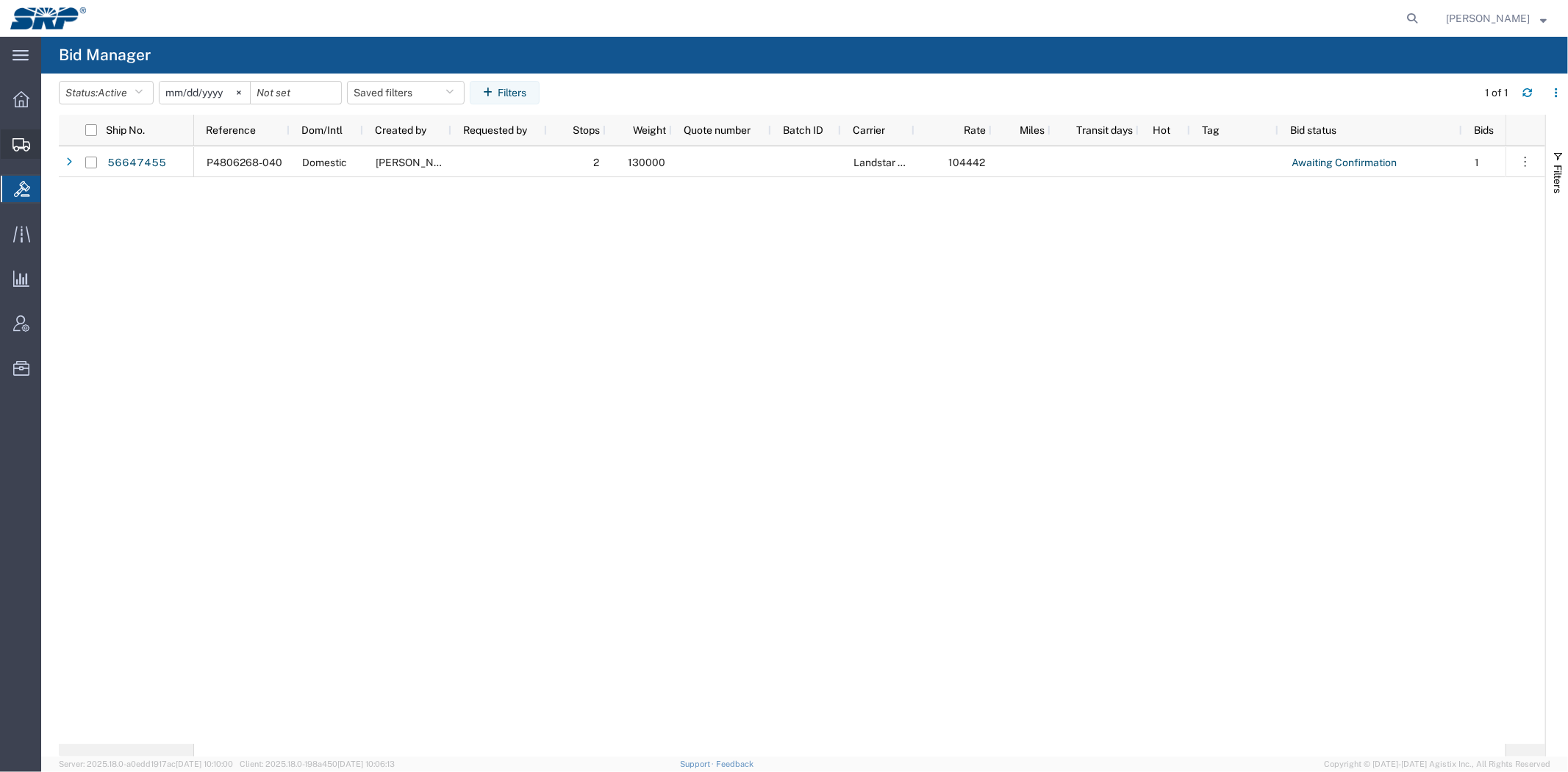
click at [0, 0] on span "Shipment Manager" at bounding box center [0, 0] width 0 height 0
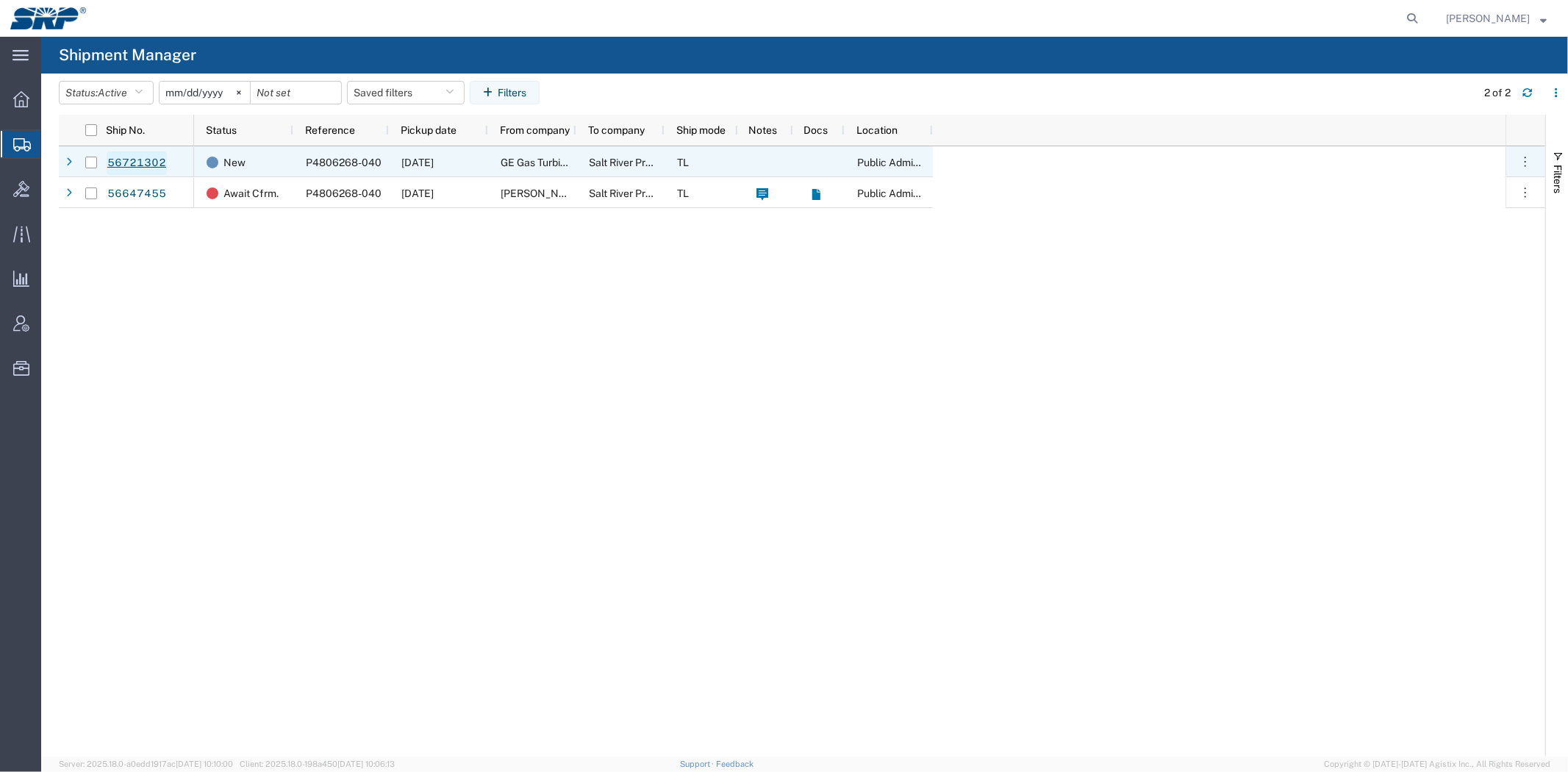
click at [148, 162] on link "56721302" at bounding box center [137, 163] width 60 height 24
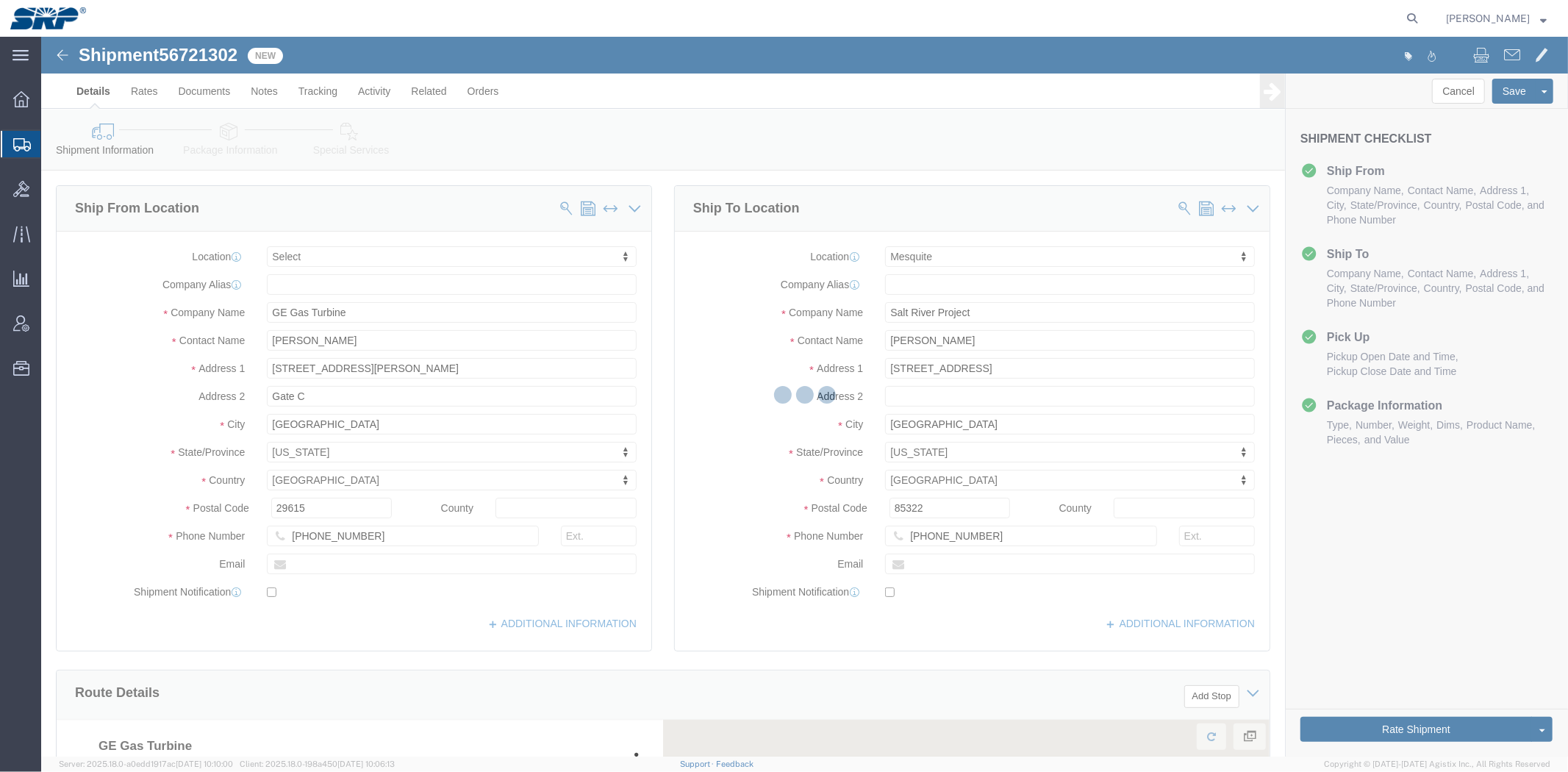
select select
select select "54816"
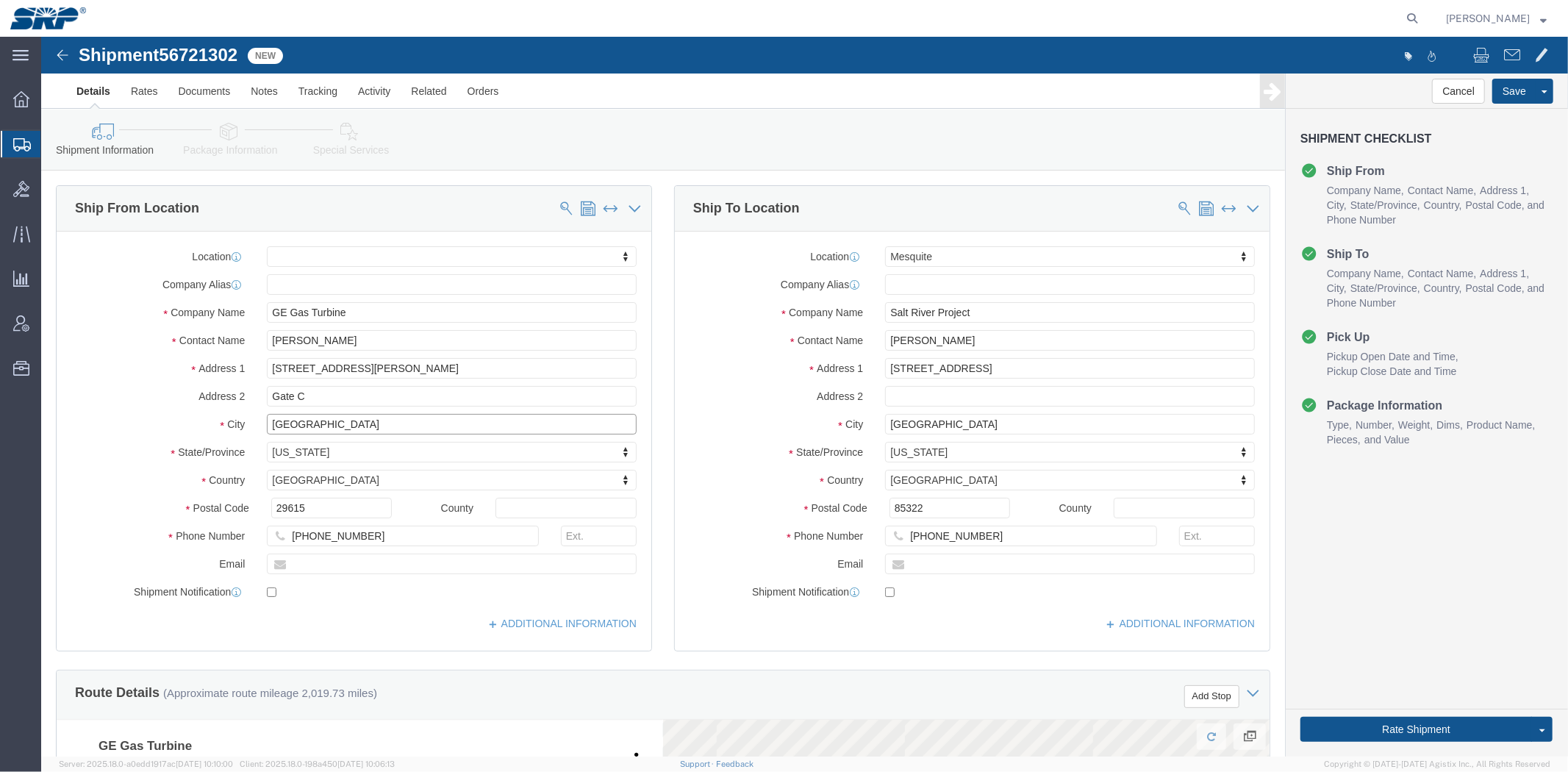
drag, startPoint x: 288, startPoint y: 382, endPoint x: 1162, endPoint y: 314, distance: 876.6
click div "City [GEOGRAPHIC_DATA]"
click div "Please fix the following errors Ship From Location Location My Profile Location…"
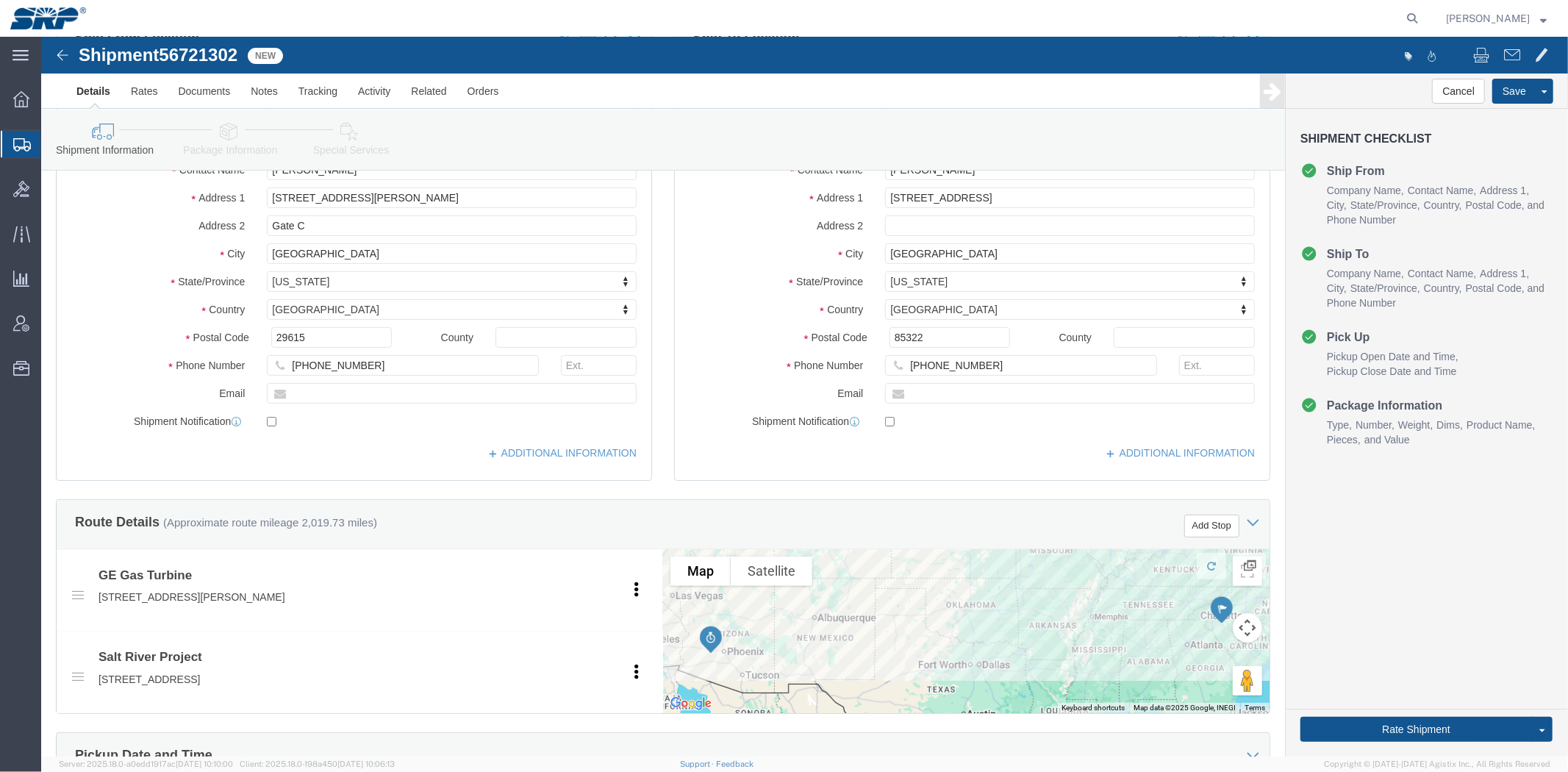
scroll to position [583, 0]
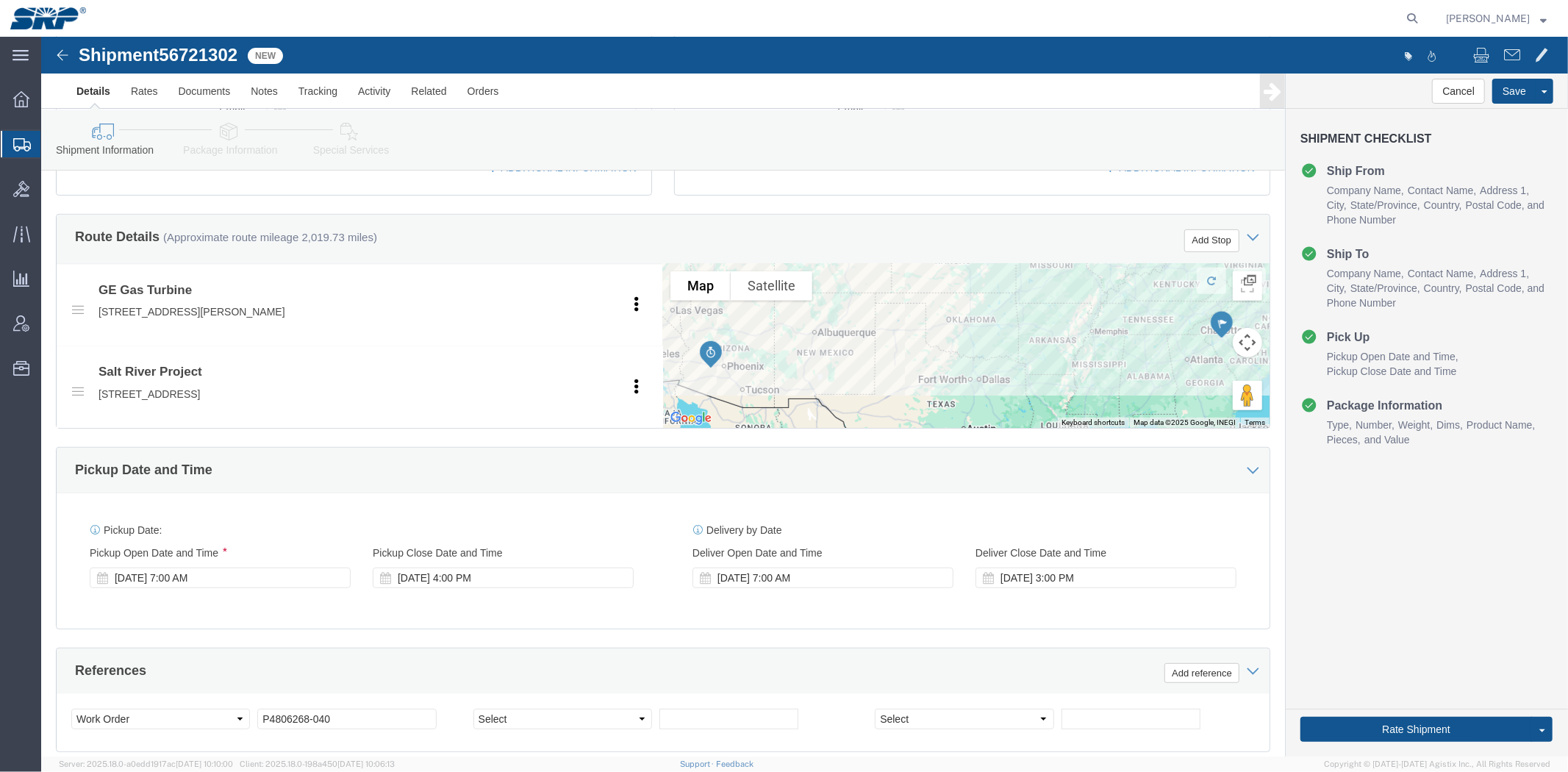
drag, startPoint x: 526, startPoint y: 144, endPoint x: 538, endPoint y: 317, distance: 173.4
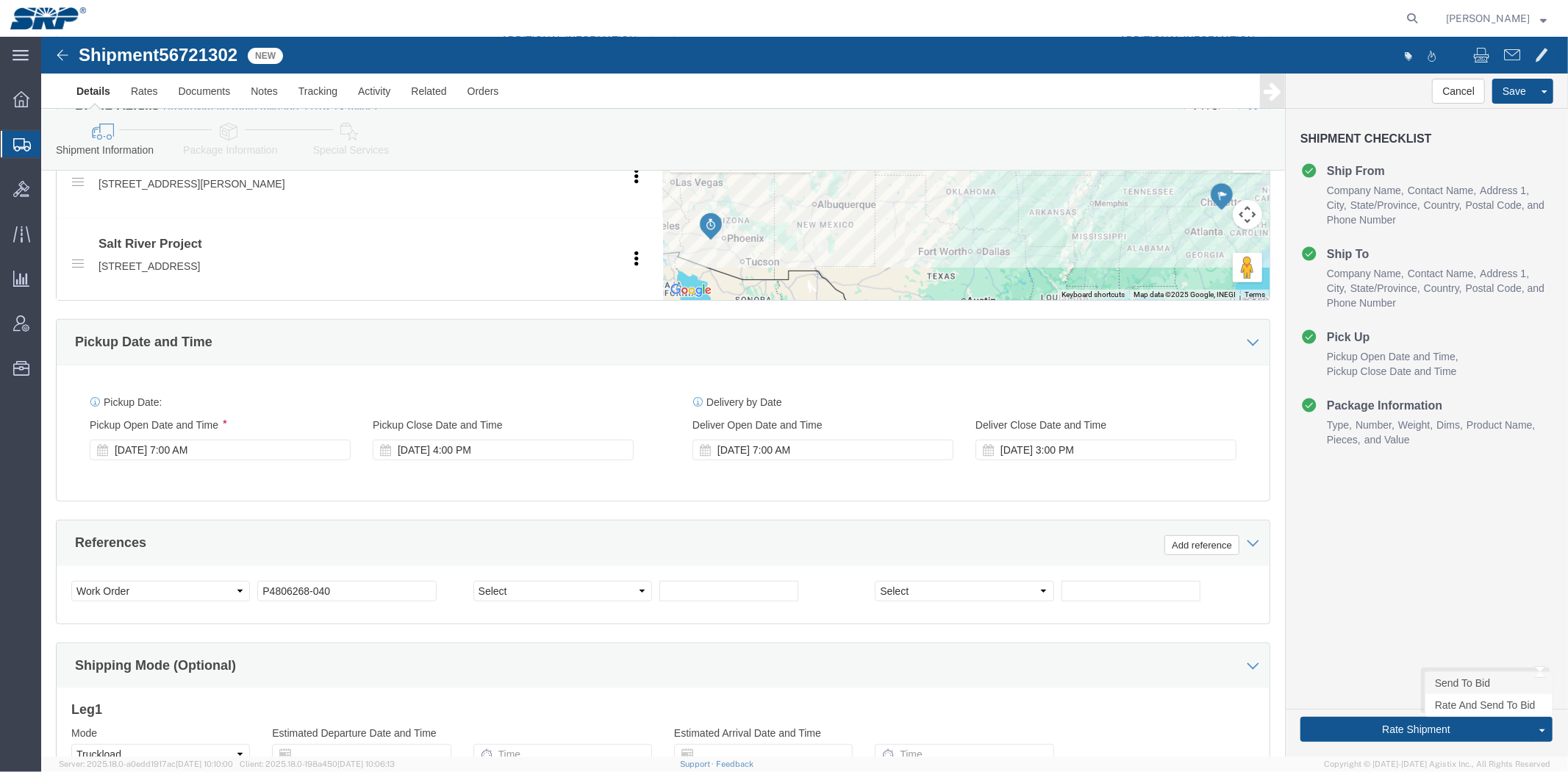
click link "Send To Bid"
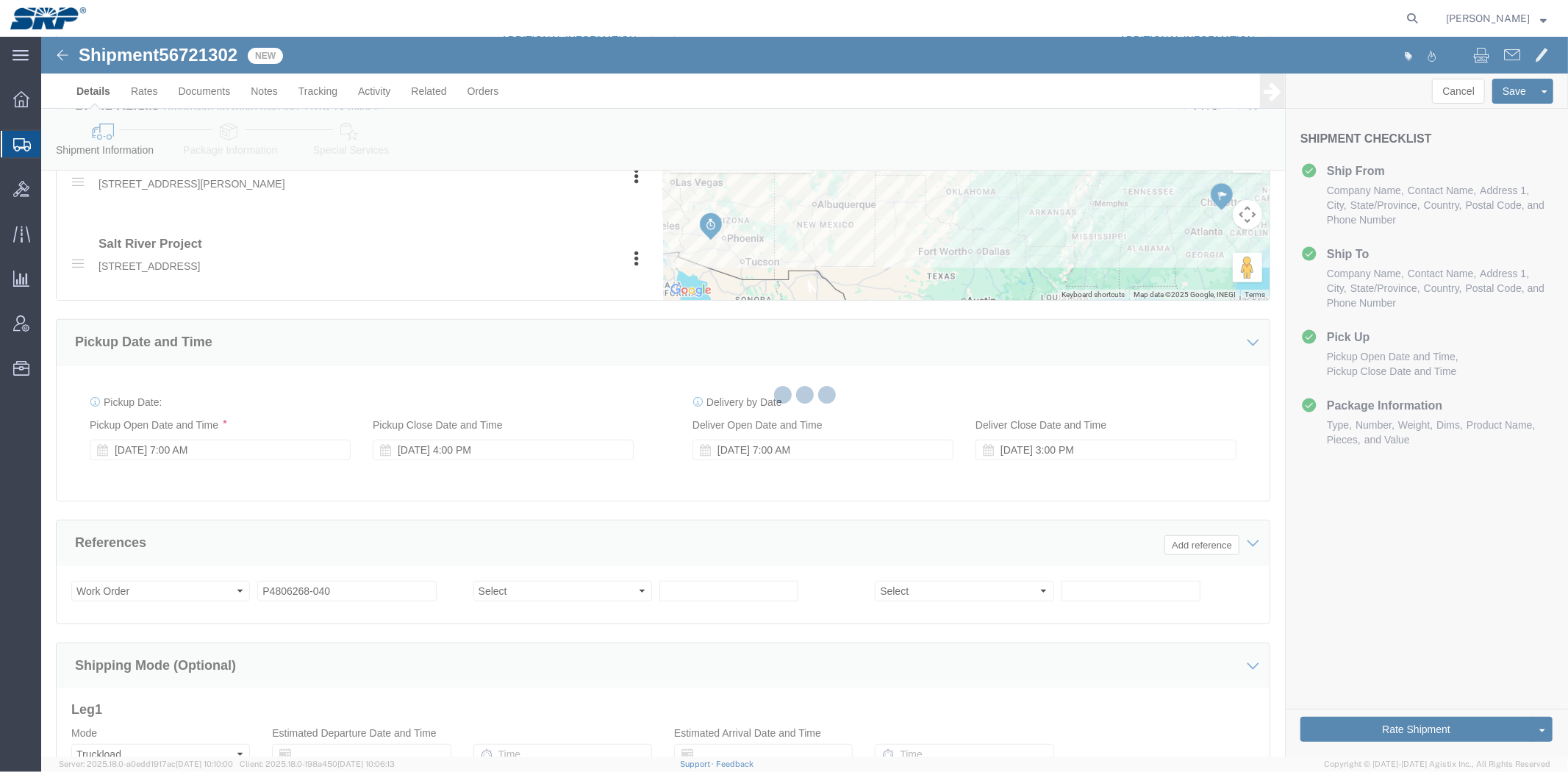
select select "TL"
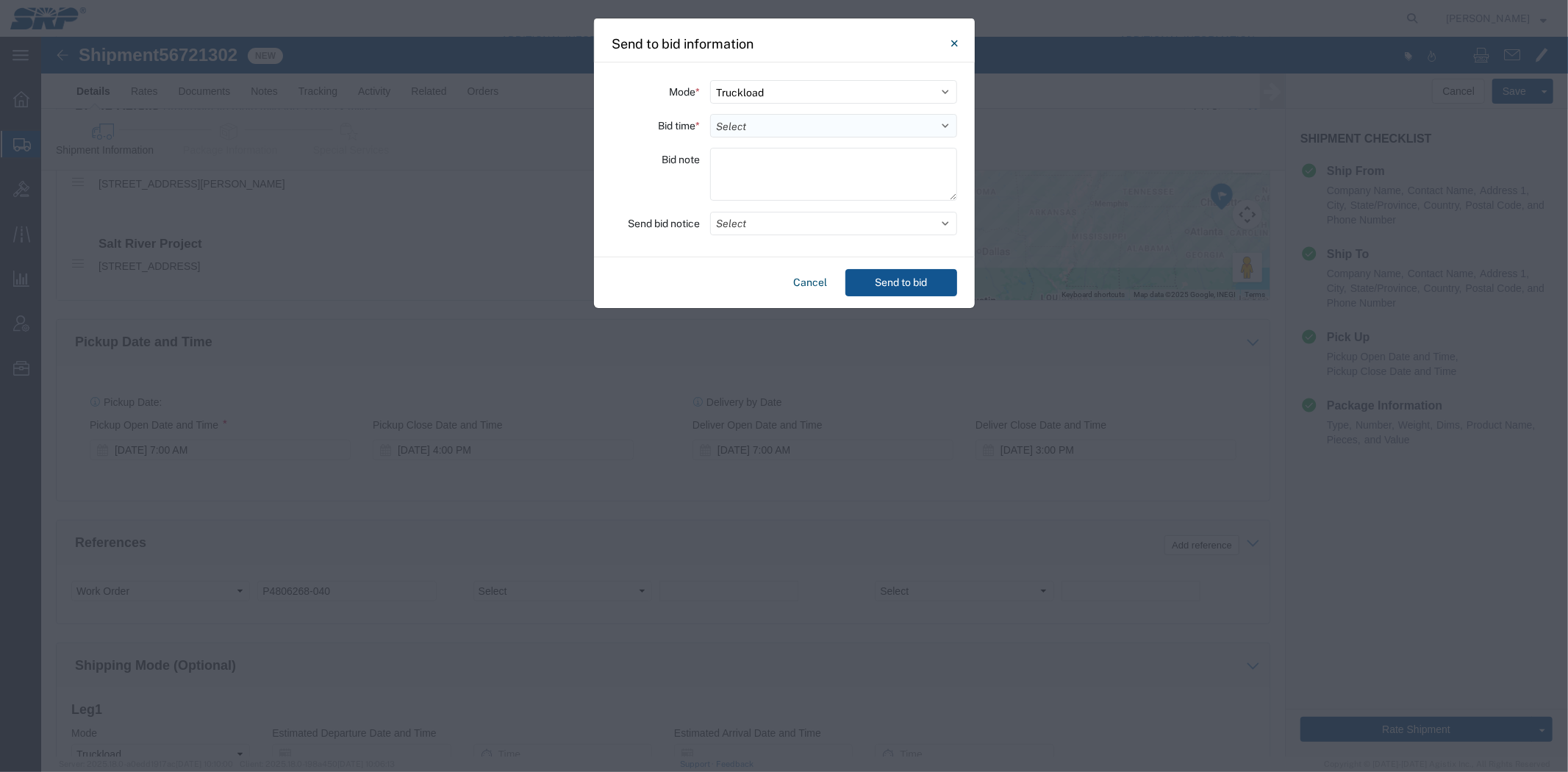
click at [785, 125] on select "Select 30 Min (Rush) 1 Hour (Rush) 2 Hours (Rush) 4 Hours (Rush) 8 Hours (Rush)…" at bounding box center [833, 126] width 247 height 24
select select "24"
click at [710, 114] on select "Select 30 Min (Rush) 1 Hour (Rush) 2 Hours (Rush) 4 Hours (Rush) 8 Hours (Rush)…" at bounding box center [833, 126] width 247 height 24
click at [728, 179] on textarea at bounding box center [833, 174] width 247 height 53
click at [736, 224] on button "Select" at bounding box center [833, 223] width 247 height 24
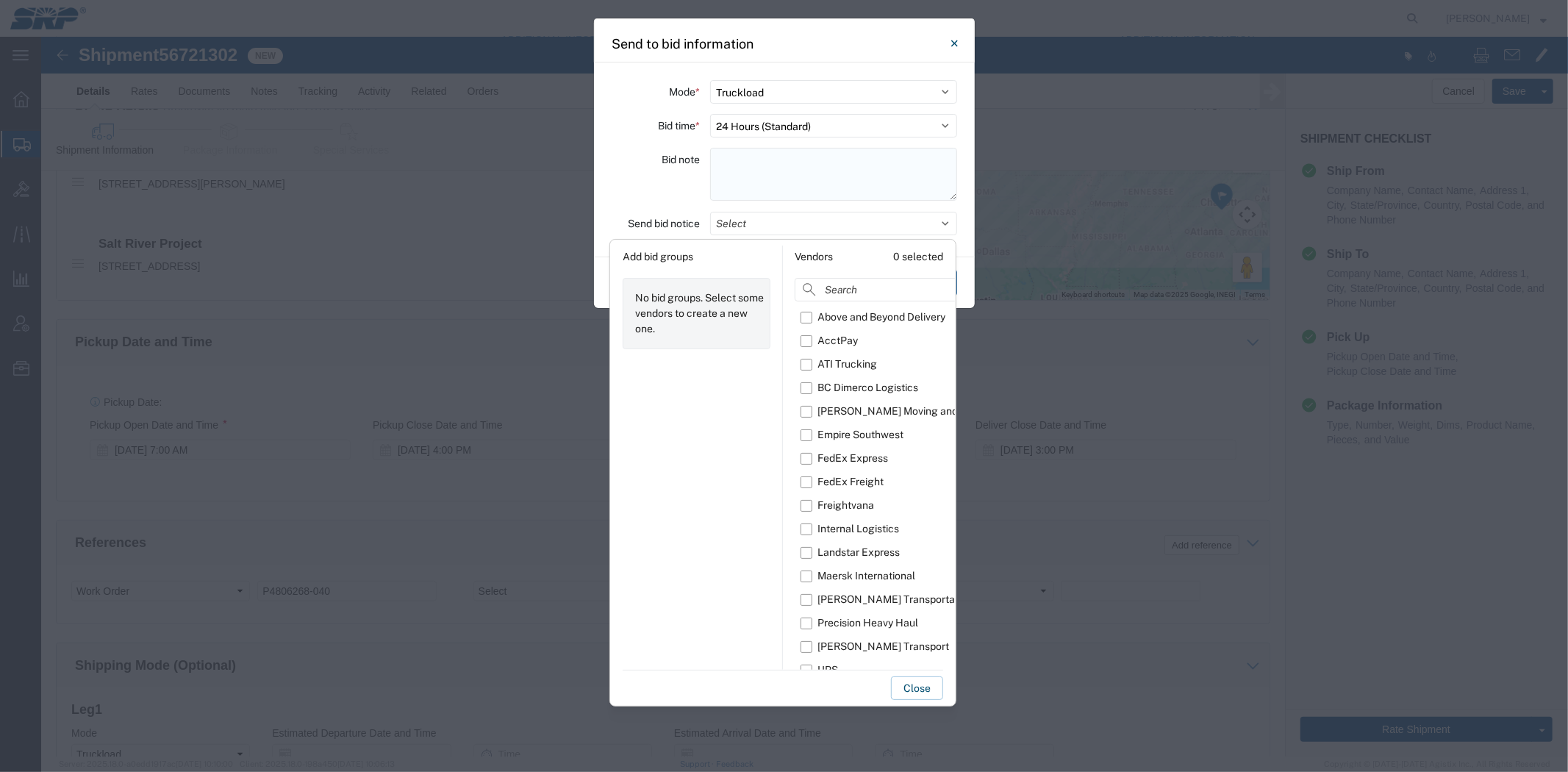
click at [754, 159] on textarea at bounding box center [833, 174] width 247 height 53
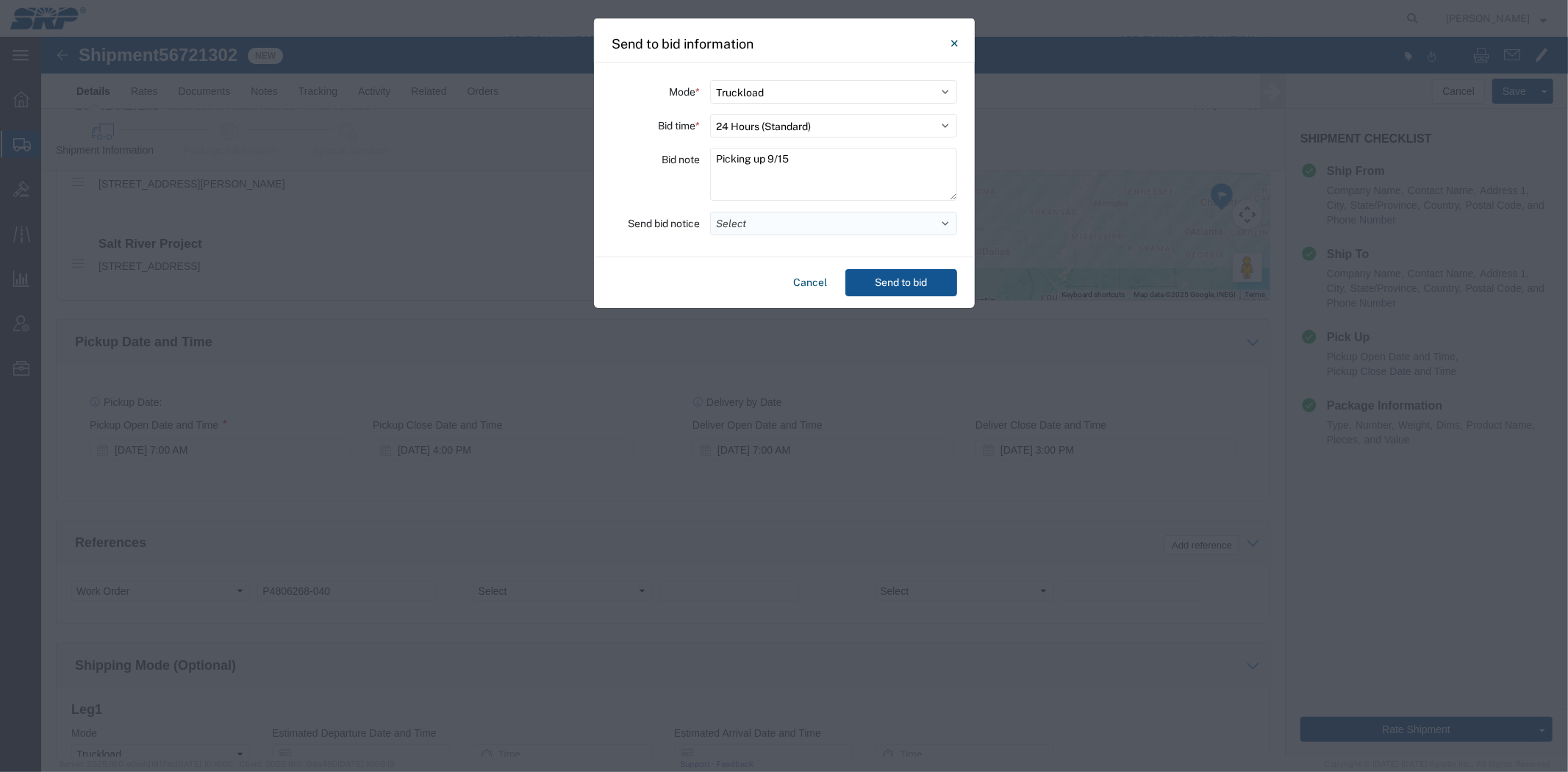
type textarea "Picking up 9/15"
click at [731, 221] on button "Select" at bounding box center [833, 223] width 247 height 24
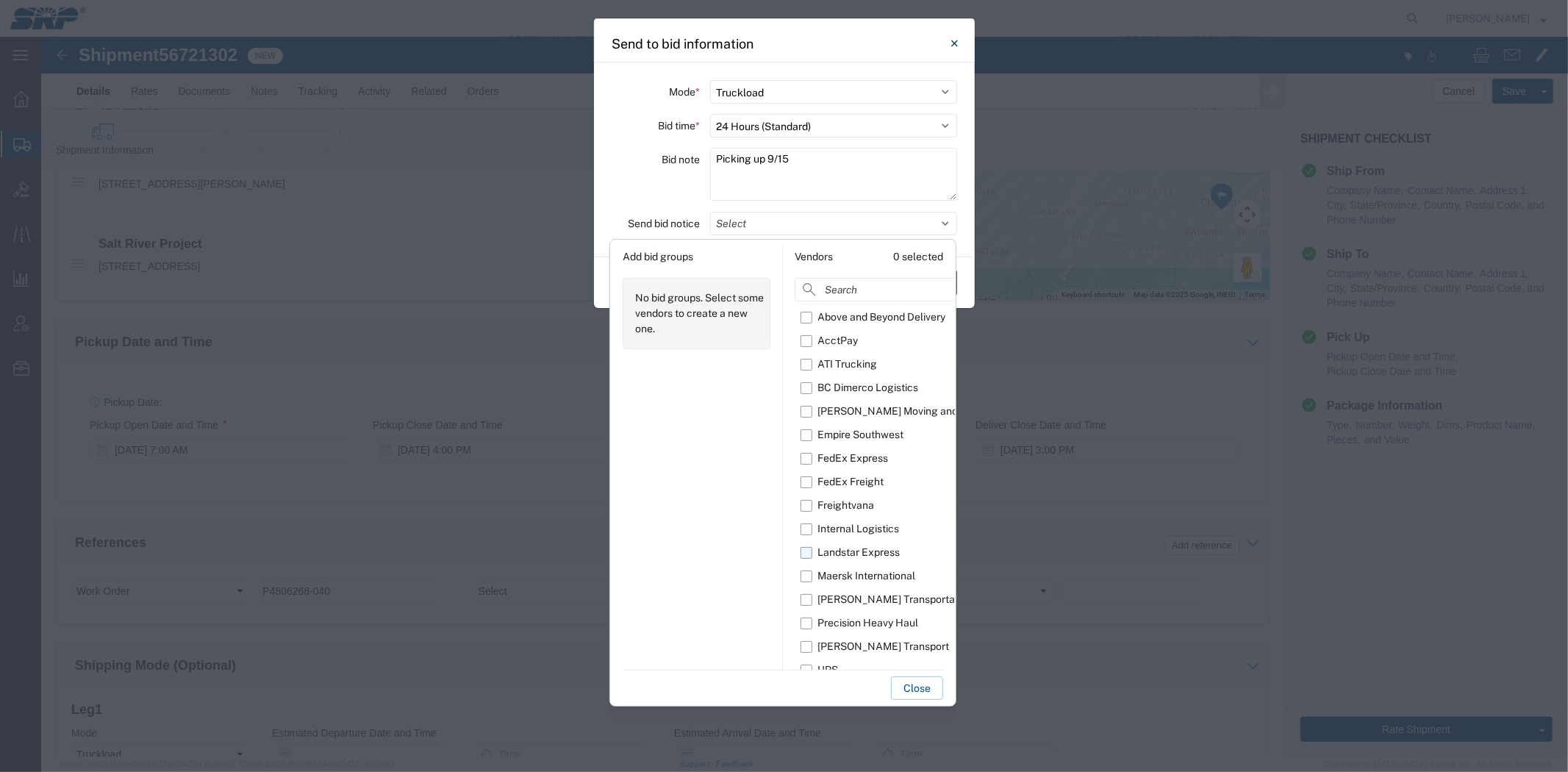
click at [841, 556] on div "Landstar Express" at bounding box center [858, 552] width 82 height 16
click at [0, 0] on input "Landstar Express" at bounding box center [0, 0] width 0 height 0
click at [664, 179] on div "Bid note" at bounding box center [655, 176] width 88 height 57
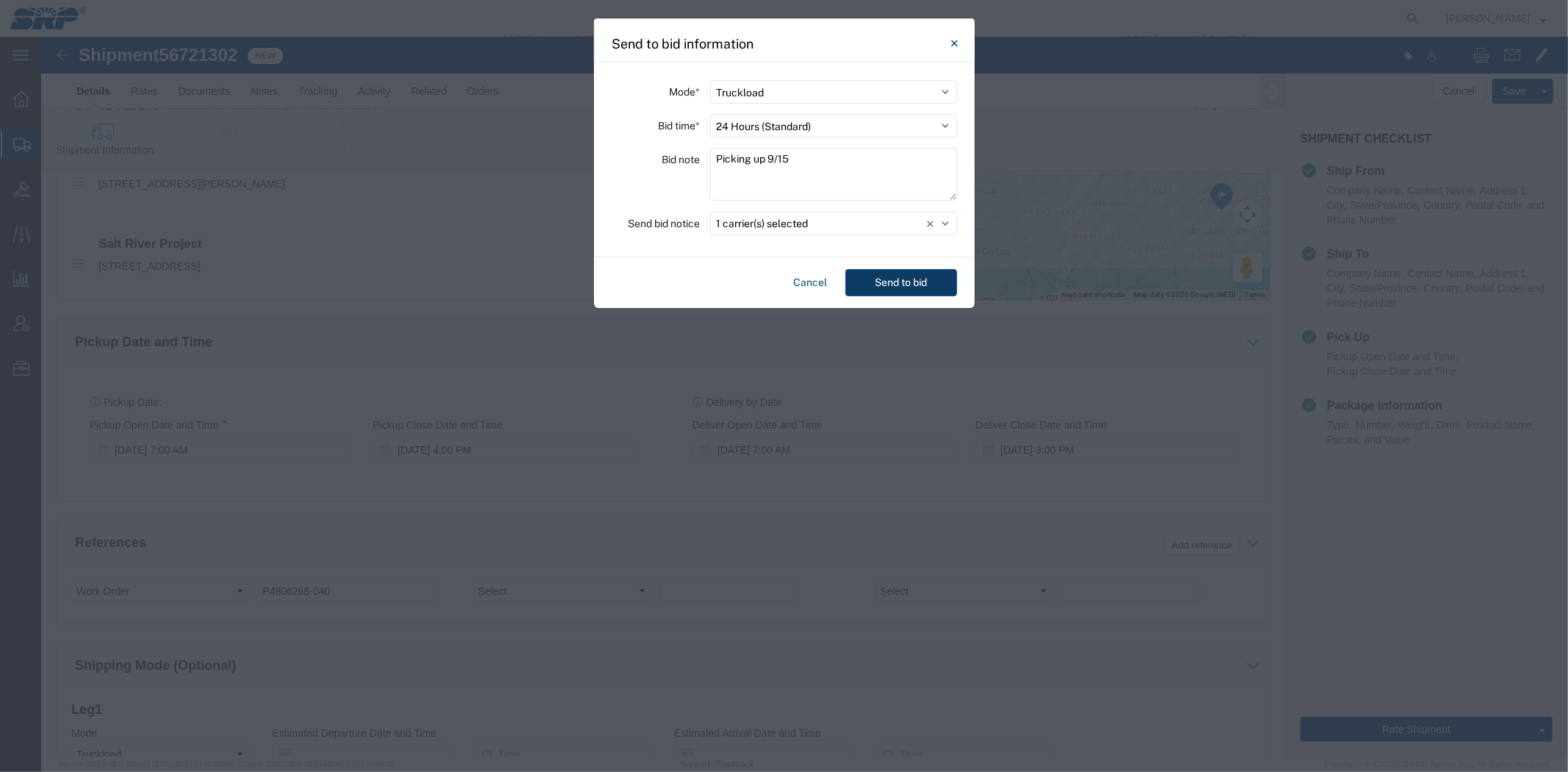
click at [908, 281] on button "Send to bid" at bounding box center [901, 282] width 112 height 27
